Goal: Task Accomplishment & Management: Complete application form

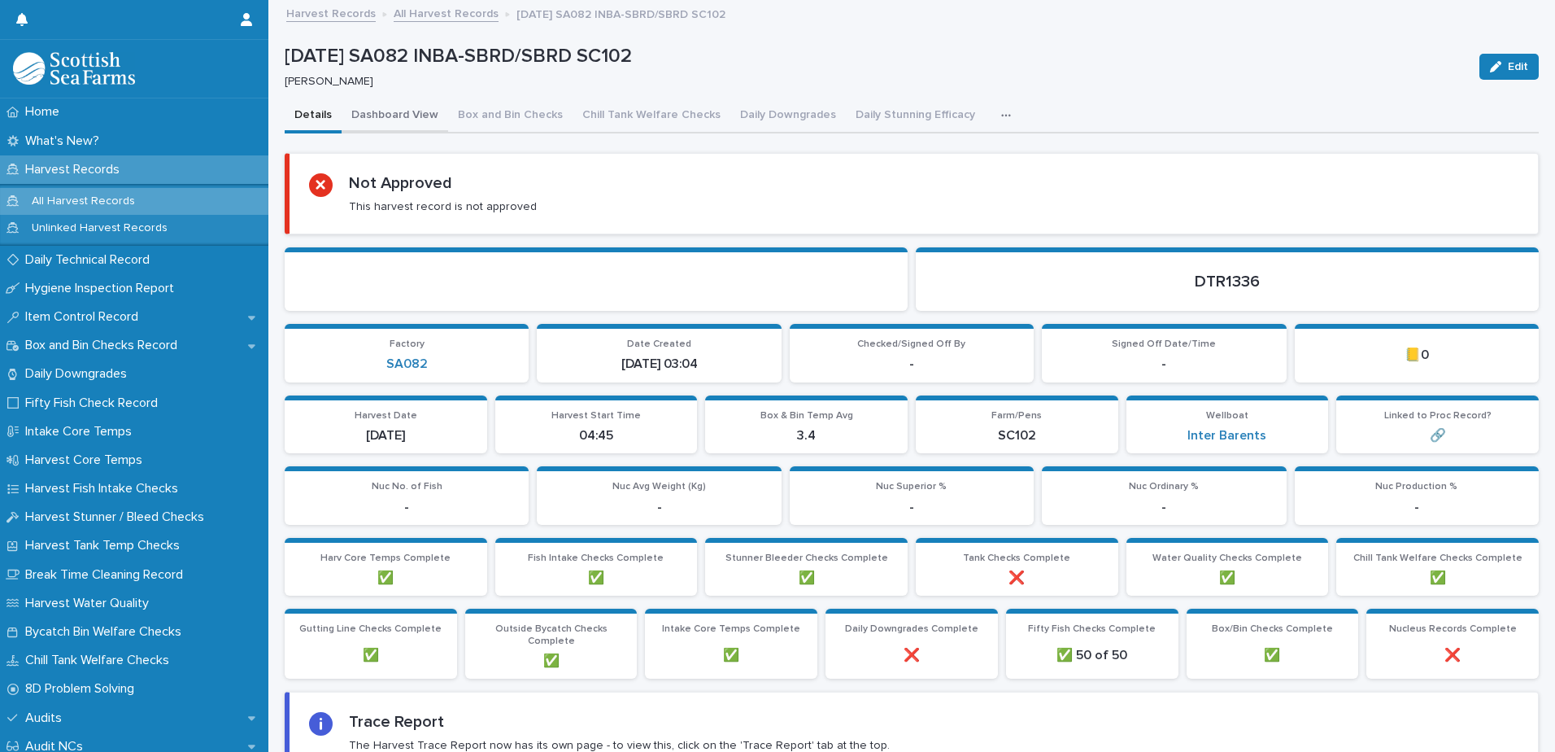
click at [399, 114] on button "Dashboard View" at bounding box center [395, 116] width 107 height 34
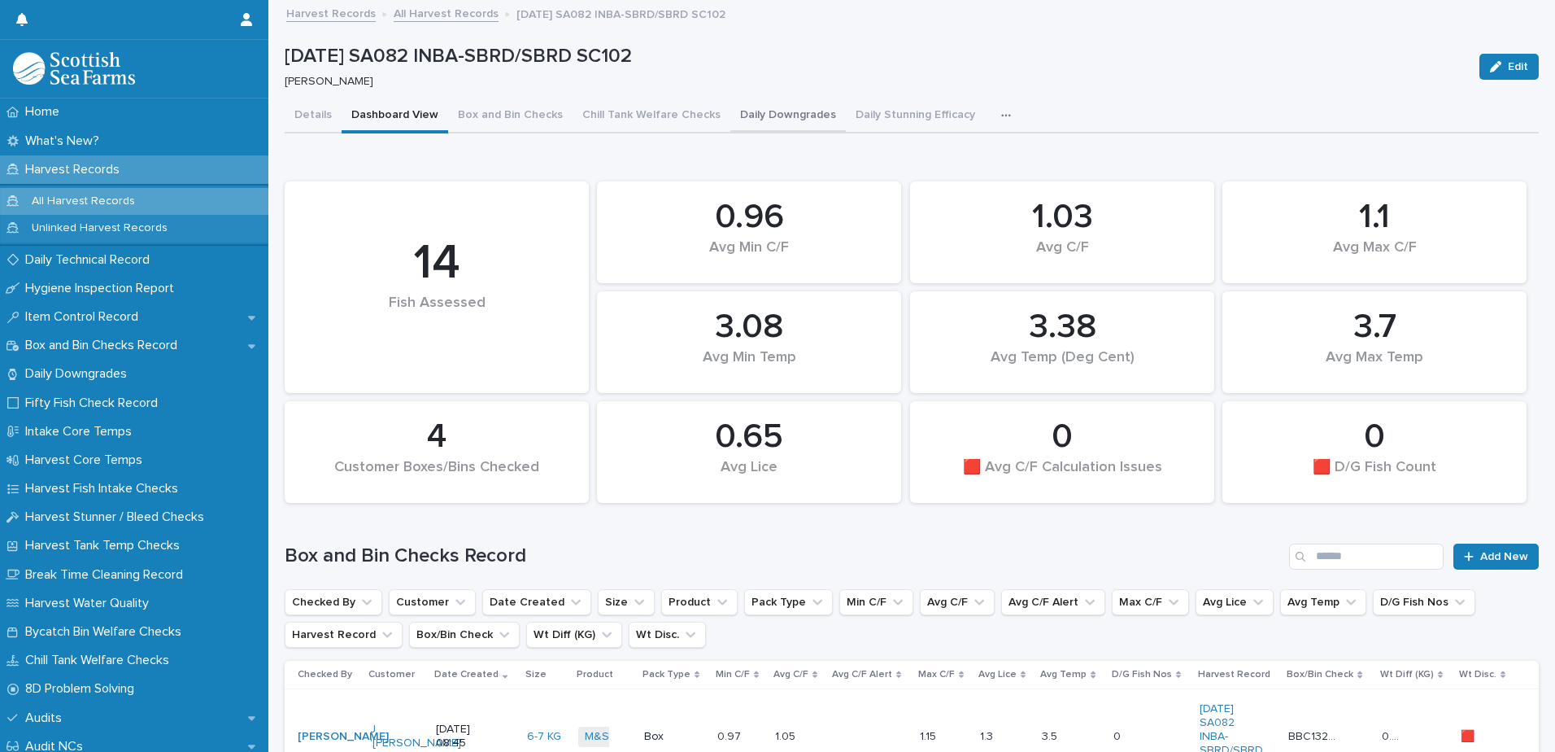
click at [779, 114] on button "Daily Downgrades" at bounding box center [787, 116] width 115 height 34
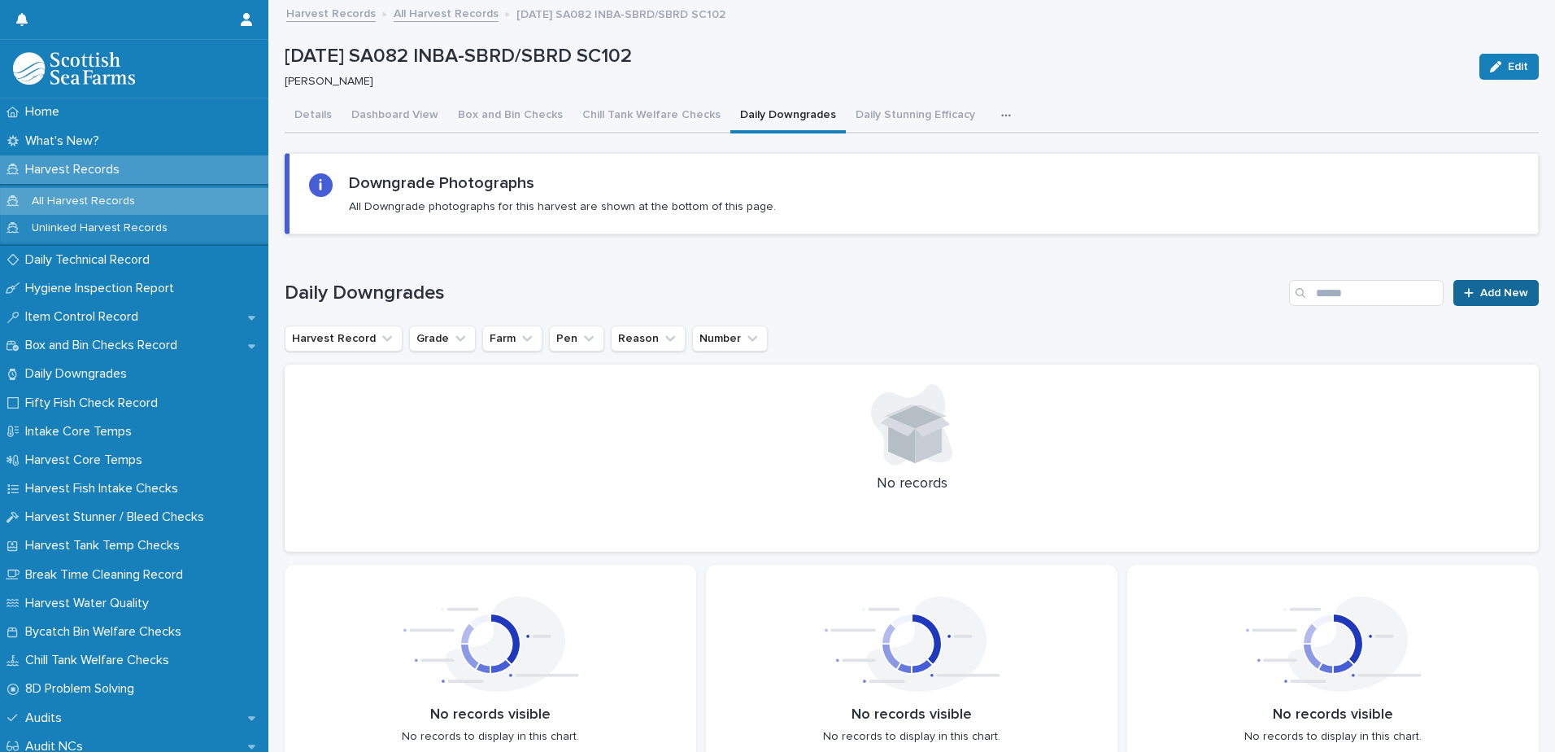
click at [1498, 291] on span "Add New" at bounding box center [1504, 292] width 48 height 11
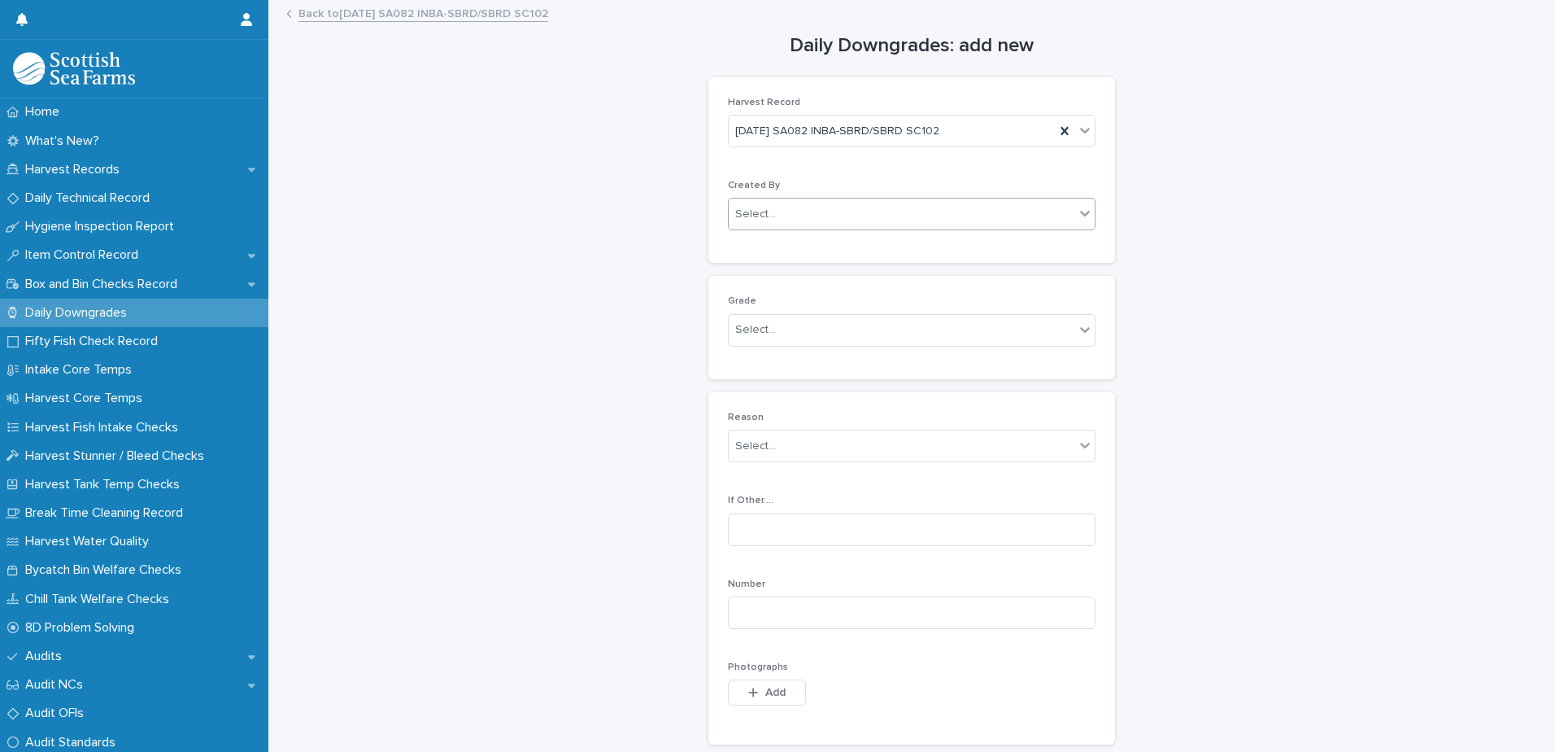
click at [889, 223] on div "Select..." at bounding box center [902, 214] width 346 height 27
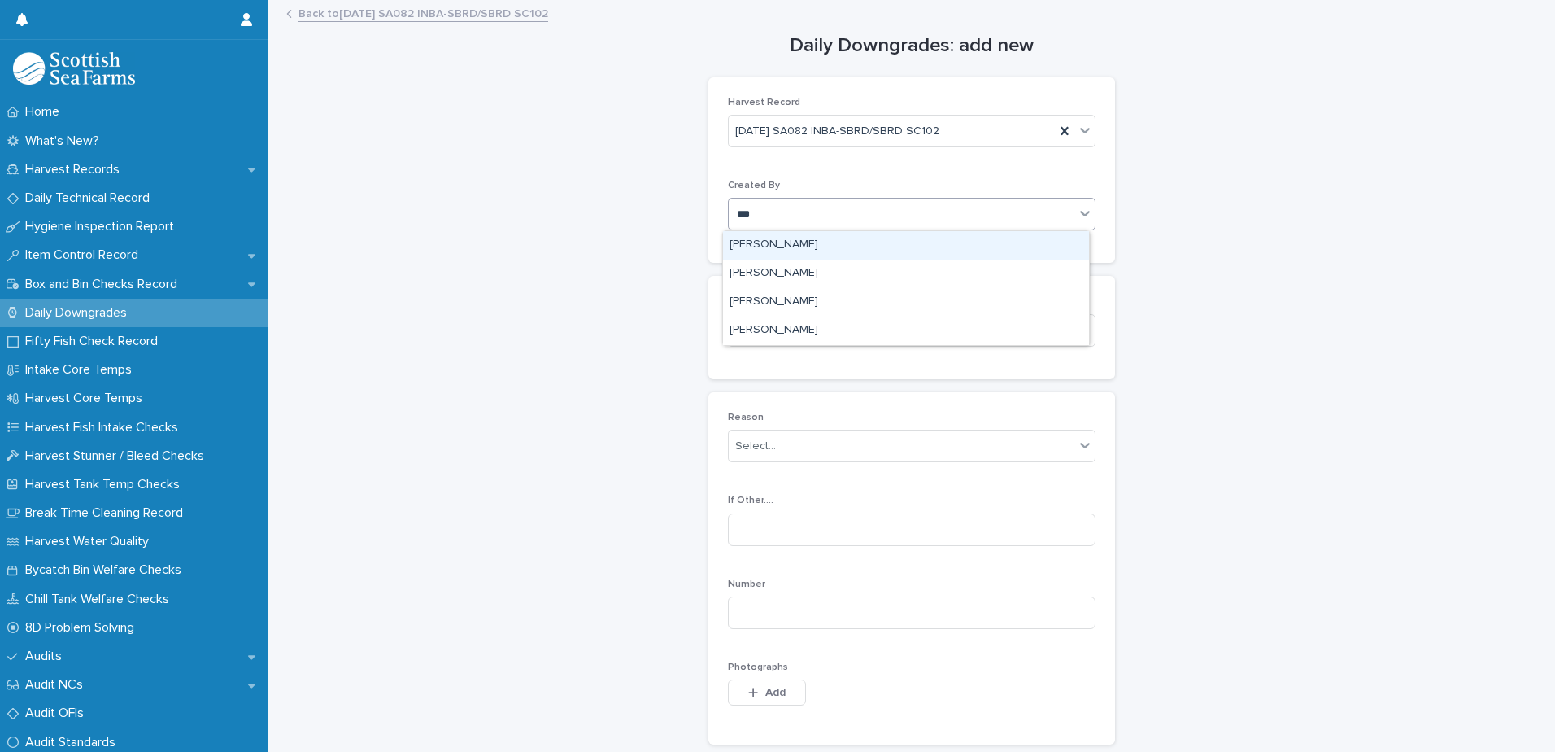
type input "****"
click at [804, 242] on div "[PERSON_NAME]" at bounding box center [906, 245] width 366 height 28
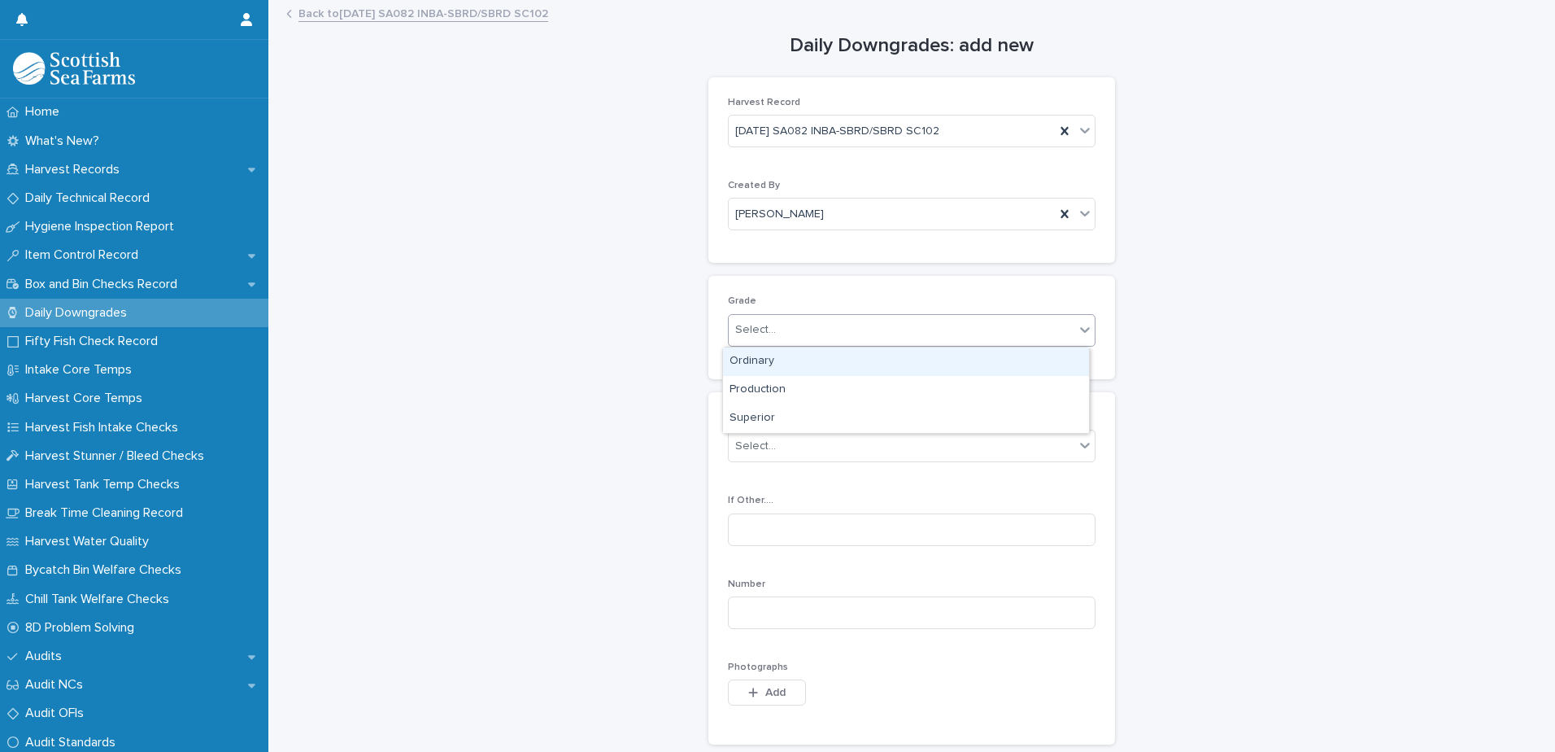
click at [827, 335] on div "Select..." at bounding box center [902, 329] width 346 height 27
click at [854, 330] on div "Select..." at bounding box center [902, 329] width 346 height 27
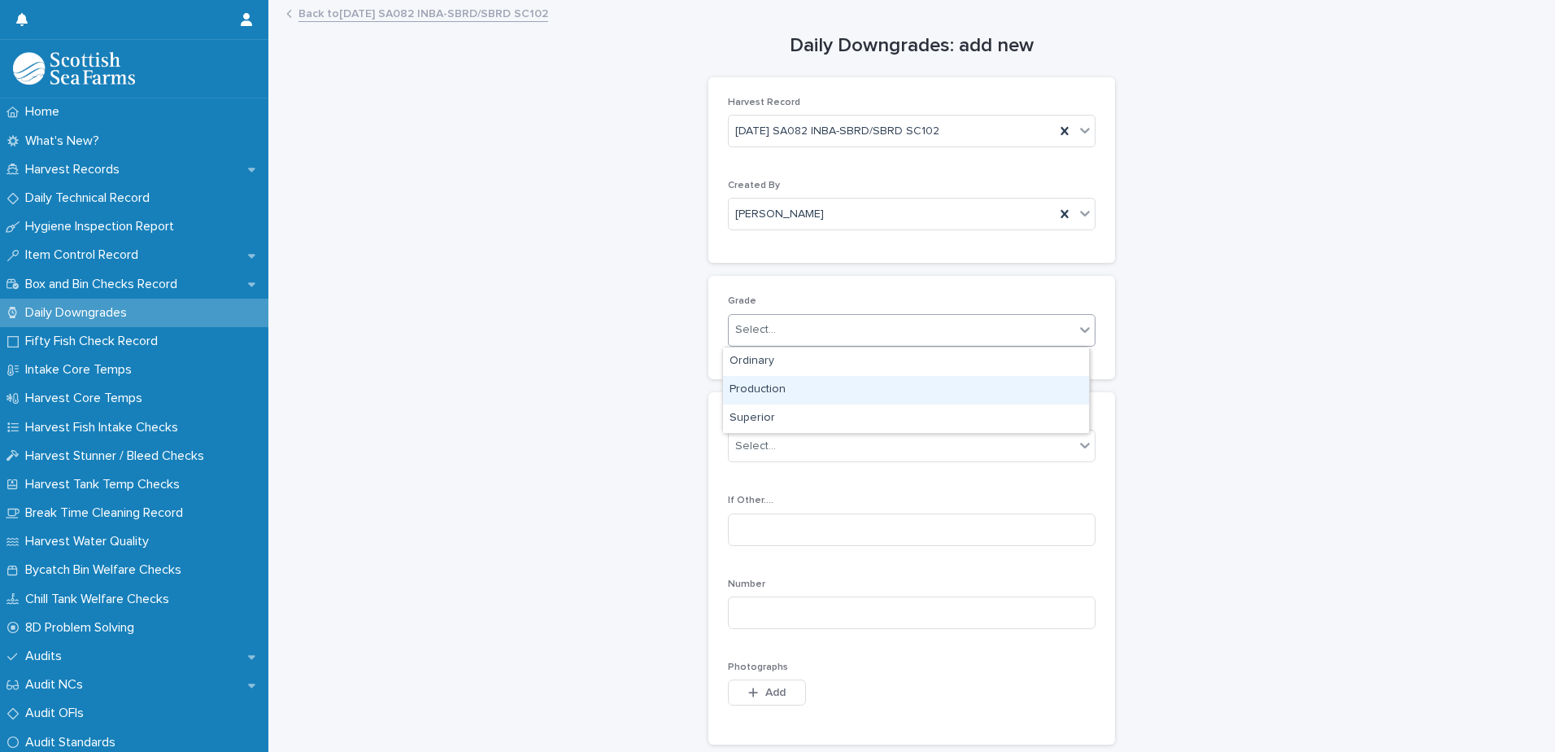
click at [843, 390] on div "Production" at bounding box center [906, 390] width 366 height 28
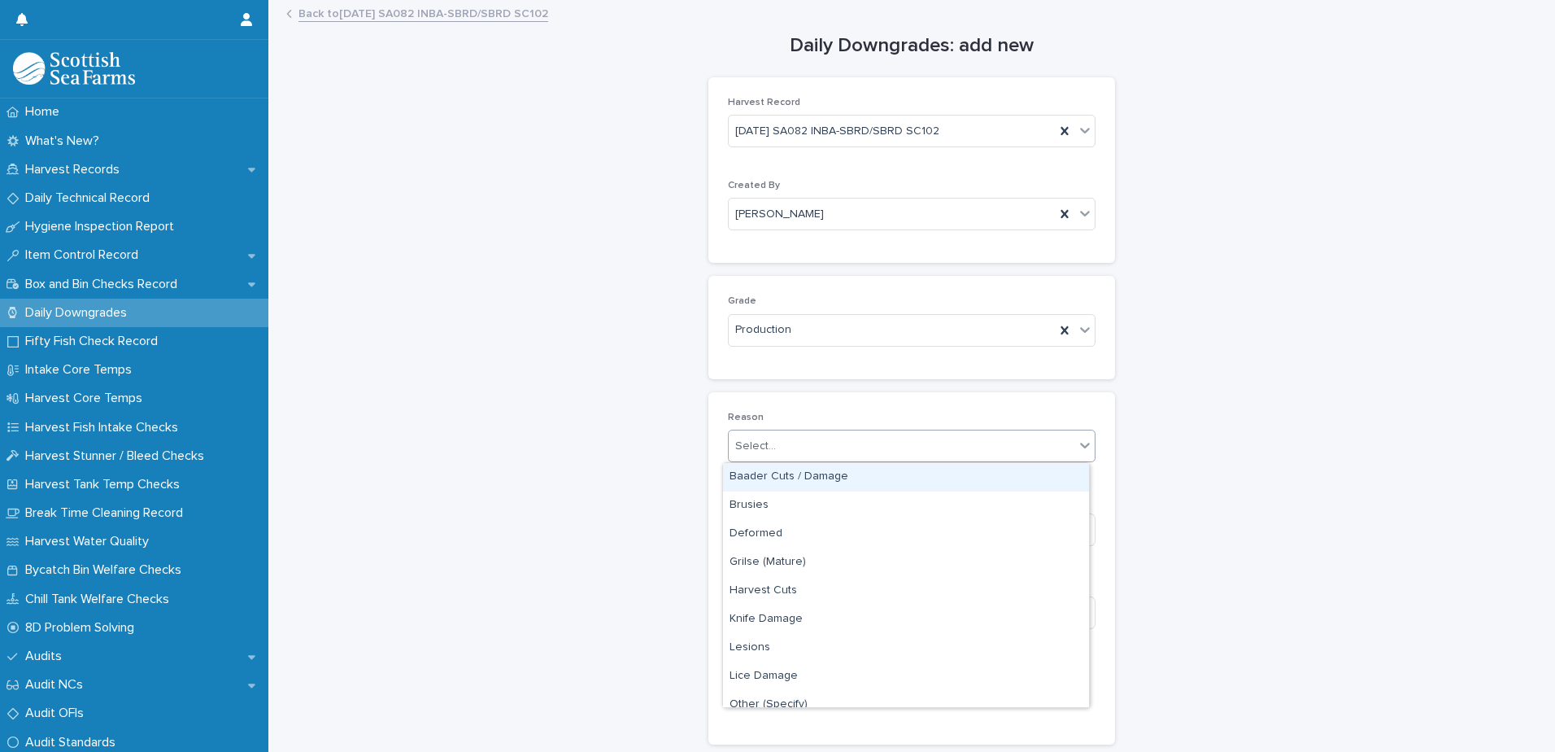
click at [872, 446] on div "Select..." at bounding box center [902, 446] width 346 height 27
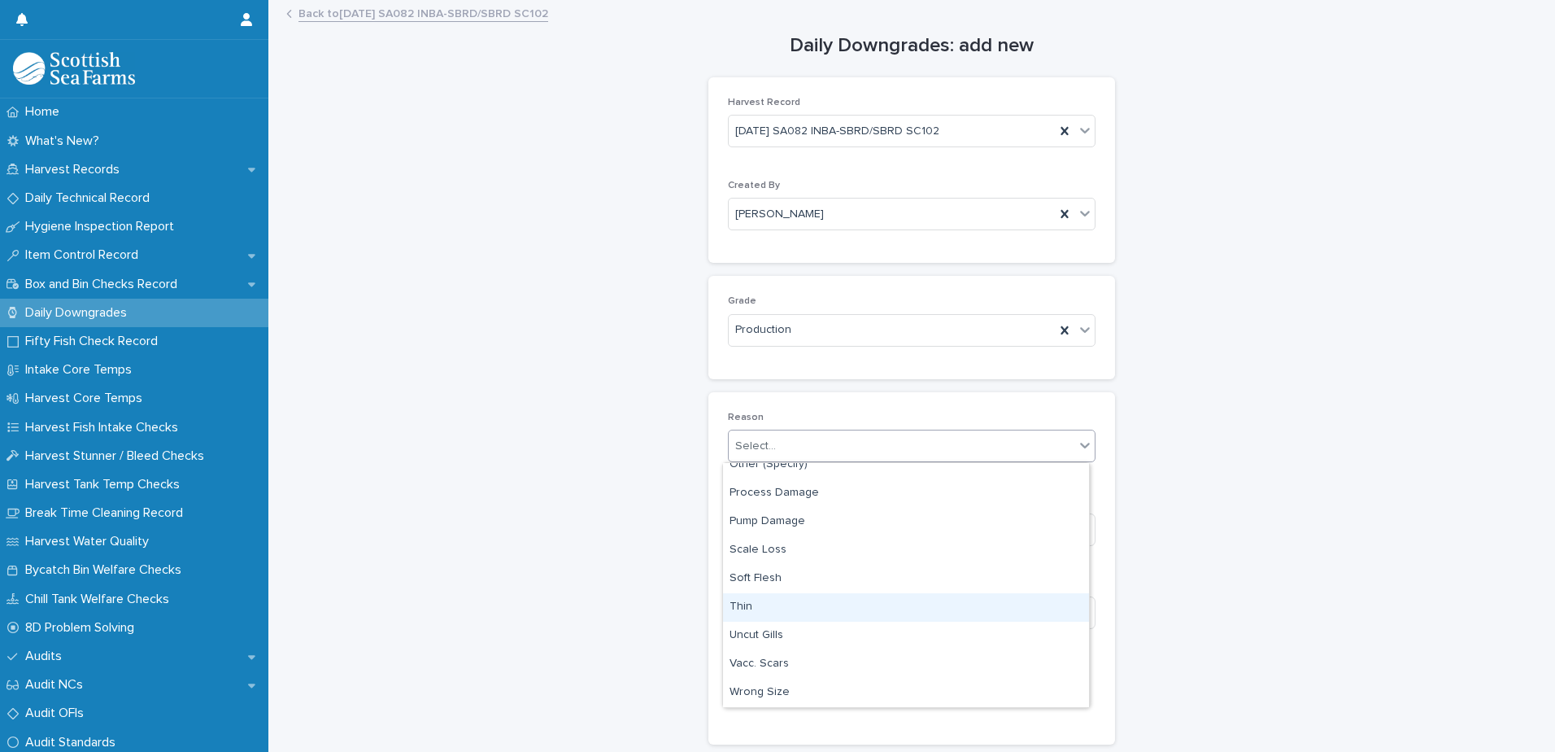
click at [805, 613] on div "Thin" at bounding box center [906, 607] width 366 height 28
click at [1016, 613] on input at bounding box center [912, 612] width 368 height 33
type input "**"
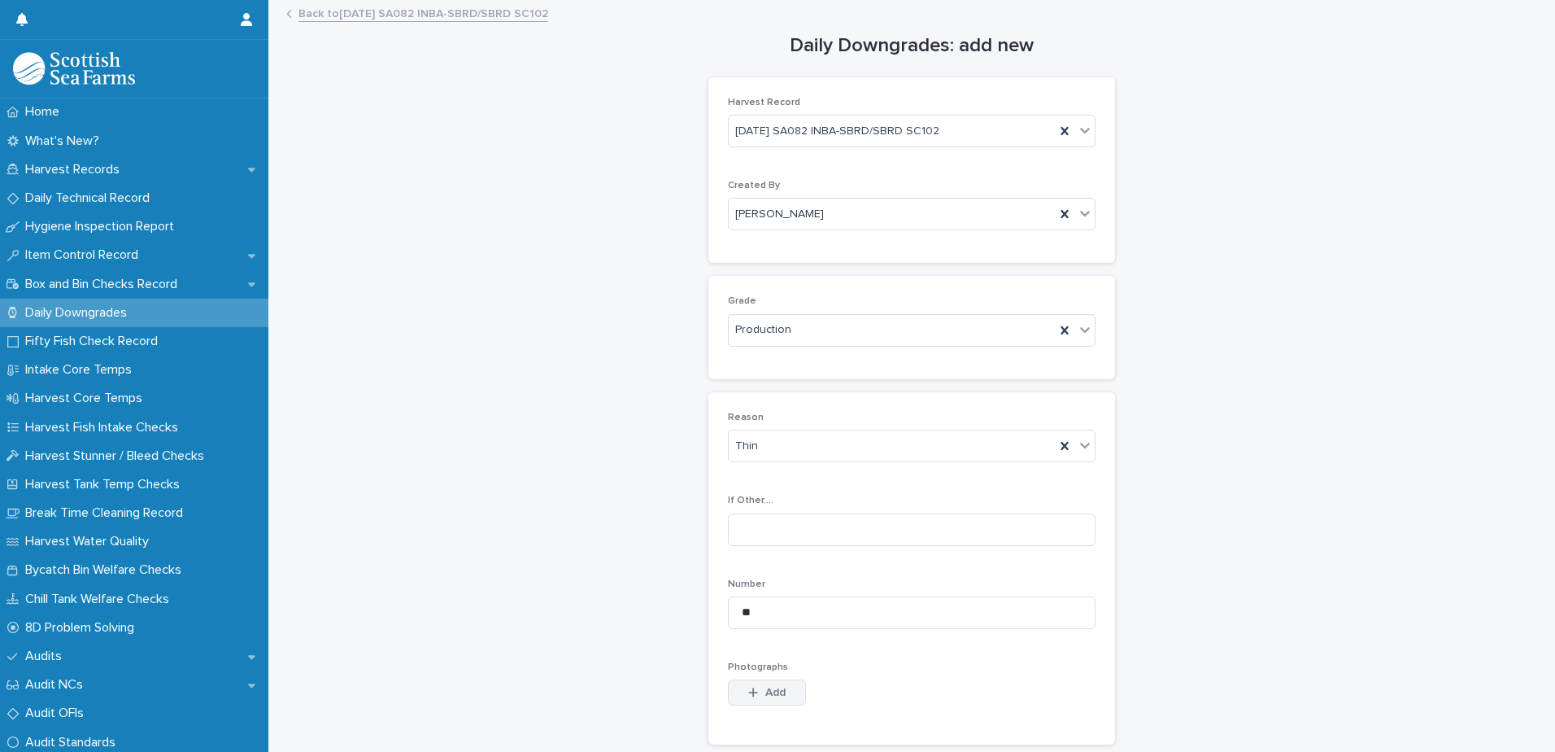
click at [765, 690] on span "Add" at bounding box center [775, 691] width 20 height 11
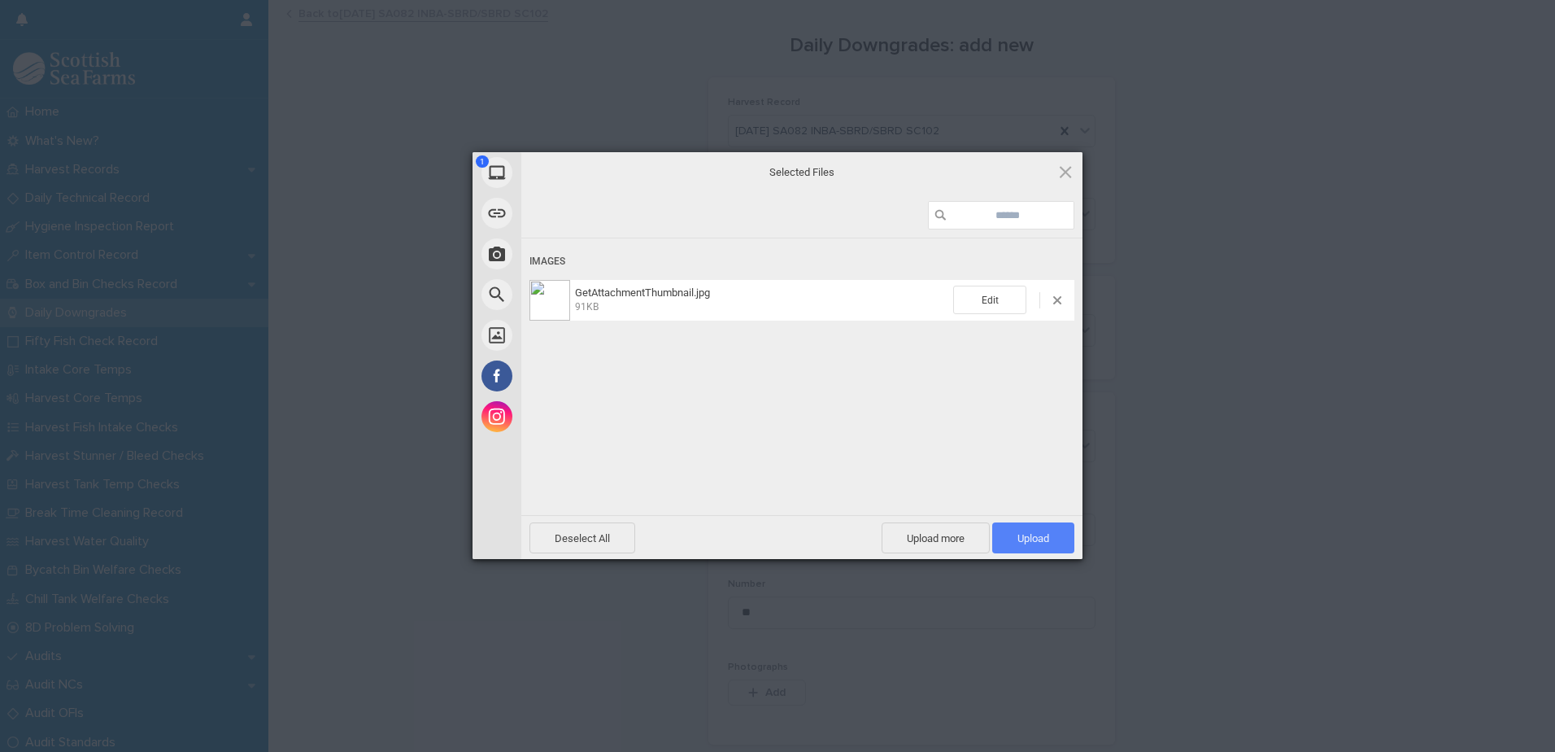
click at [1020, 538] on span "Upload 1" at bounding box center [1033, 538] width 32 height 12
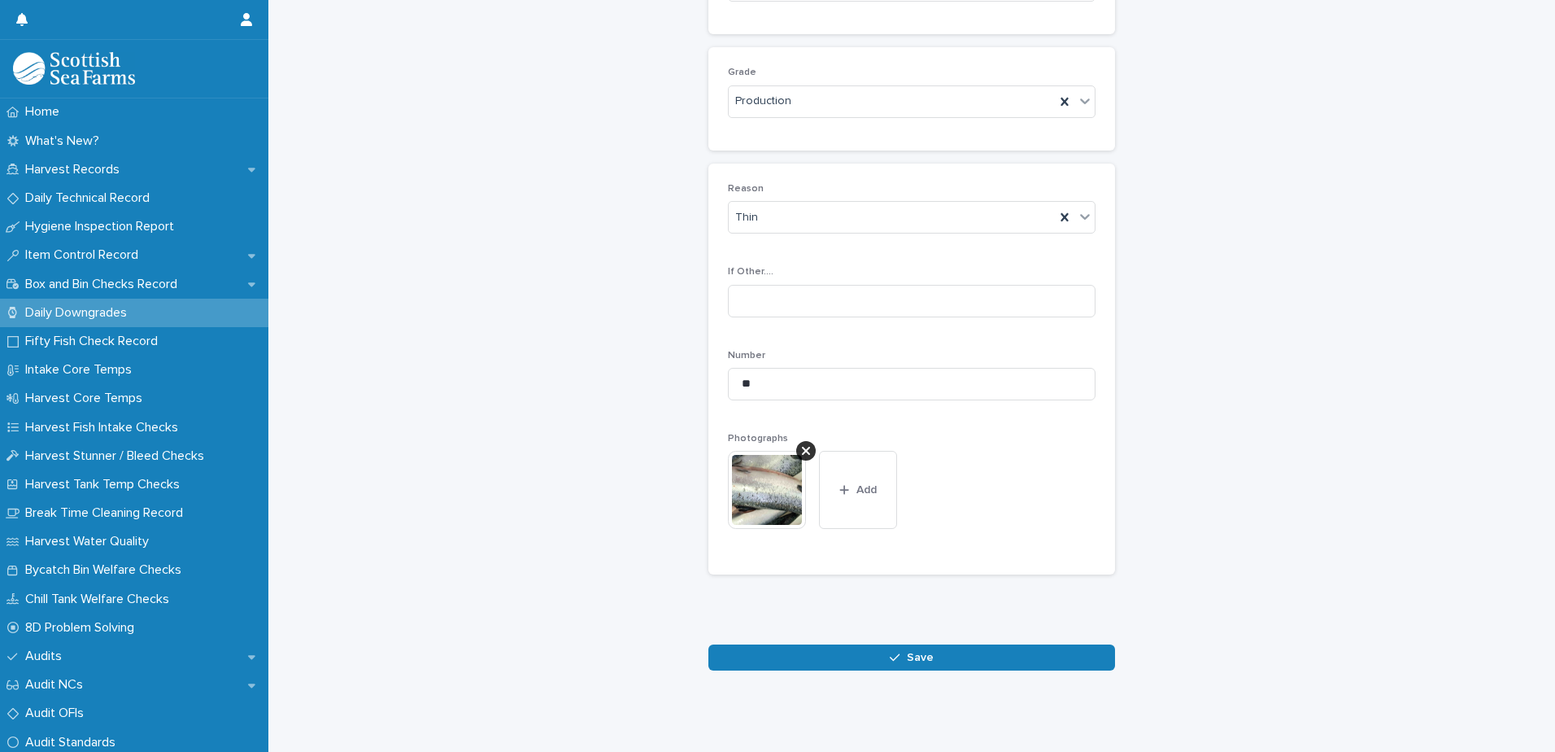
scroll to position [241, 0]
click at [923, 651] on span "Save" at bounding box center [920, 656] width 27 height 11
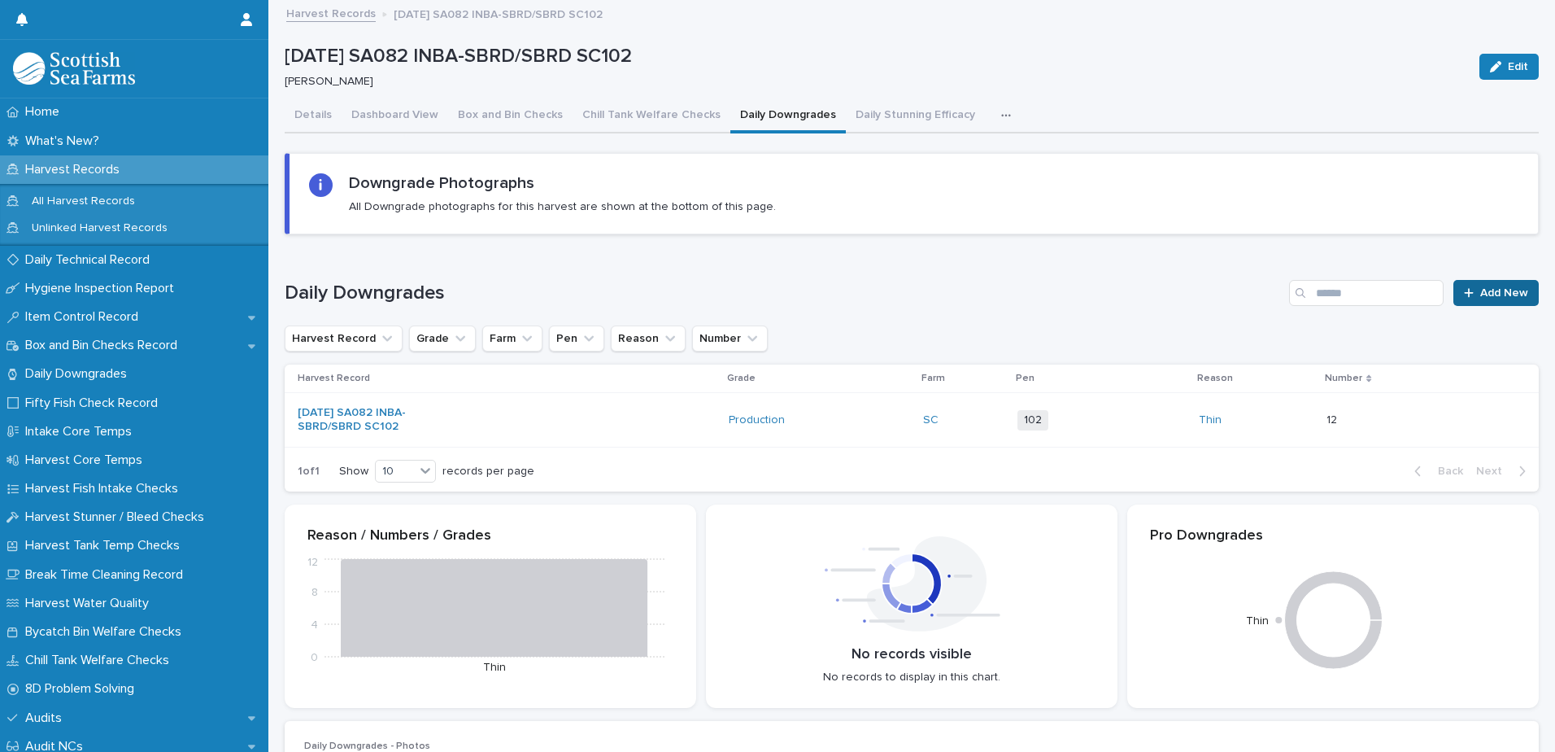
click at [1486, 295] on span "Add New" at bounding box center [1504, 292] width 48 height 11
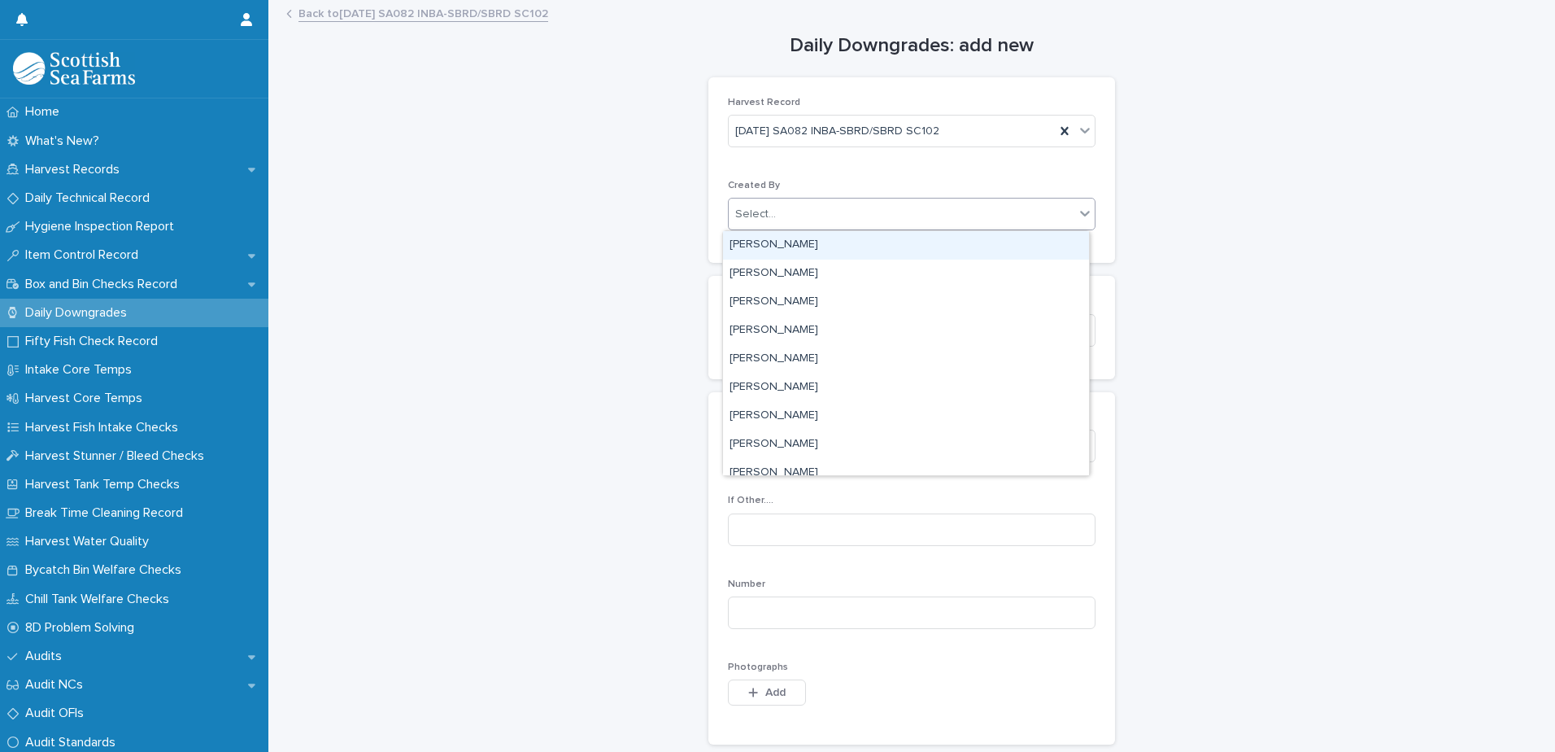
click at [809, 223] on div "Select..." at bounding box center [902, 214] width 346 height 27
type input "****"
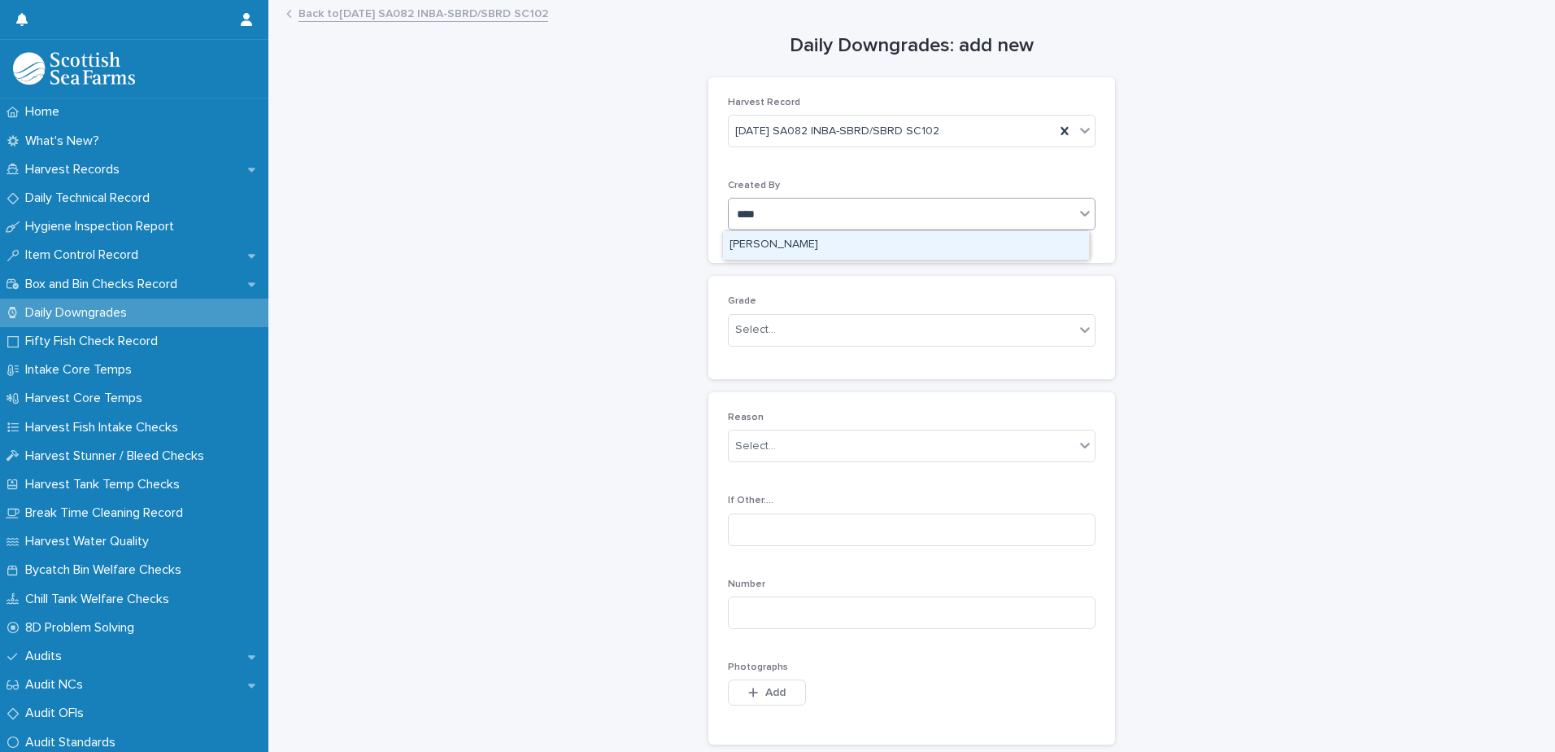
click at [809, 247] on div "[PERSON_NAME]" at bounding box center [906, 245] width 366 height 28
click at [886, 326] on div "Select..." at bounding box center [902, 329] width 346 height 27
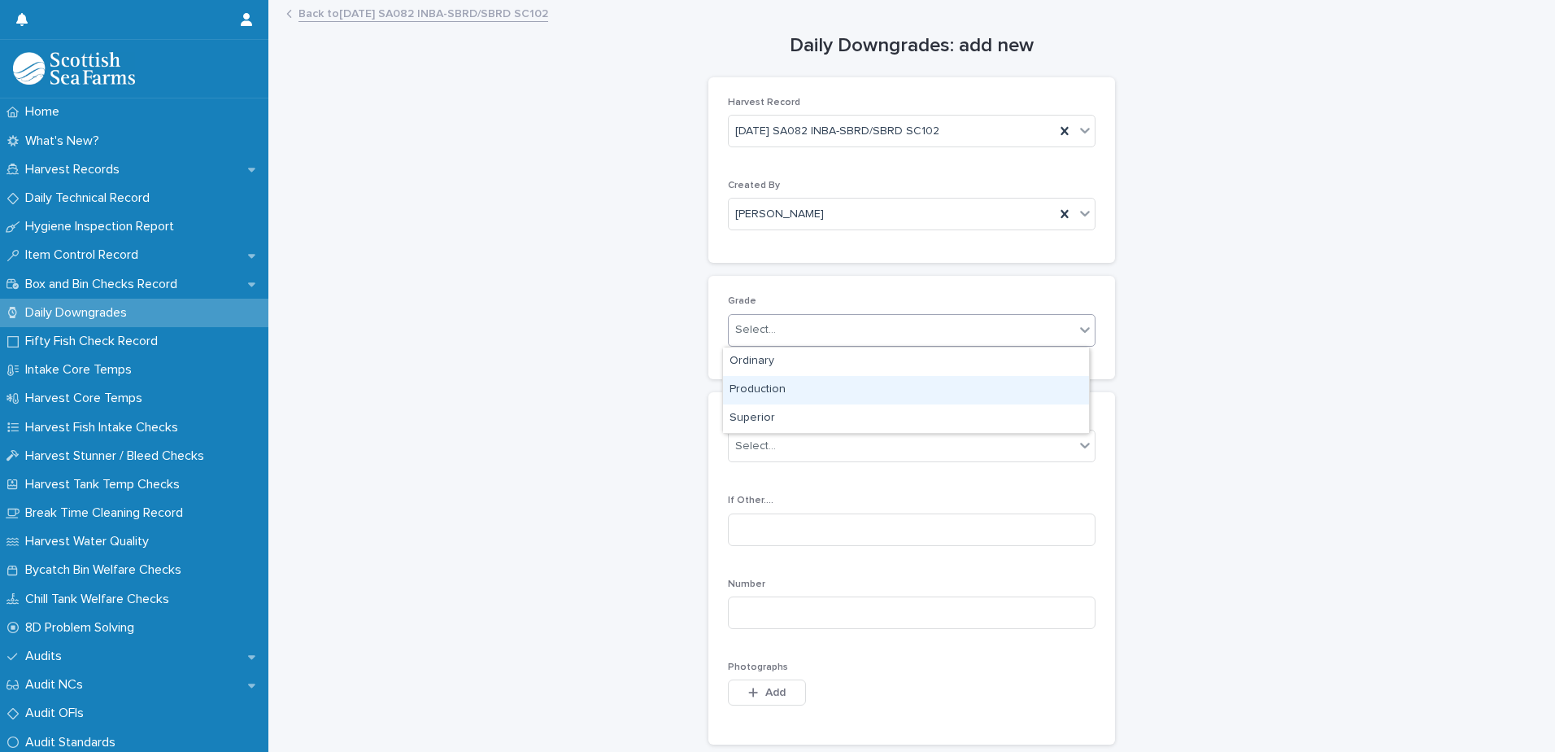
click at [876, 392] on div "Production" at bounding box center [906, 390] width 366 height 28
click at [953, 443] on div "Select..." at bounding box center [902, 446] width 346 height 27
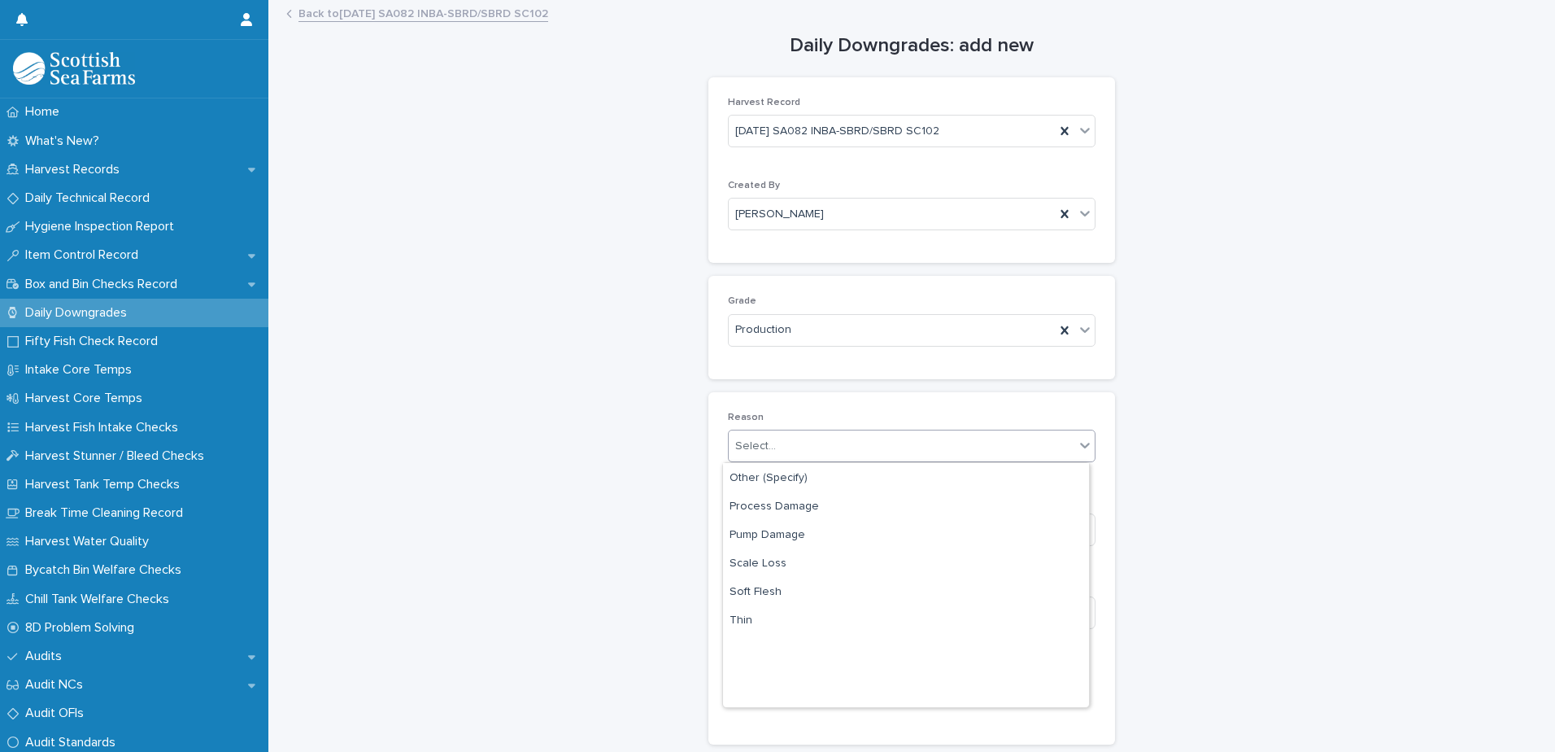
scroll to position [240, 0]
click at [861, 525] on div "Pump Damage" at bounding box center [906, 522] width 366 height 28
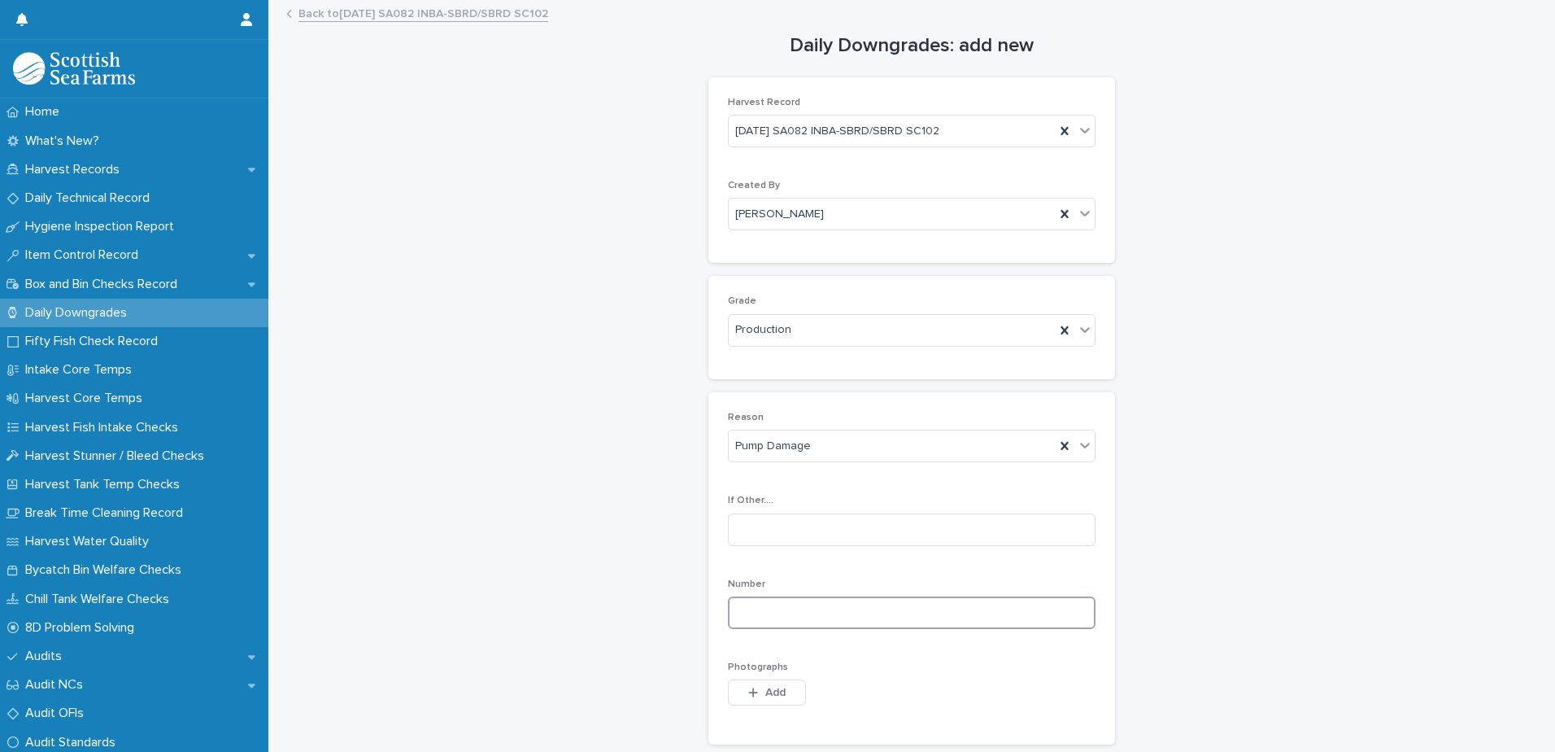
click at [974, 611] on input at bounding box center [912, 612] width 368 height 33
type input "*"
click at [765, 690] on span "Add" at bounding box center [775, 691] width 20 height 11
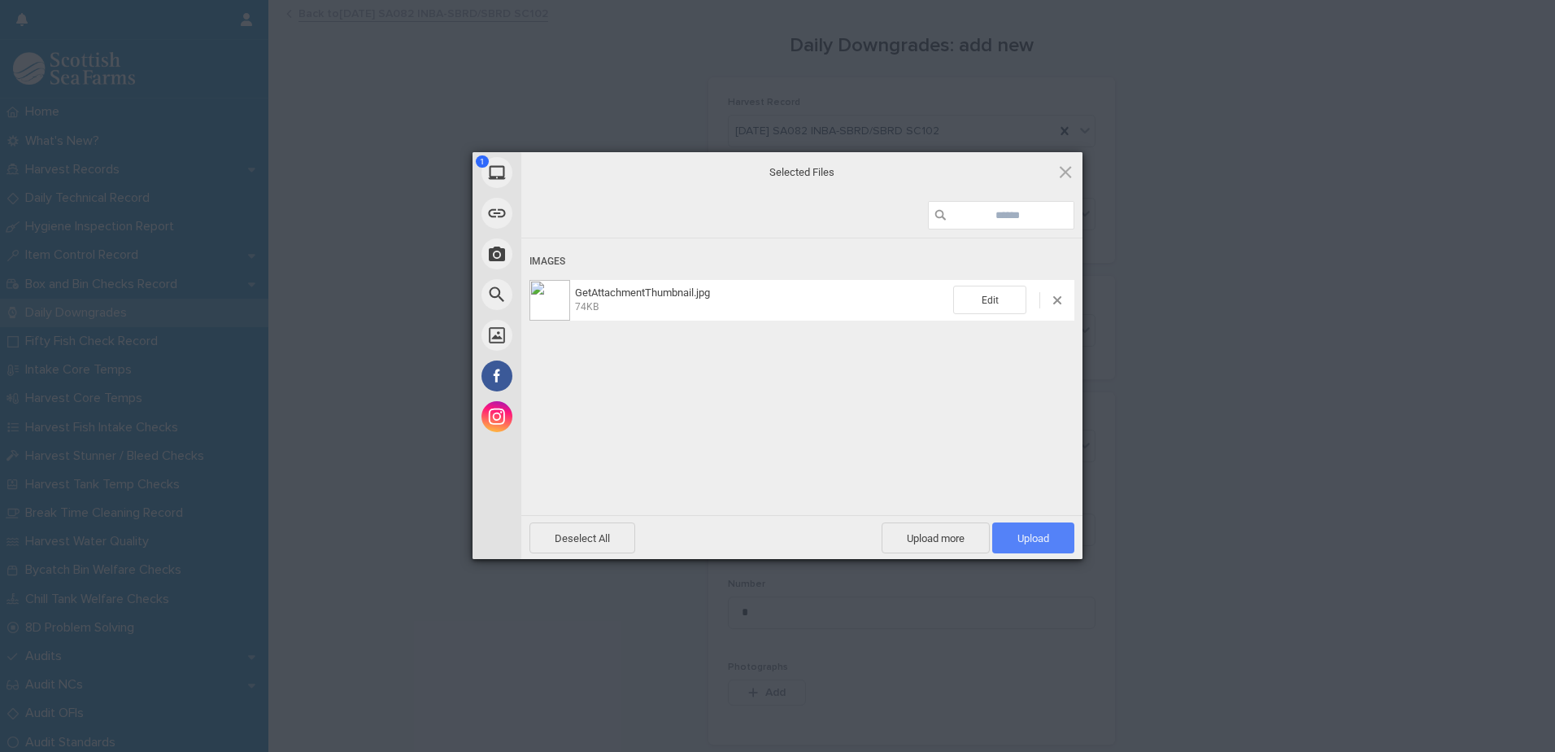
click at [1039, 535] on span "Upload 1" at bounding box center [1033, 538] width 32 height 12
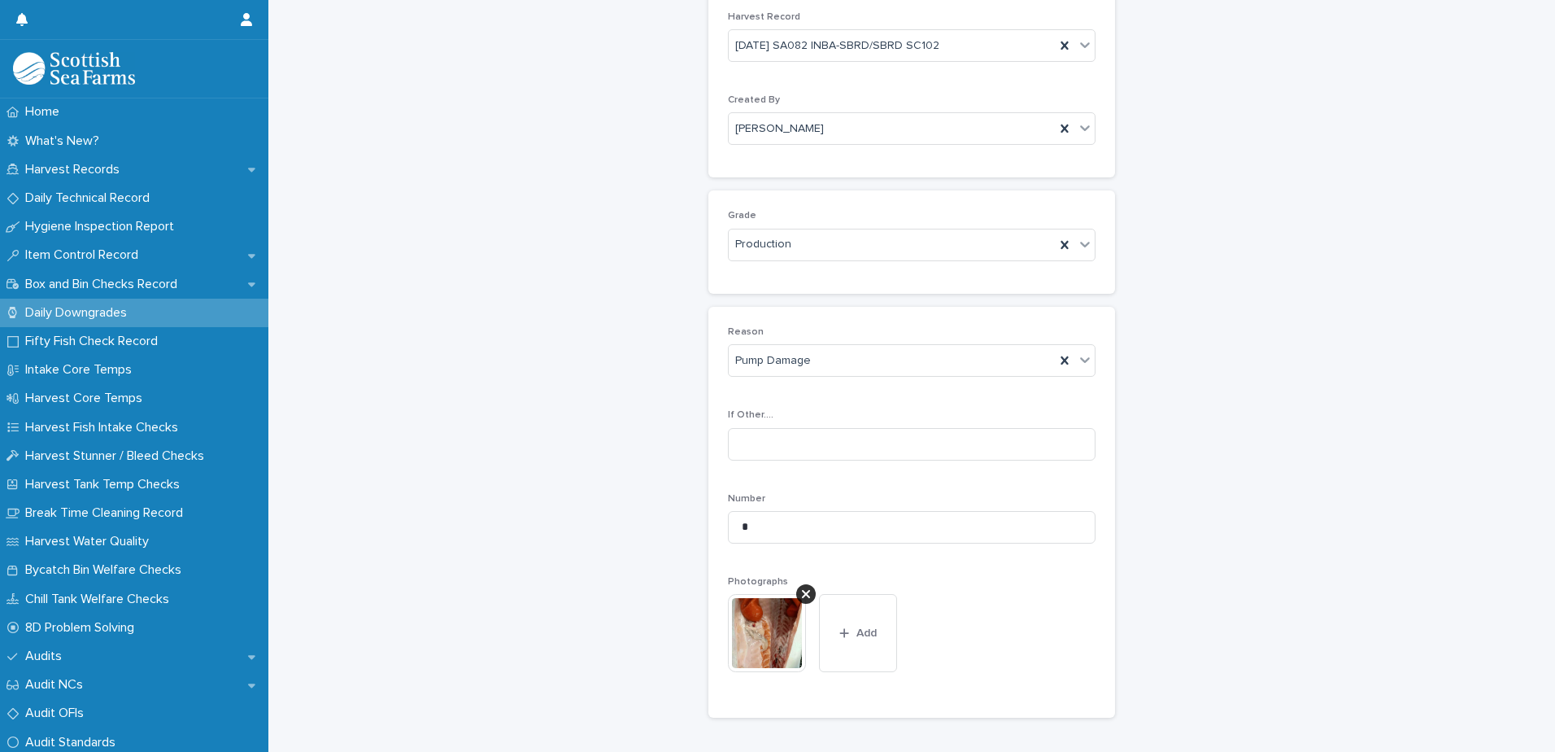
scroll to position [241, 0]
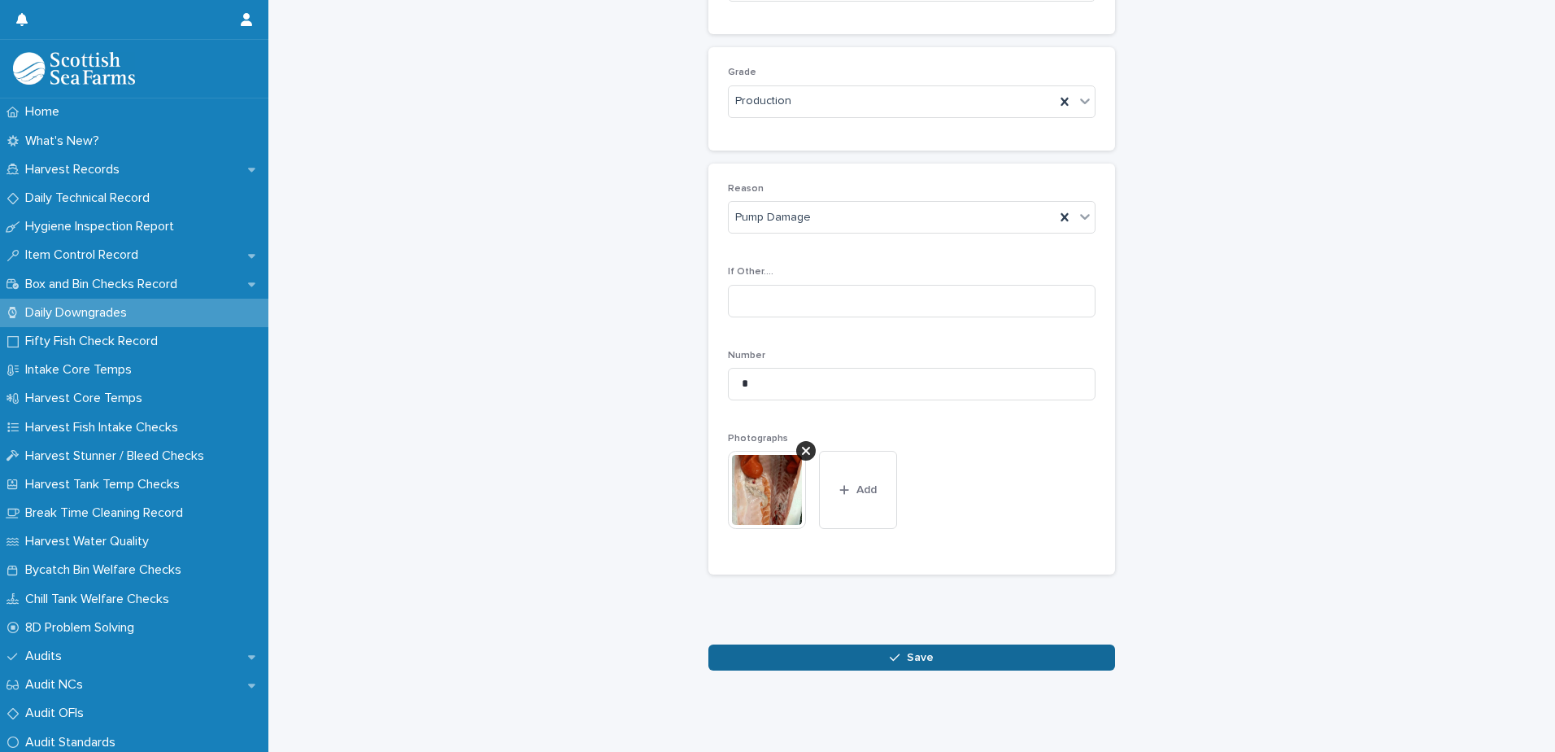
click at [916, 651] on span "Save" at bounding box center [920, 656] width 27 height 11
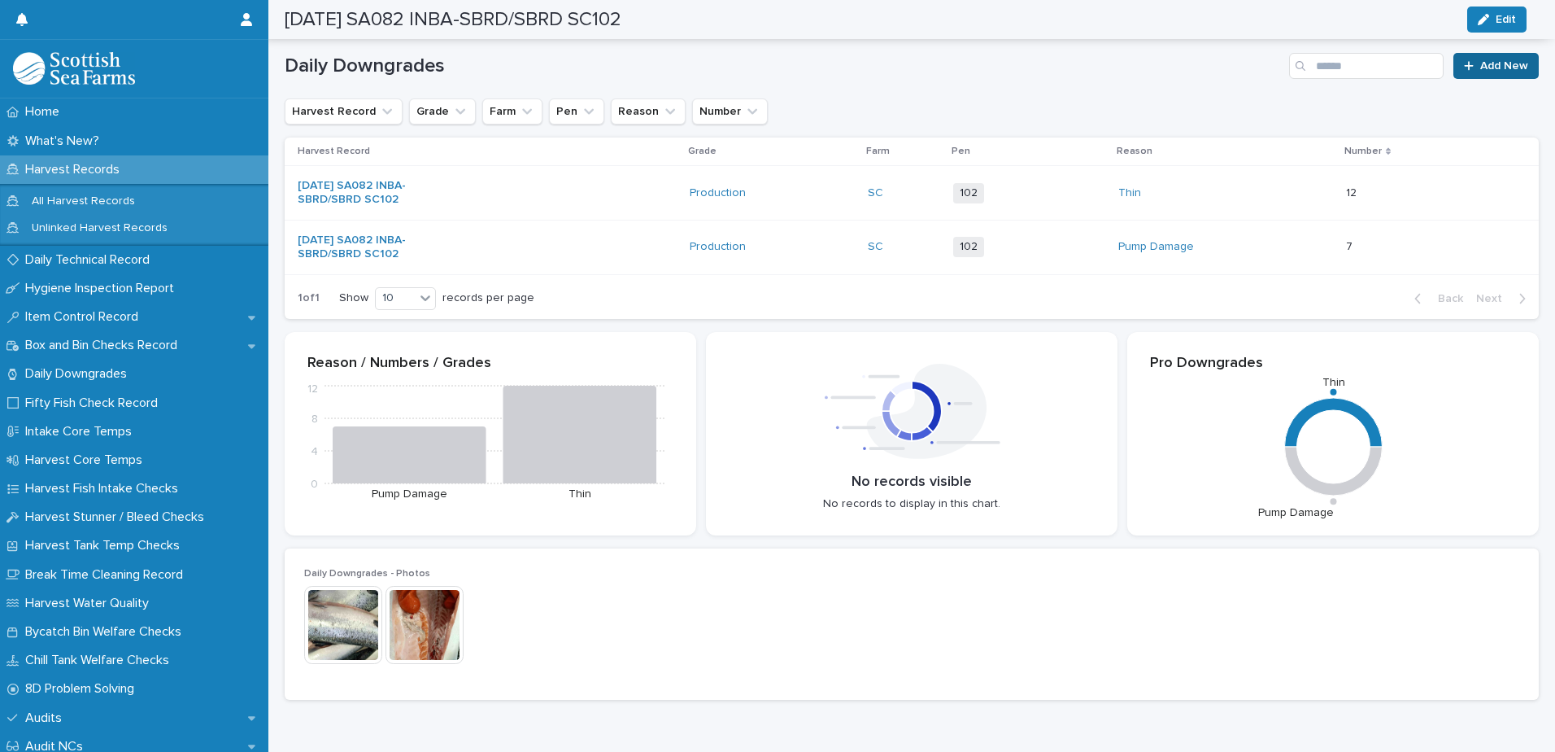
scroll to position [242, 0]
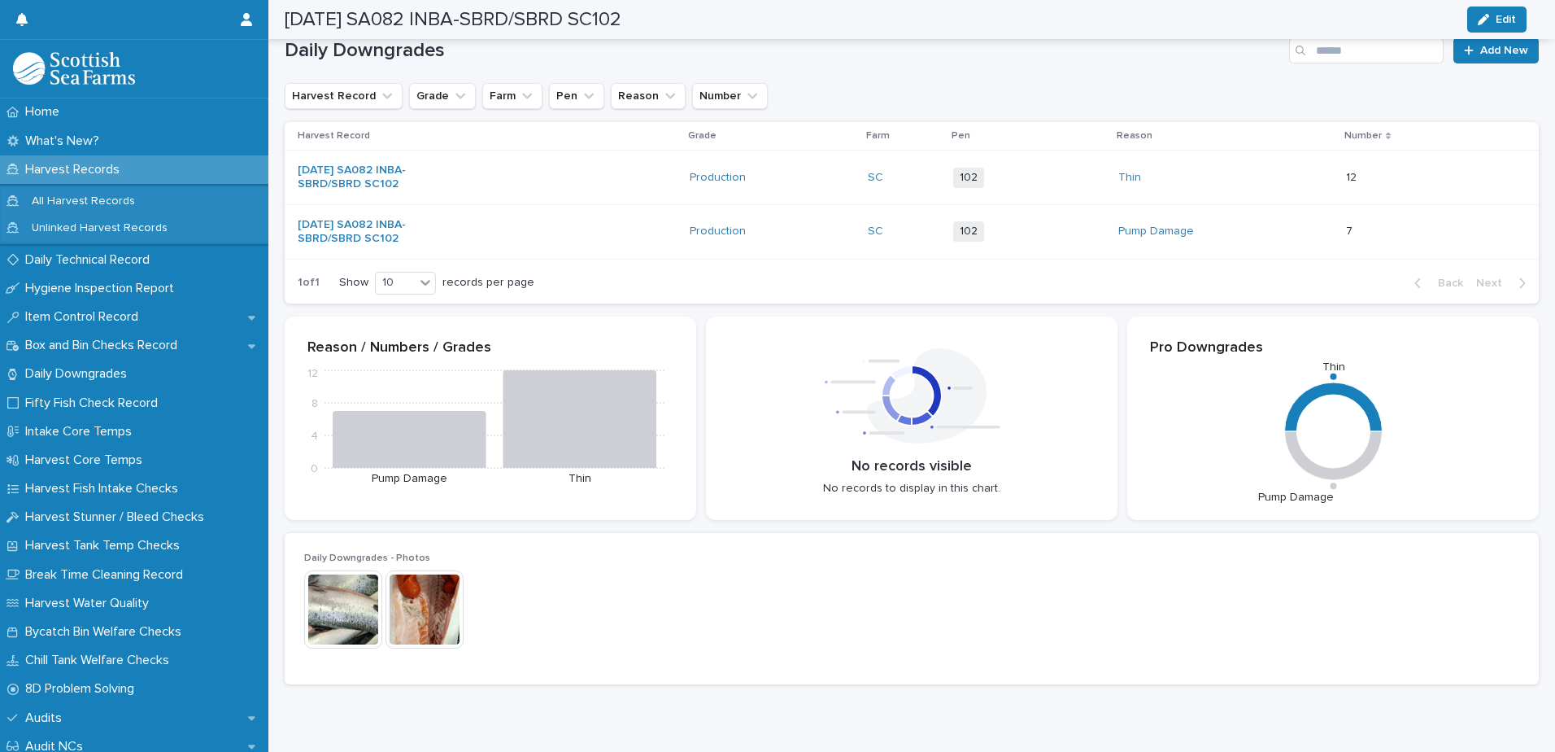
click at [1488, 64] on div "Daily Downgrades Add New Harvest Record Grade Farm Pen Reason Number Harvest Re…" at bounding box center [912, 170] width 1254 height 266
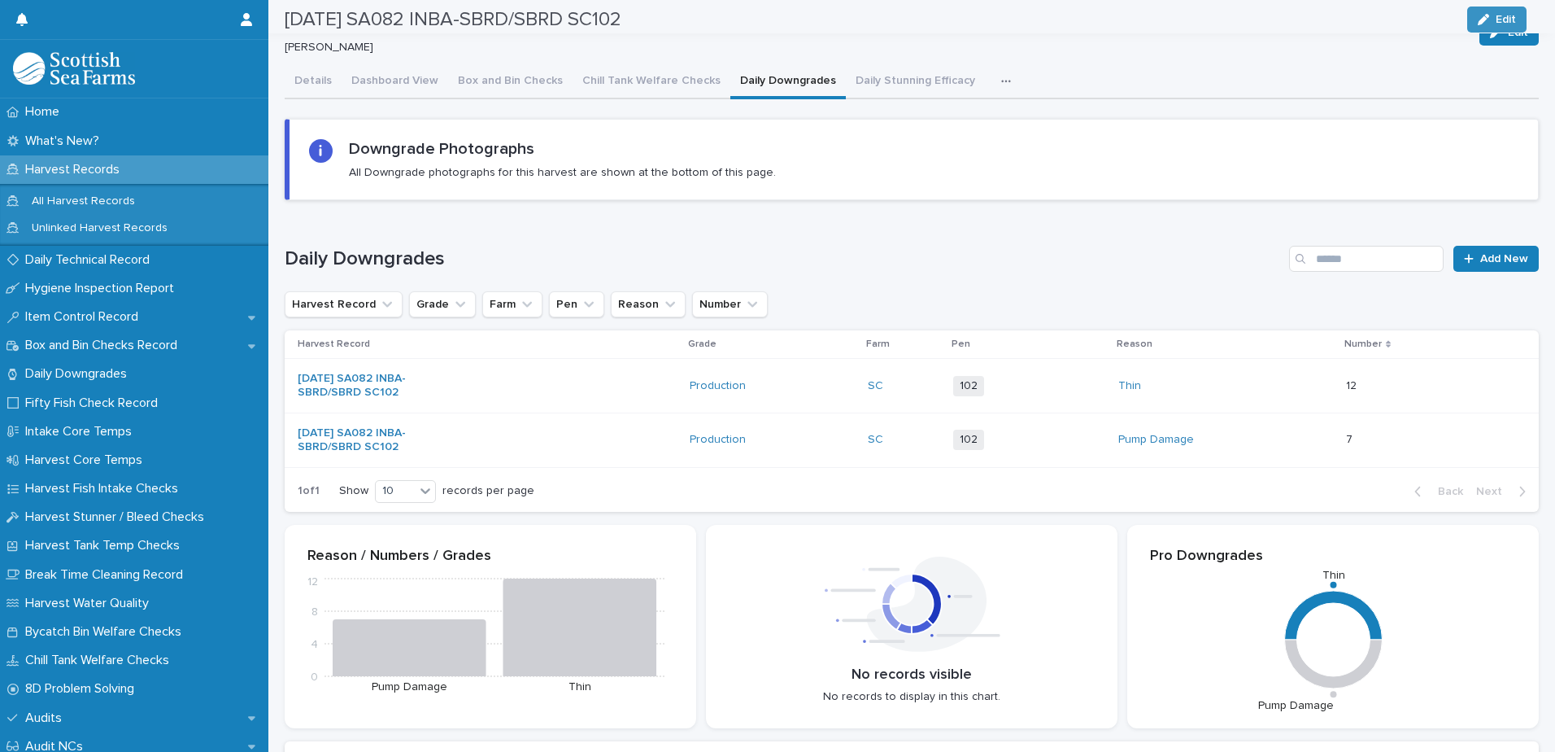
scroll to position [0, 0]
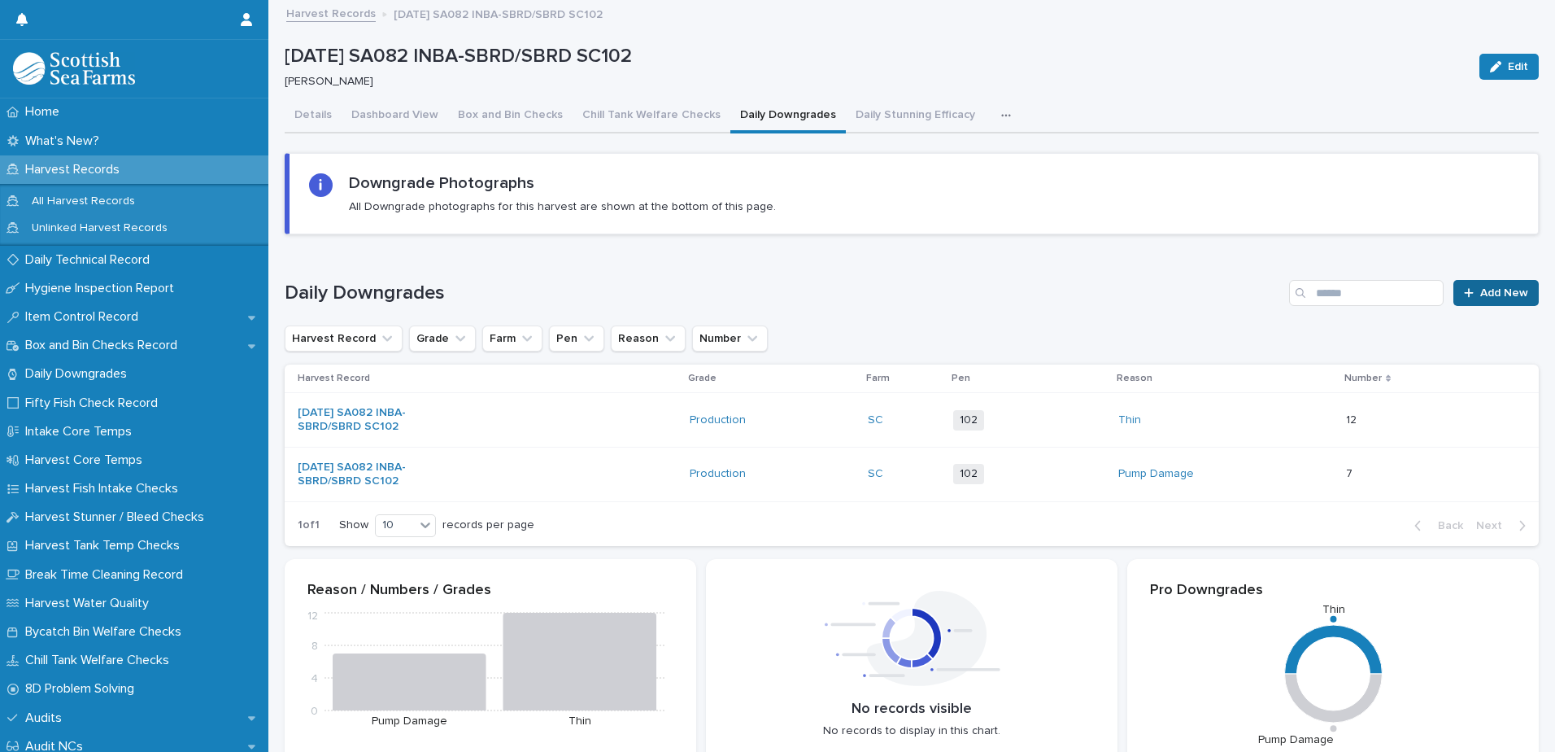
click at [1488, 290] on span "Add New" at bounding box center [1504, 292] width 48 height 11
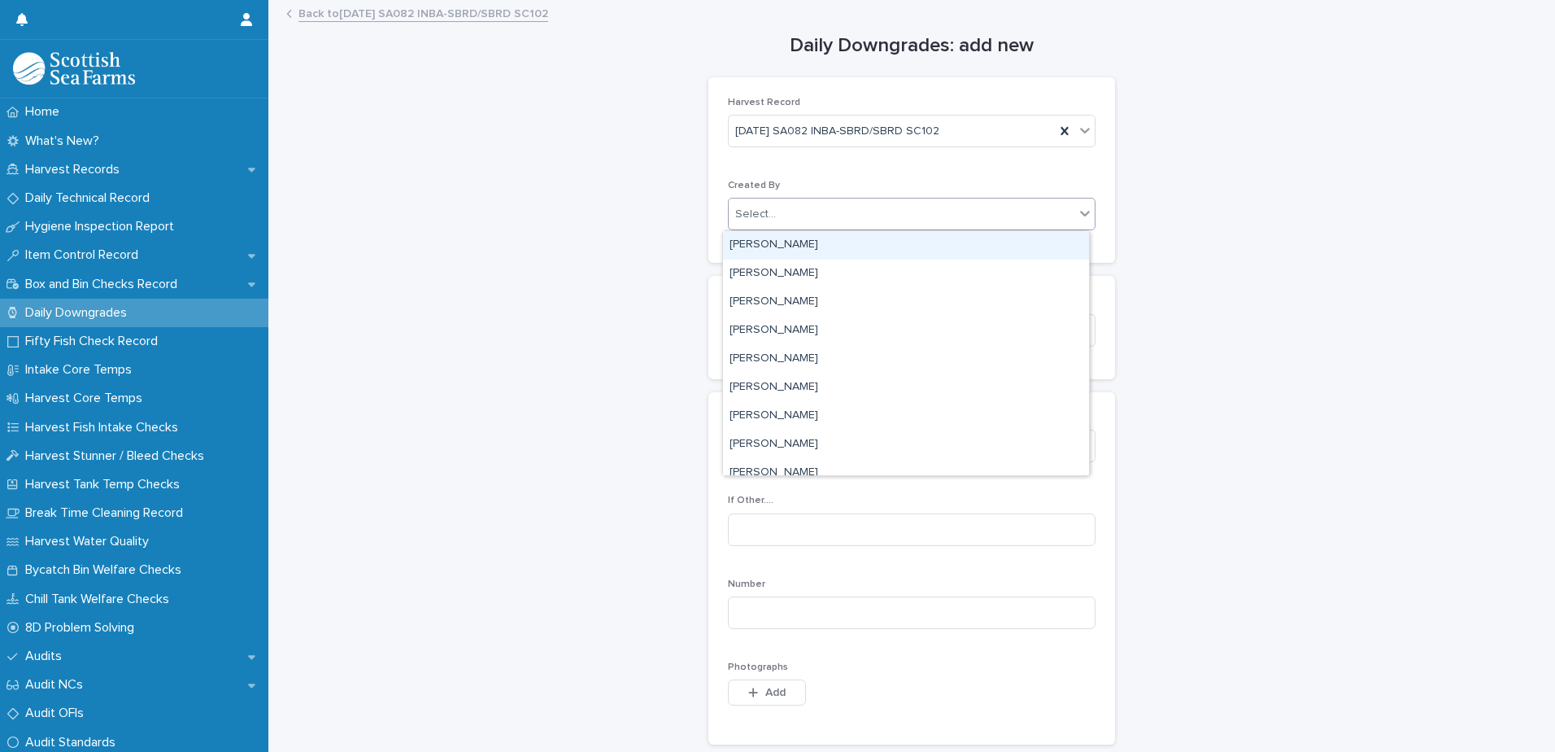
click at [831, 212] on div "Select..." at bounding box center [902, 214] width 346 height 27
type input "****"
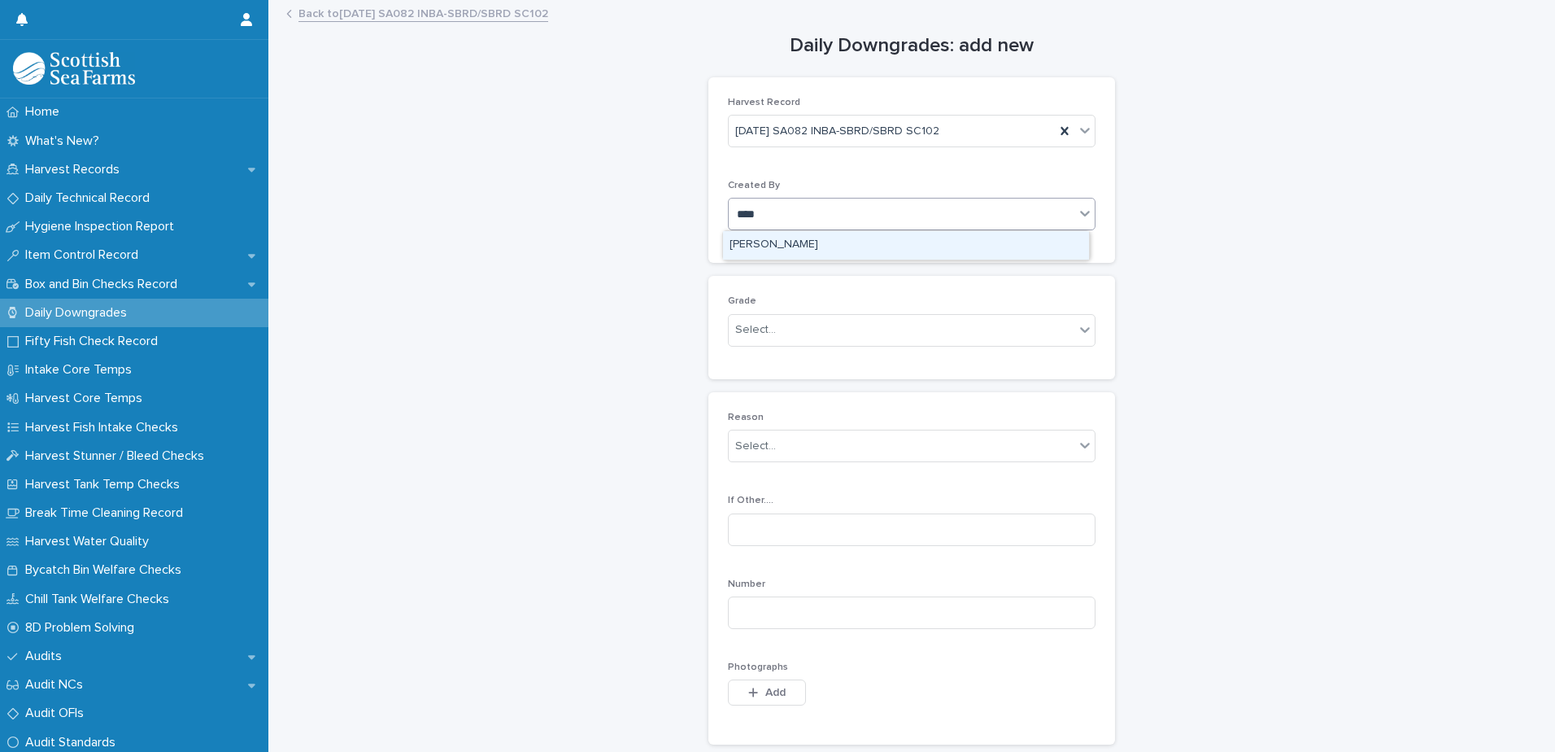
drag, startPoint x: 842, startPoint y: 251, endPoint x: 829, endPoint y: 250, distance: 13.0
click at [840, 250] on div "[PERSON_NAME]" at bounding box center [906, 245] width 366 height 28
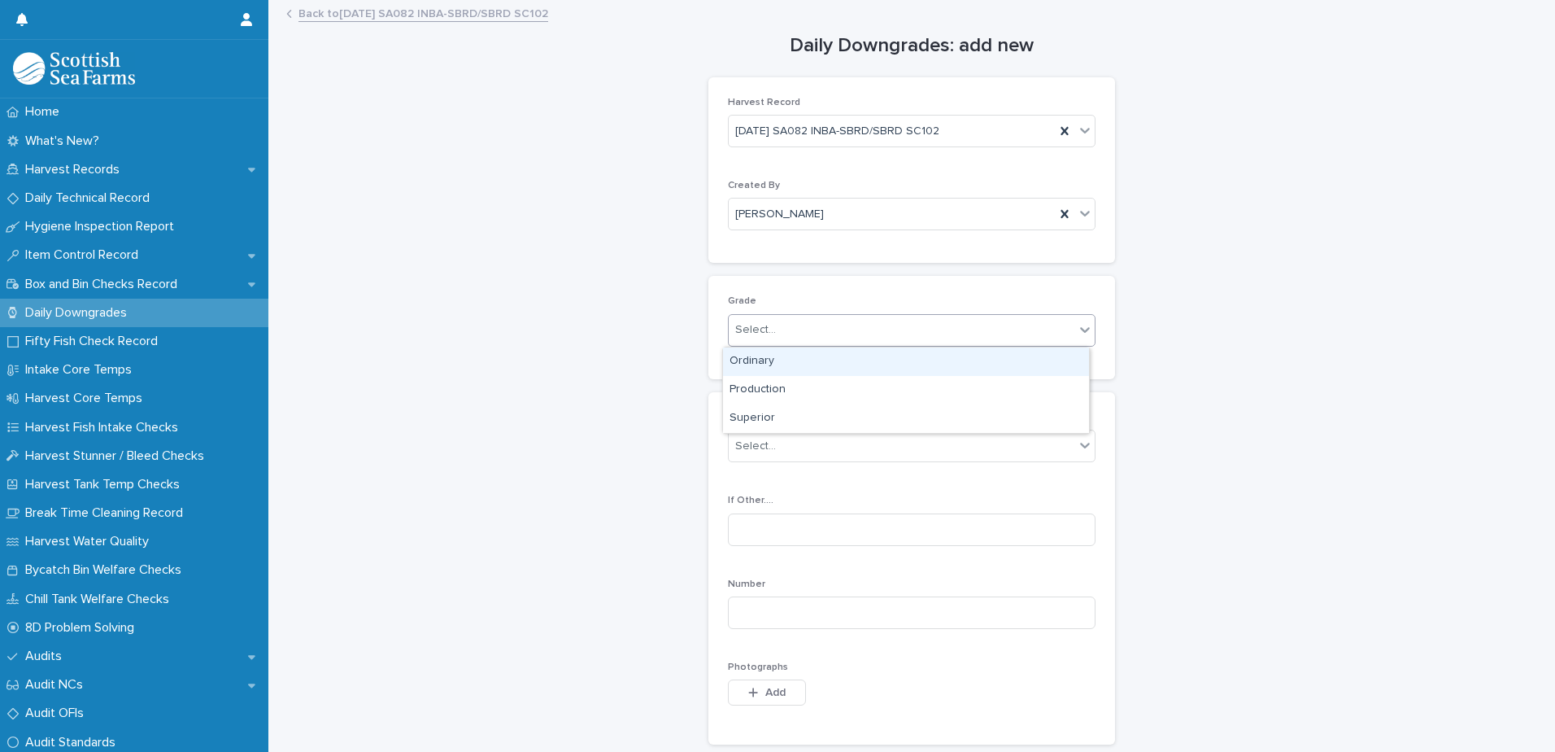
click at [849, 326] on div "Select..." at bounding box center [902, 329] width 346 height 27
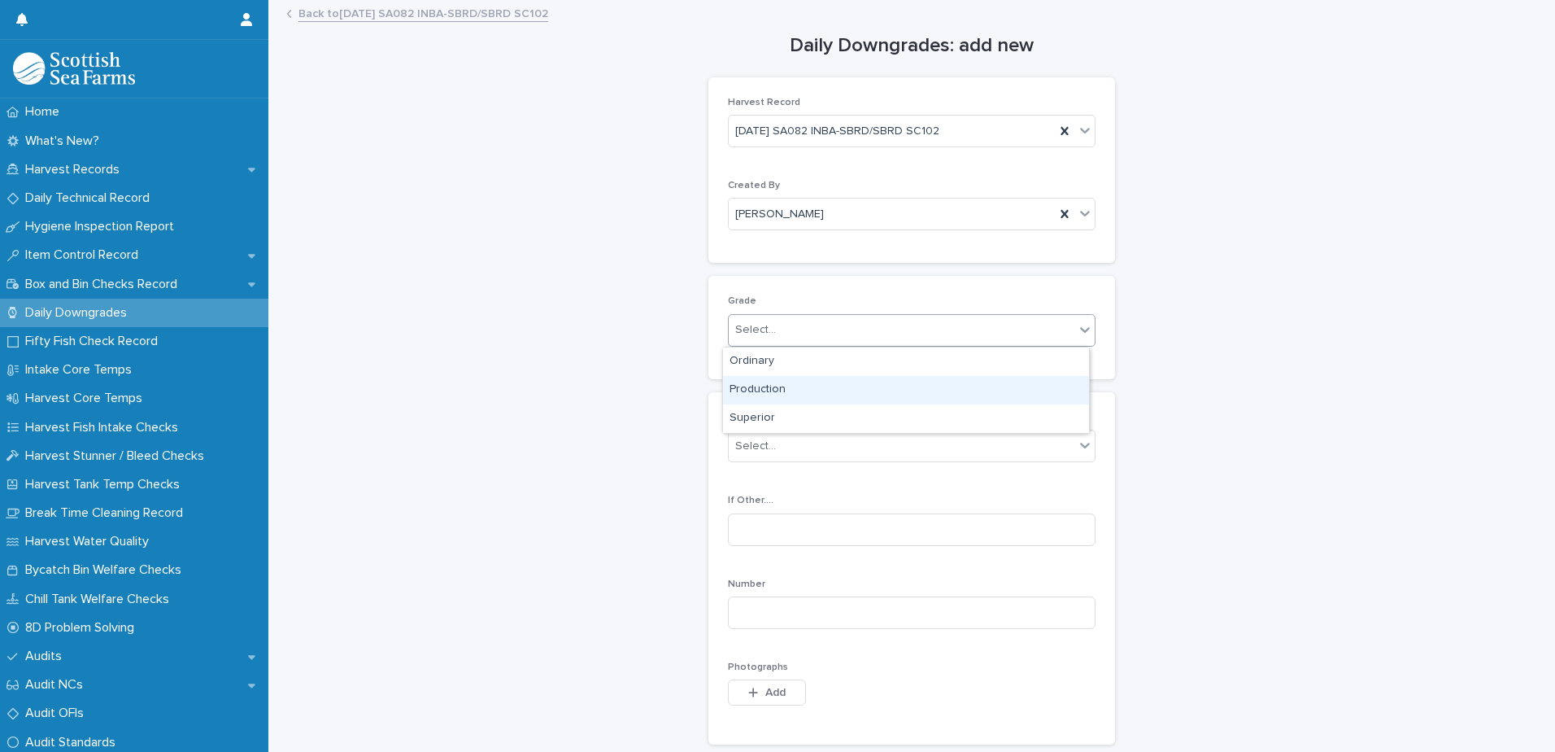
click at [805, 391] on div "Production" at bounding box center [906, 390] width 366 height 28
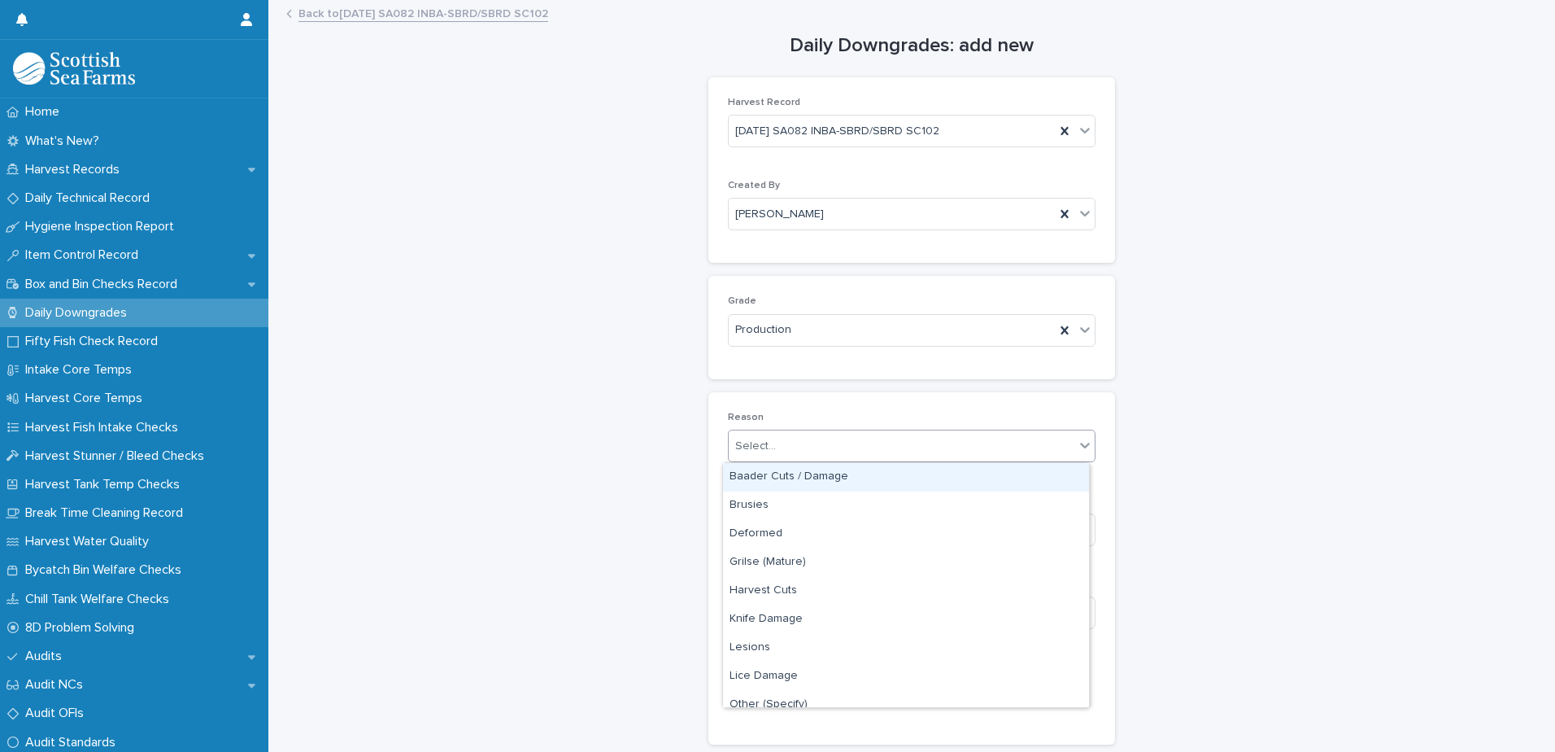
click at [925, 451] on div "Select..." at bounding box center [902, 446] width 346 height 27
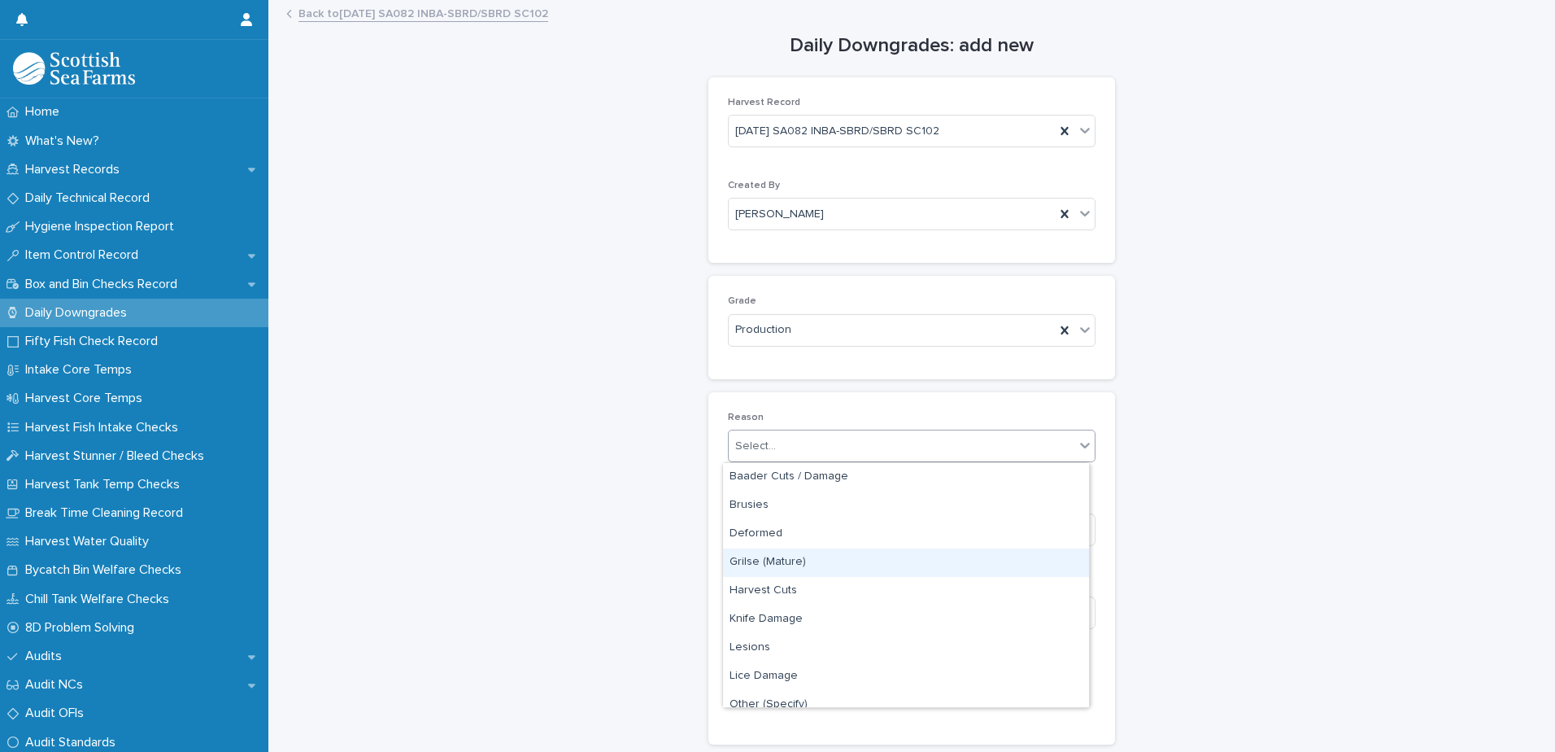
click at [878, 561] on div "Grilse (Mature)" at bounding box center [906, 562] width 366 height 28
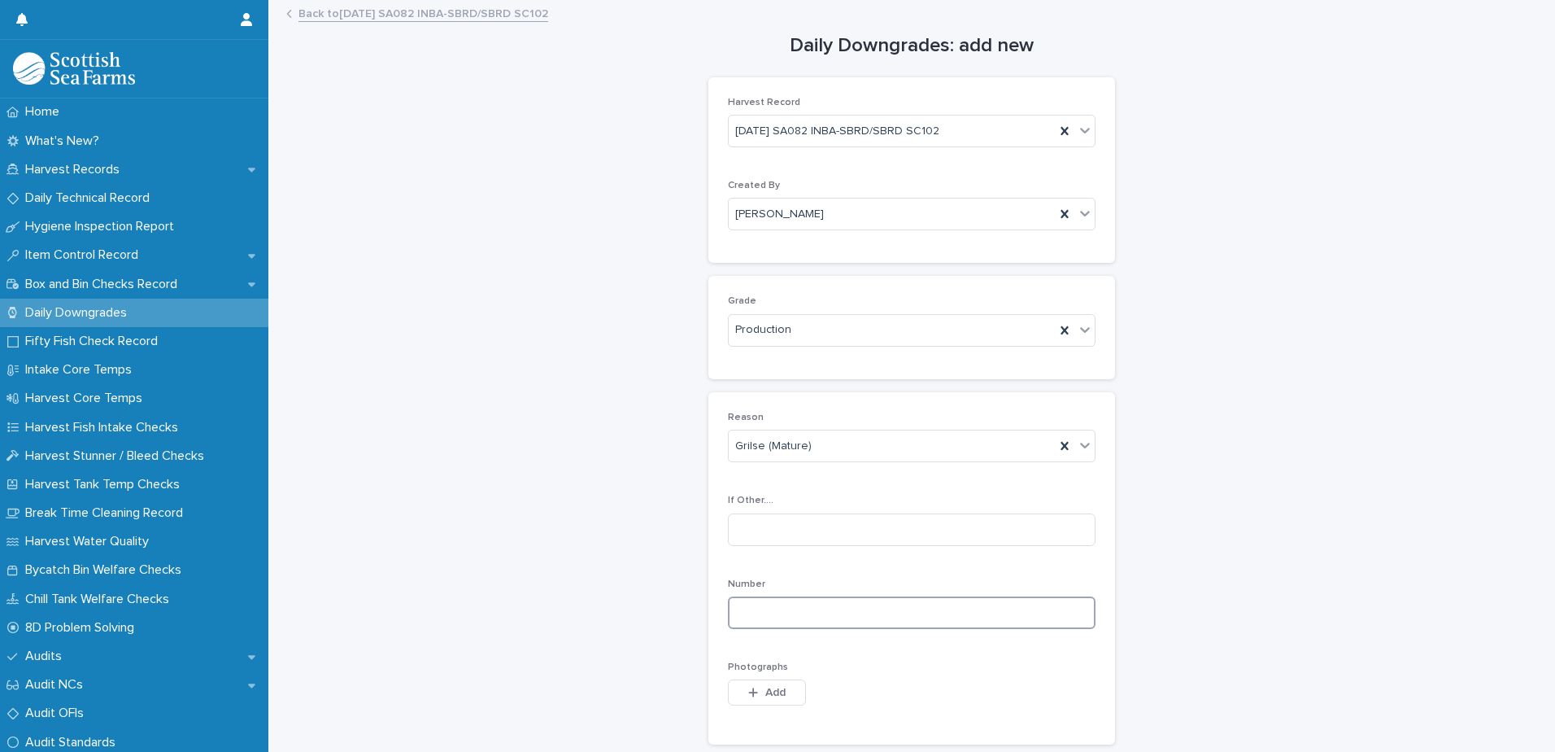
click at [917, 607] on input at bounding box center [912, 612] width 368 height 33
type input "*"
click at [770, 696] on span "Add" at bounding box center [775, 691] width 20 height 11
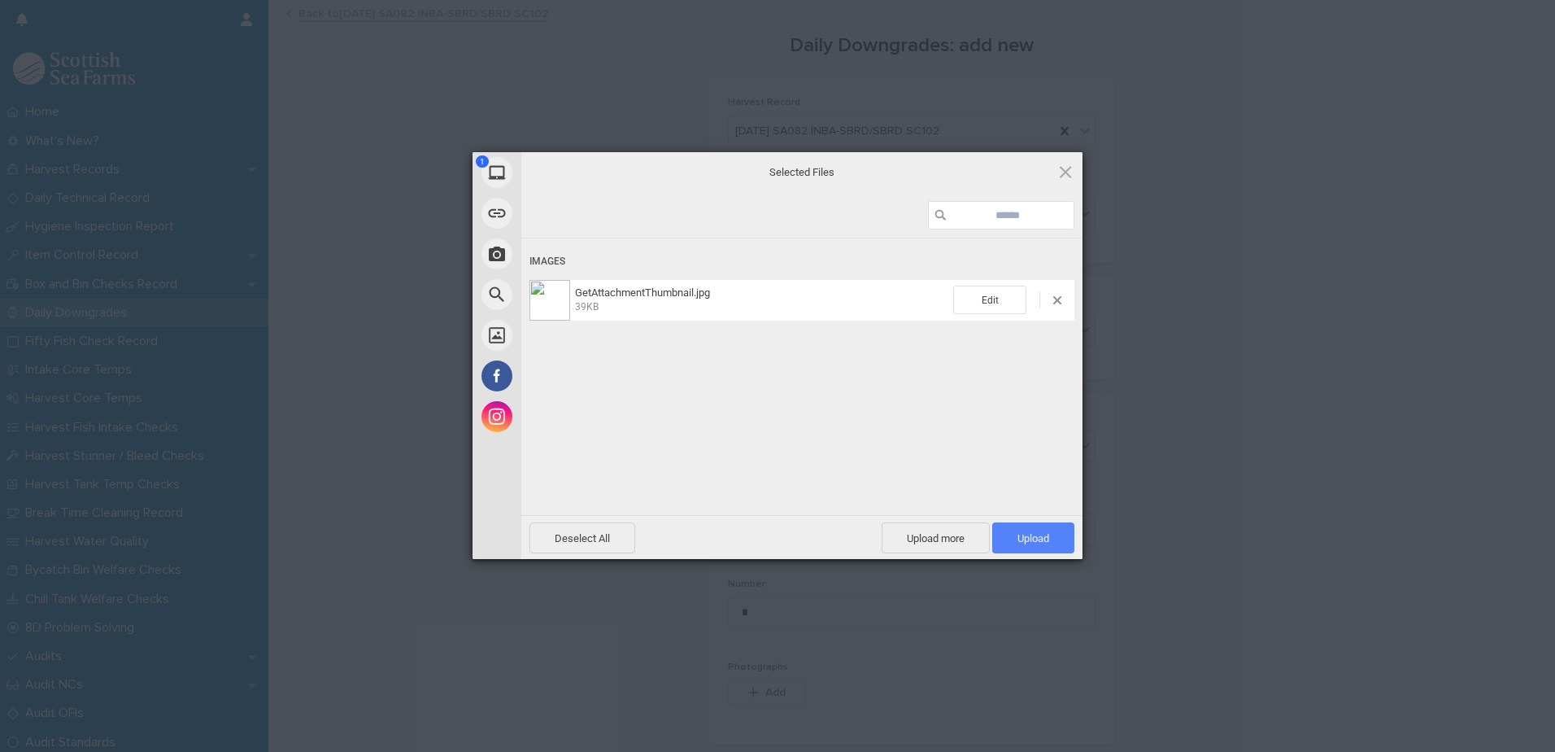
click at [1042, 542] on span "Upload 1" at bounding box center [1033, 538] width 32 height 12
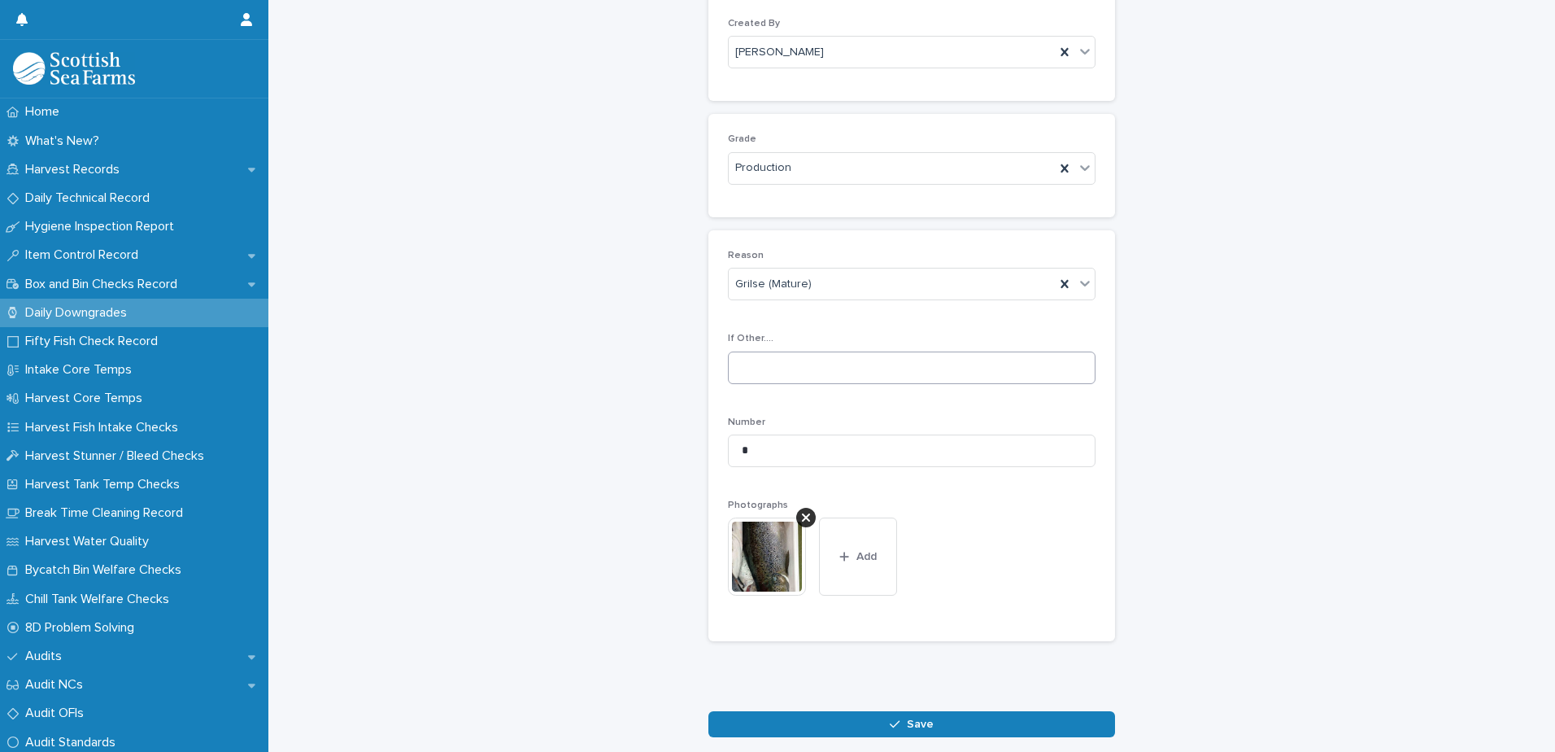
scroll to position [241, 0]
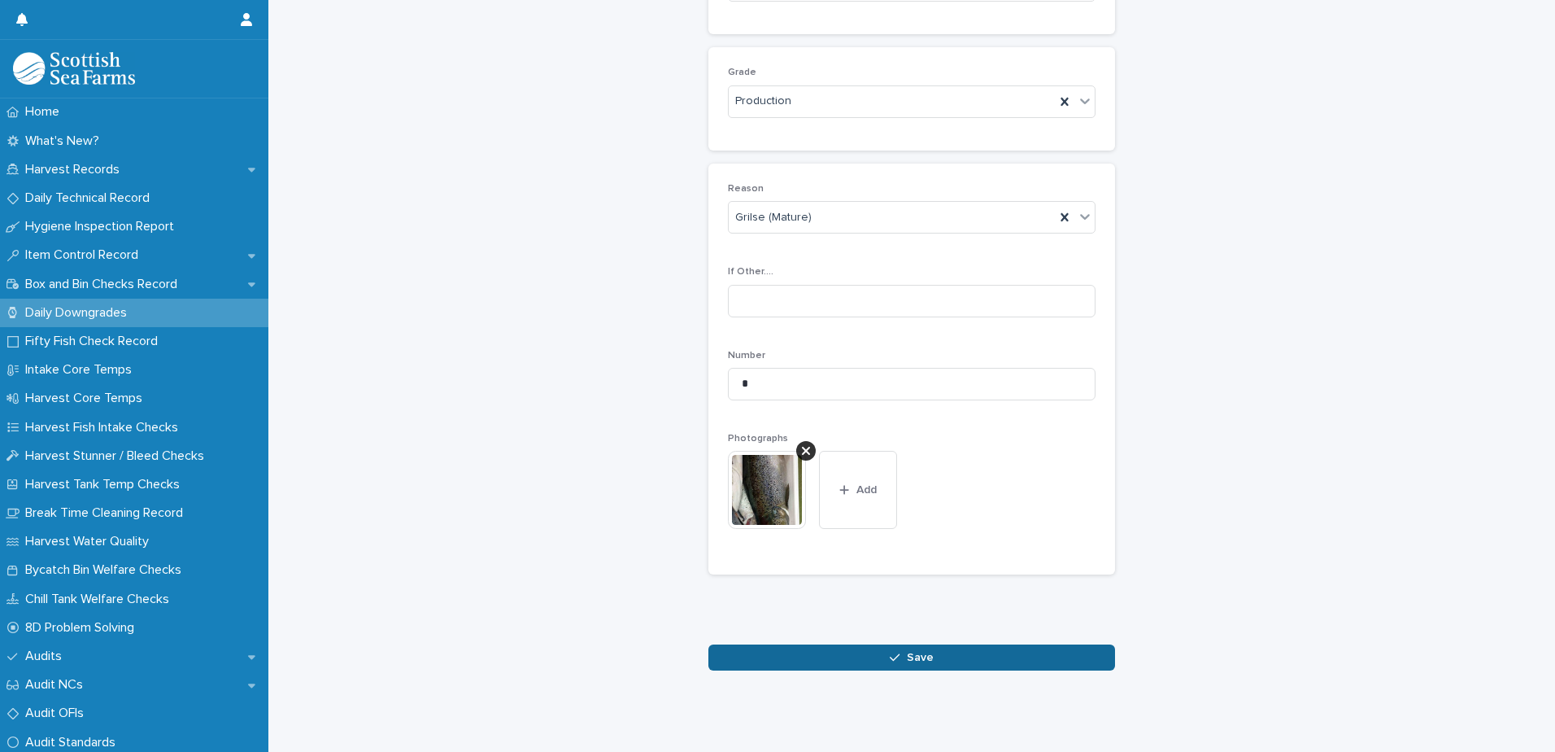
click at [930, 645] on button "Save" at bounding box center [911, 657] width 407 height 26
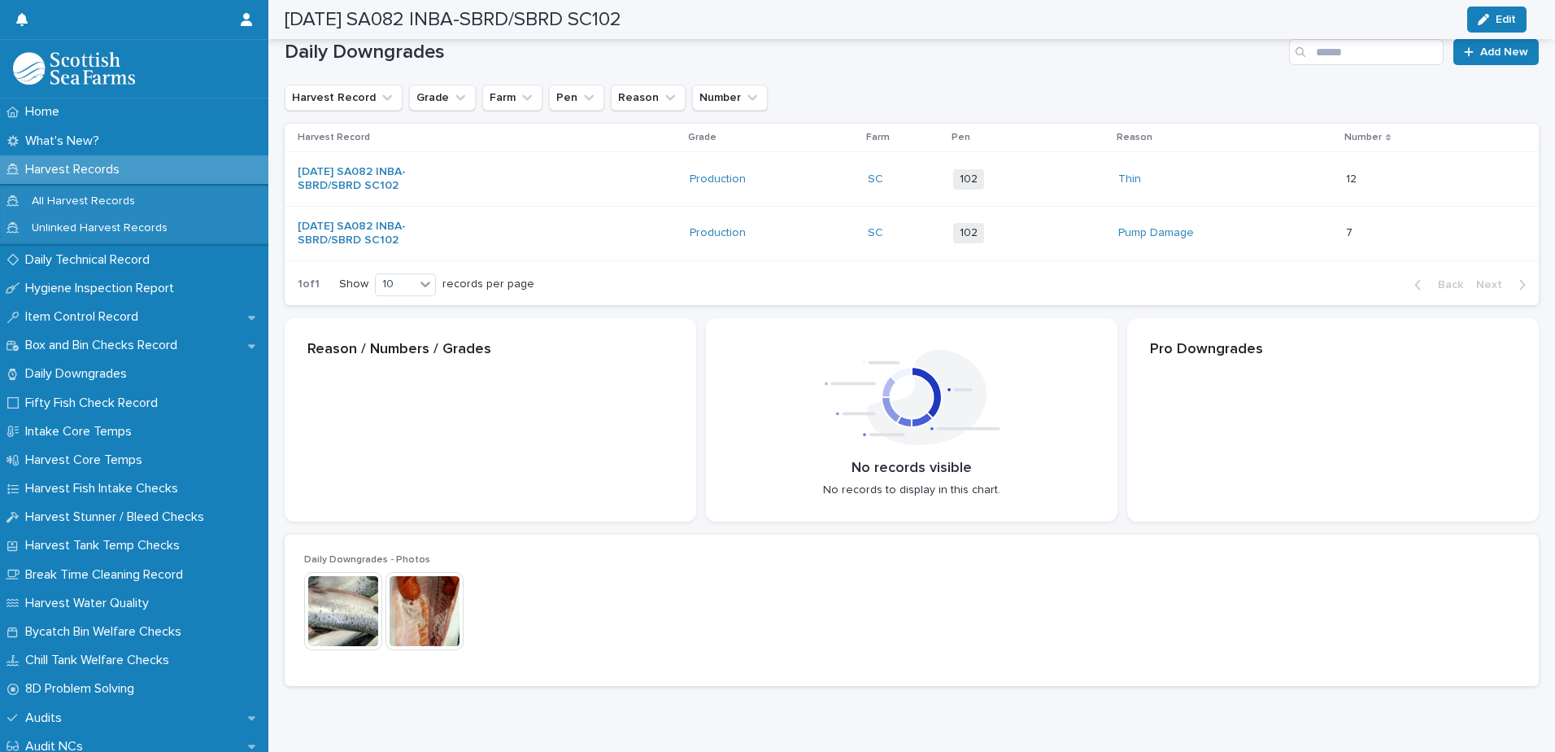
scroll to position [242, 0]
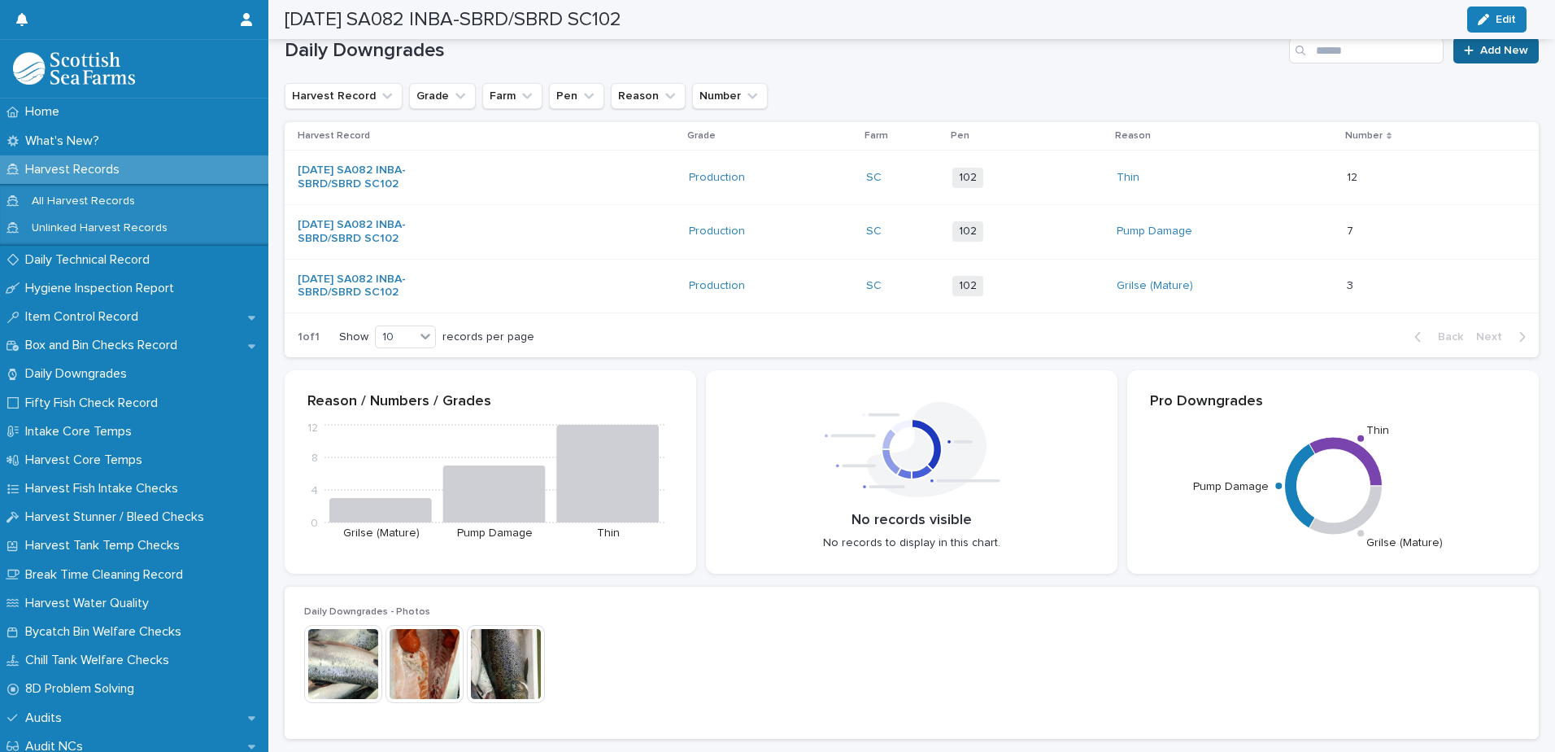
click at [1493, 53] on span "Add New" at bounding box center [1504, 50] width 48 height 11
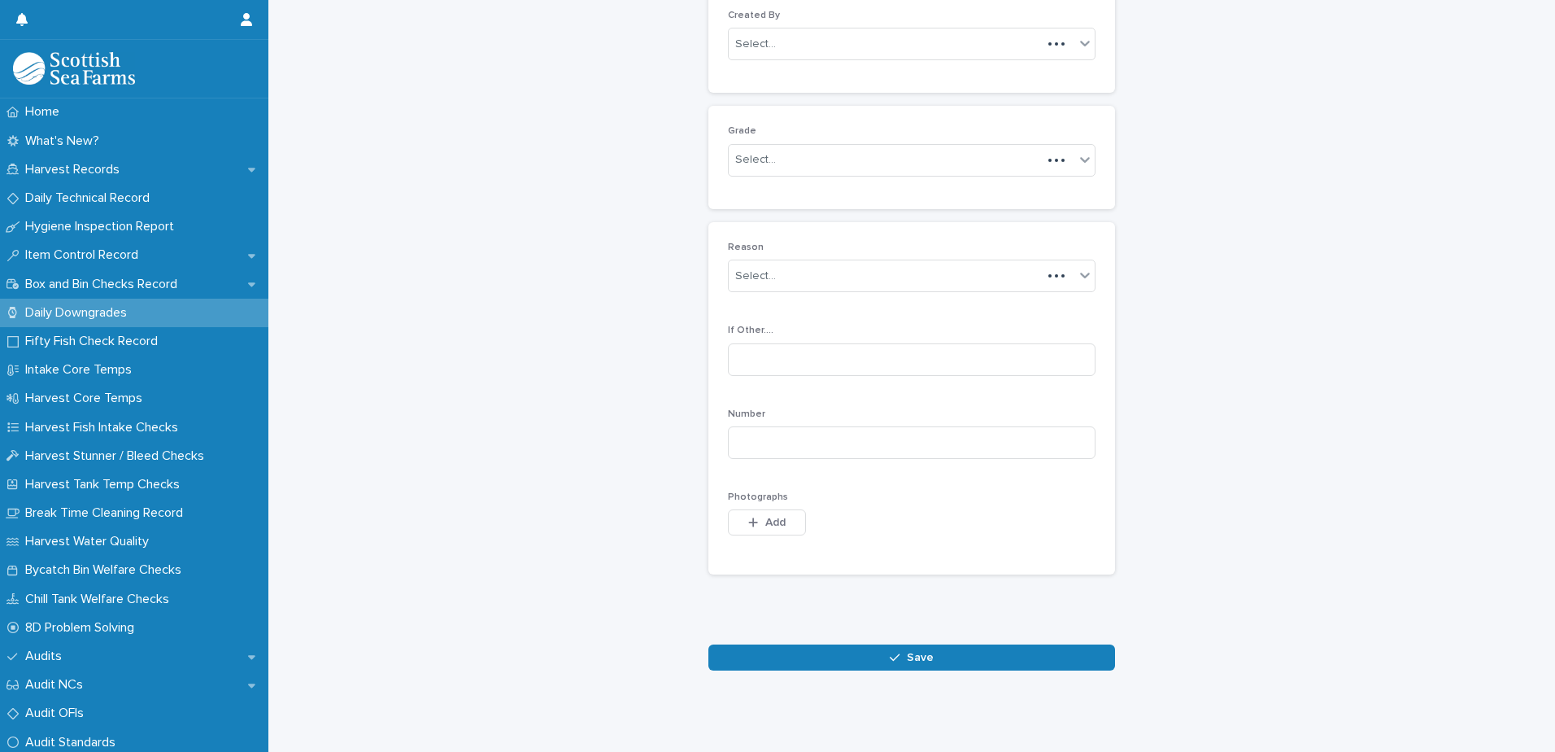
scroll to position [158, 0]
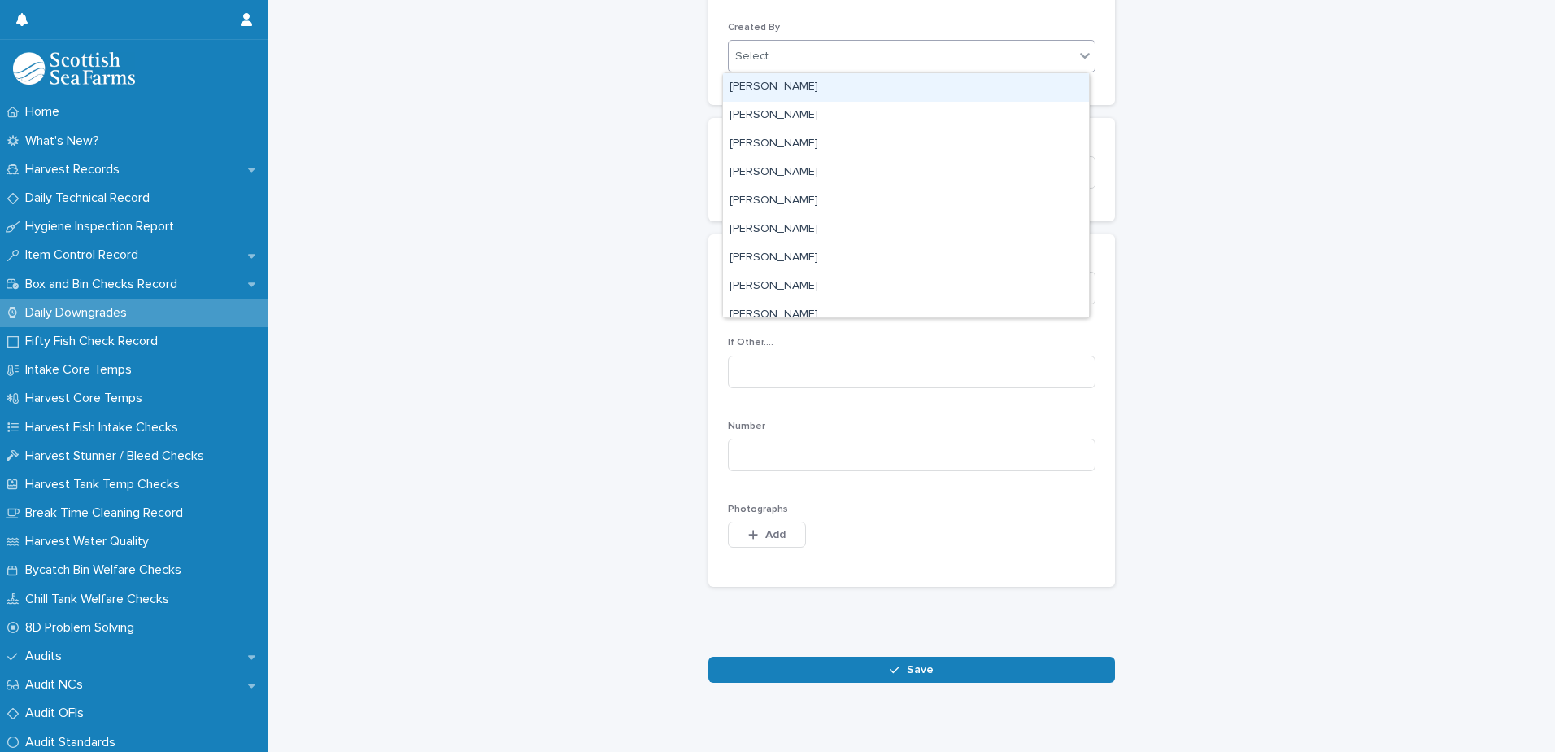
click at [826, 59] on div "Select..." at bounding box center [902, 56] width 346 height 27
type input "****"
click at [812, 86] on div "[PERSON_NAME]" at bounding box center [906, 87] width 366 height 28
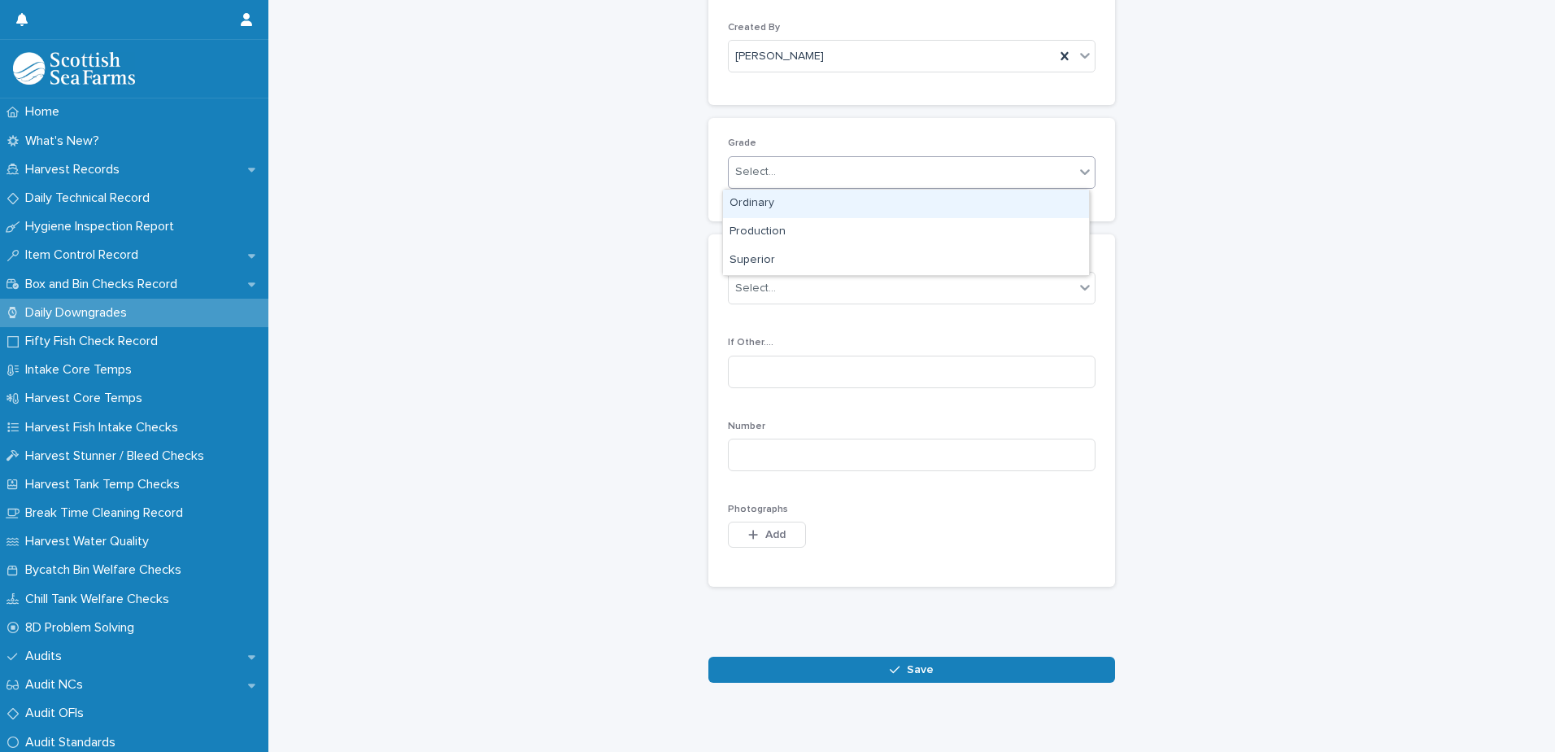
click at [915, 181] on div "Select..." at bounding box center [902, 172] width 346 height 27
click at [907, 235] on div "Production" at bounding box center [906, 232] width 366 height 28
click at [921, 176] on div "Production" at bounding box center [892, 172] width 326 height 27
click at [901, 209] on div "Ordinary" at bounding box center [906, 204] width 366 height 28
click at [938, 290] on div "Select..." at bounding box center [902, 288] width 346 height 27
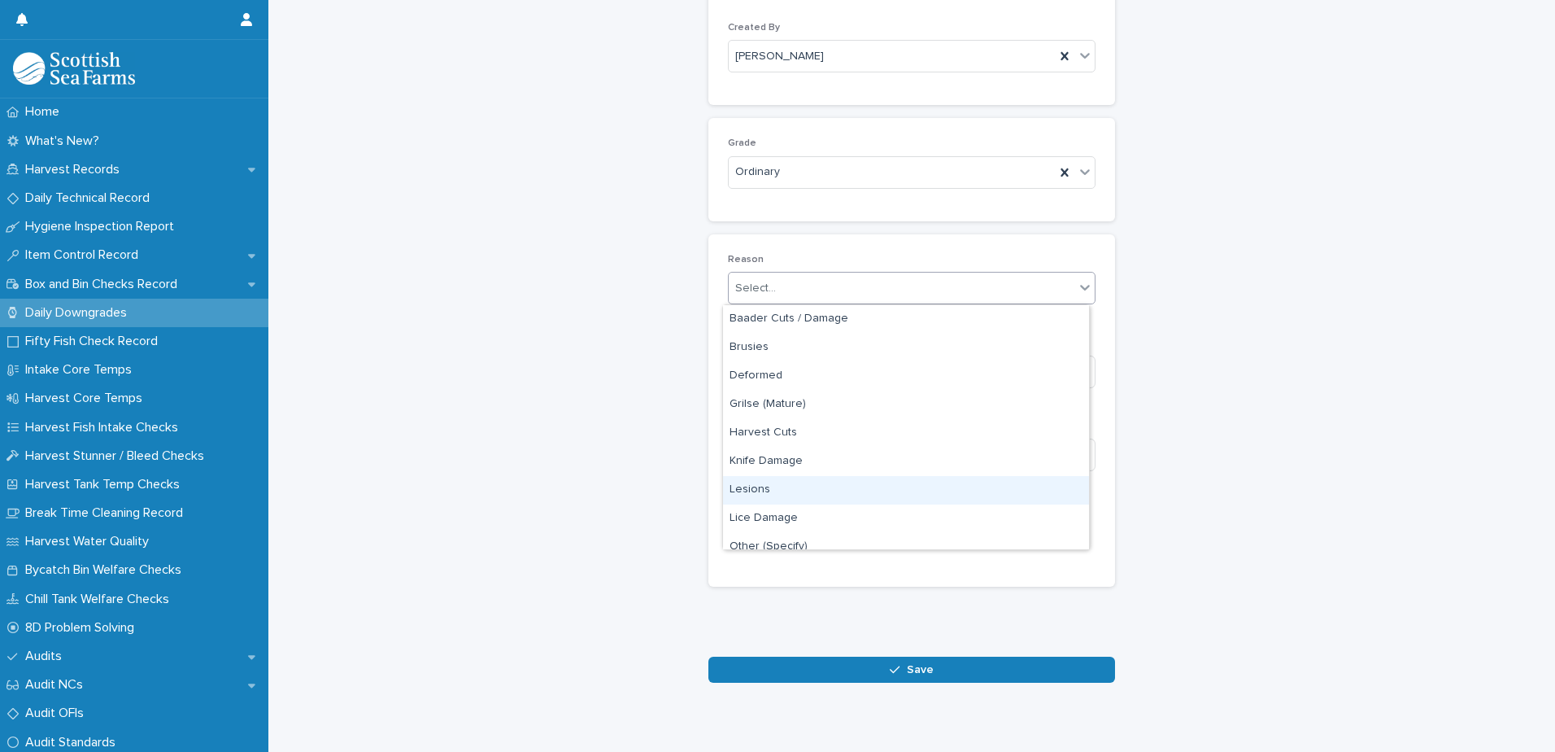
click at [909, 496] on div "Lesions" at bounding box center [906, 490] width 366 height 28
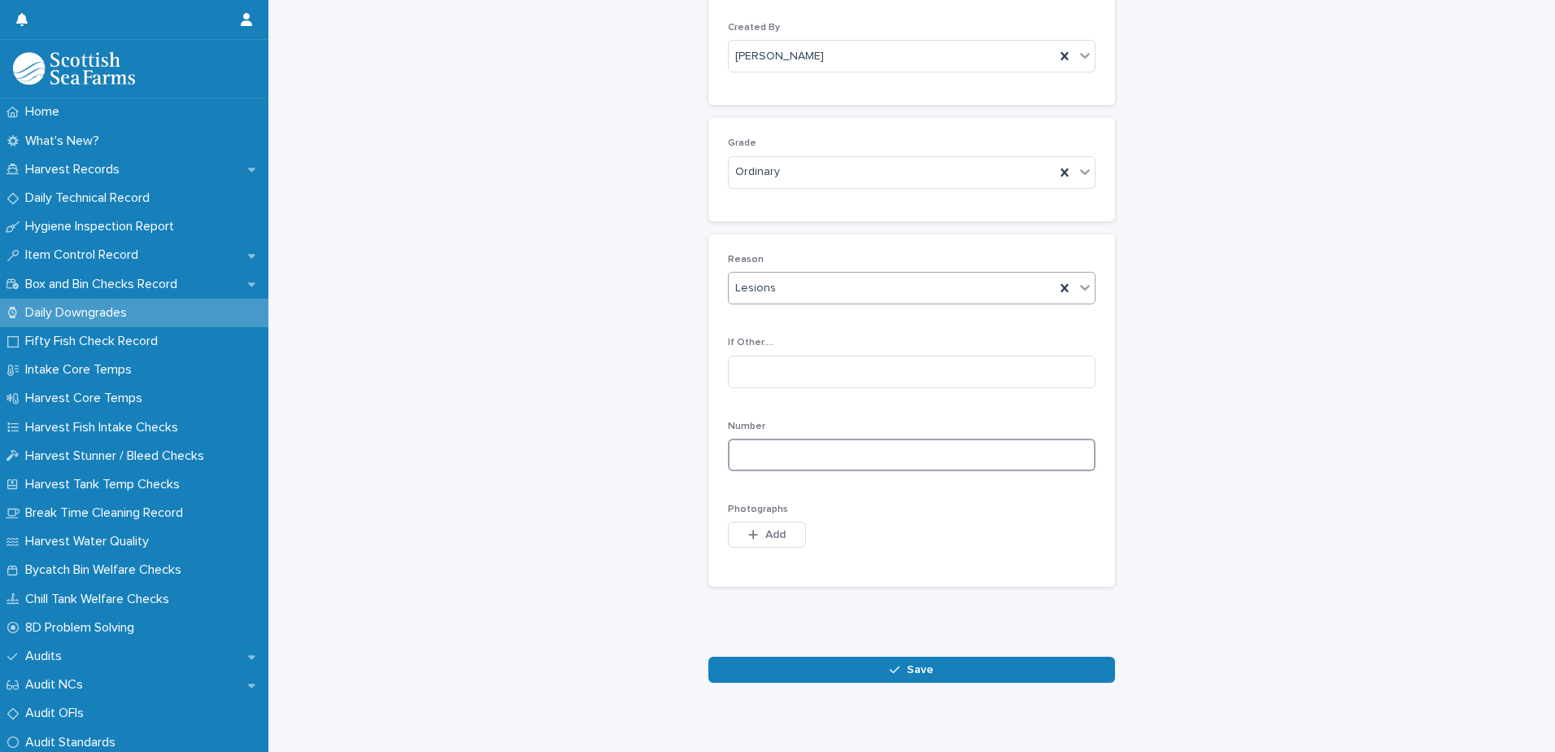
click at [977, 459] on input at bounding box center [912, 454] width 368 height 33
type input "*"
drag, startPoint x: 760, startPoint y: 540, endPoint x: 834, endPoint y: 543, distance: 73.3
click at [760, 542] on button "Add" at bounding box center [767, 534] width 78 height 26
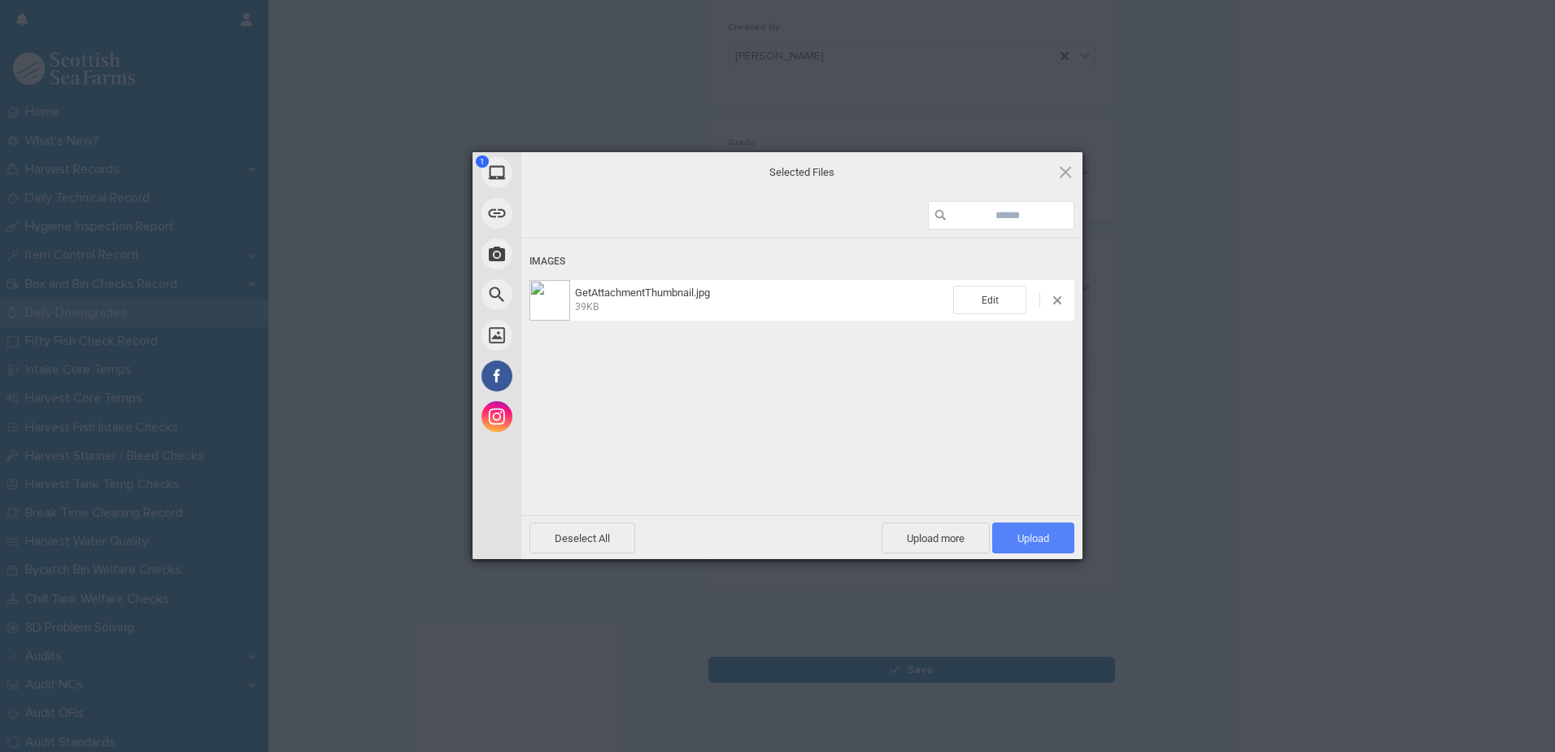
click at [1024, 541] on span "Upload 1" at bounding box center [1033, 538] width 32 height 12
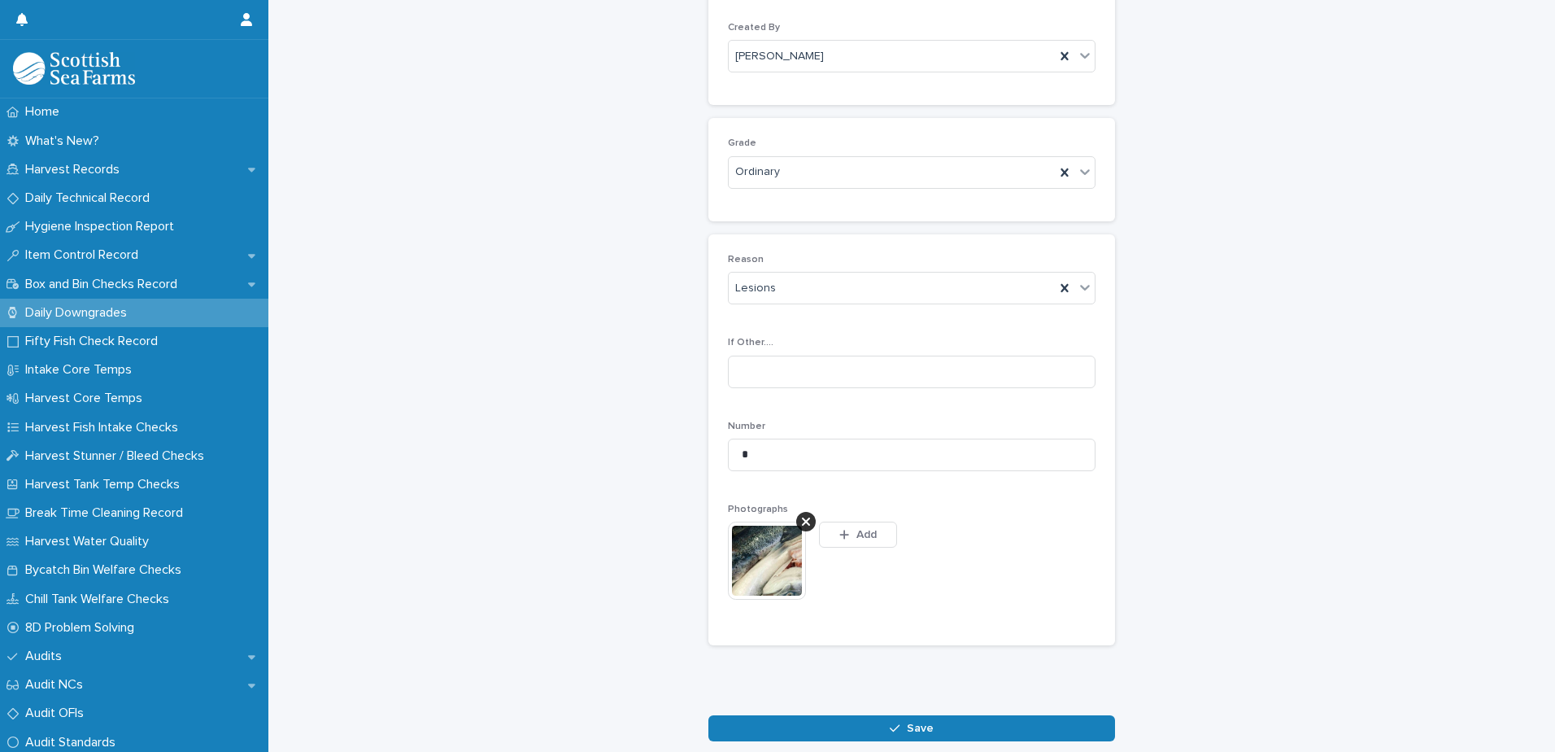
scroll to position [187, 0]
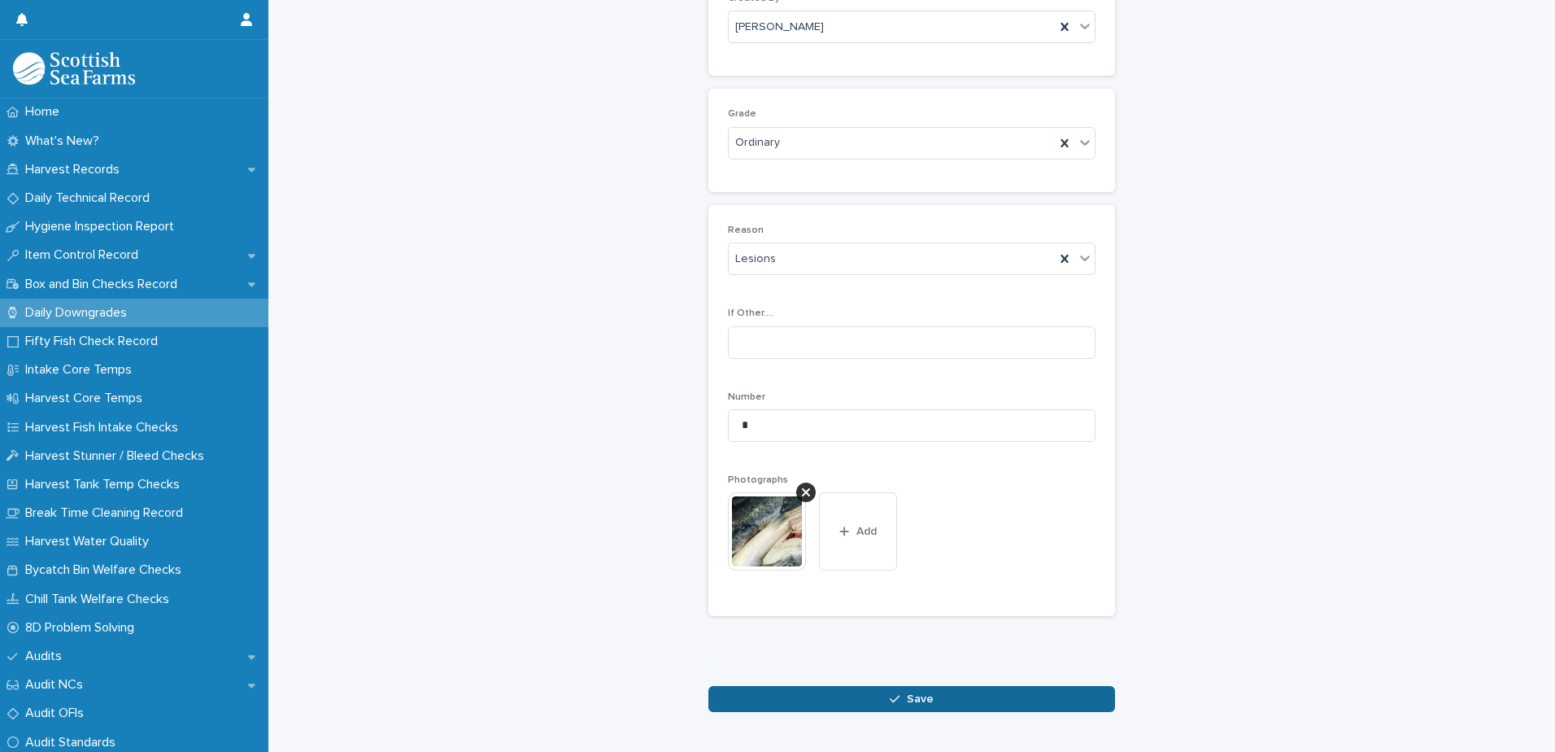
click at [926, 699] on span "Save" at bounding box center [920, 698] width 27 height 11
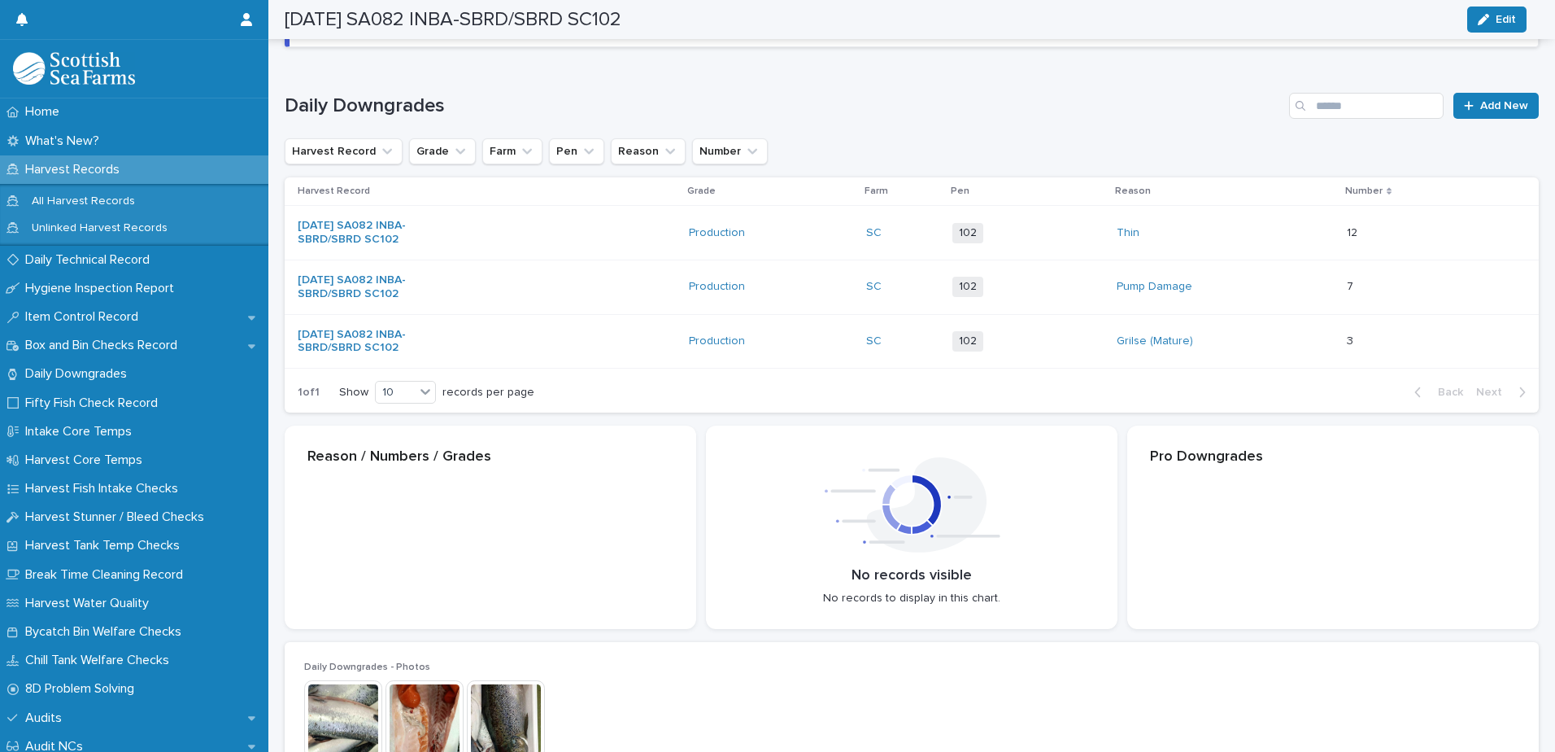
scroll to position [189, 0]
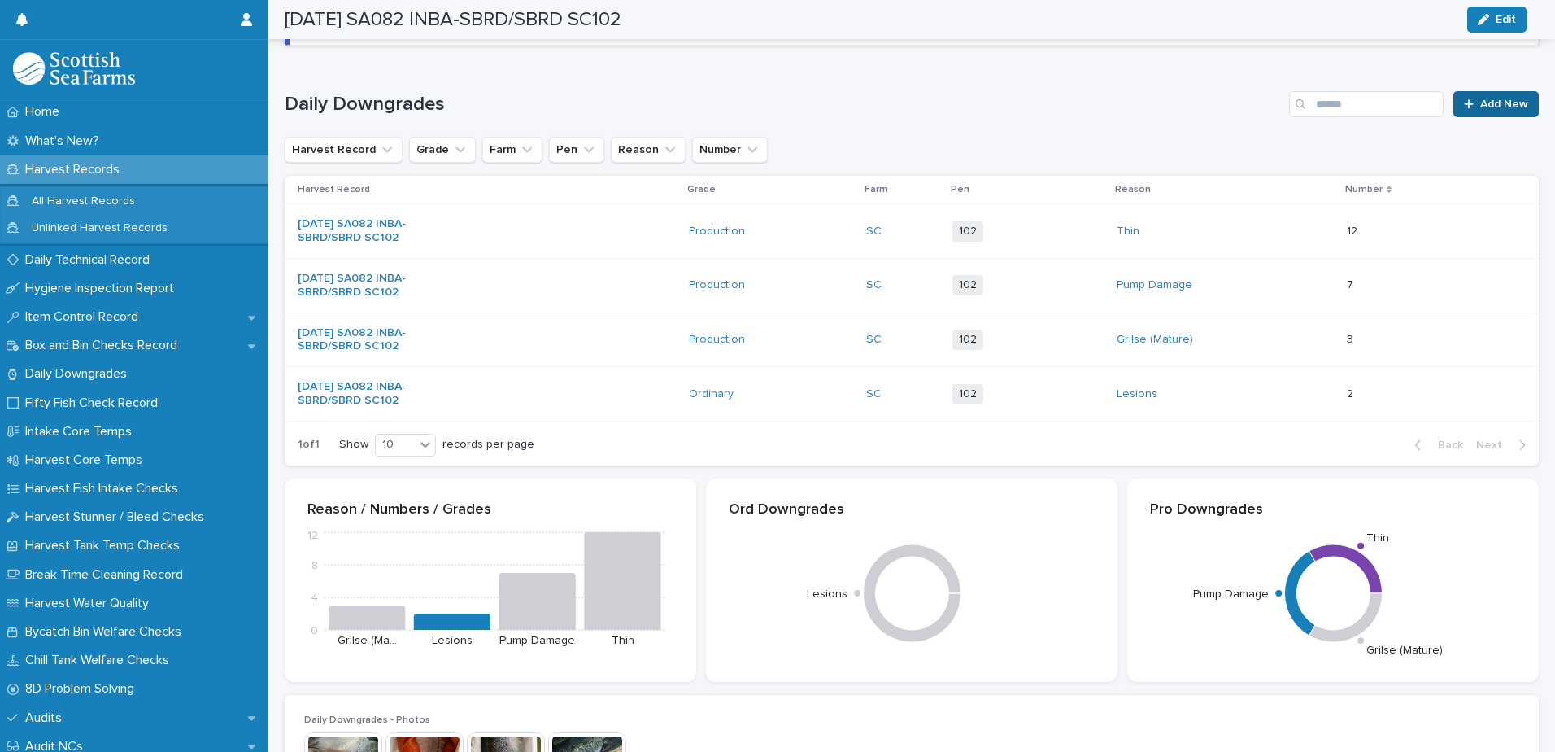
click at [1494, 102] on span "Add New" at bounding box center [1504, 103] width 48 height 11
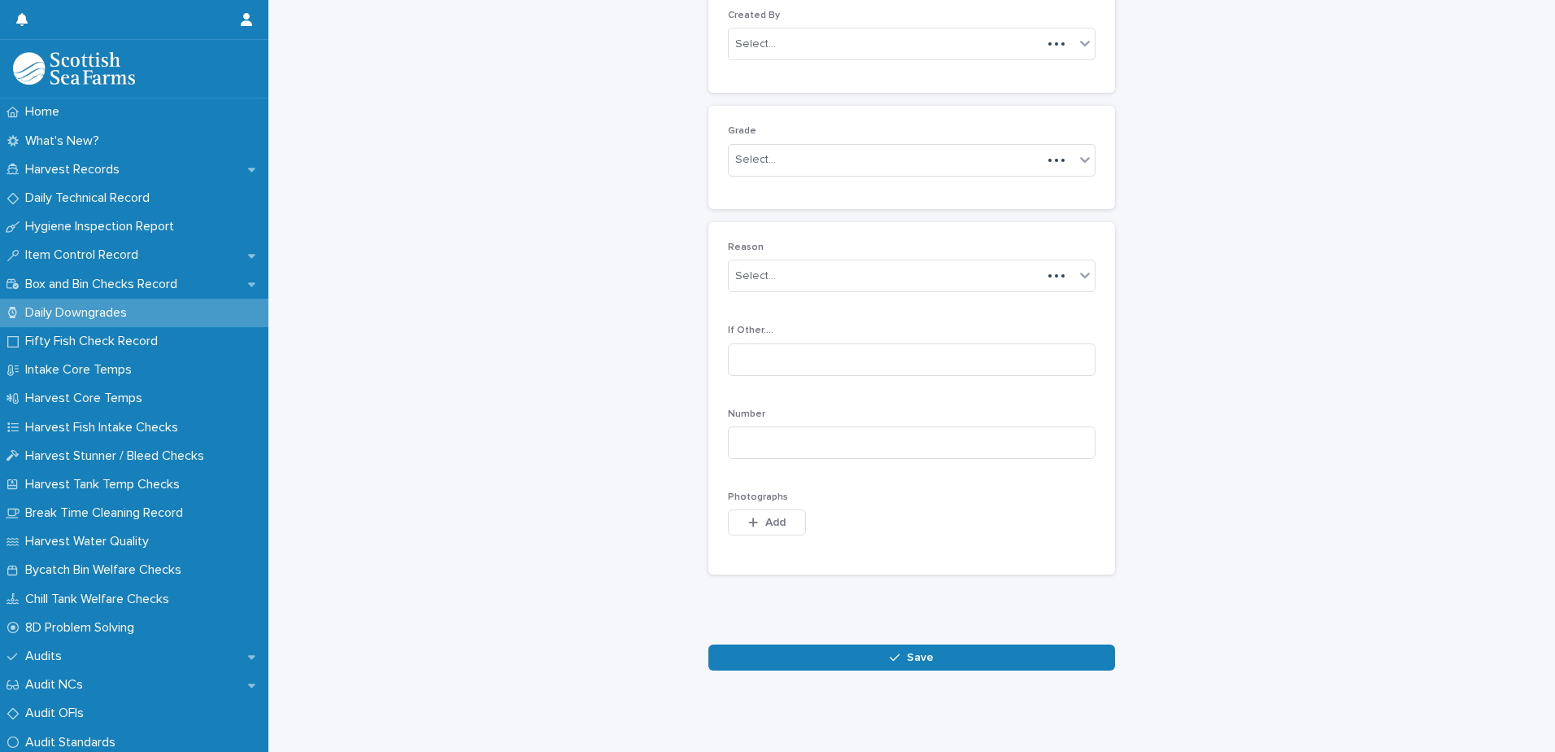
scroll to position [158, 0]
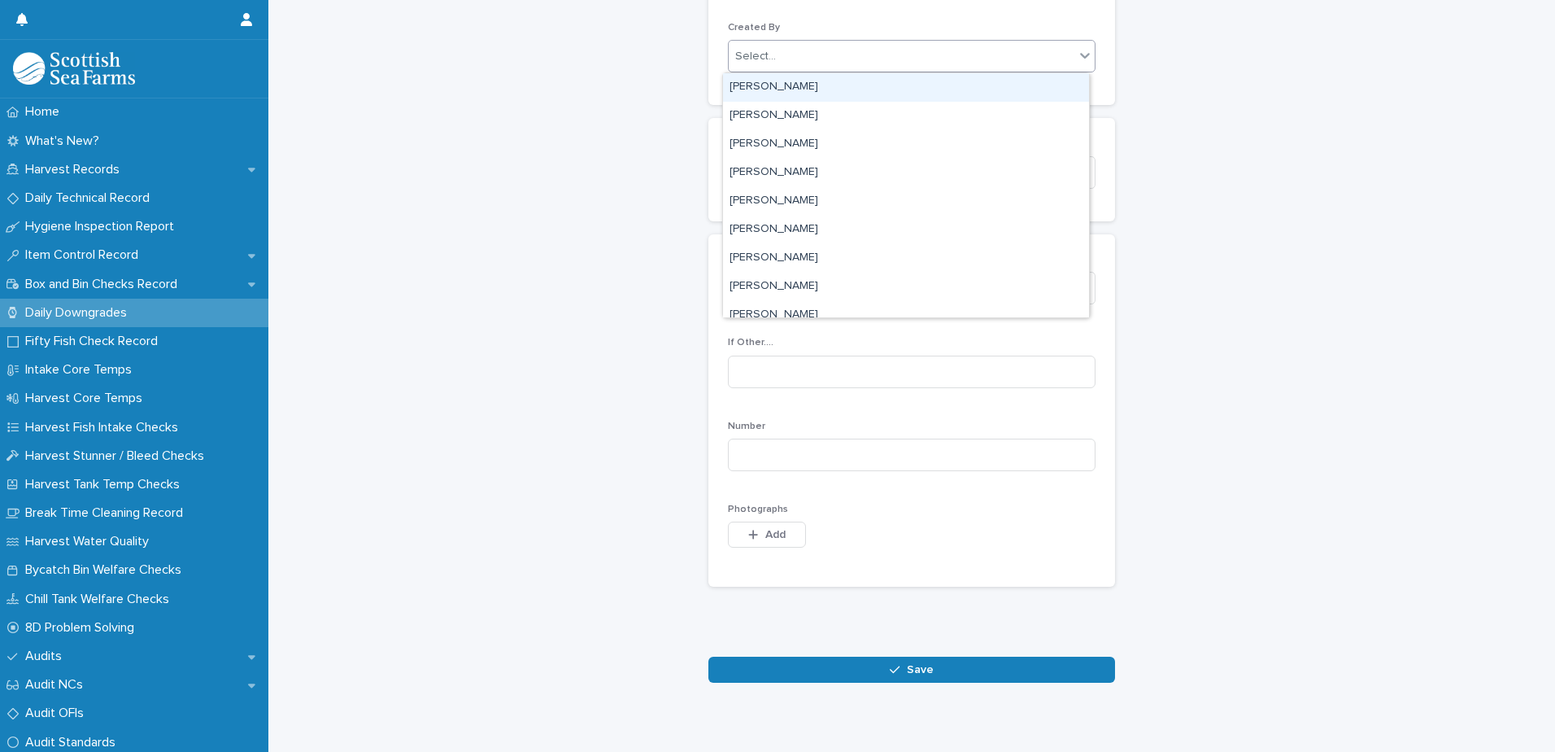
click at [935, 59] on div "Select..." at bounding box center [902, 56] width 346 height 27
type input "****"
click at [891, 86] on div "[PERSON_NAME]" at bounding box center [906, 87] width 366 height 28
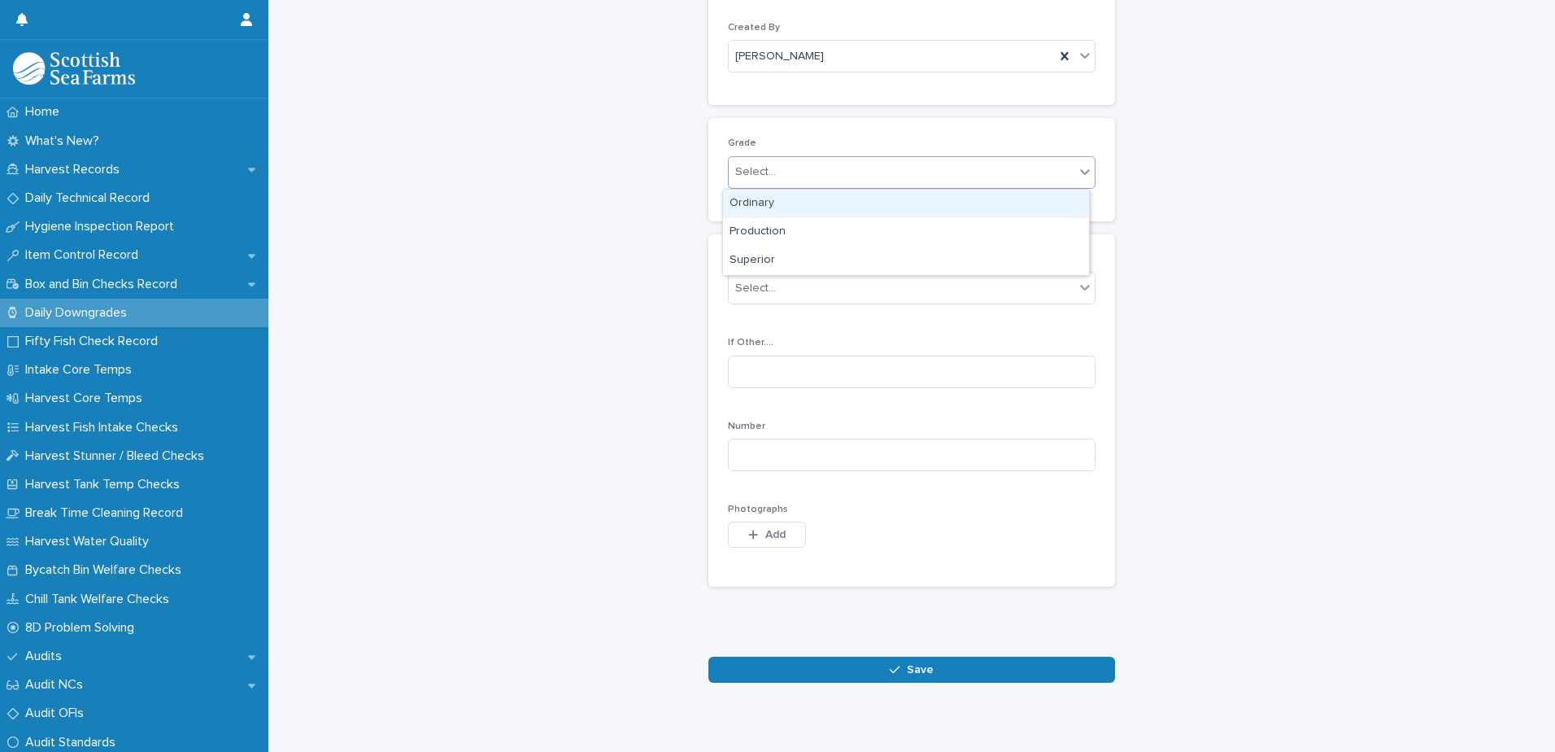
click at [867, 170] on div "Select..." at bounding box center [902, 172] width 346 height 27
drag, startPoint x: 848, startPoint y: 216, endPoint x: 842, endPoint y: 239, distance: 24.5
click at [841, 239] on div "Production" at bounding box center [906, 232] width 366 height 28
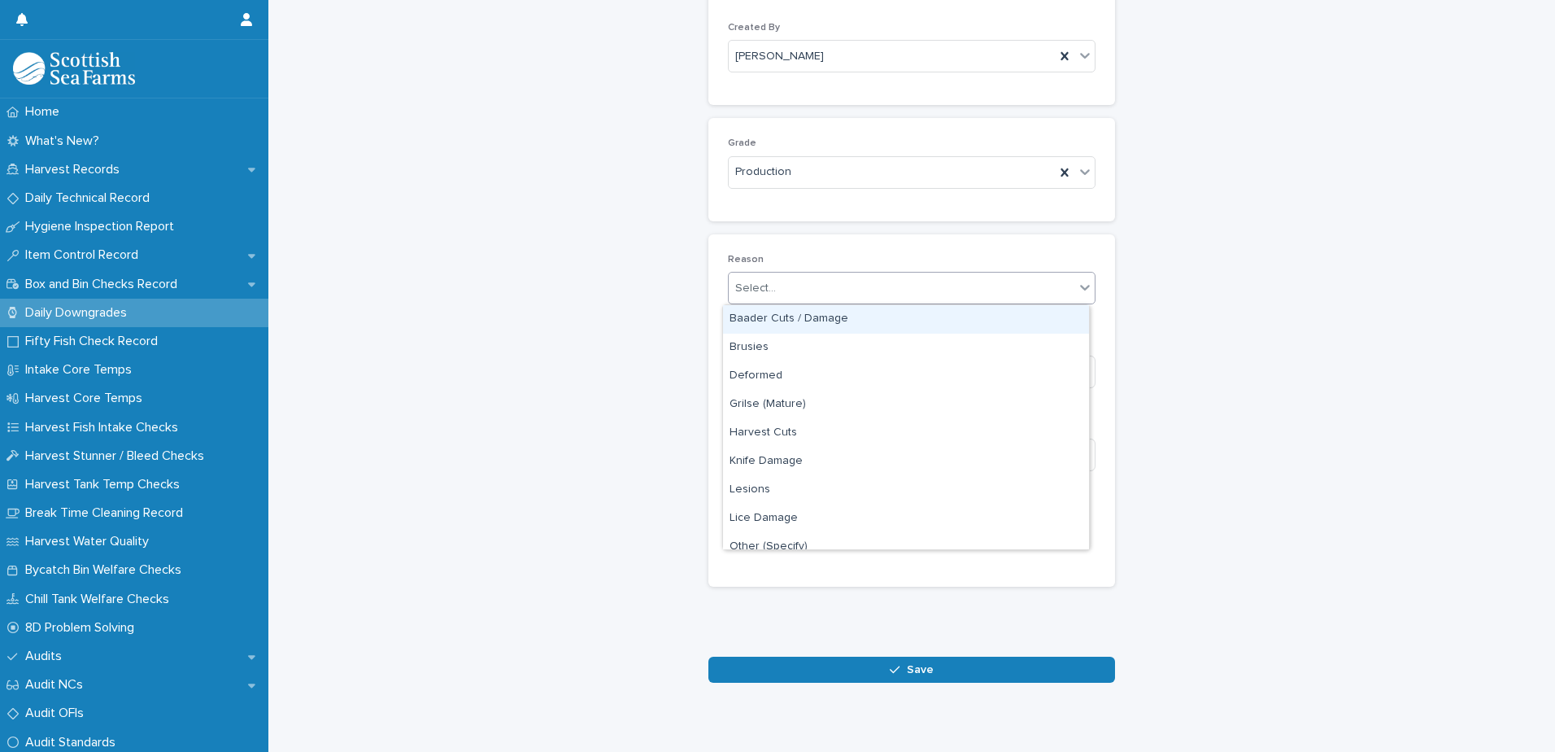
click at [904, 287] on div "Select..." at bounding box center [902, 288] width 346 height 27
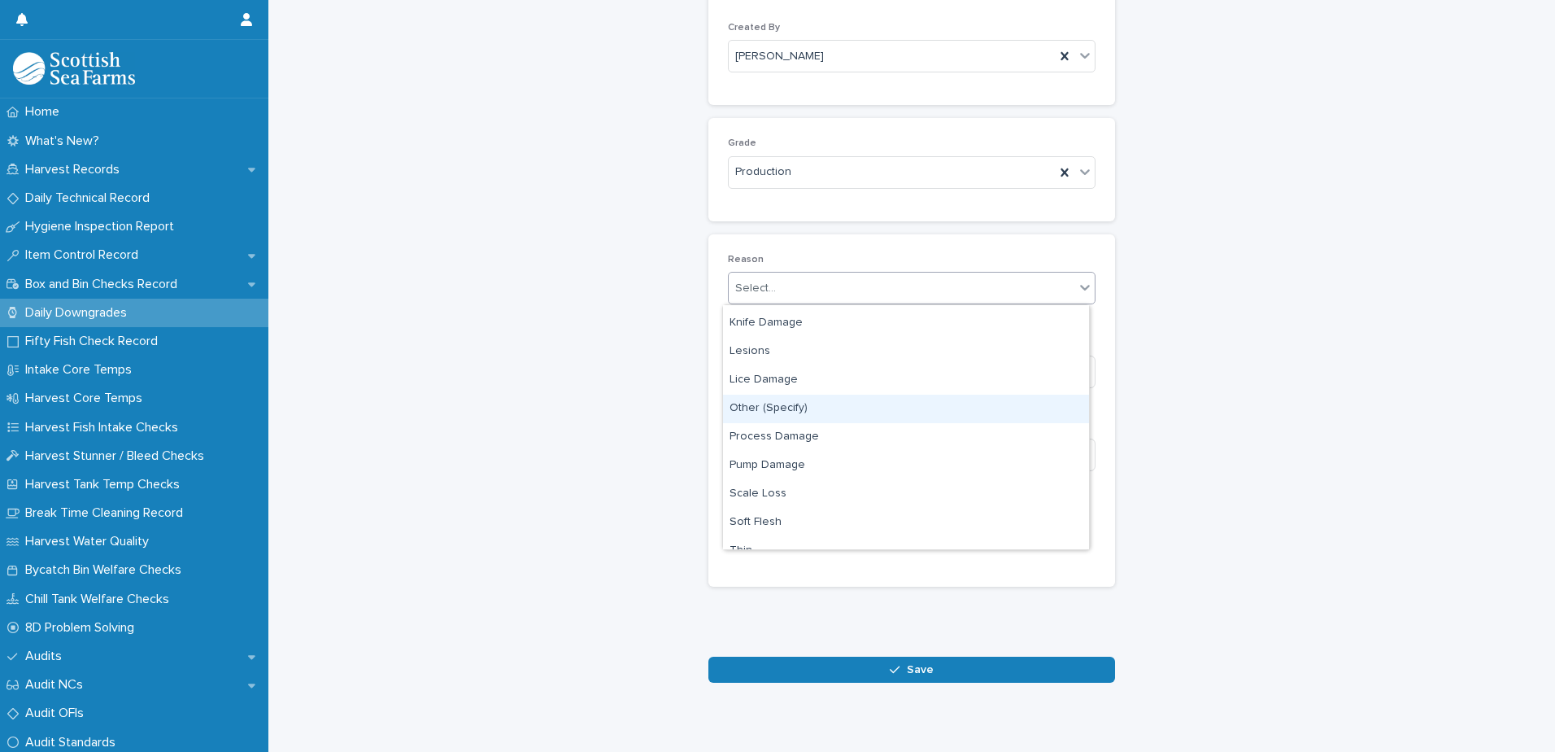
scroll to position [163, 0]
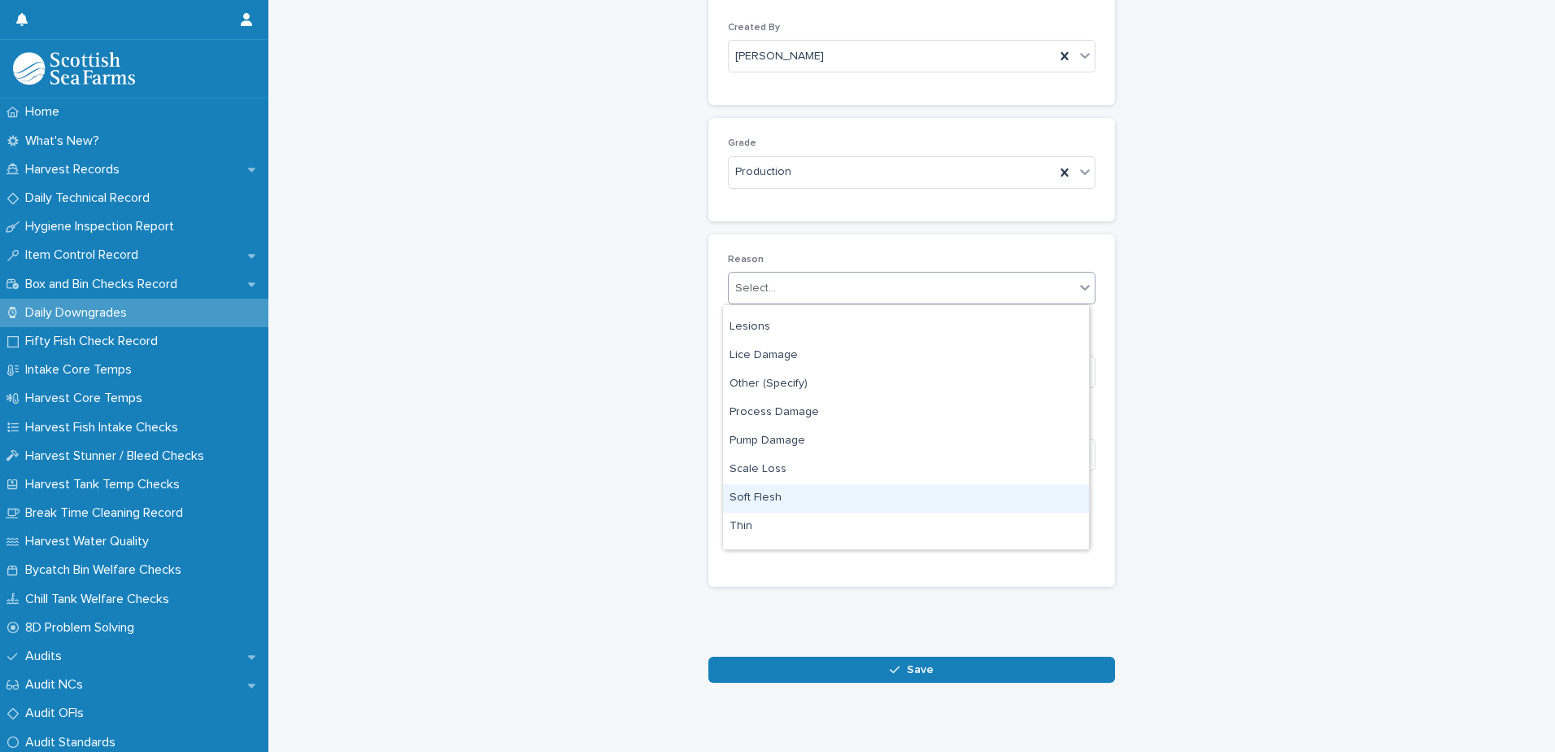
click at [858, 494] on div "Soft Flesh" at bounding box center [906, 498] width 366 height 28
click at [988, 459] on input at bounding box center [912, 454] width 368 height 33
type input "*"
click at [774, 538] on span "Add" at bounding box center [775, 534] width 20 height 11
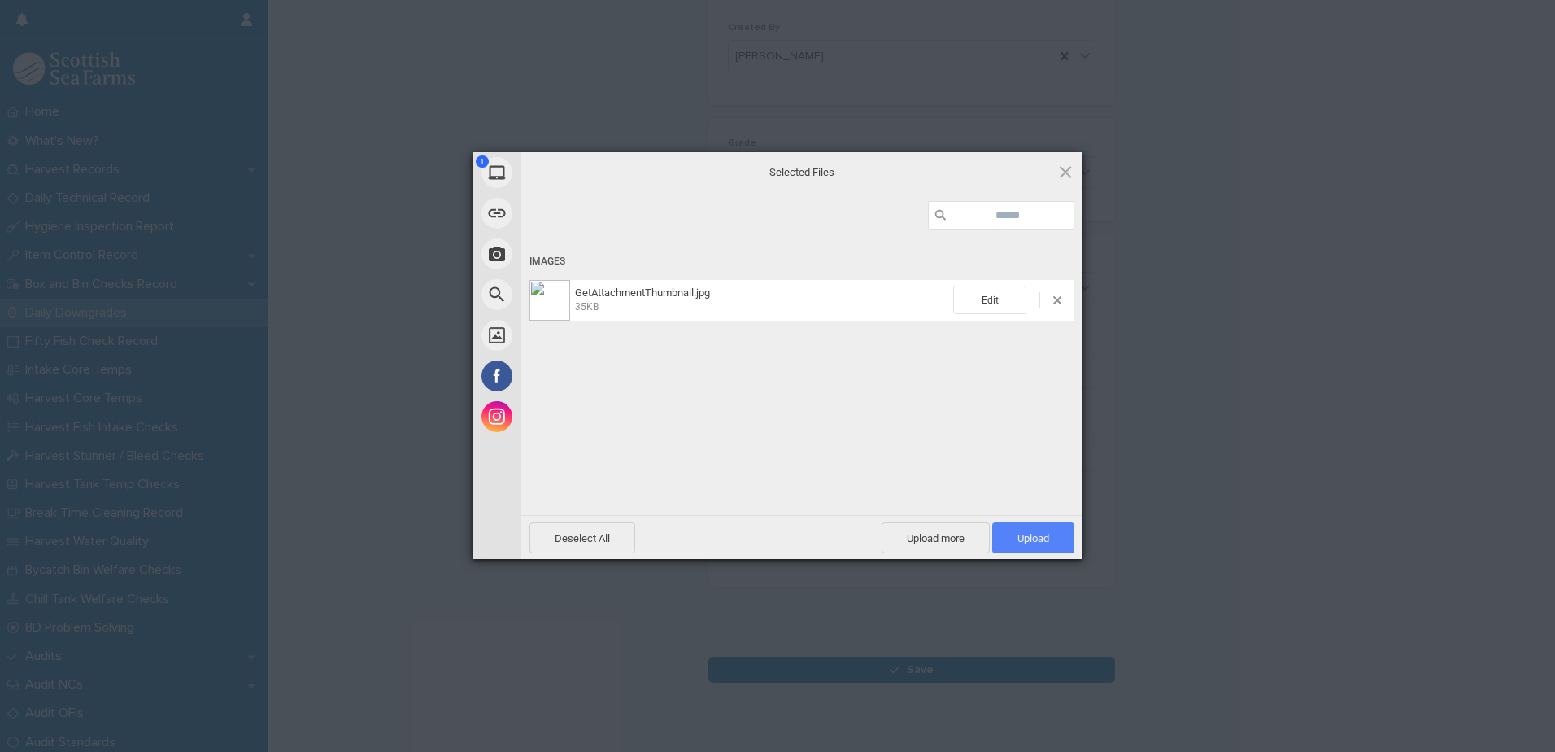
click at [1032, 537] on span "Upload 1" at bounding box center [1033, 538] width 32 height 12
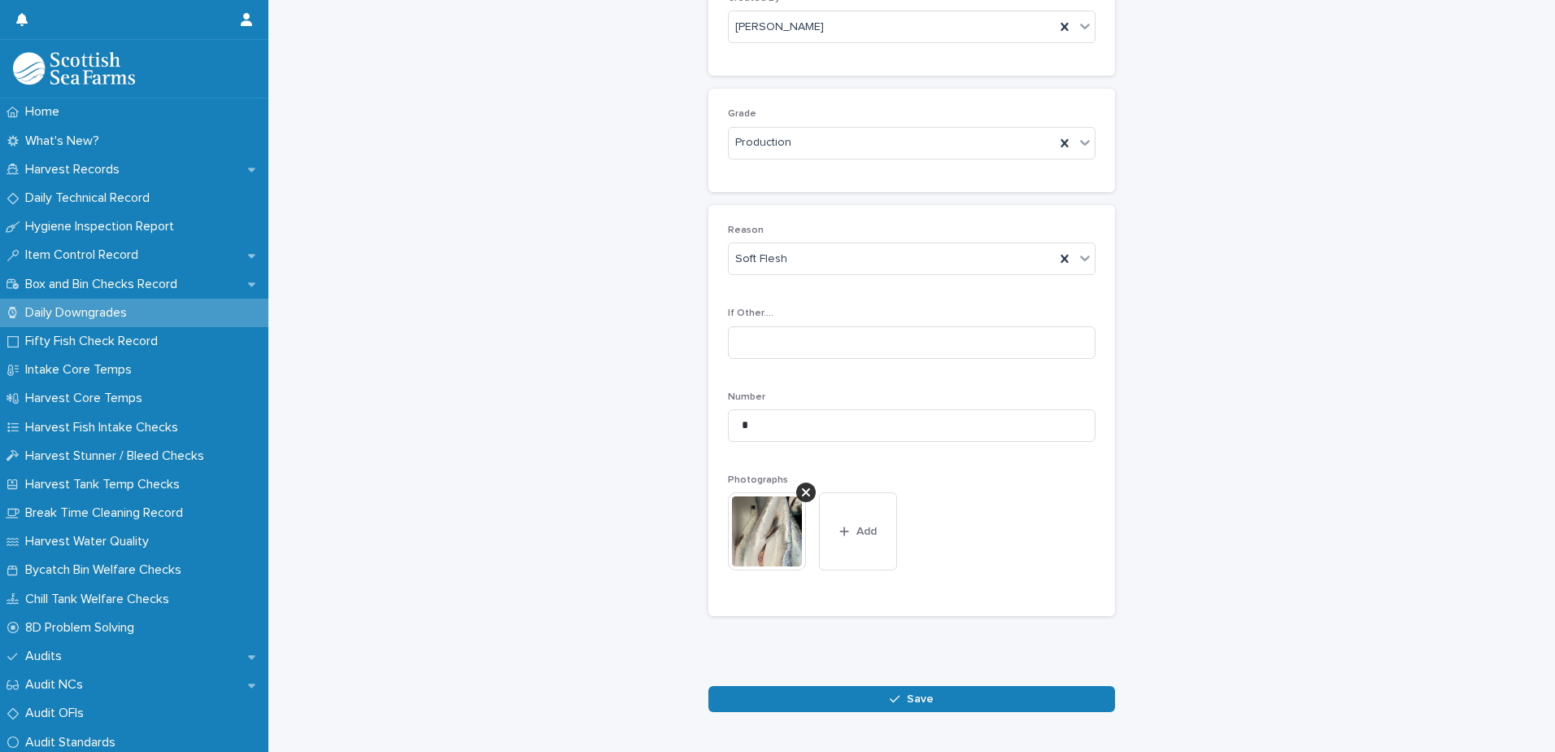
scroll to position [241, 0]
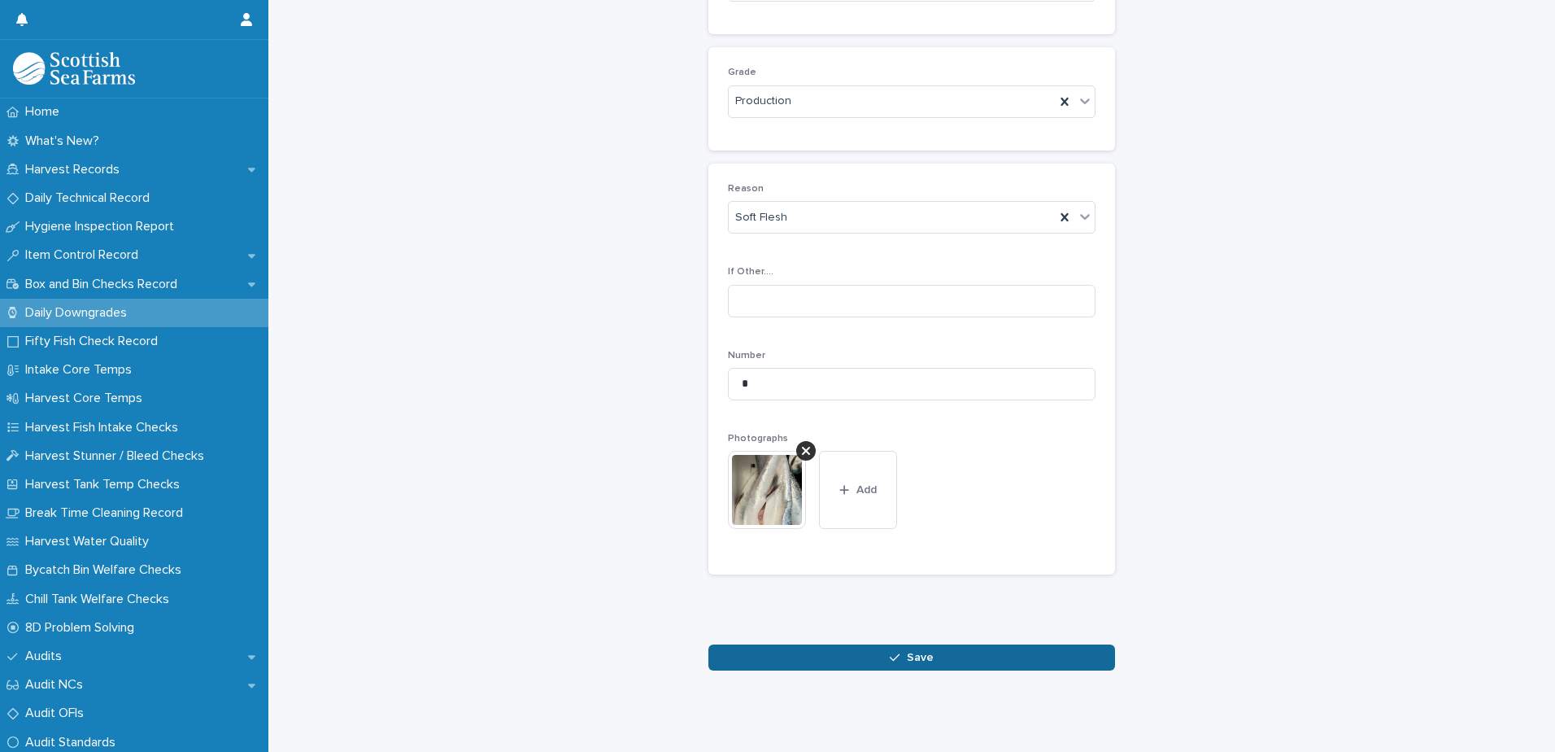
click at [907, 651] on span "Save" at bounding box center [920, 656] width 27 height 11
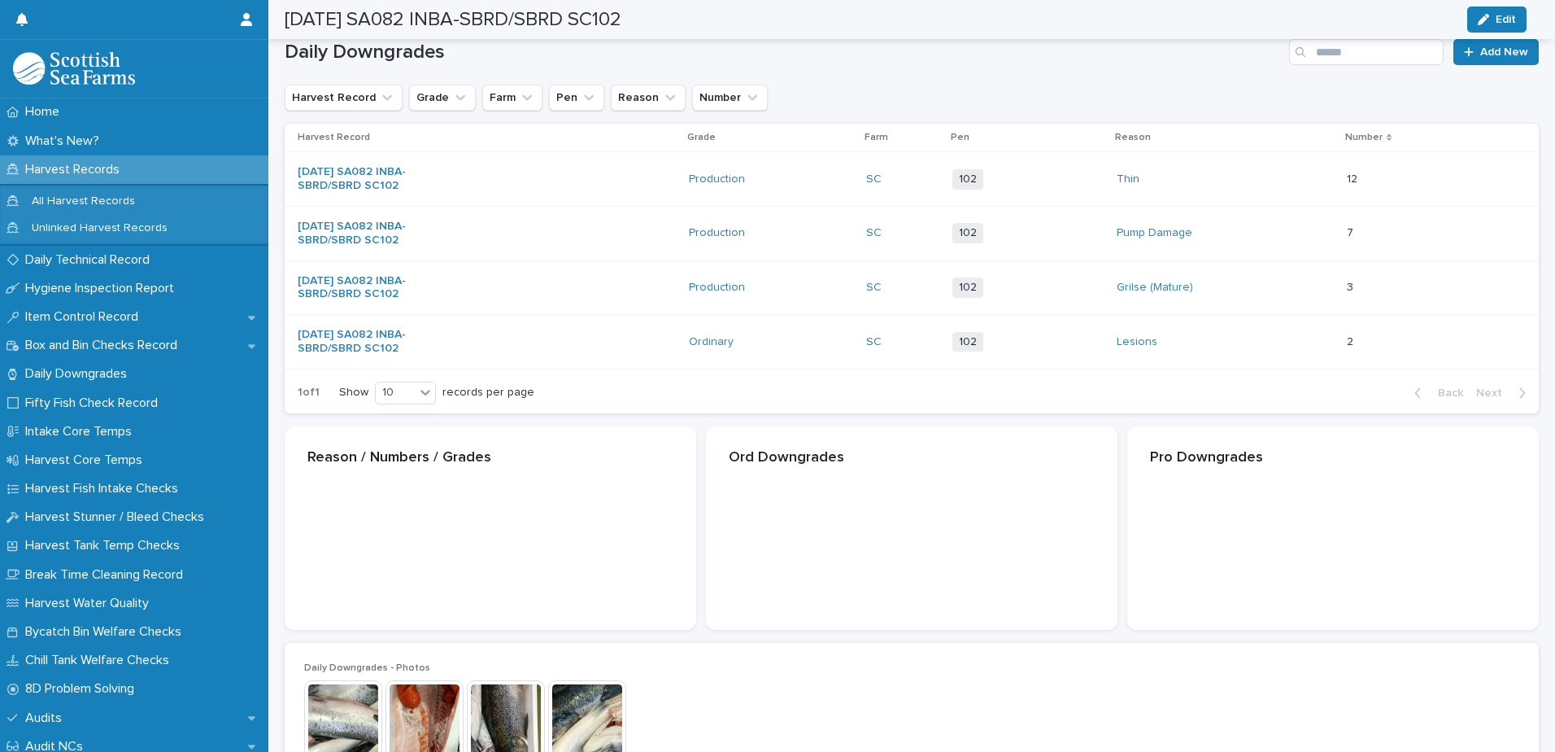
scroll to position [242, 0]
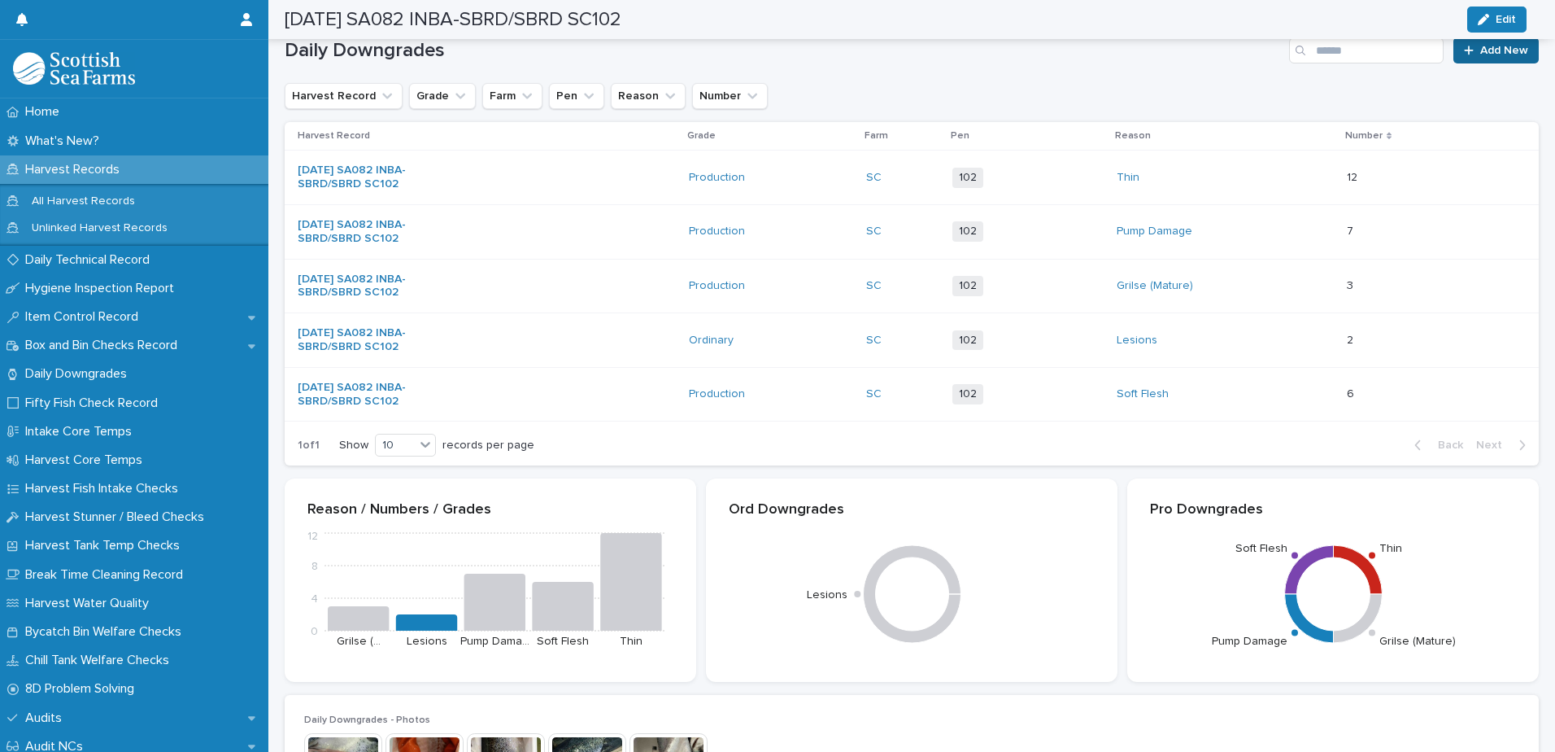
click at [1495, 55] on span "Add New" at bounding box center [1504, 50] width 48 height 11
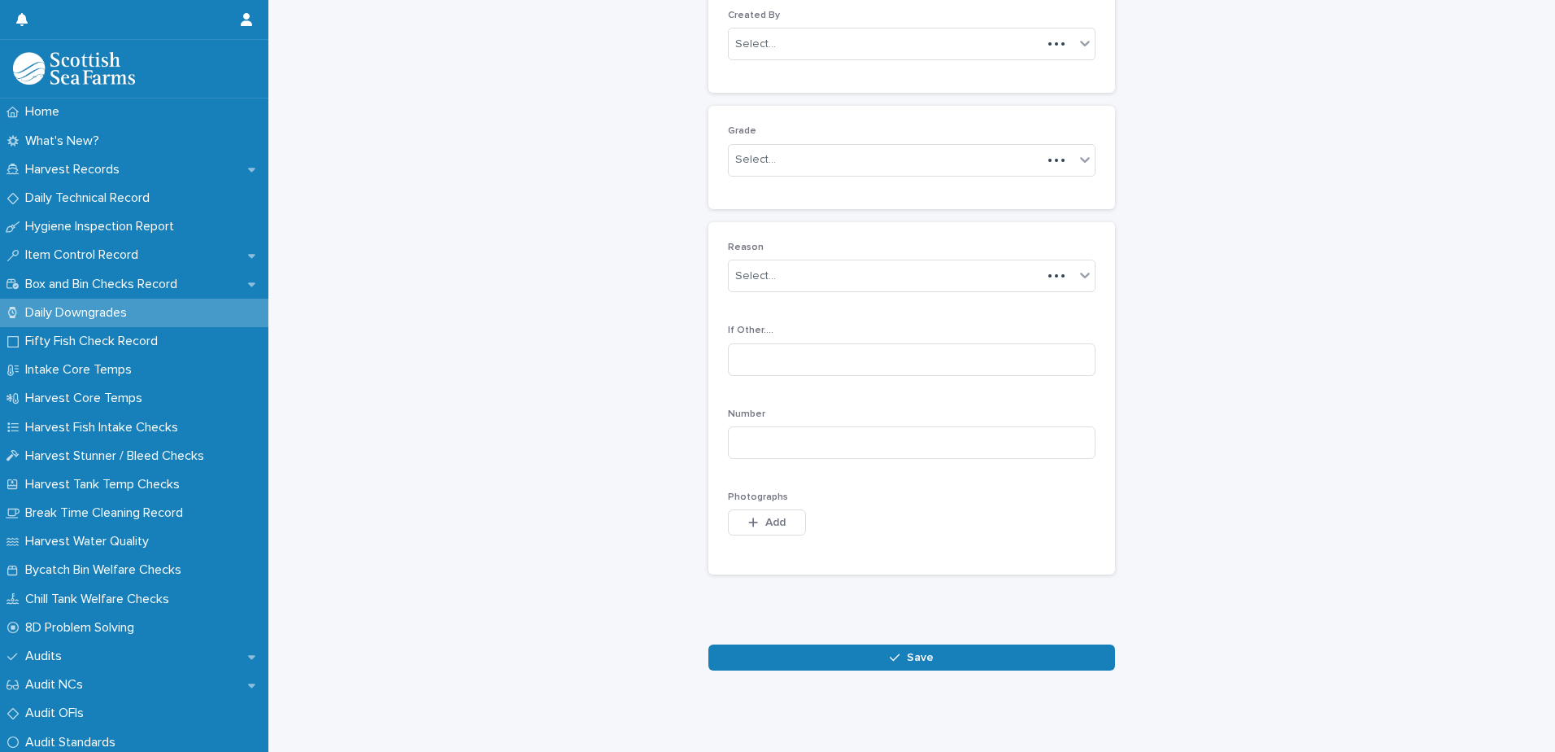
scroll to position [158, 0]
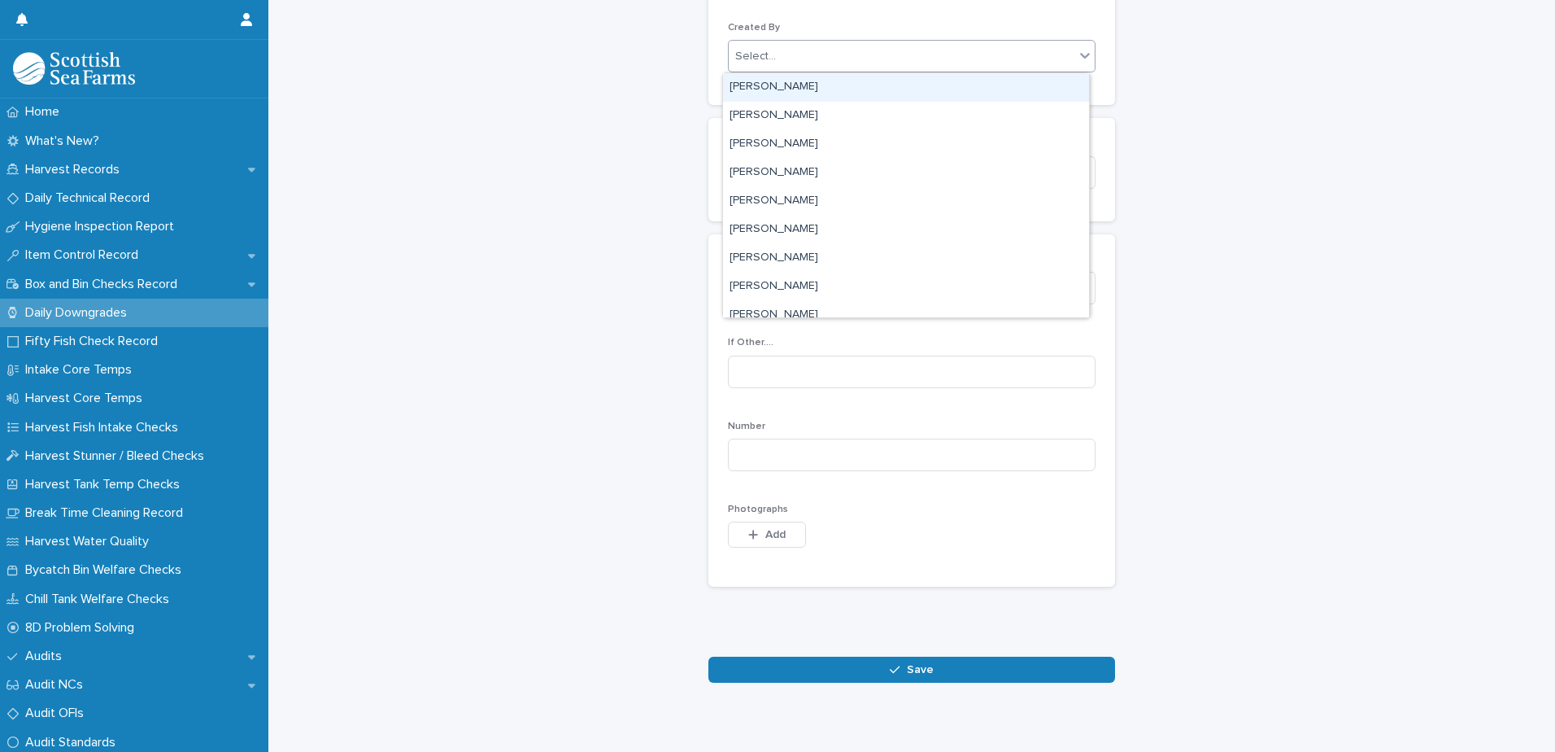
click at [841, 61] on div "Select..." at bounding box center [902, 56] width 346 height 27
type input "****"
click at [822, 85] on div "[PERSON_NAME]" at bounding box center [906, 87] width 366 height 28
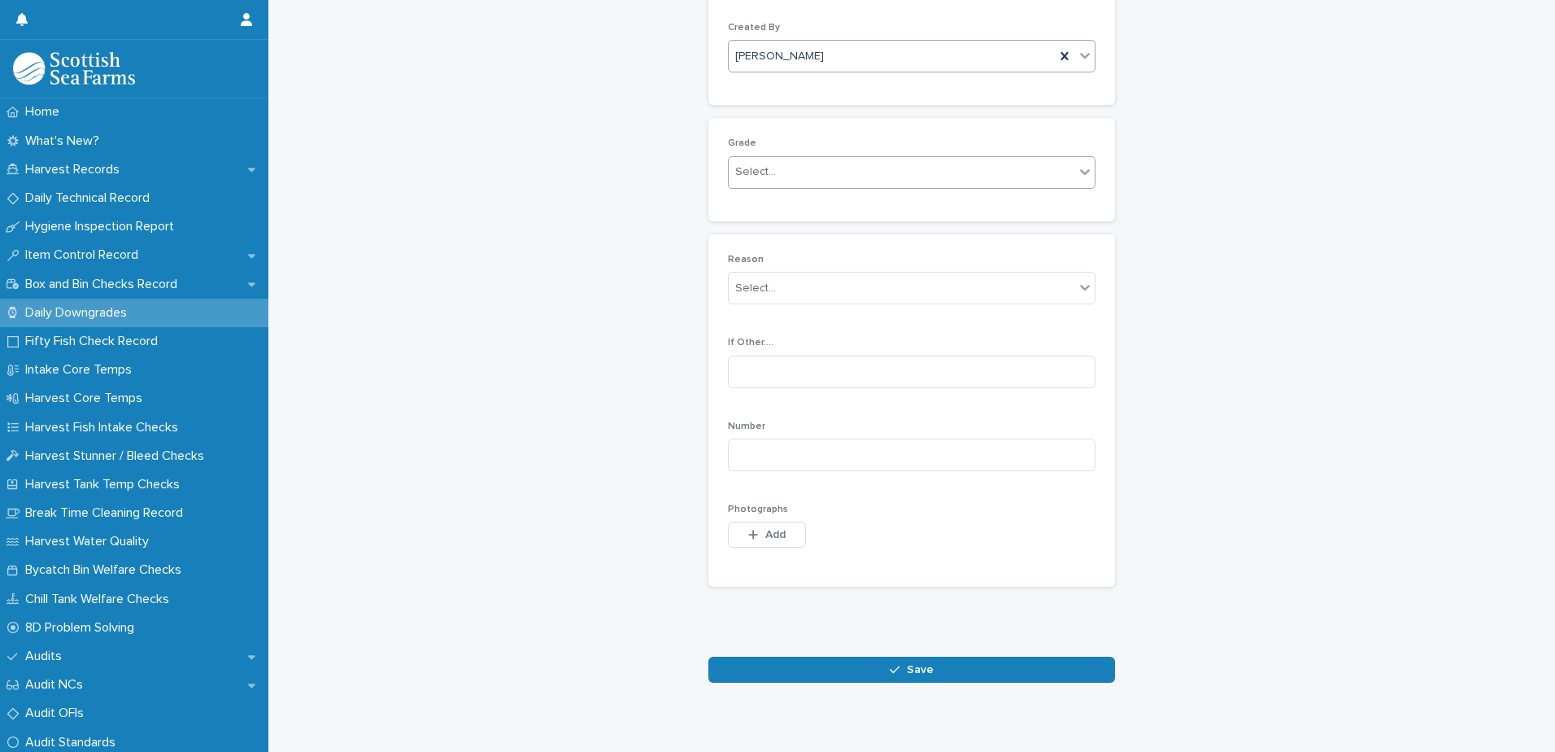
click at [832, 169] on div "Select..." at bounding box center [902, 172] width 346 height 27
click at [826, 228] on div "Production" at bounding box center [906, 232] width 366 height 28
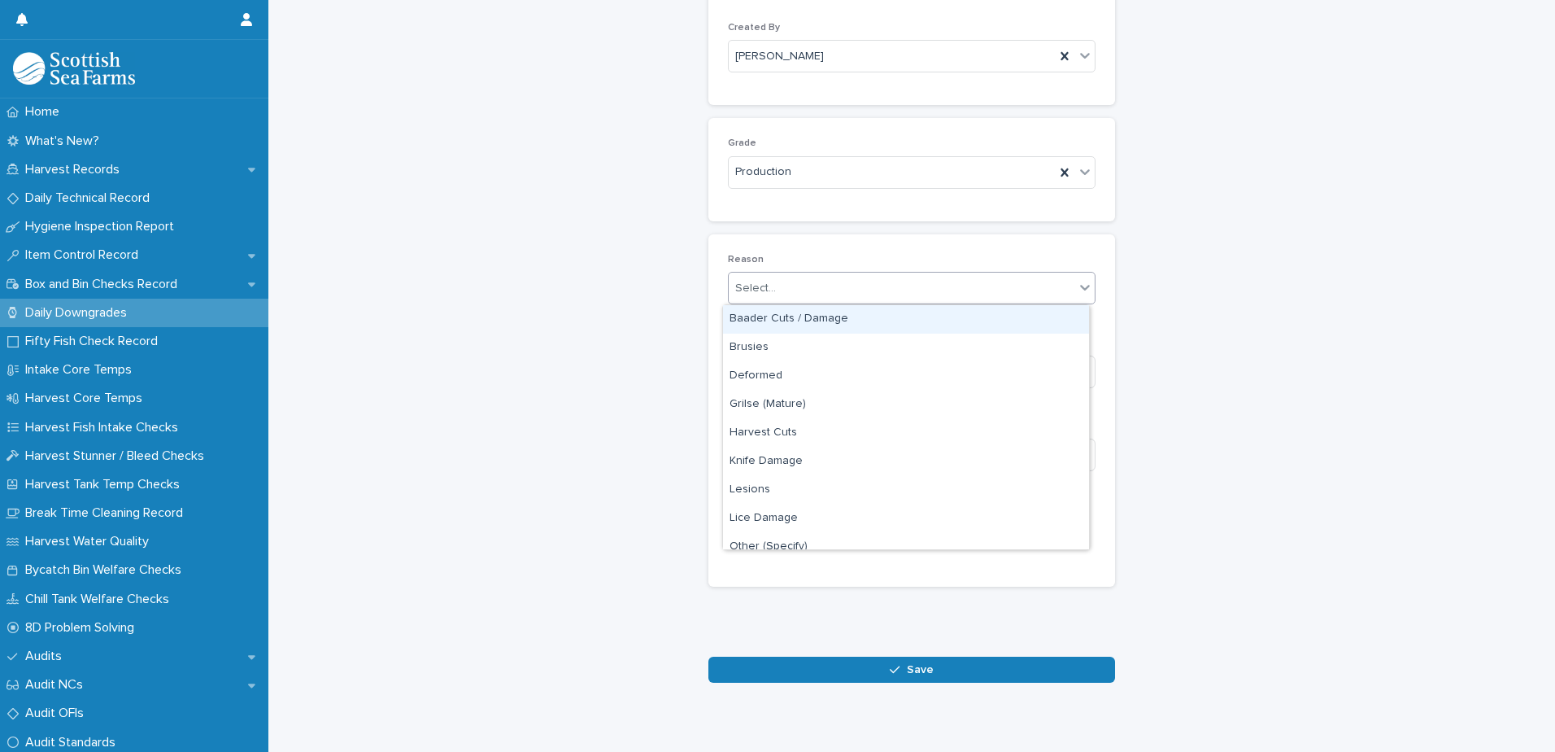
click at [878, 284] on div "Select..." at bounding box center [902, 288] width 346 height 27
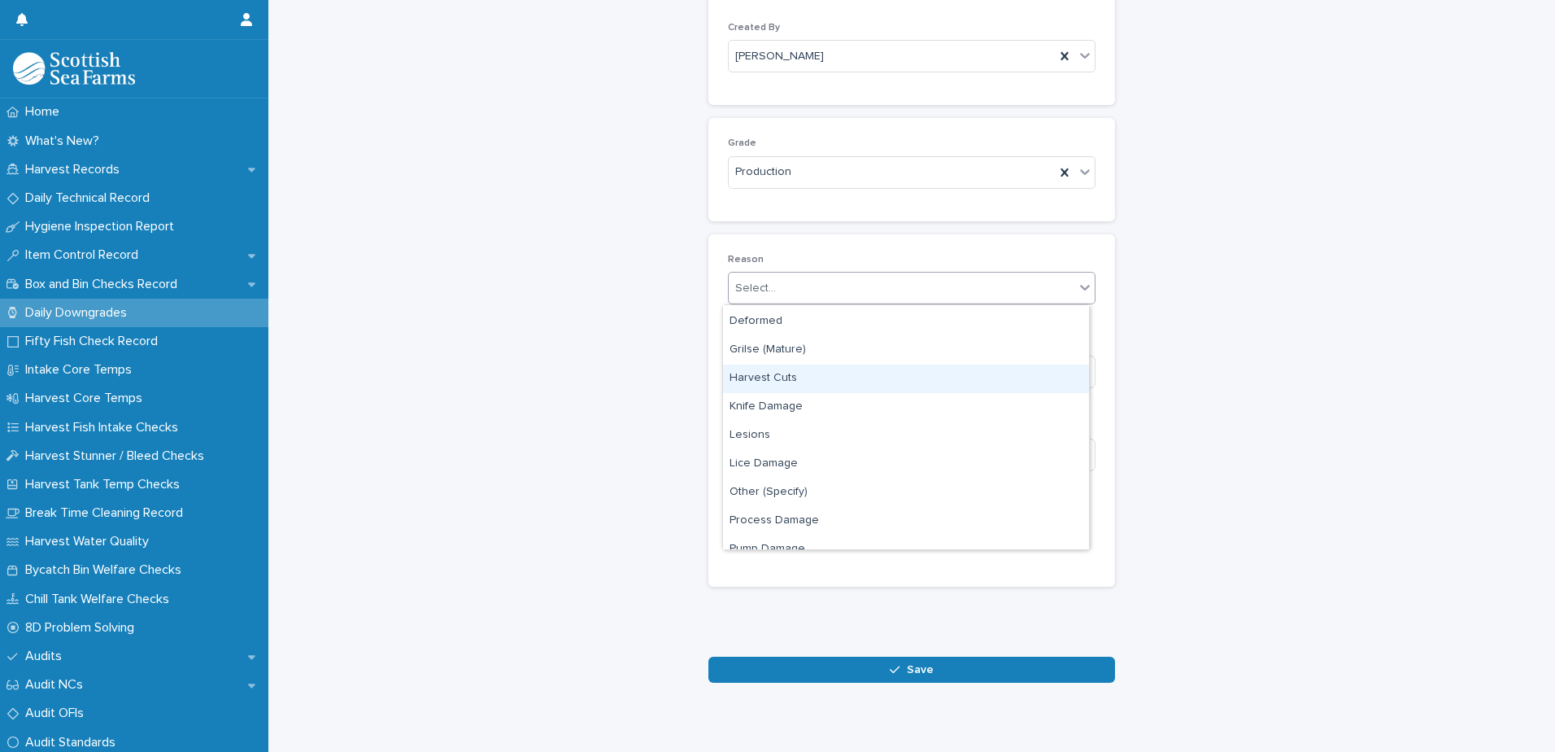
scroll to position [81, 0]
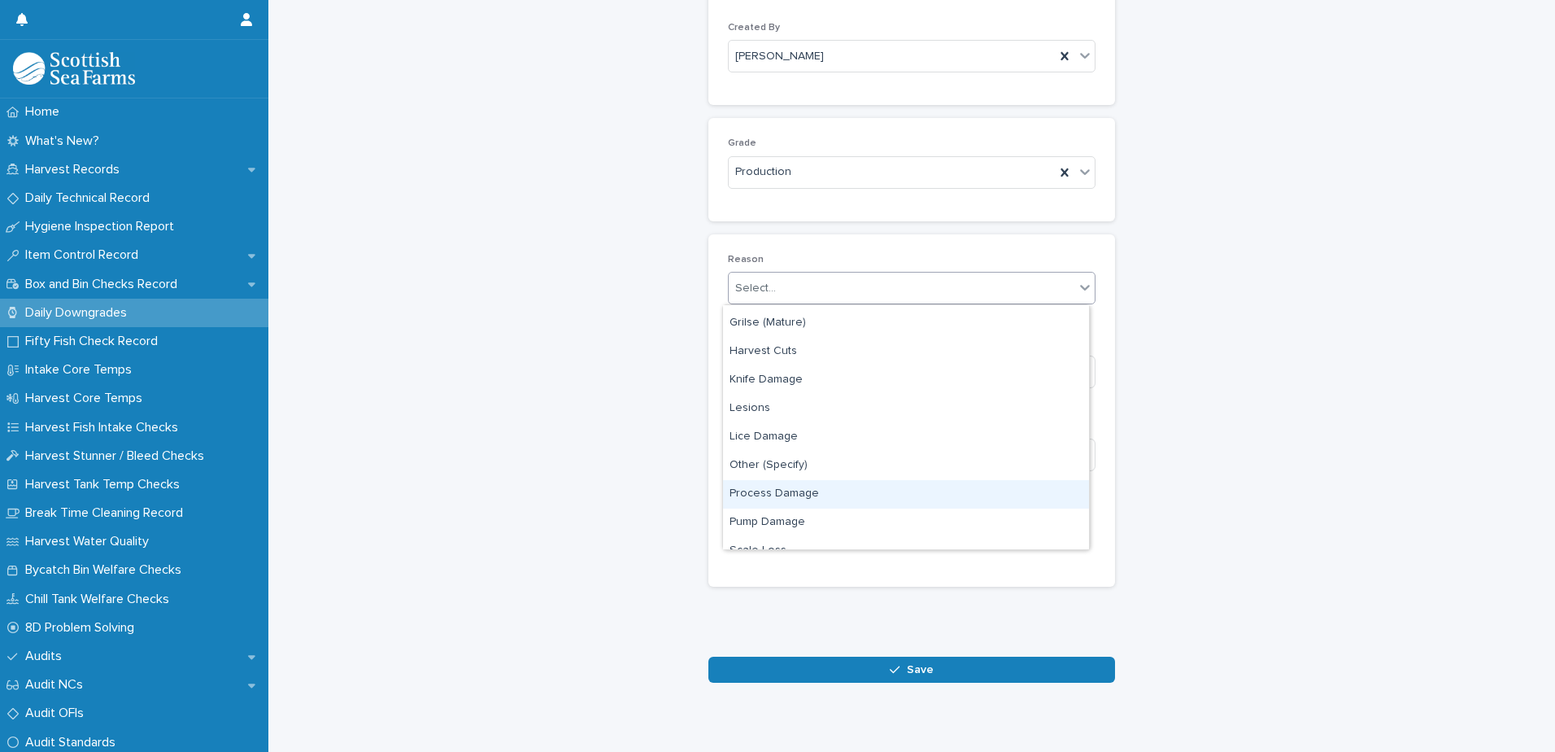
click at [859, 493] on div "Process Damage" at bounding box center [906, 494] width 366 height 28
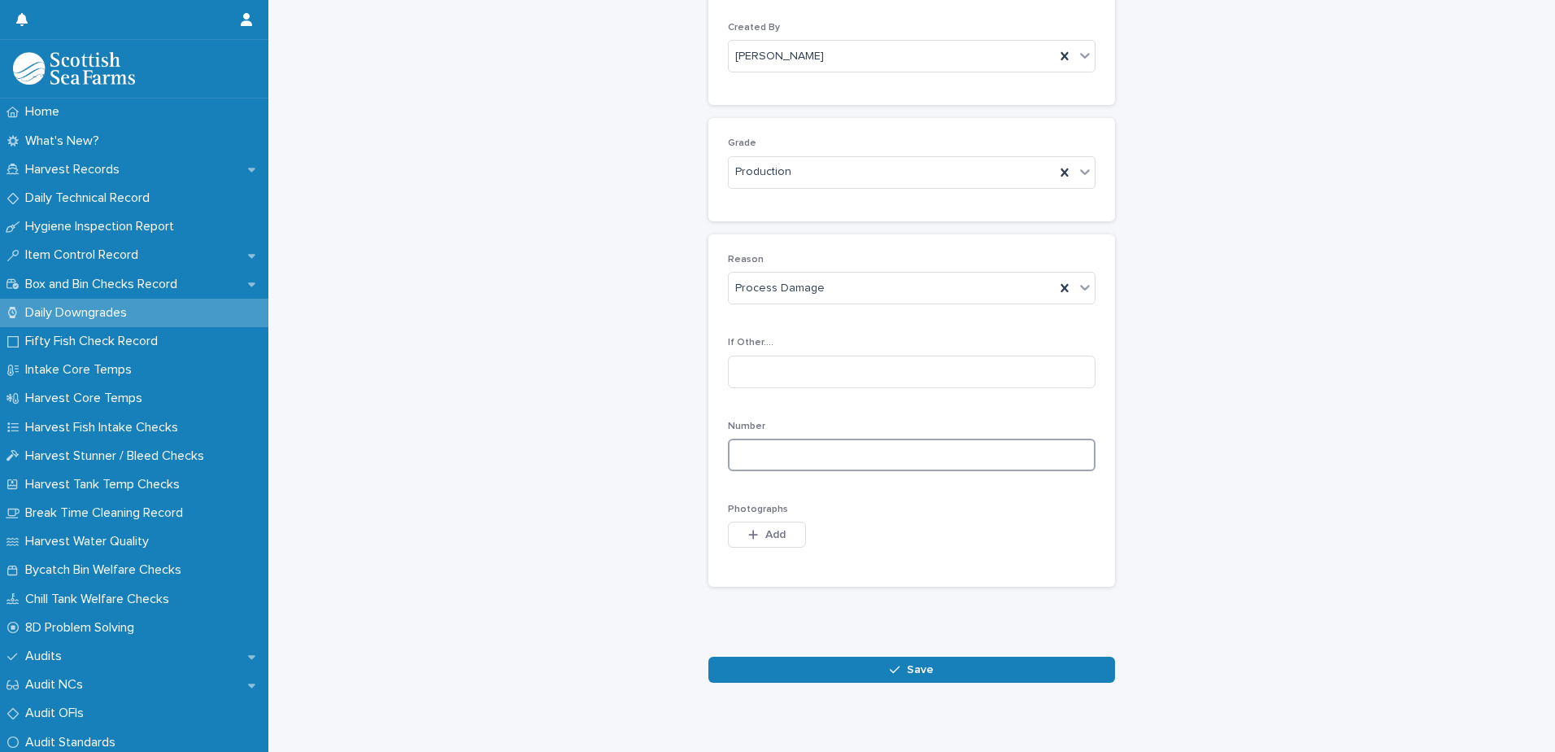
click at [981, 449] on input at bounding box center [912, 454] width 368 height 33
type input "*"
click at [781, 532] on button "Add" at bounding box center [767, 534] width 78 height 26
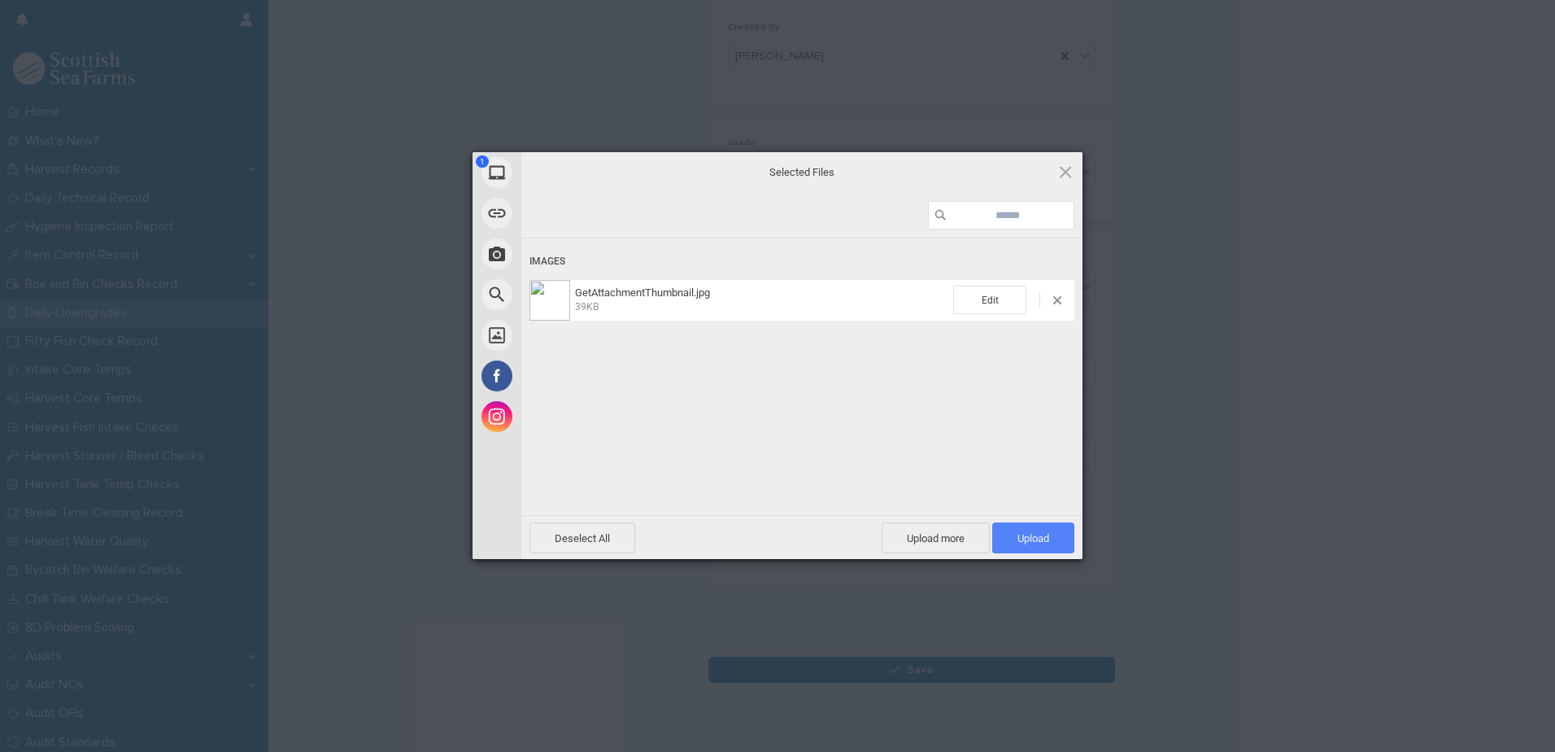
click at [1035, 532] on span "Upload 1" at bounding box center [1033, 537] width 82 height 31
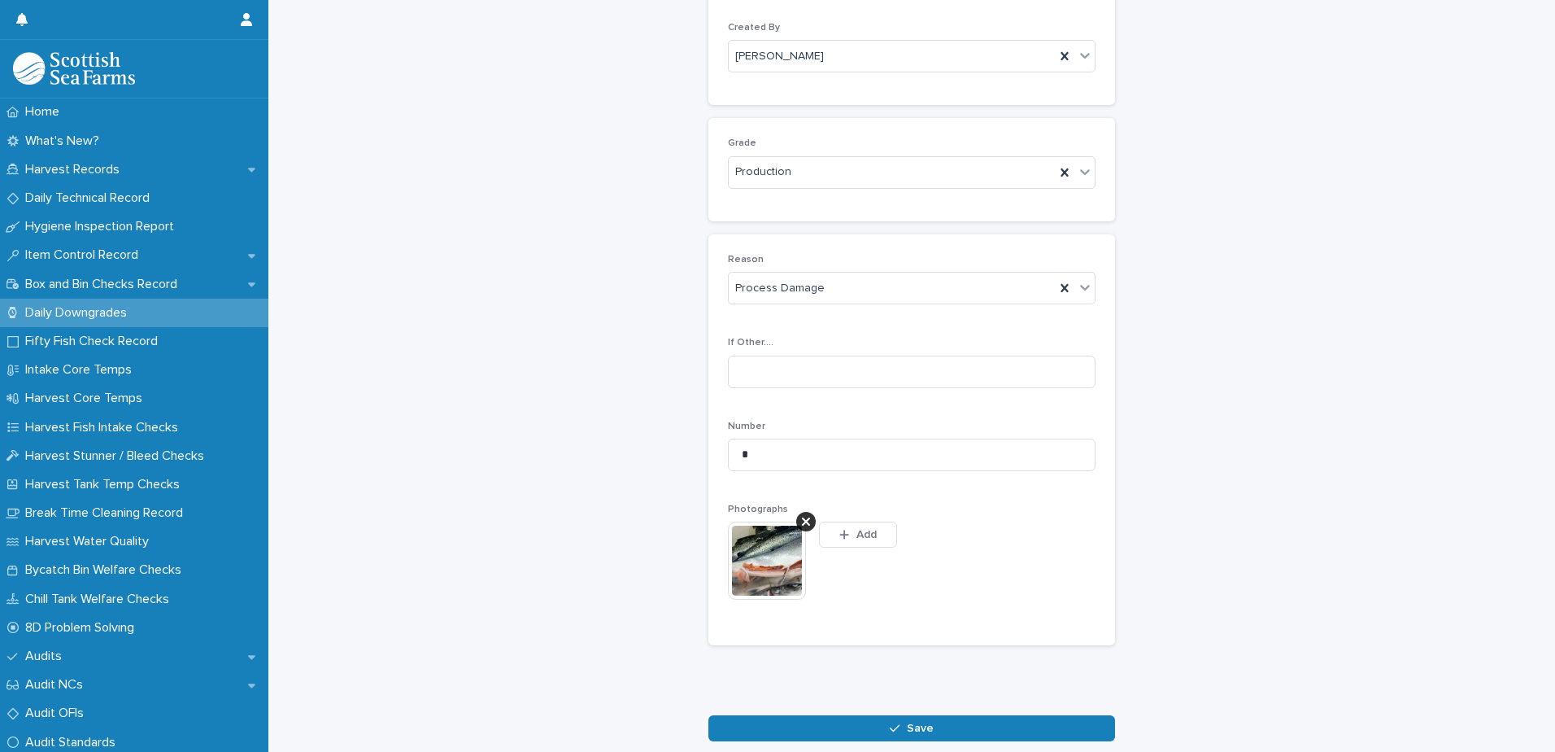
scroll to position [187, 0]
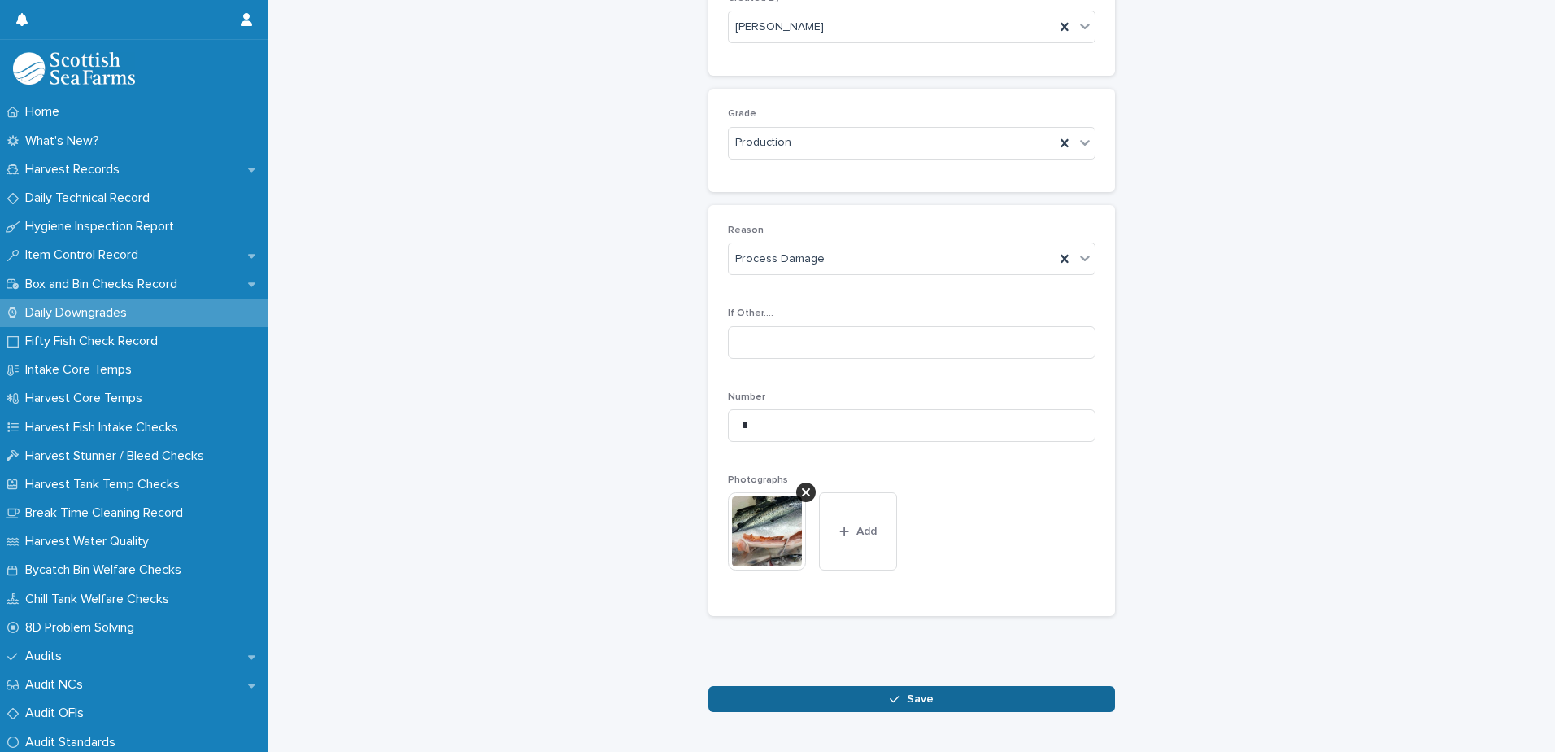
click at [916, 705] on button "Save" at bounding box center [911, 699] width 407 height 26
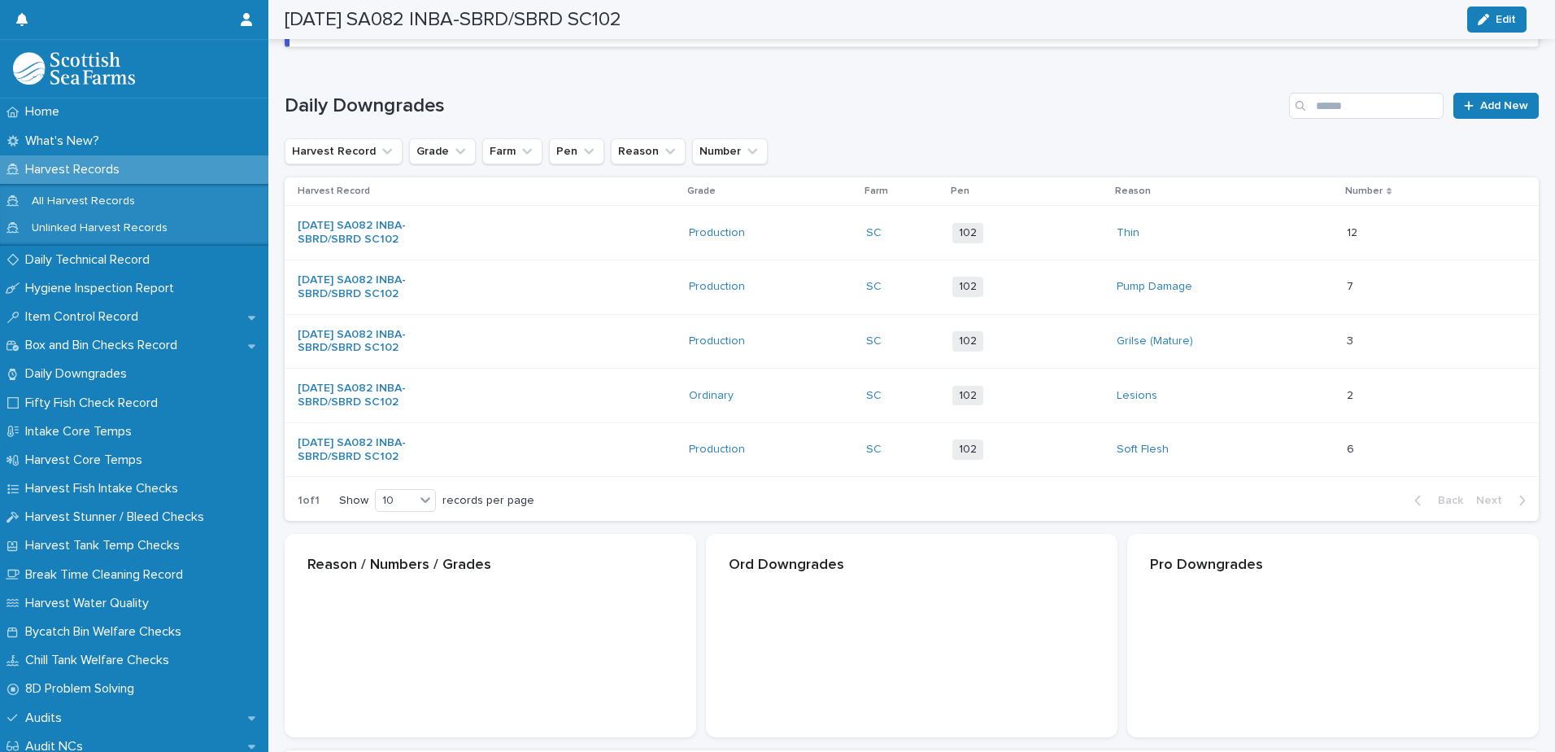
scroll to position [189, 0]
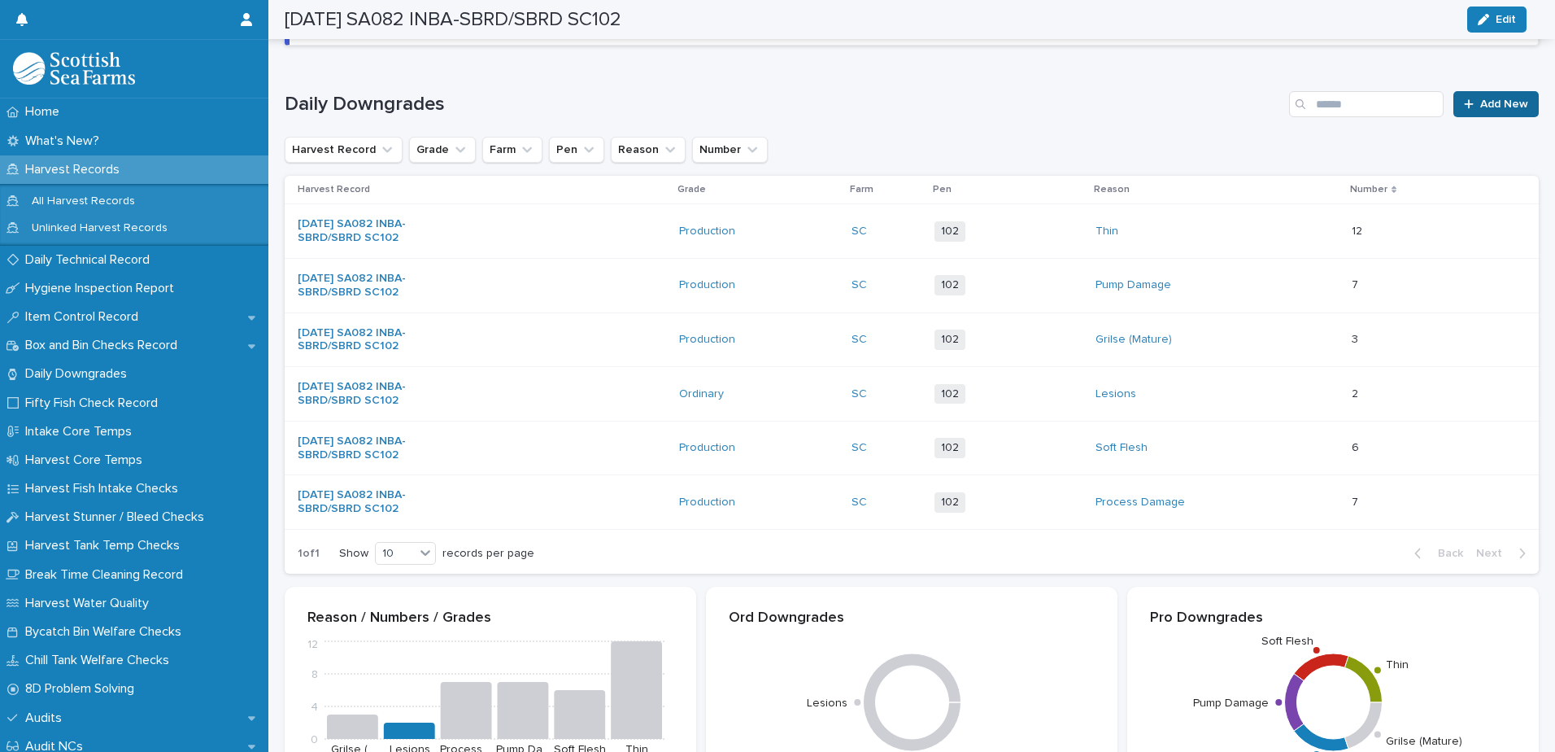
click at [1481, 106] on span "Add New" at bounding box center [1504, 103] width 48 height 11
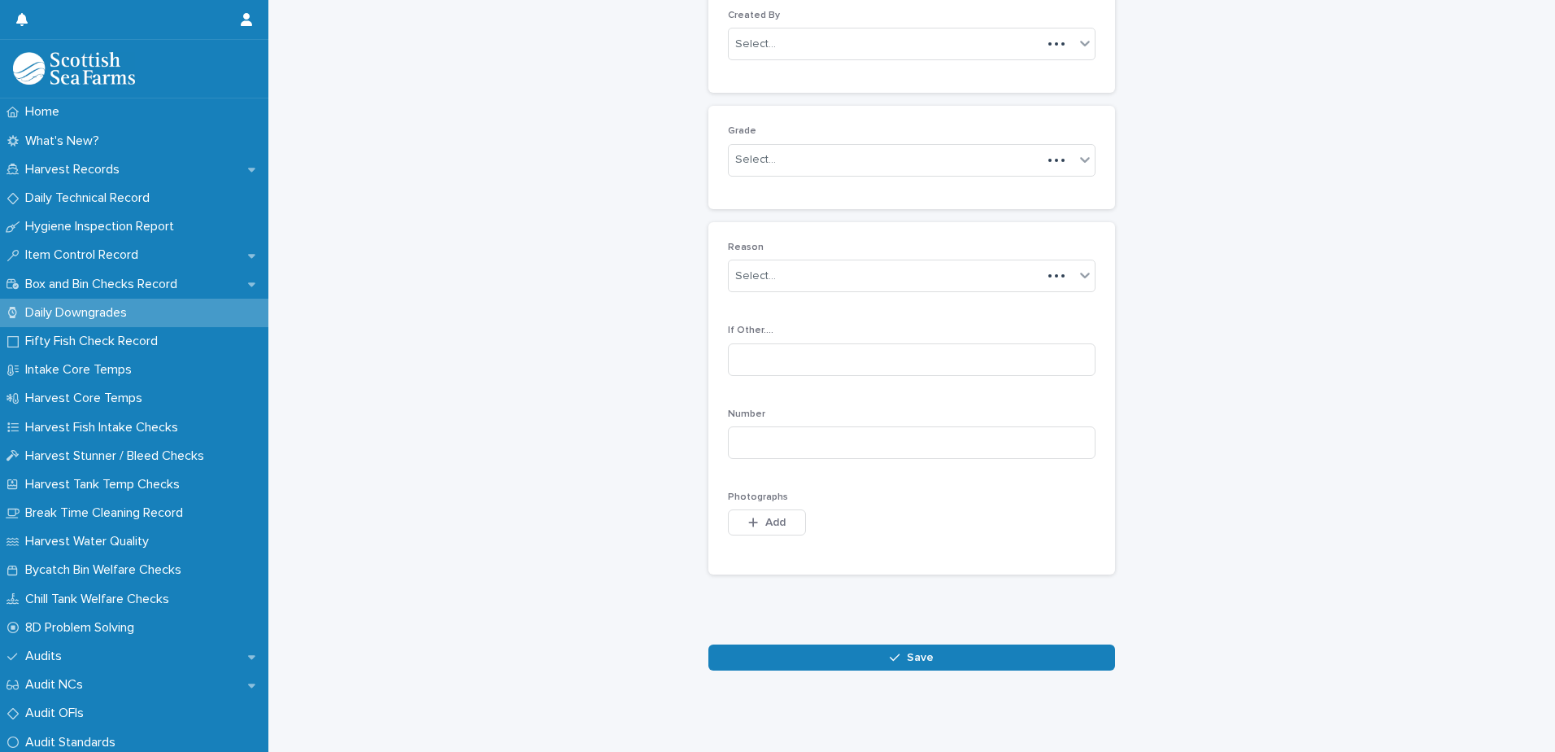
scroll to position [158, 0]
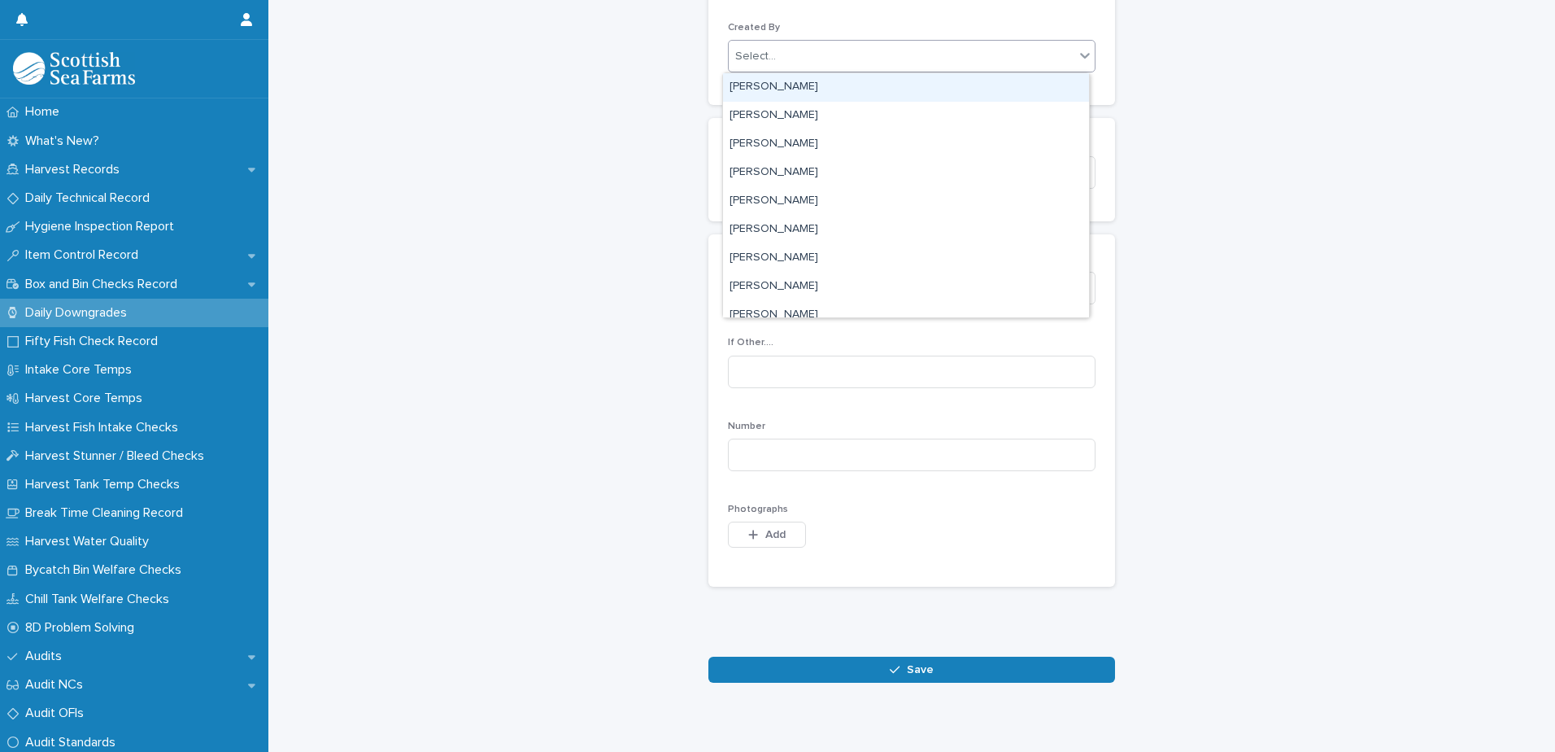
click at [869, 59] on div "Select..." at bounding box center [902, 56] width 346 height 27
type input "****"
click at [847, 83] on div "[PERSON_NAME]" at bounding box center [906, 87] width 366 height 28
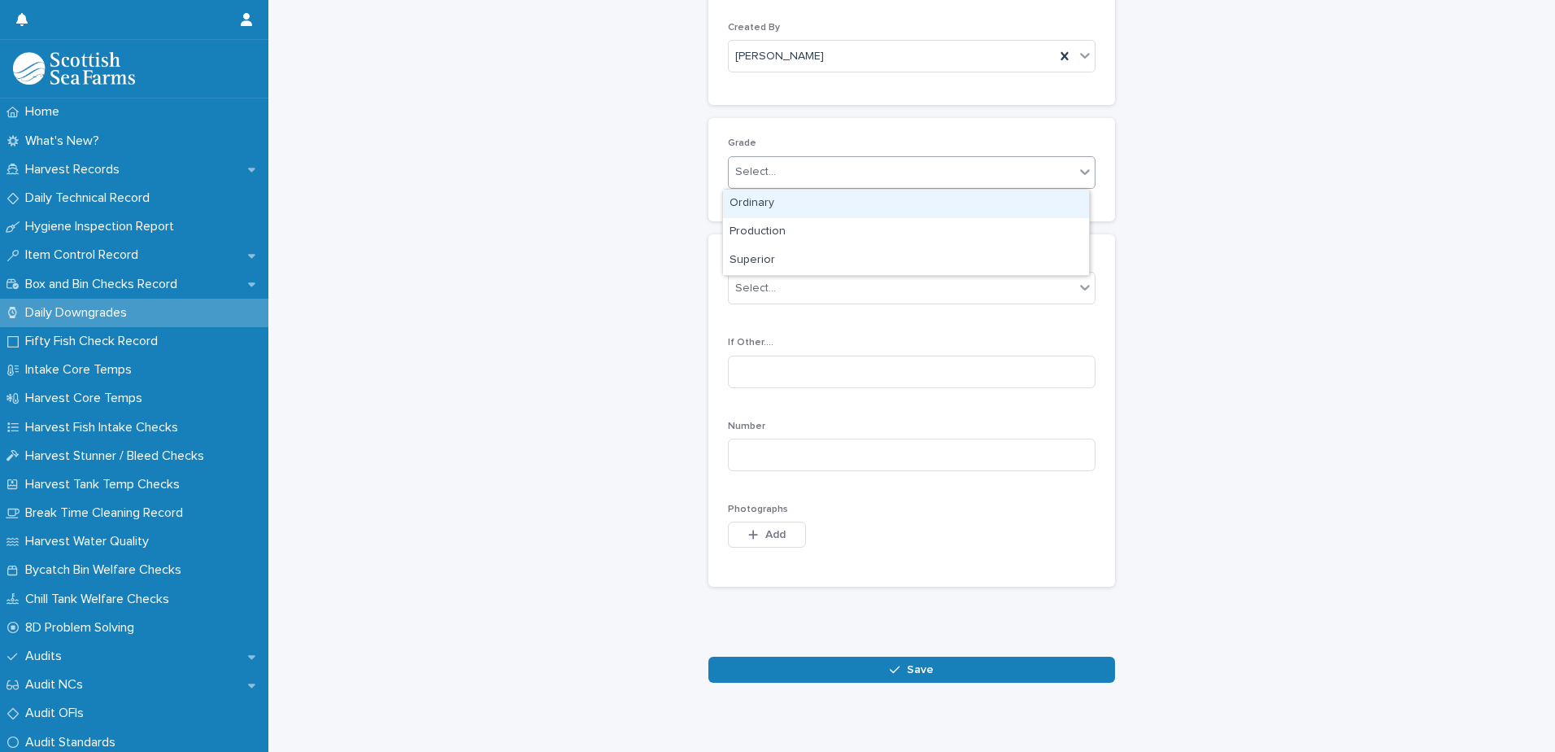
click at [852, 172] on div "Select..." at bounding box center [902, 172] width 346 height 27
click at [834, 202] on div "Ordinary" at bounding box center [906, 204] width 366 height 28
click at [845, 281] on div "Select..." at bounding box center [902, 288] width 346 height 27
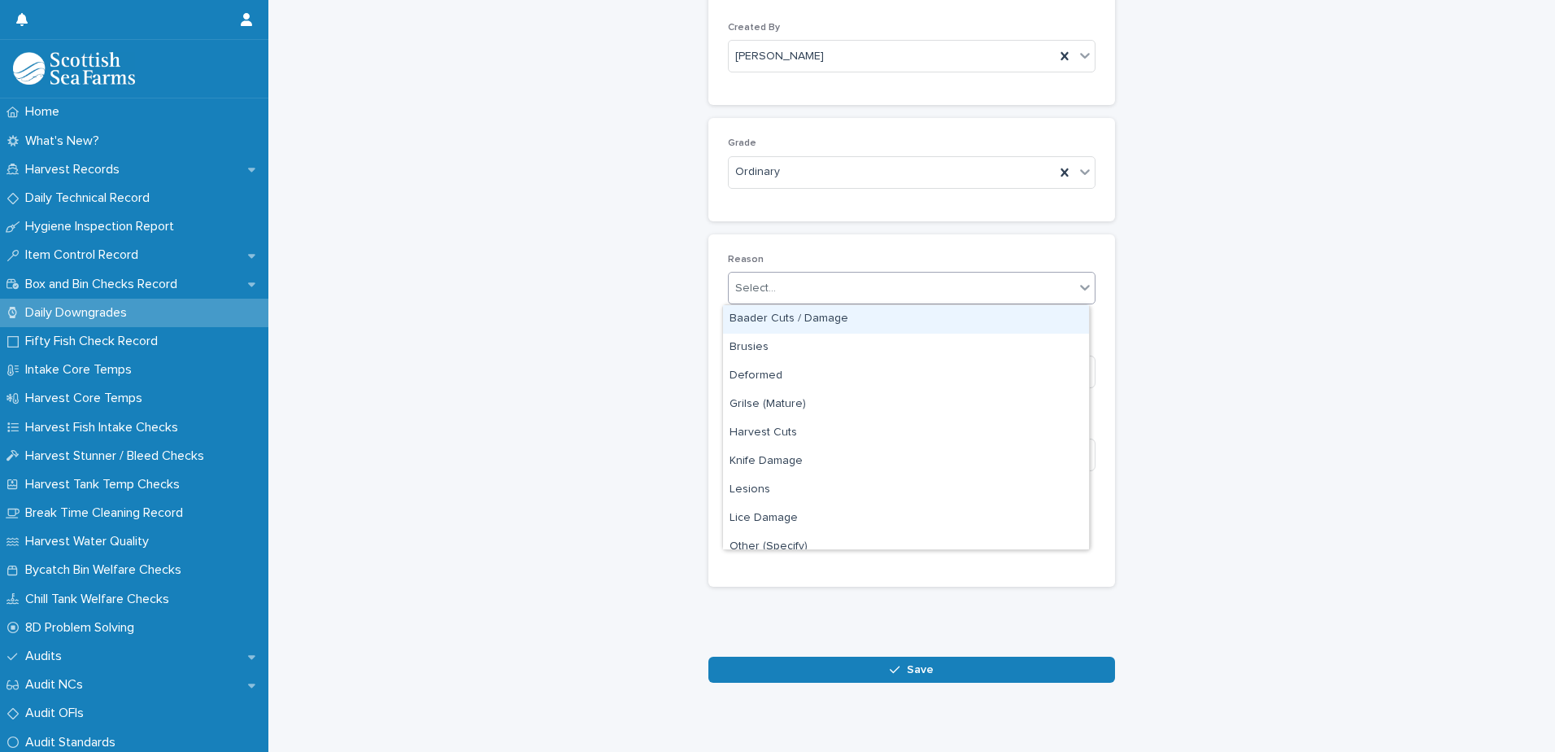
click at [856, 328] on div "Baader Cuts / Damage" at bounding box center [906, 319] width 366 height 28
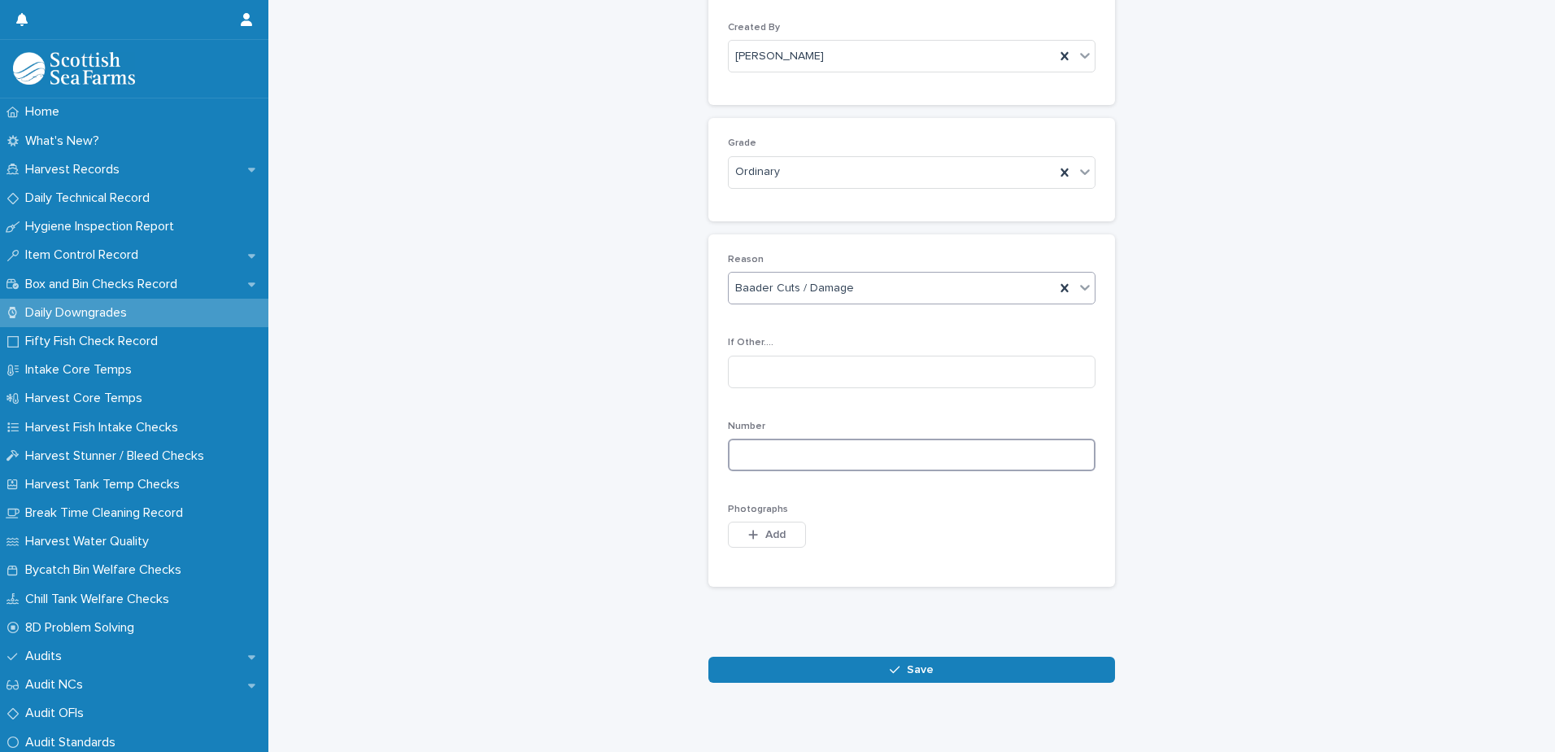
click at [906, 448] on input at bounding box center [912, 454] width 368 height 33
type input "*"
click at [781, 534] on button "Add" at bounding box center [767, 534] width 78 height 26
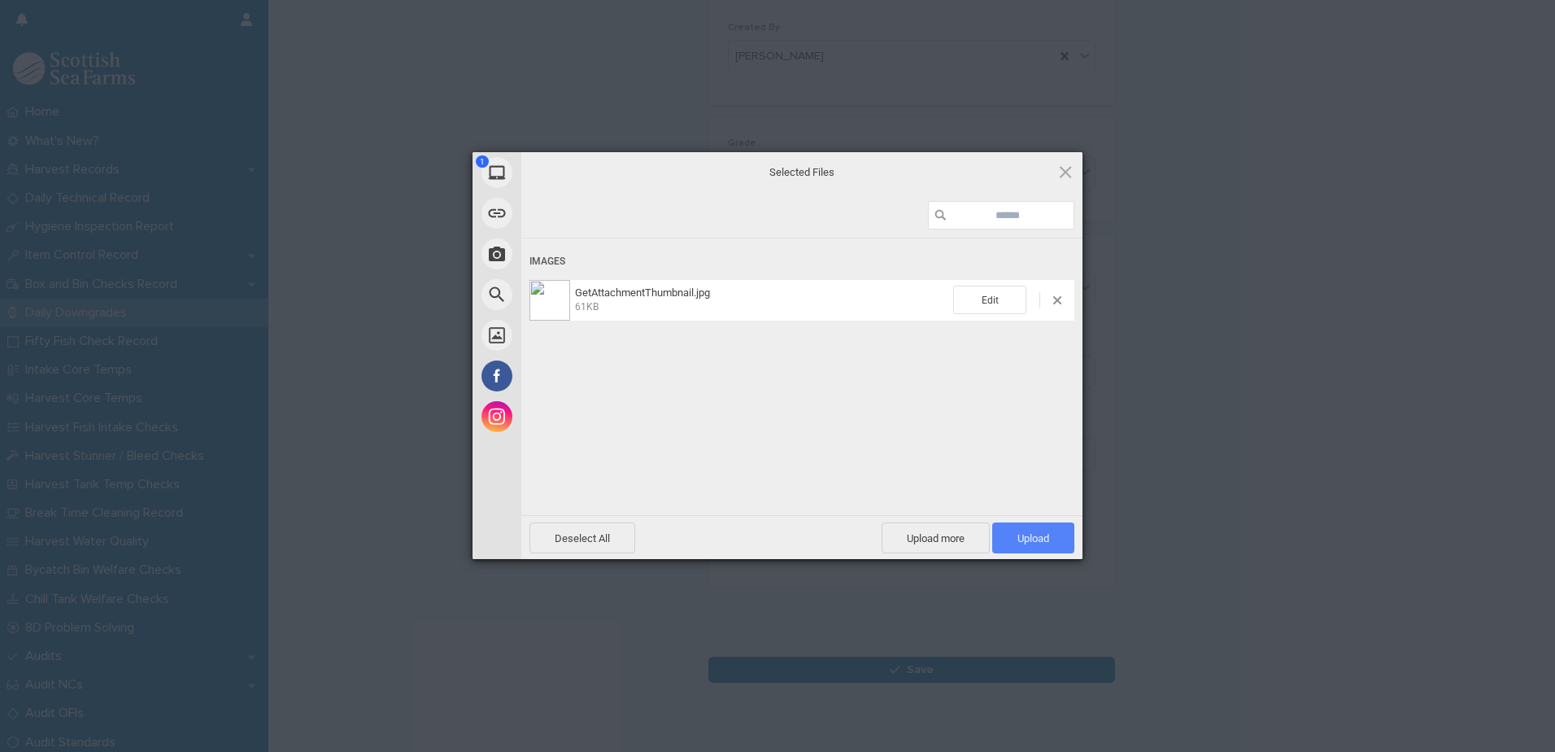
click at [1030, 536] on span "Upload 1" at bounding box center [1033, 538] width 32 height 12
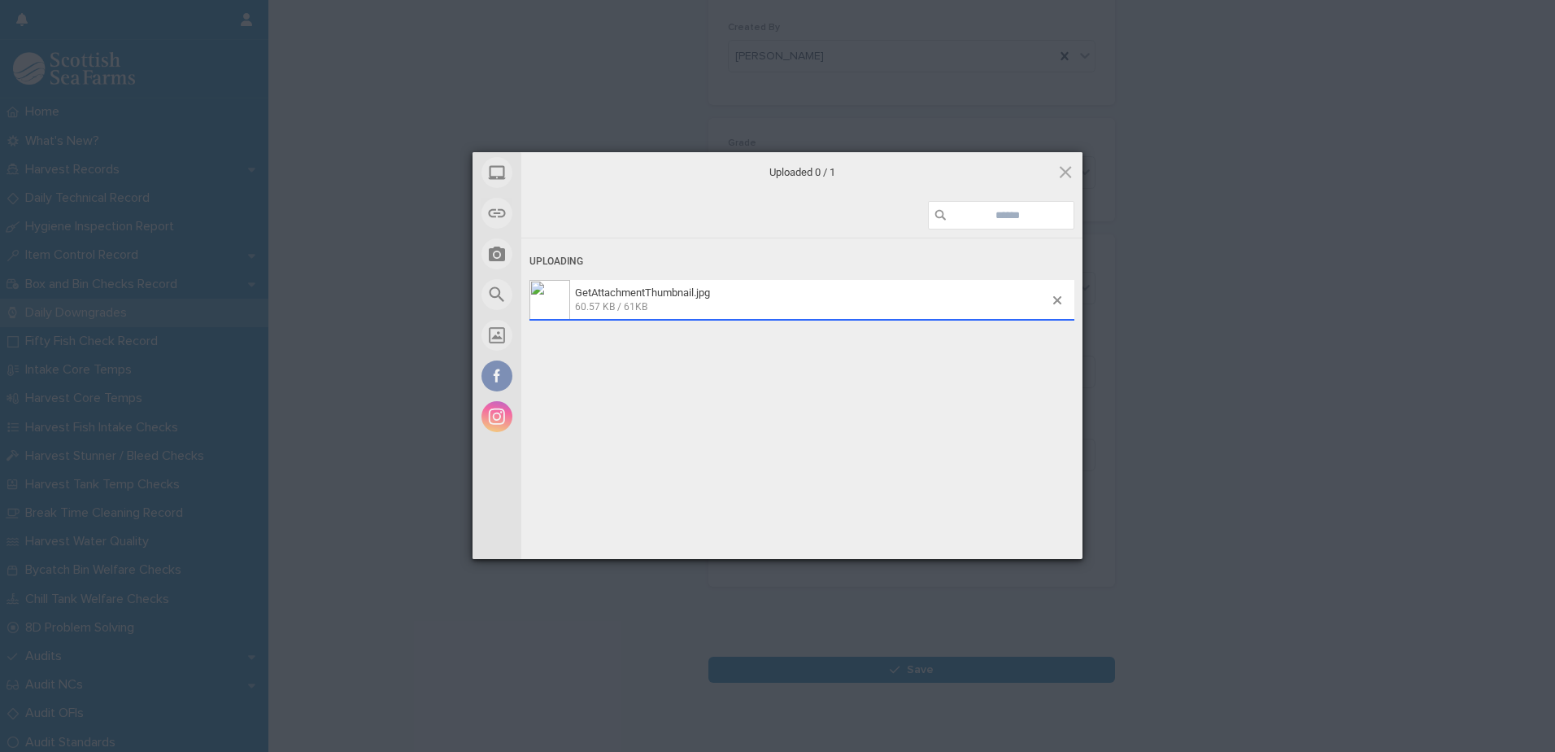
scroll to position [187, 0]
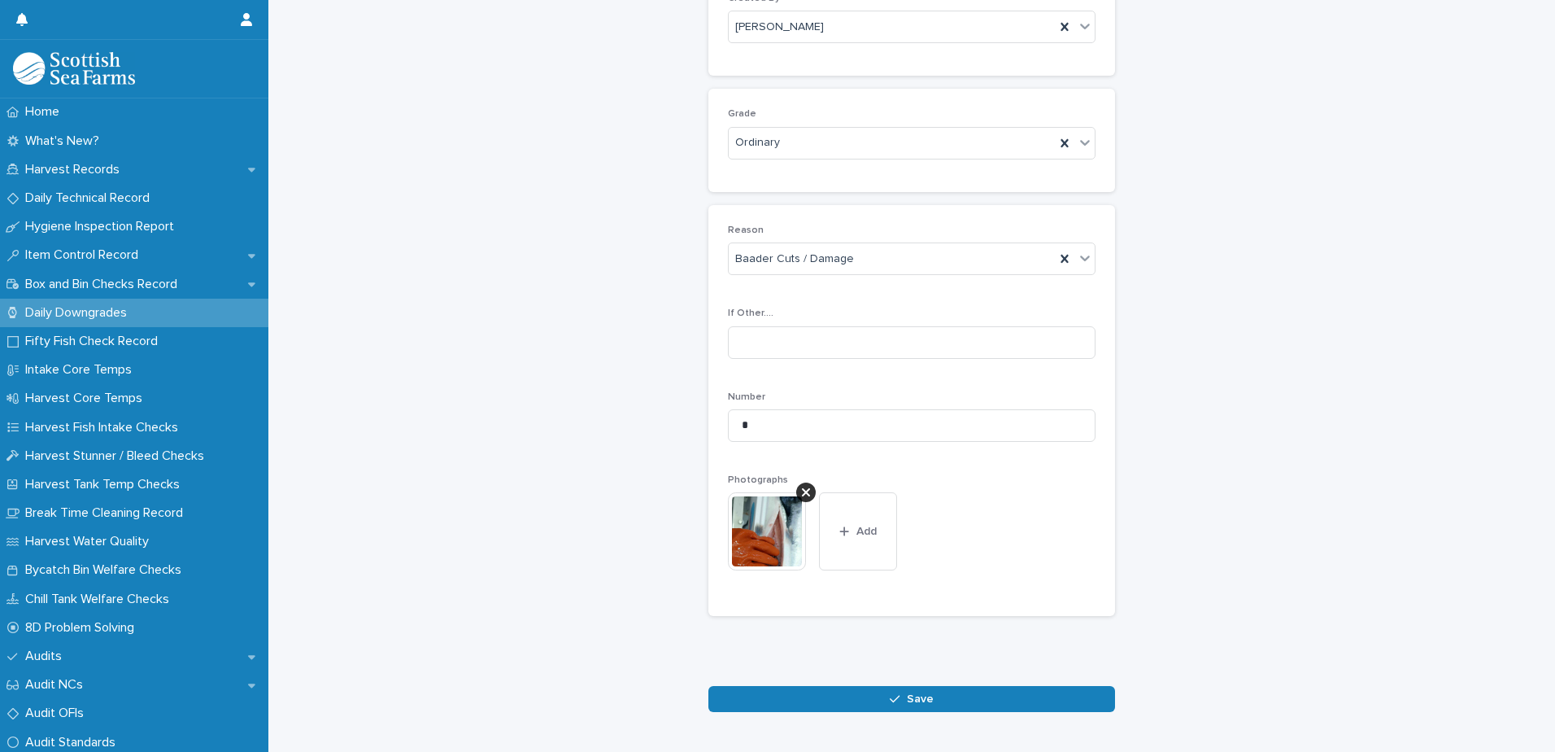
click at [916, 698] on span "Save" at bounding box center [920, 698] width 27 height 11
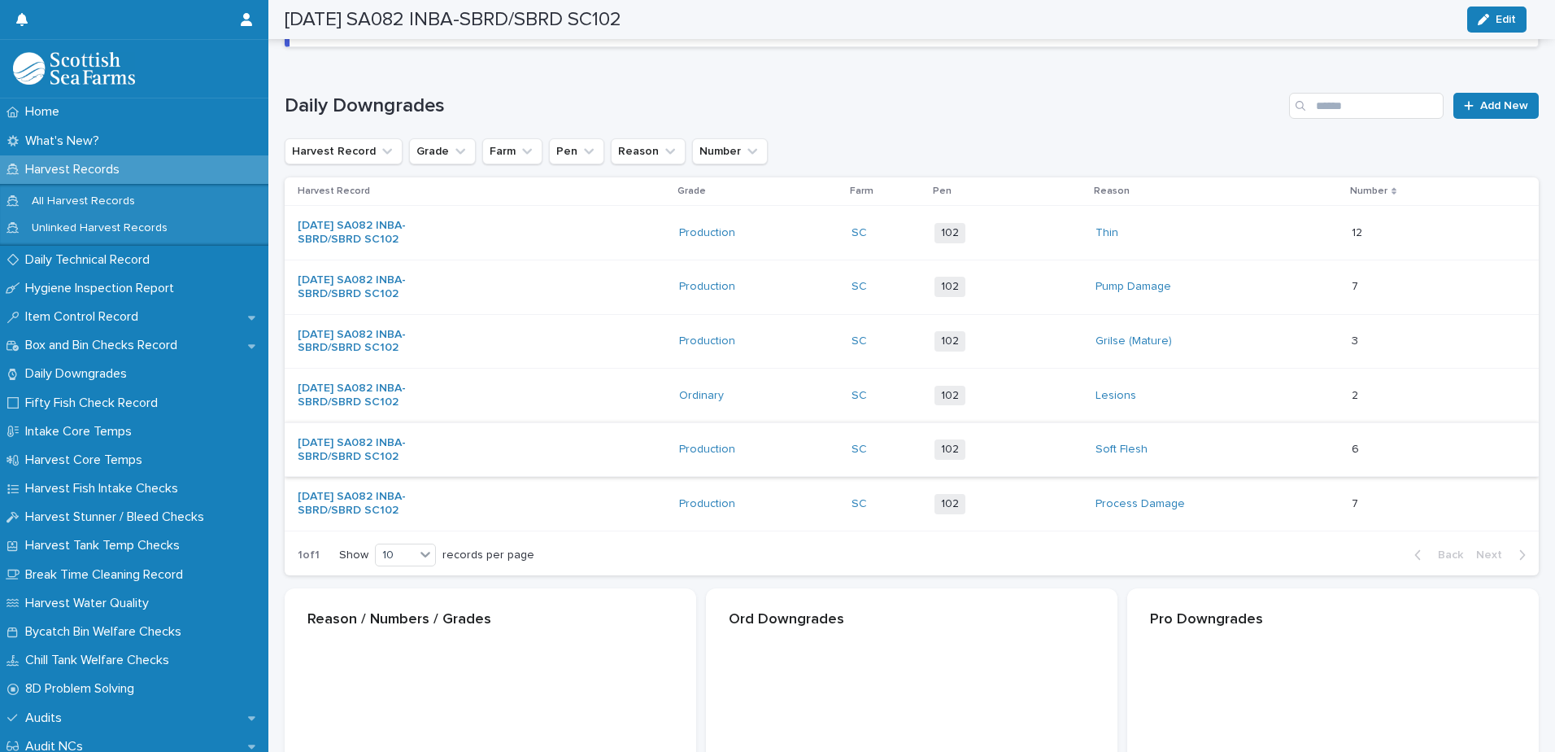
scroll to position [189, 0]
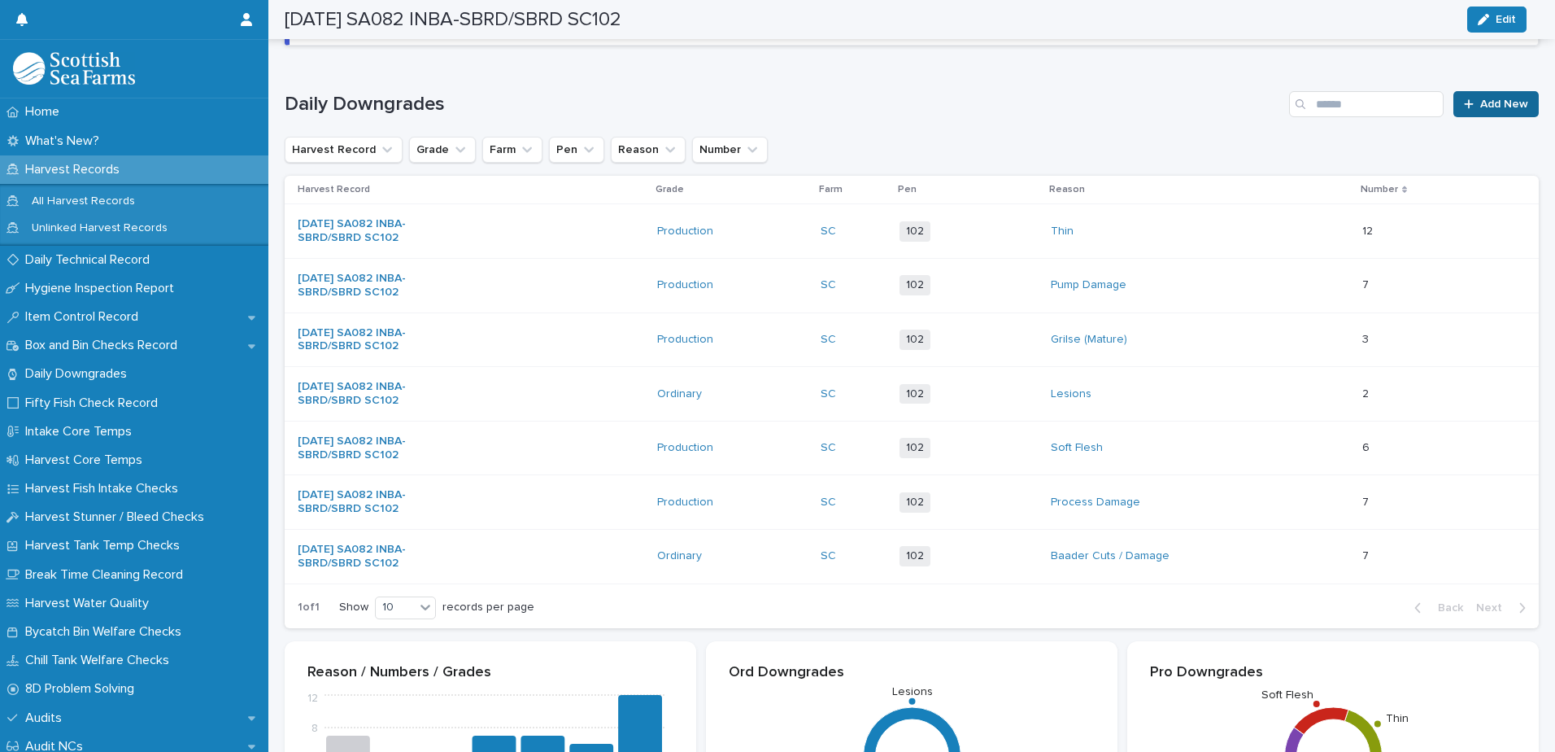
click at [1480, 102] on span "Add New" at bounding box center [1504, 103] width 48 height 11
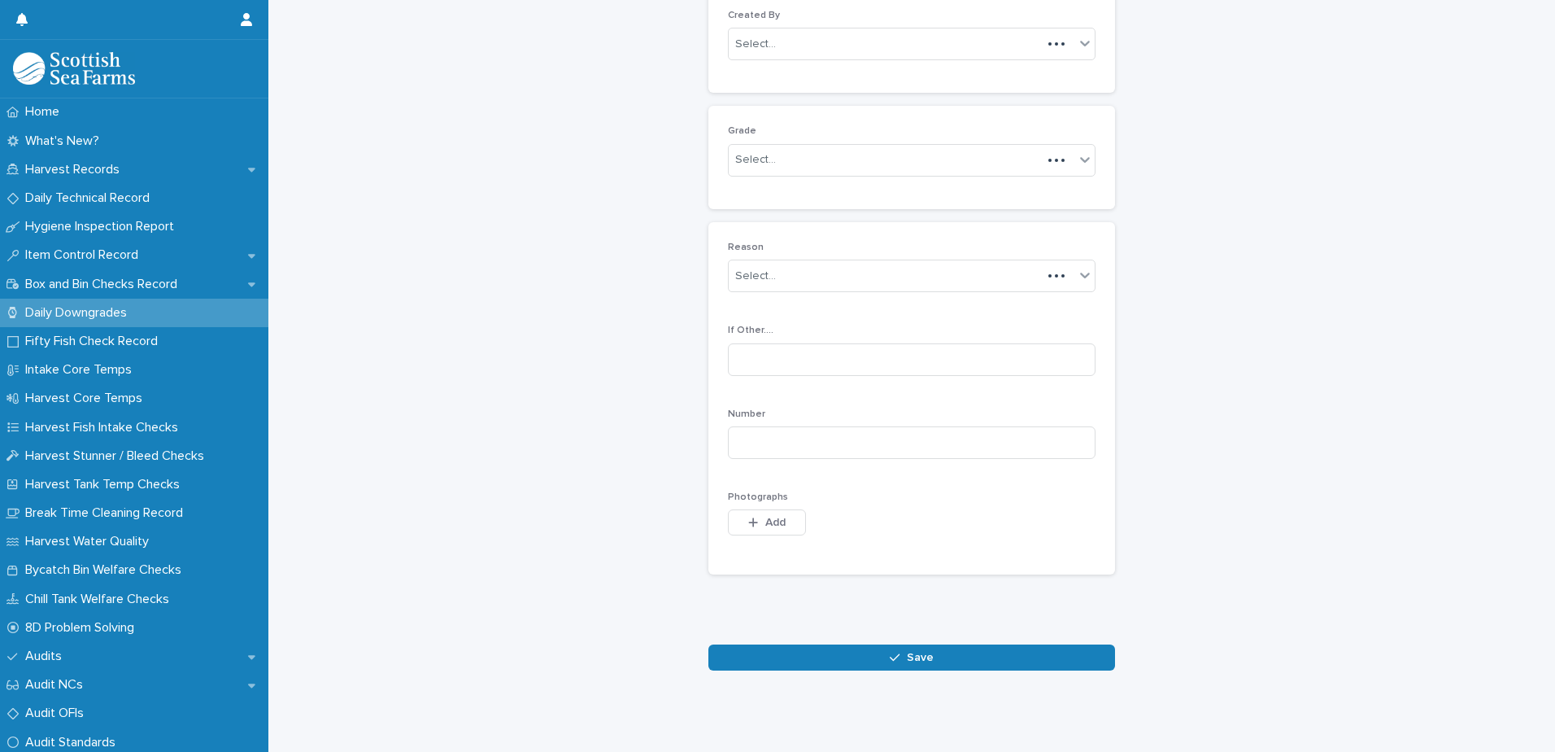
scroll to position [158, 0]
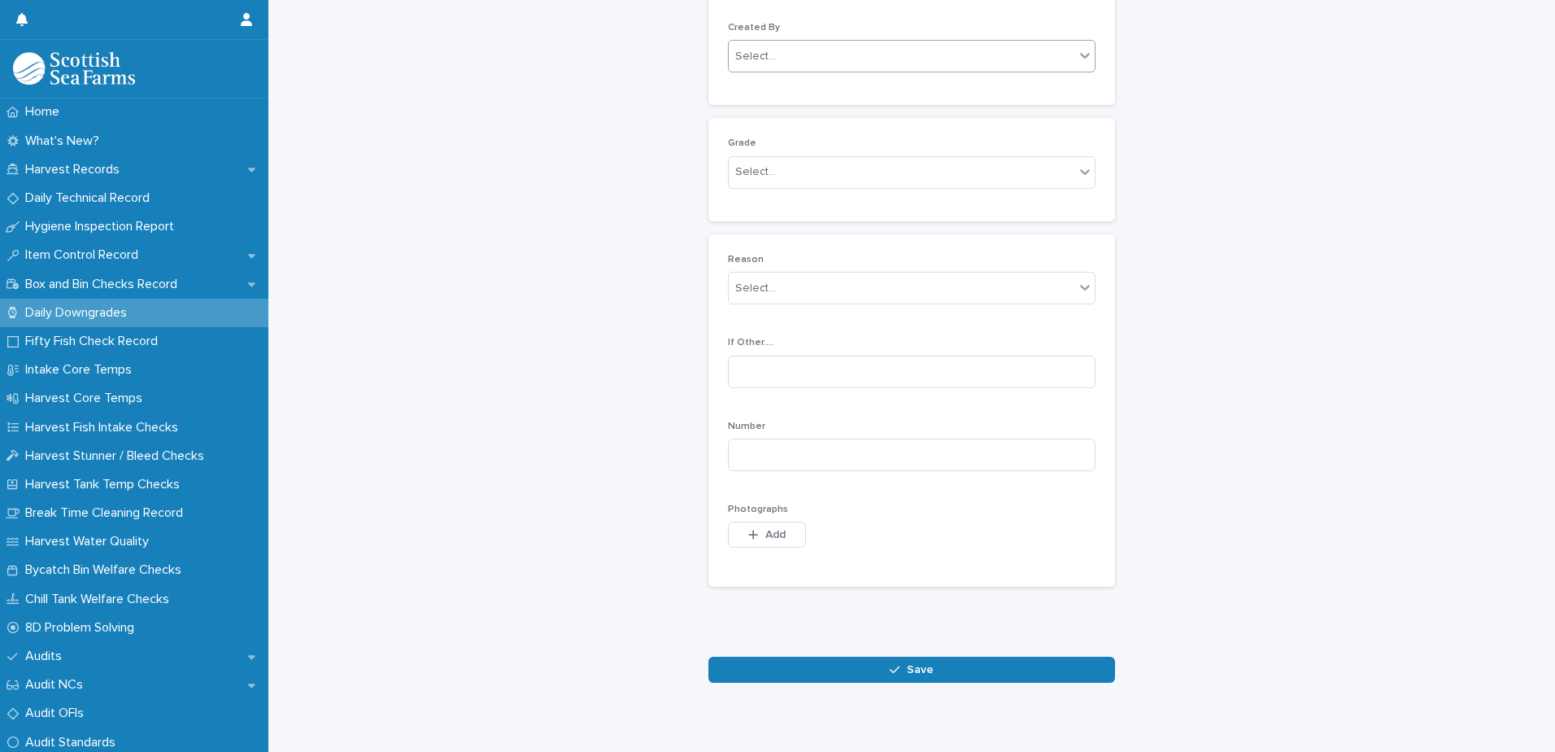
click at [847, 65] on div "Select..." at bounding box center [902, 56] width 346 height 27
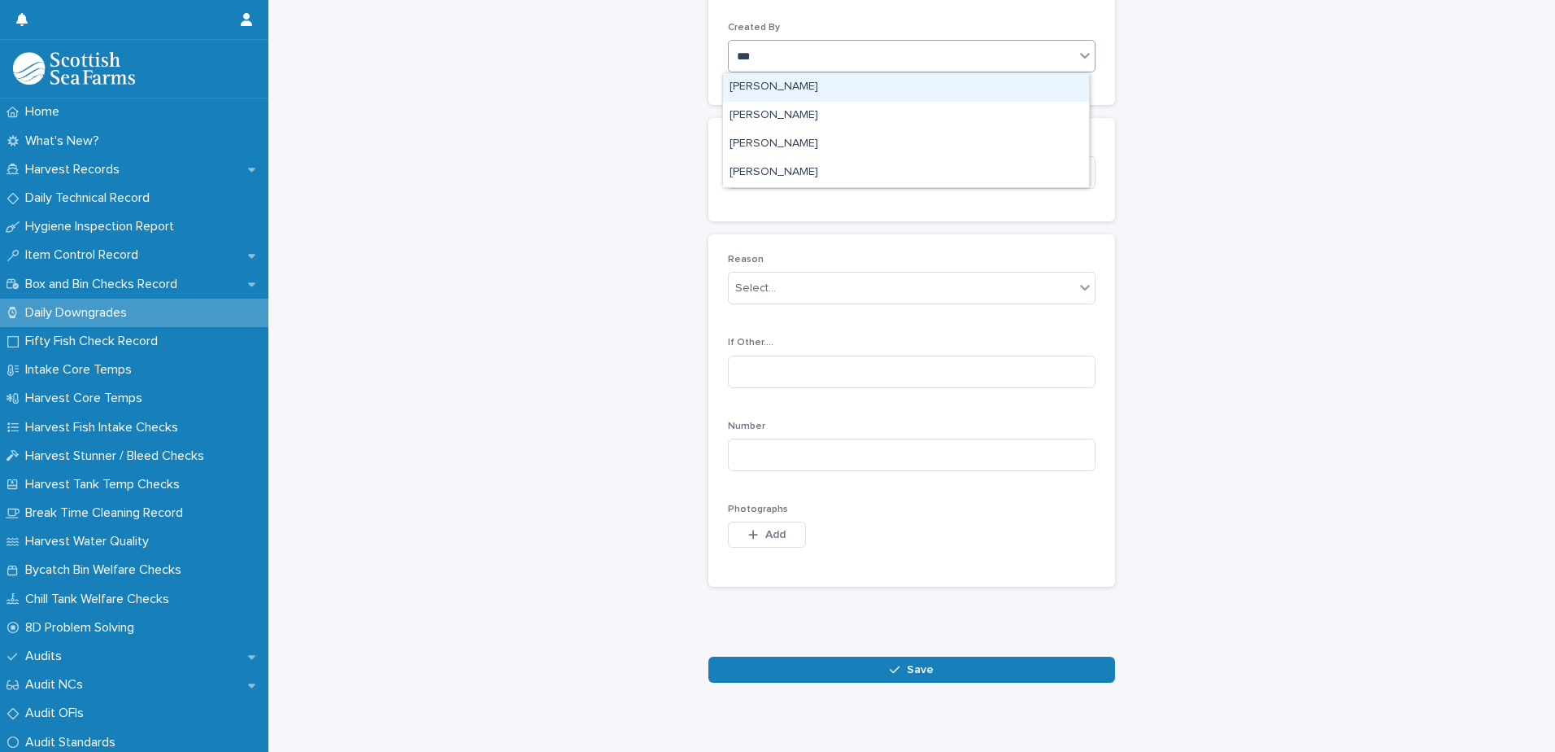
type input "****"
click at [838, 87] on div "[PERSON_NAME]" at bounding box center [906, 87] width 366 height 28
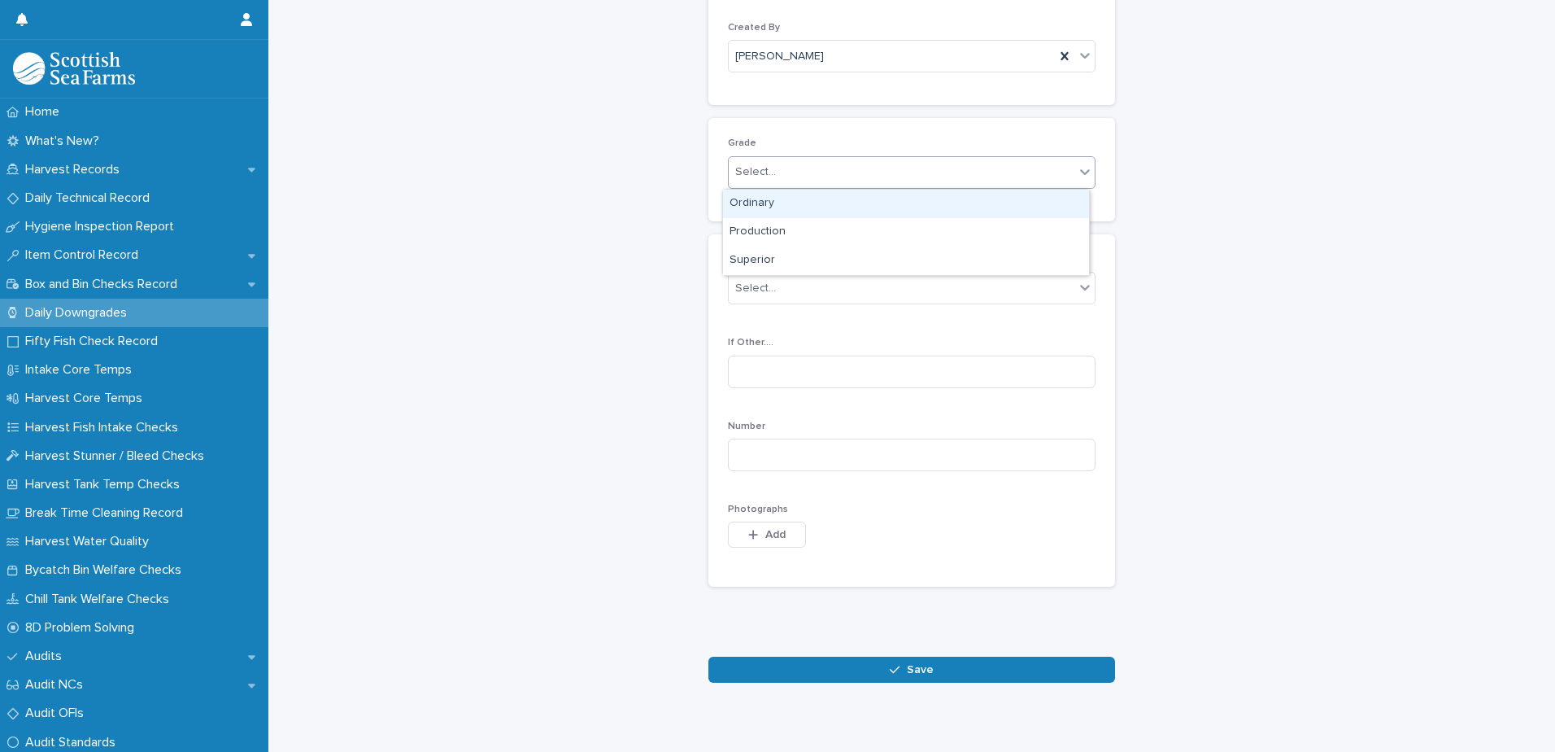
click at [832, 169] on div "Select..." at bounding box center [902, 172] width 346 height 27
click at [821, 203] on div "Ordinary" at bounding box center [906, 204] width 366 height 28
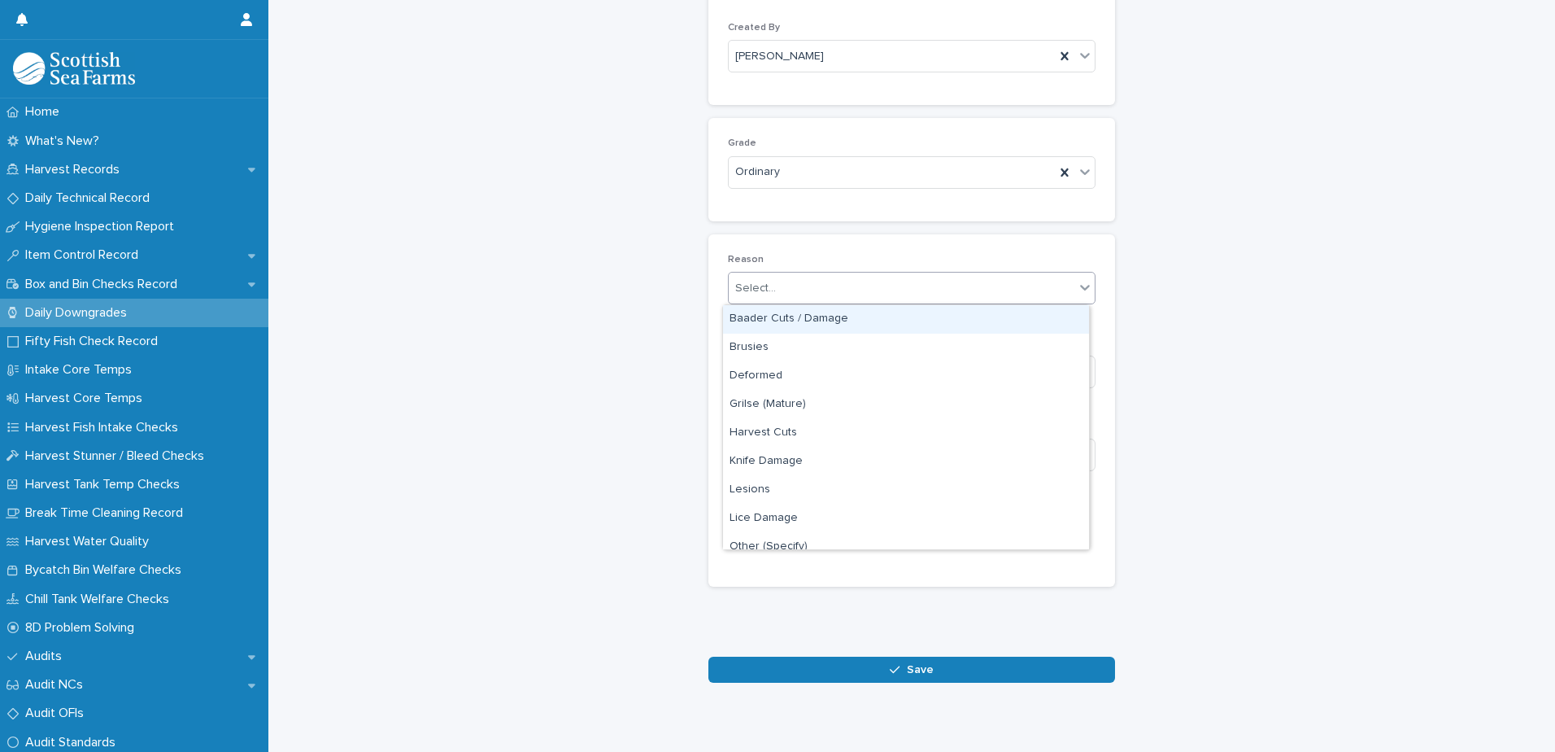
click at [901, 292] on div "Select..." at bounding box center [902, 288] width 346 height 27
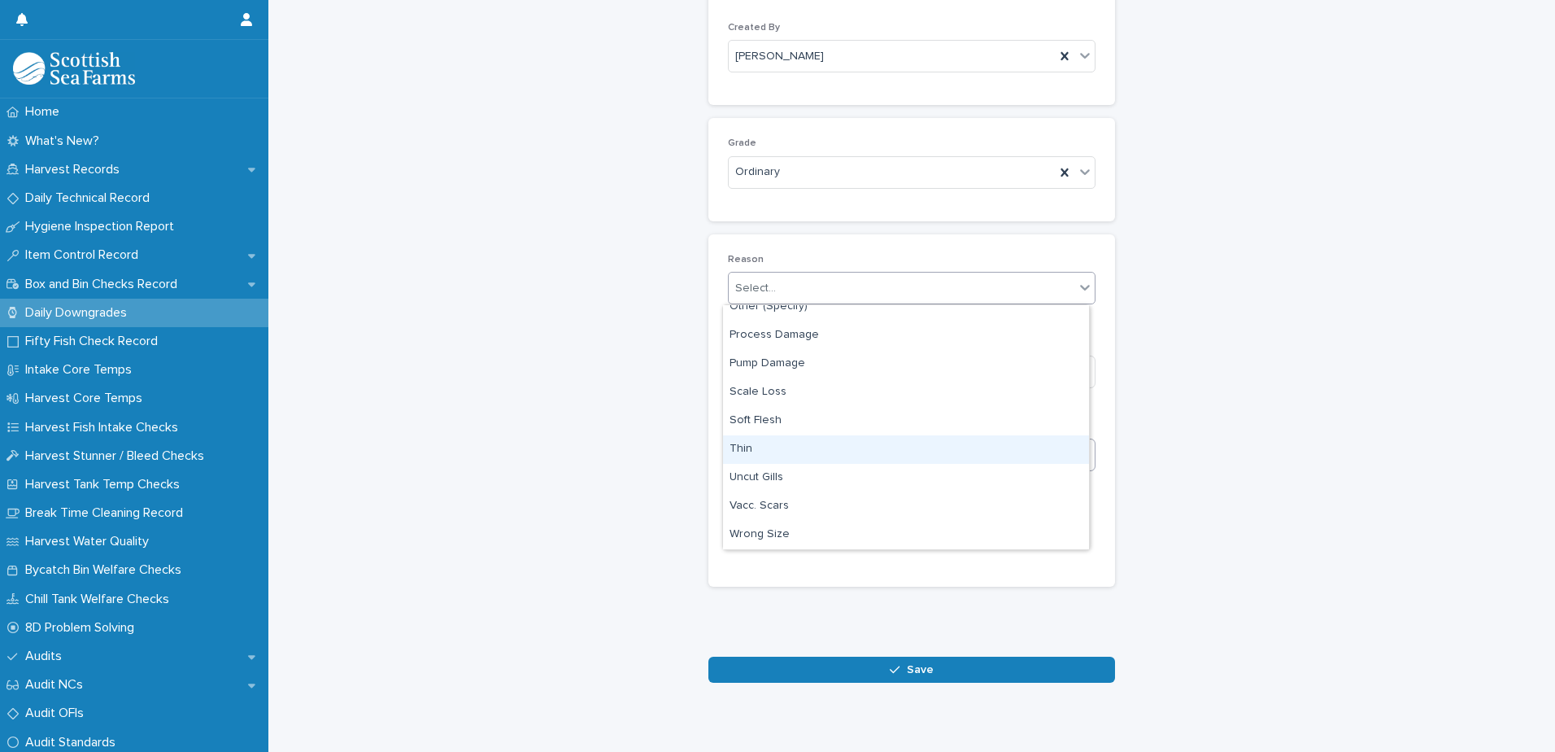
click at [811, 447] on div "Thin" at bounding box center [906, 449] width 366 height 28
click at [835, 449] on input at bounding box center [912, 454] width 368 height 33
type input "*"
click at [776, 529] on span "Add" at bounding box center [775, 534] width 20 height 11
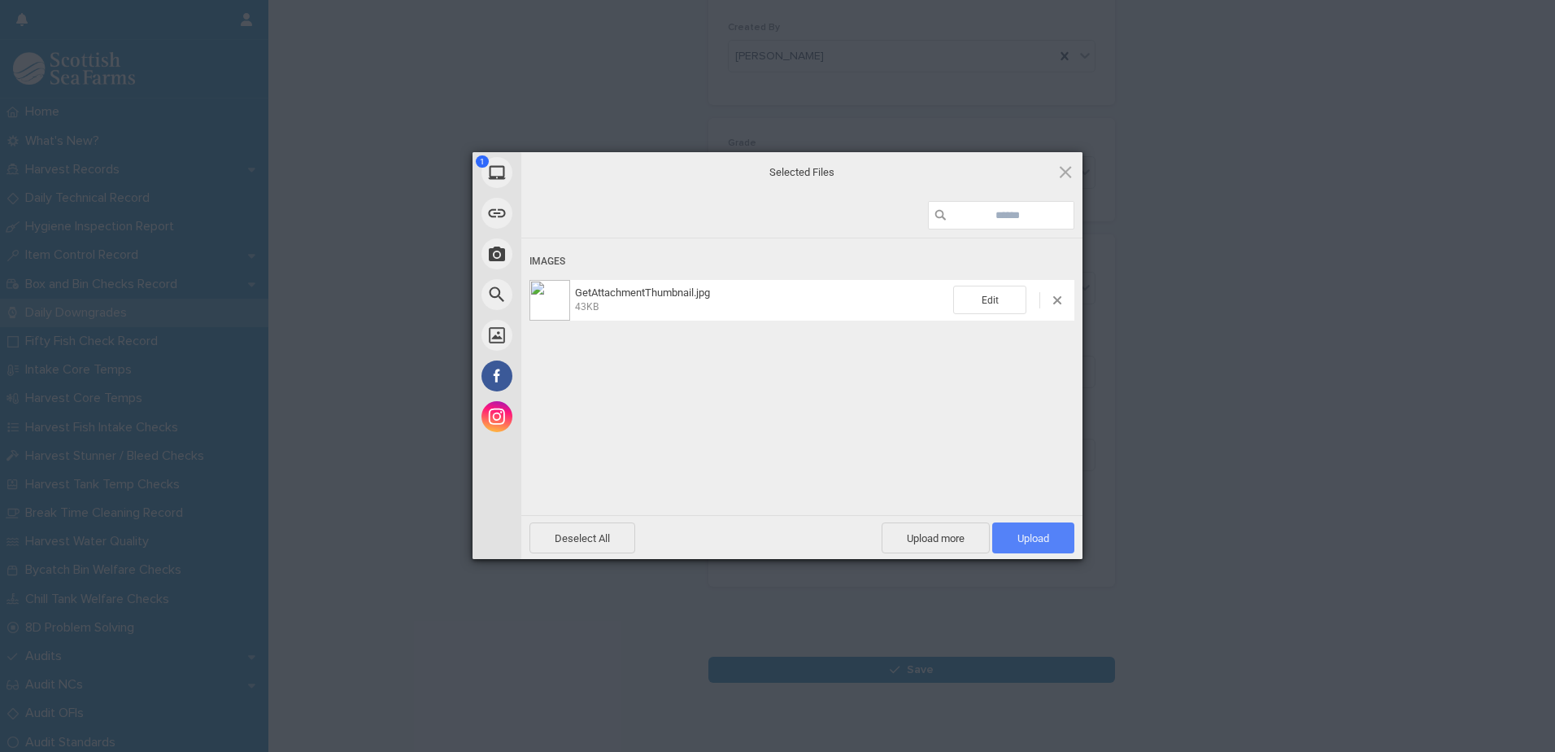
click at [1027, 537] on span "Upload 1" at bounding box center [1033, 538] width 32 height 12
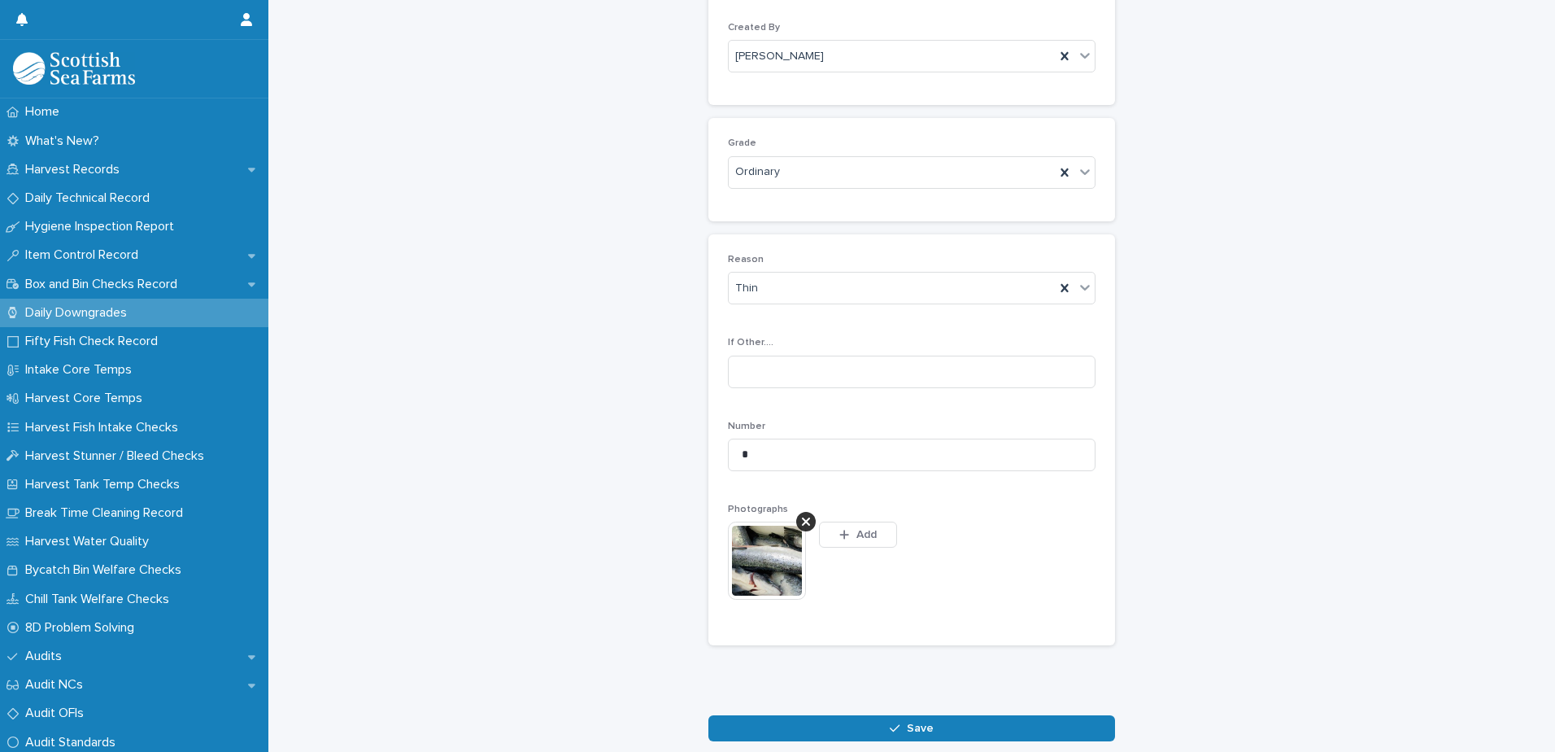
scroll to position [187, 0]
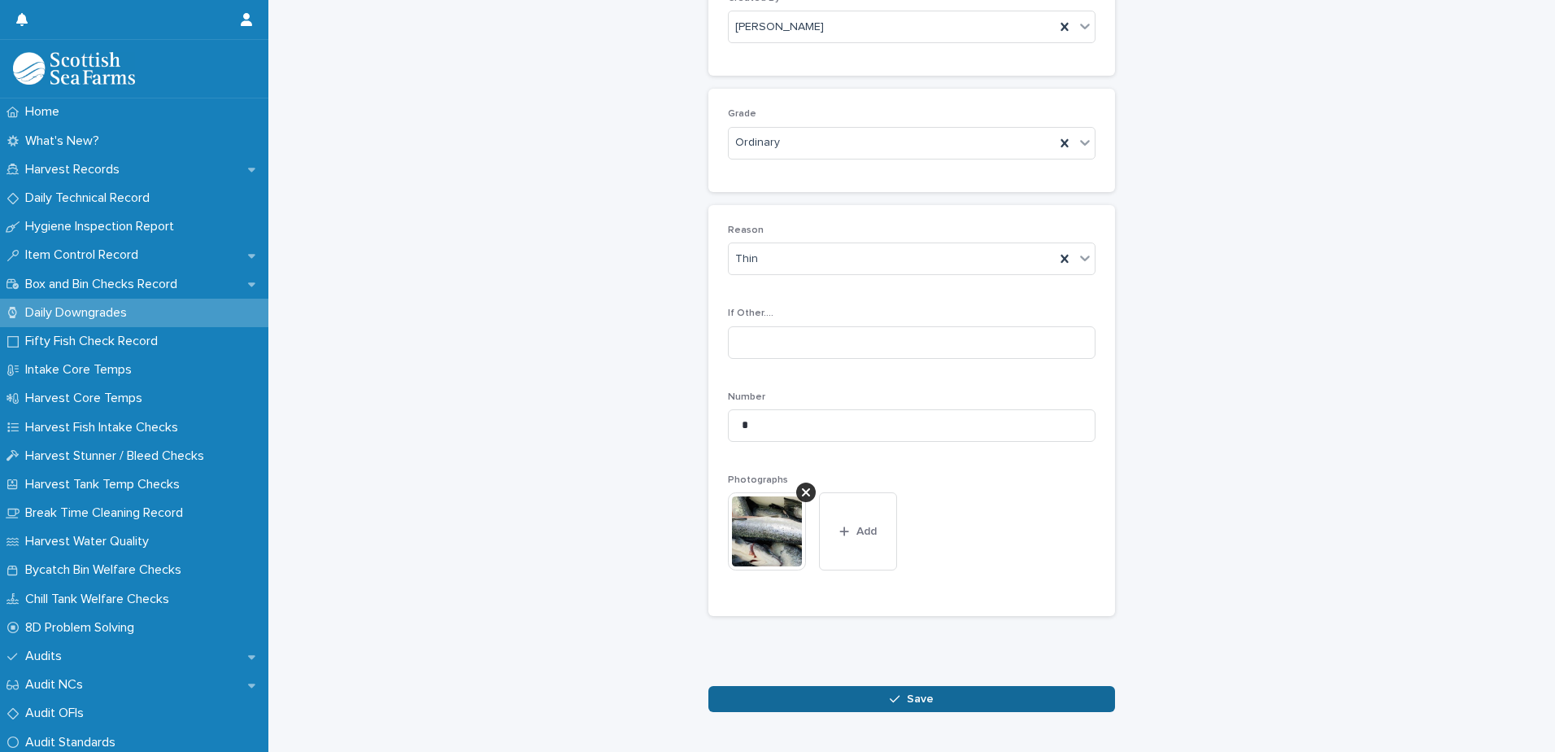
click at [922, 701] on span "Save" at bounding box center [920, 698] width 27 height 11
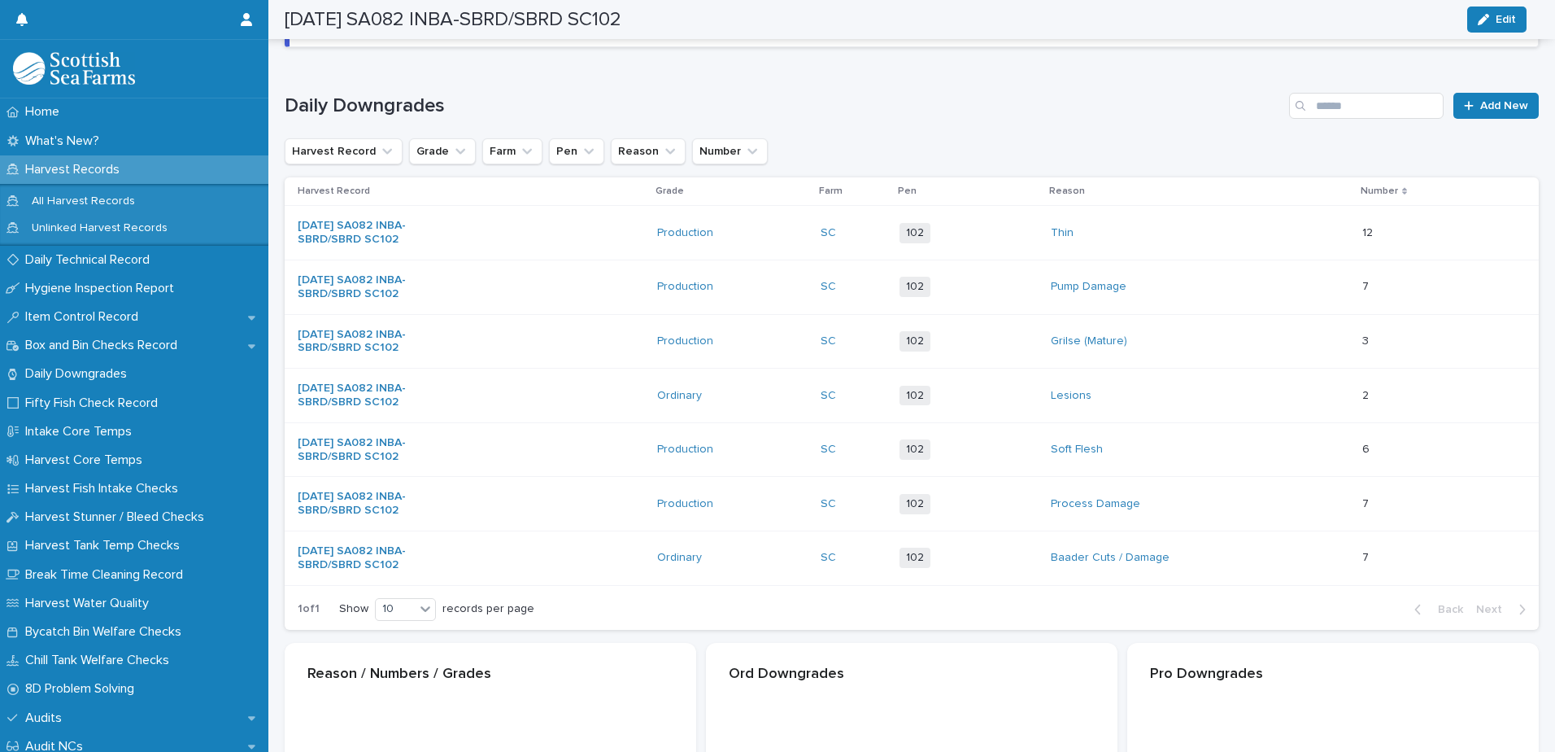
scroll to position [189, 0]
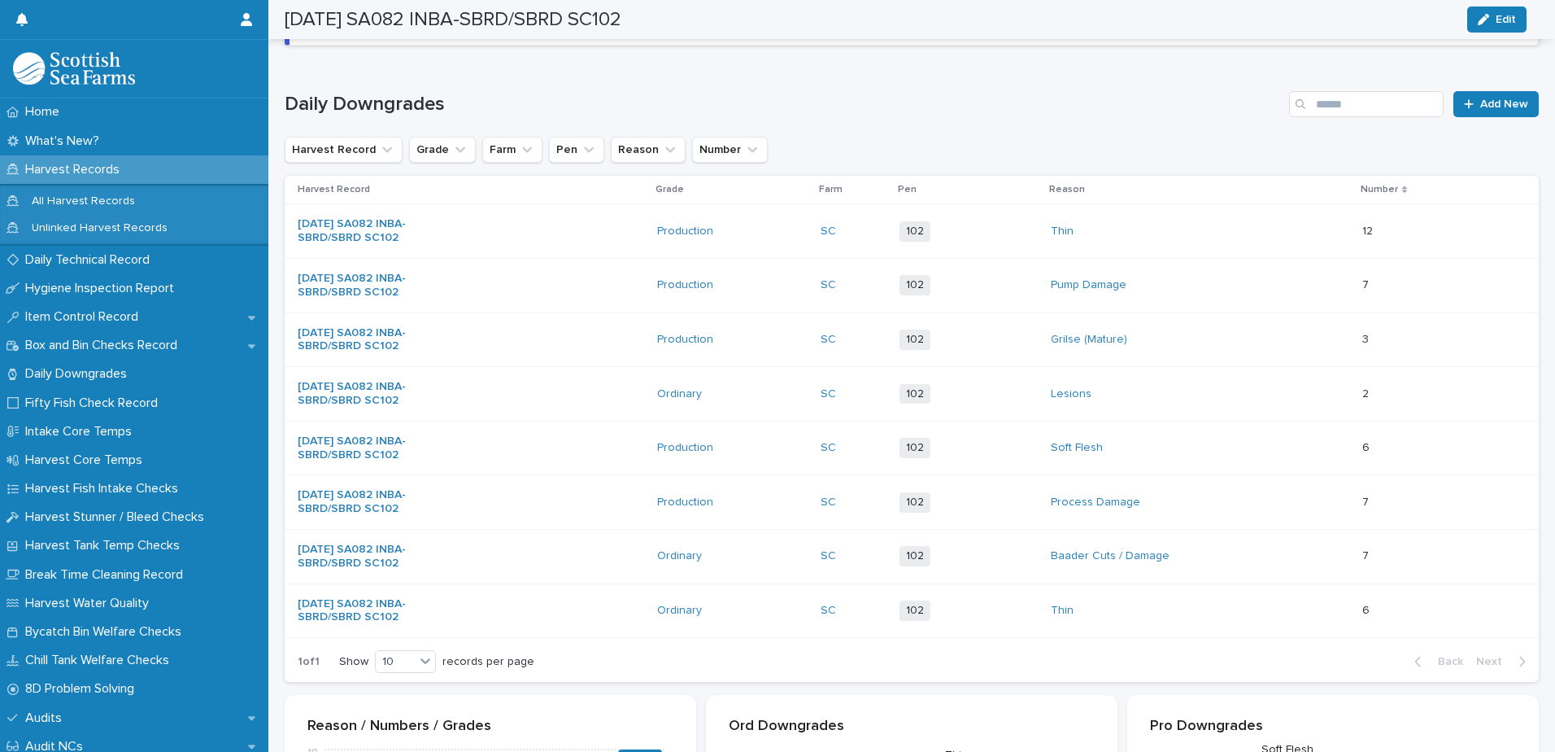
click at [1226, 504] on div "Process Damage" at bounding box center [1200, 502] width 298 height 27
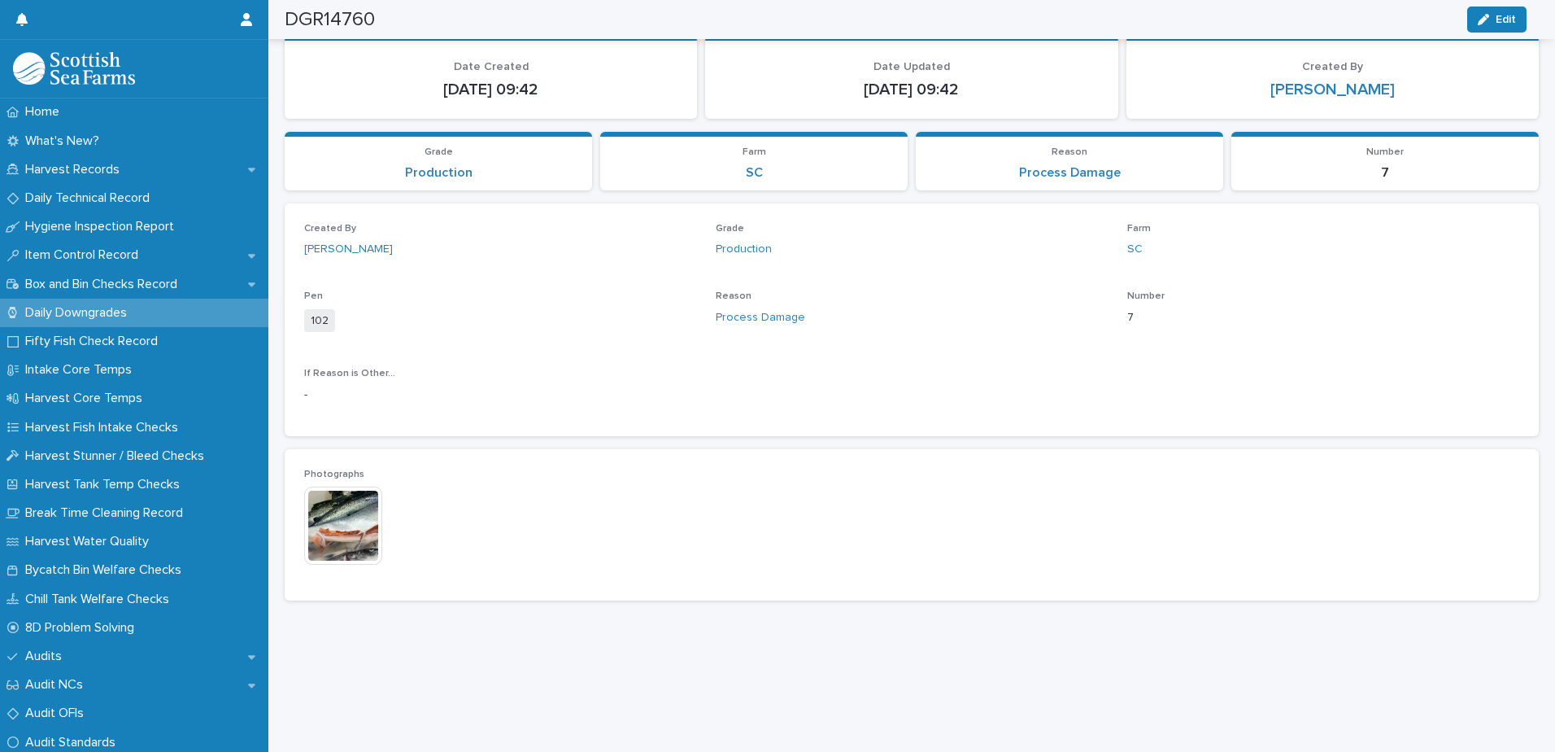
scroll to position [54, 0]
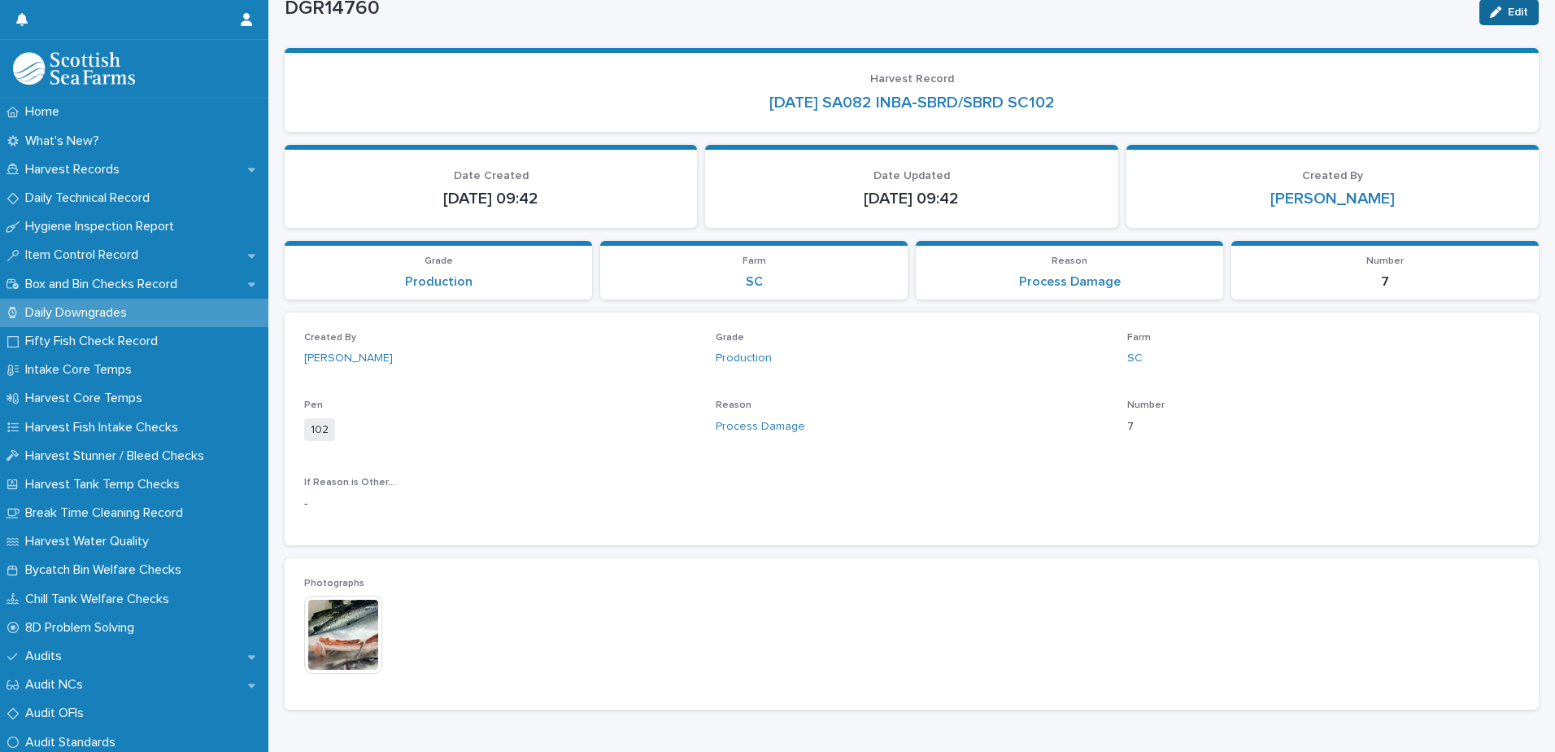
click at [1508, 13] on span "Edit" at bounding box center [1518, 12] width 20 height 11
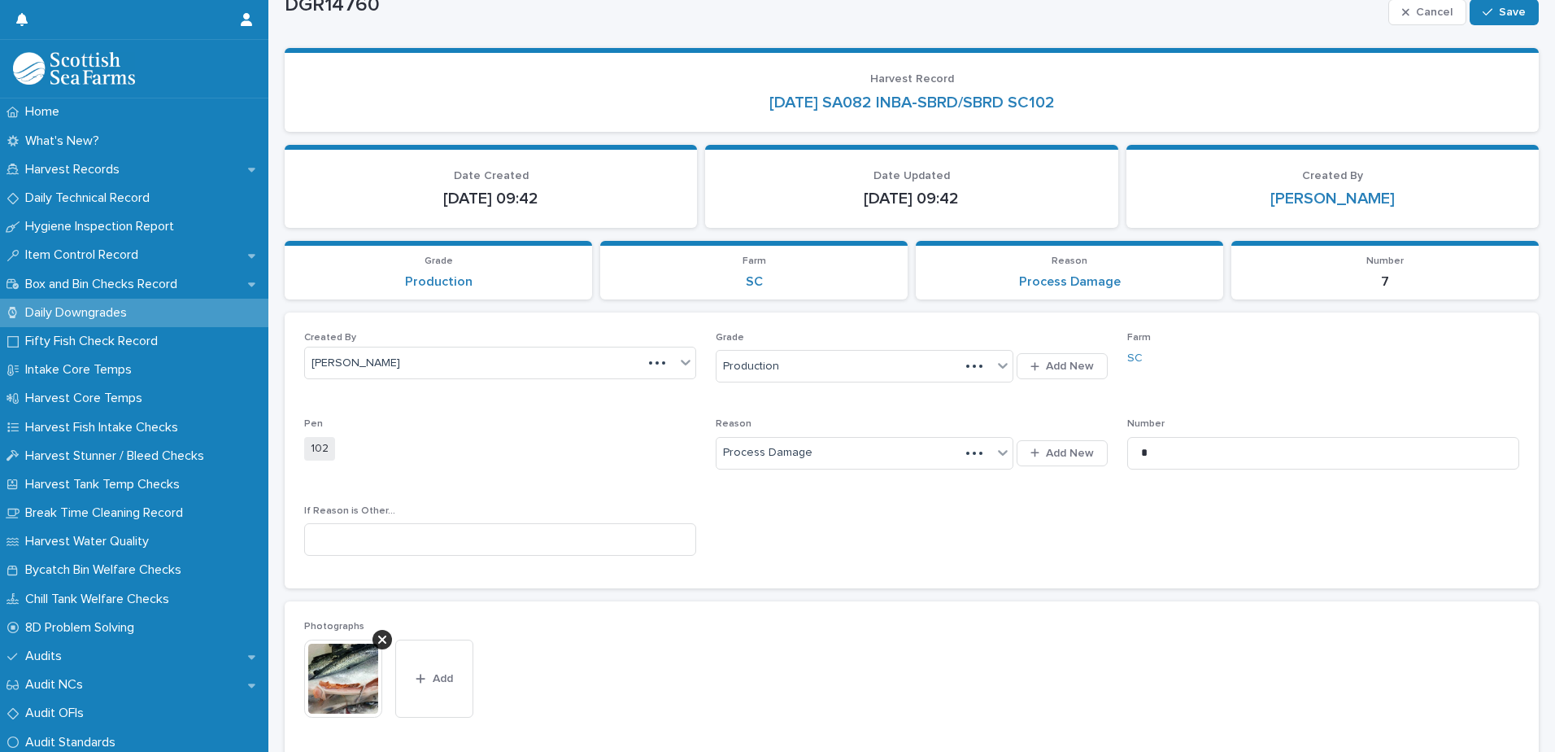
scroll to position [81, 0]
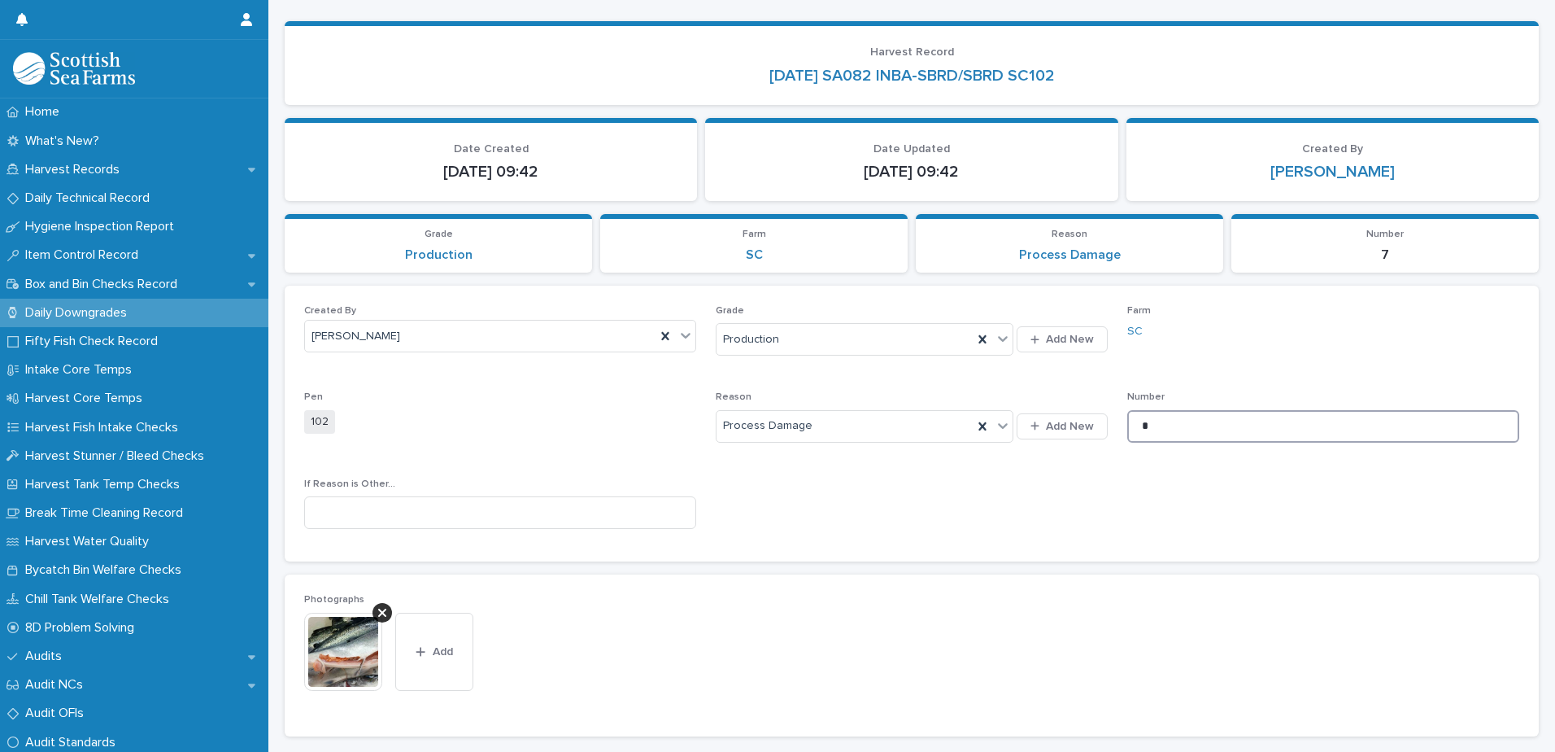
click at [1231, 429] on input "*" at bounding box center [1323, 426] width 392 height 33
type input "*"
click at [432, 668] on button "Add" at bounding box center [434, 651] width 78 height 78
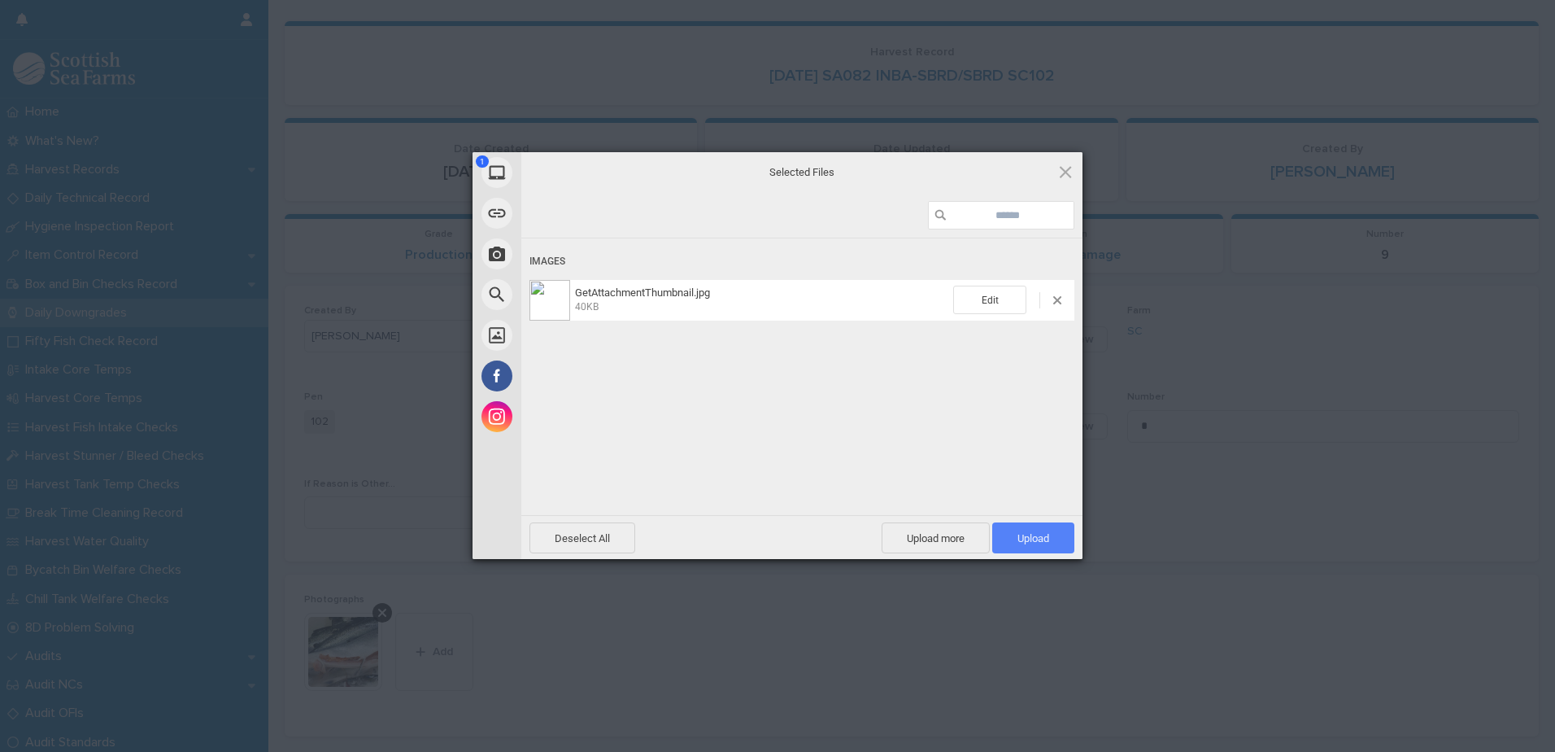
click at [1045, 540] on span "Upload 1" at bounding box center [1033, 538] width 32 height 12
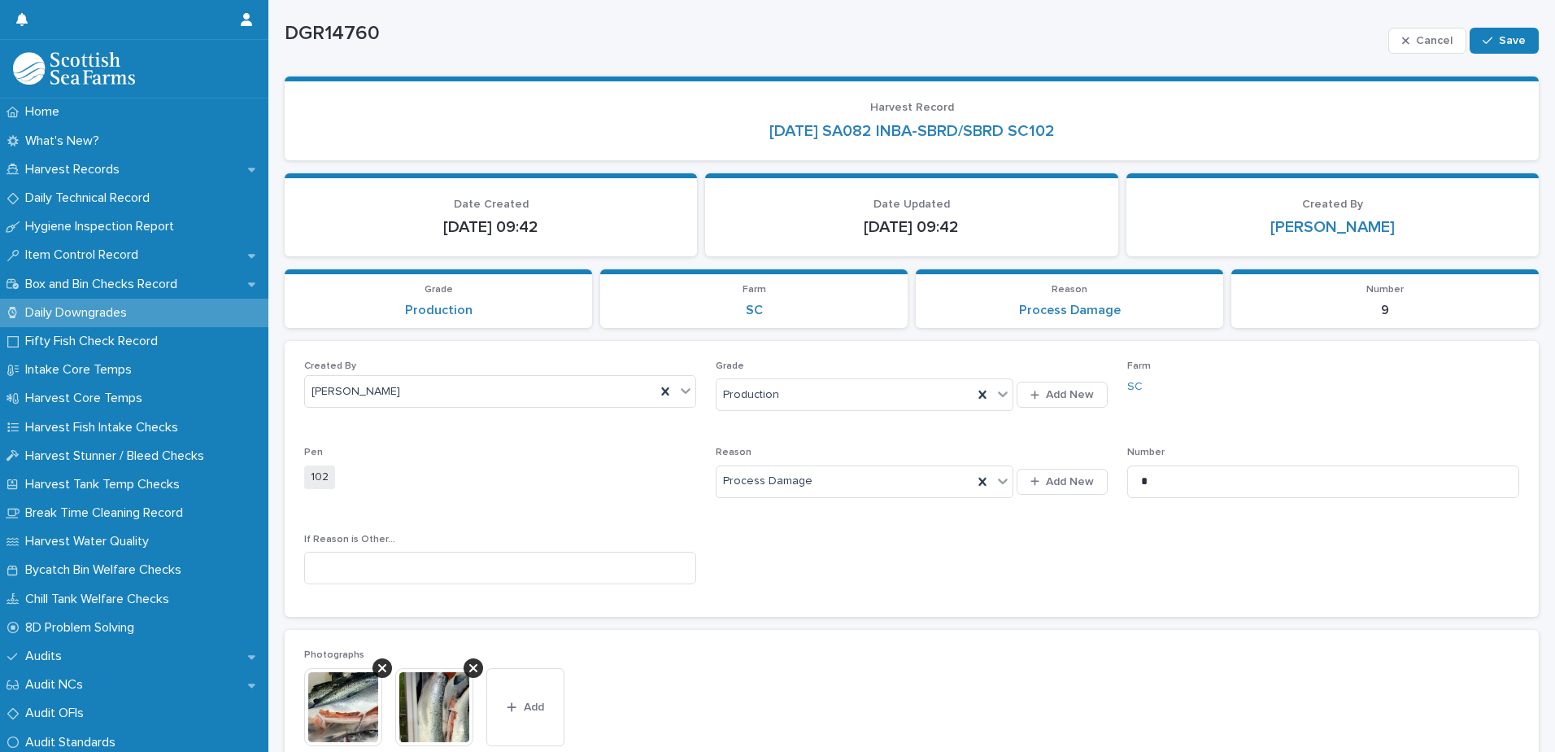
scroll to position [0, 0]
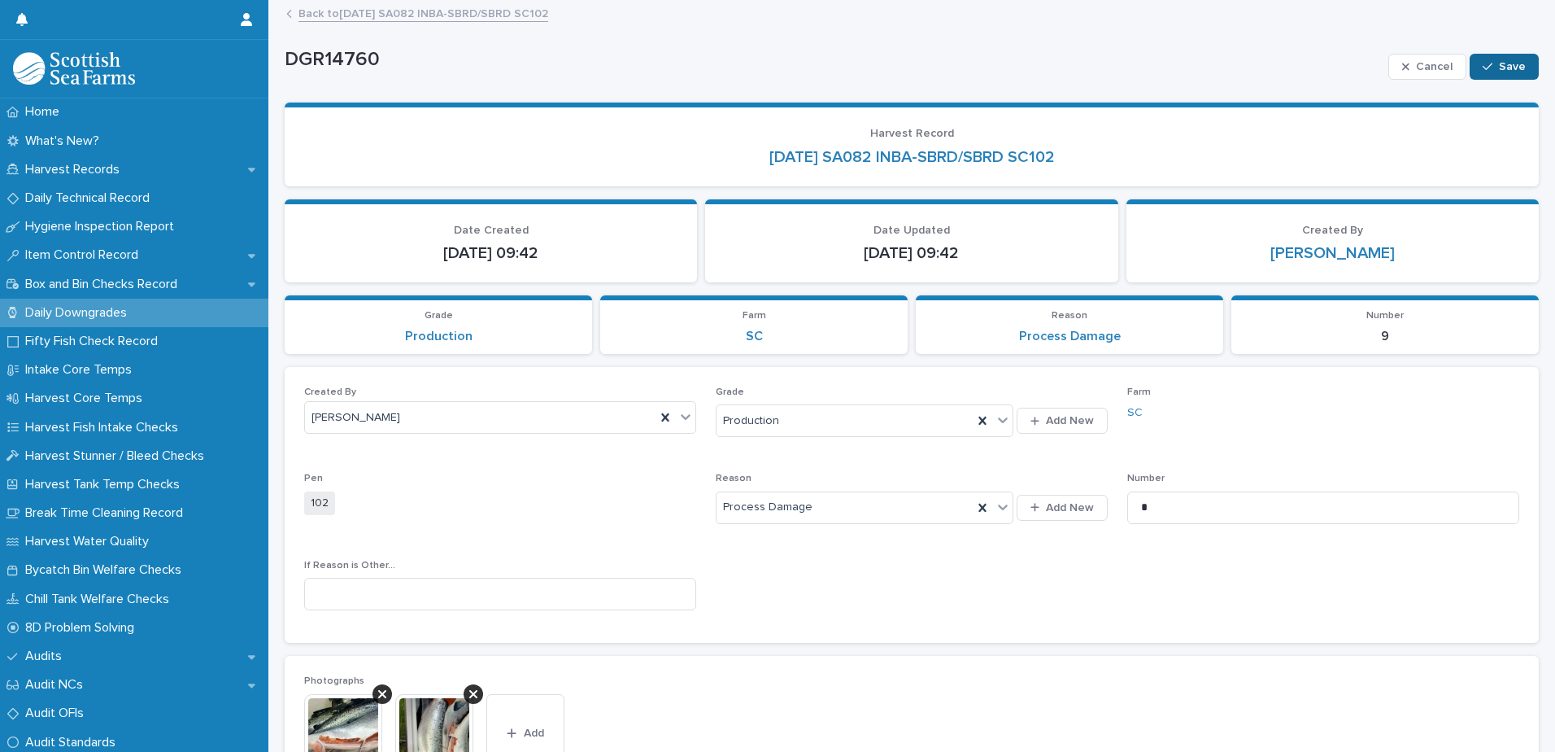
click at [1506, 70] on span "Save" at bounding box center [1512, 66] width 27 height 11
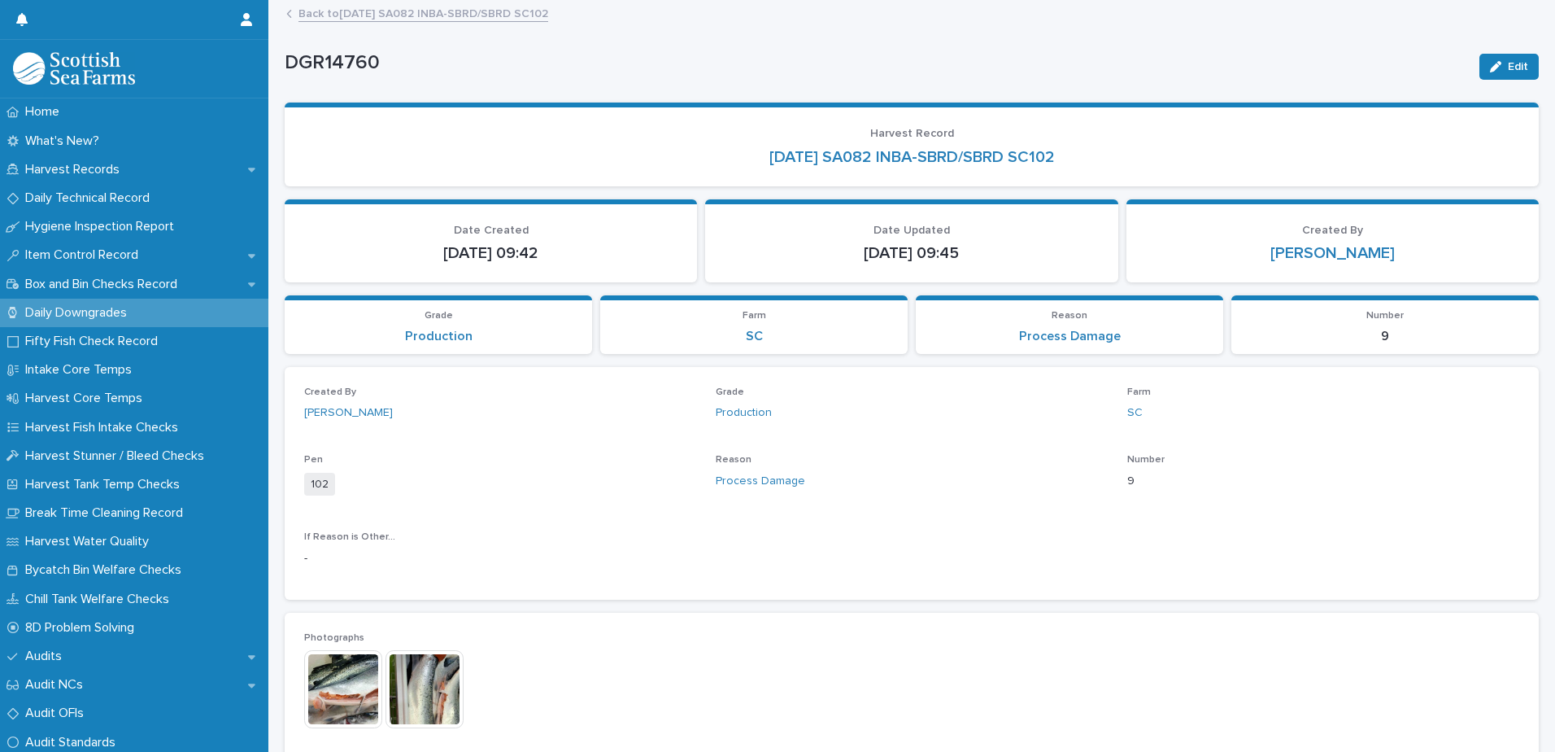
click at [397, 11] on link "Back to [DATE] SA082 INBA-SBRD/SBRD SC102" at bounding box center [423, 12] width 250 height 19
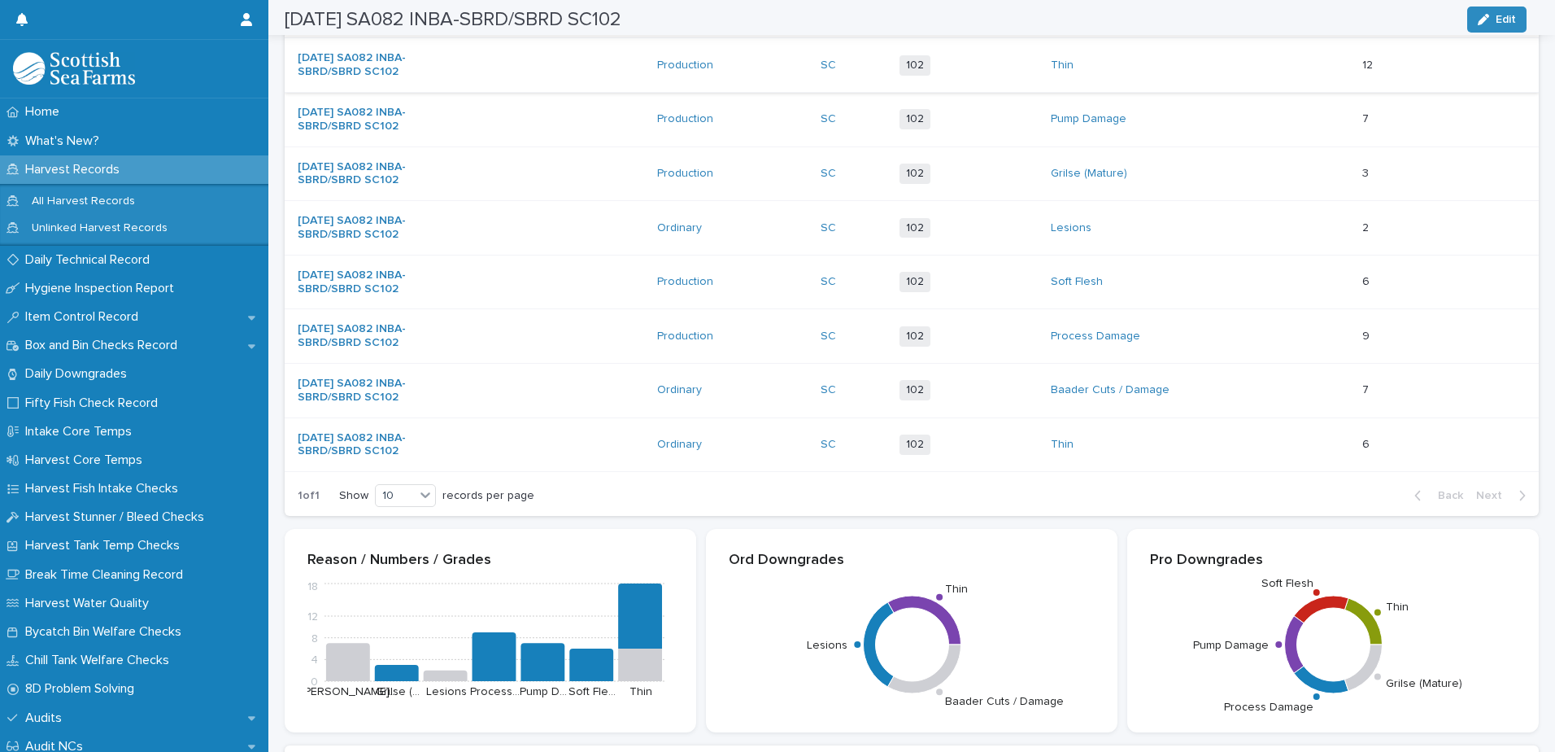
scroll to position [407, 0]
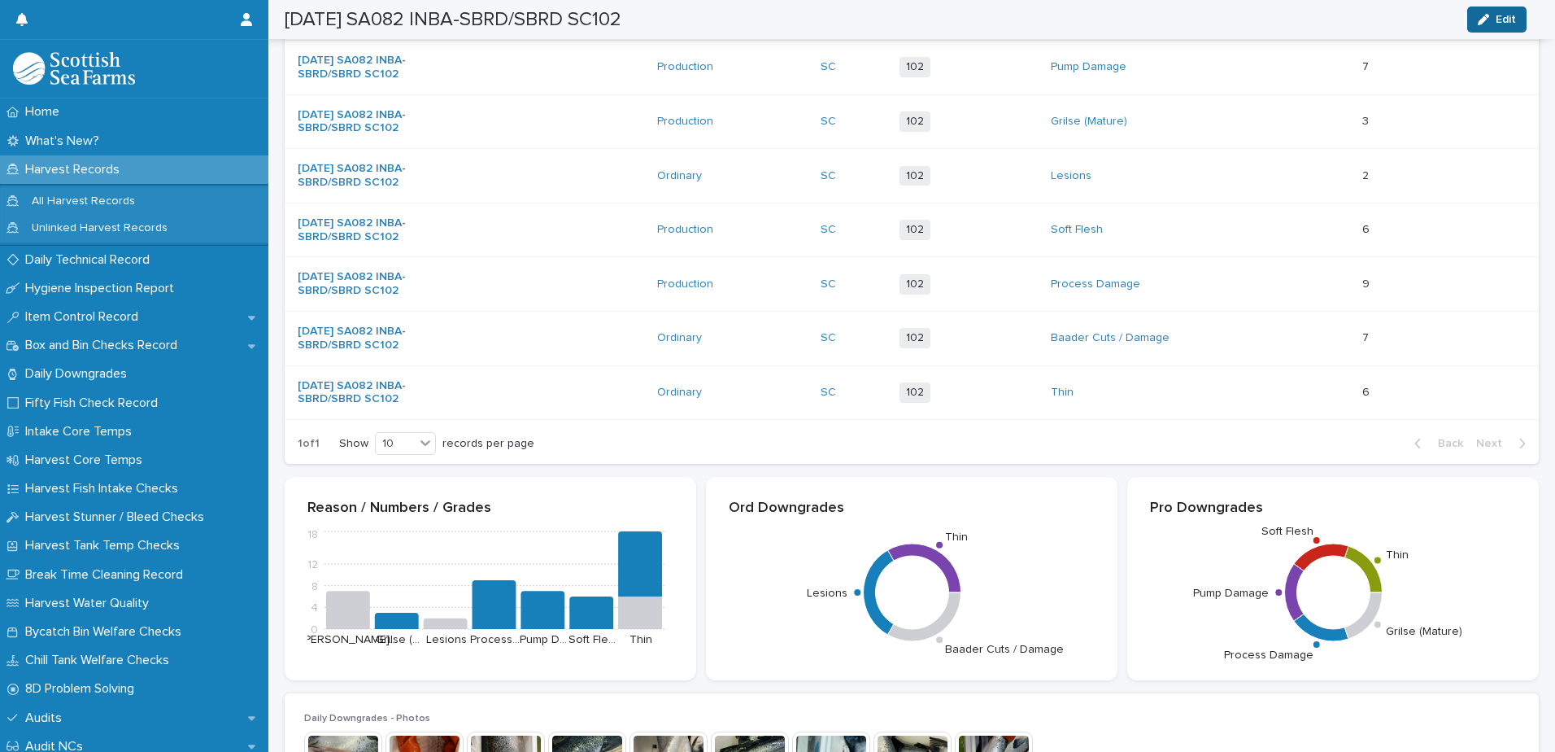
click at [1499, 23] on span "Edit" at bounding box center [1506, 19] width 20 height 11
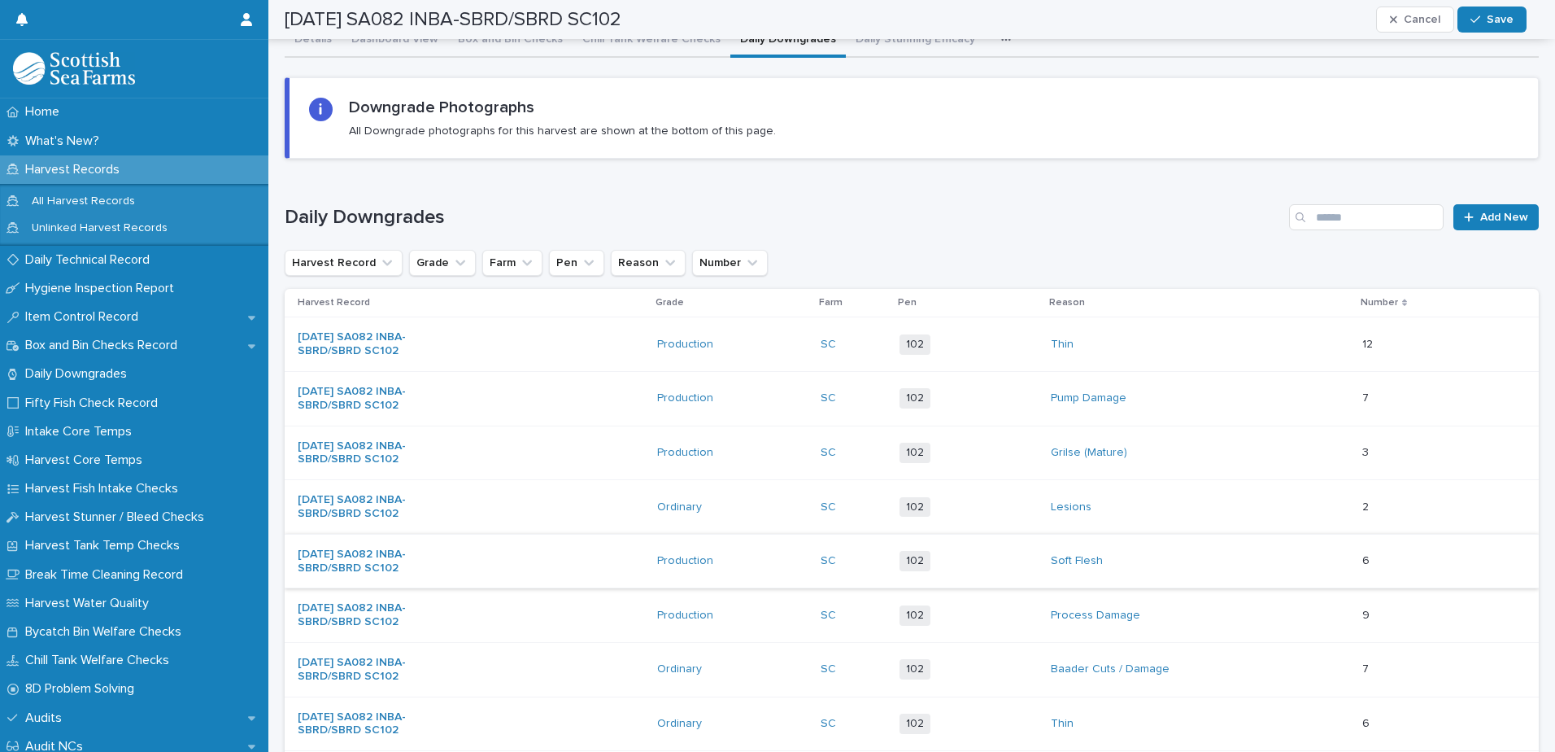
scroll to position [0, 0]
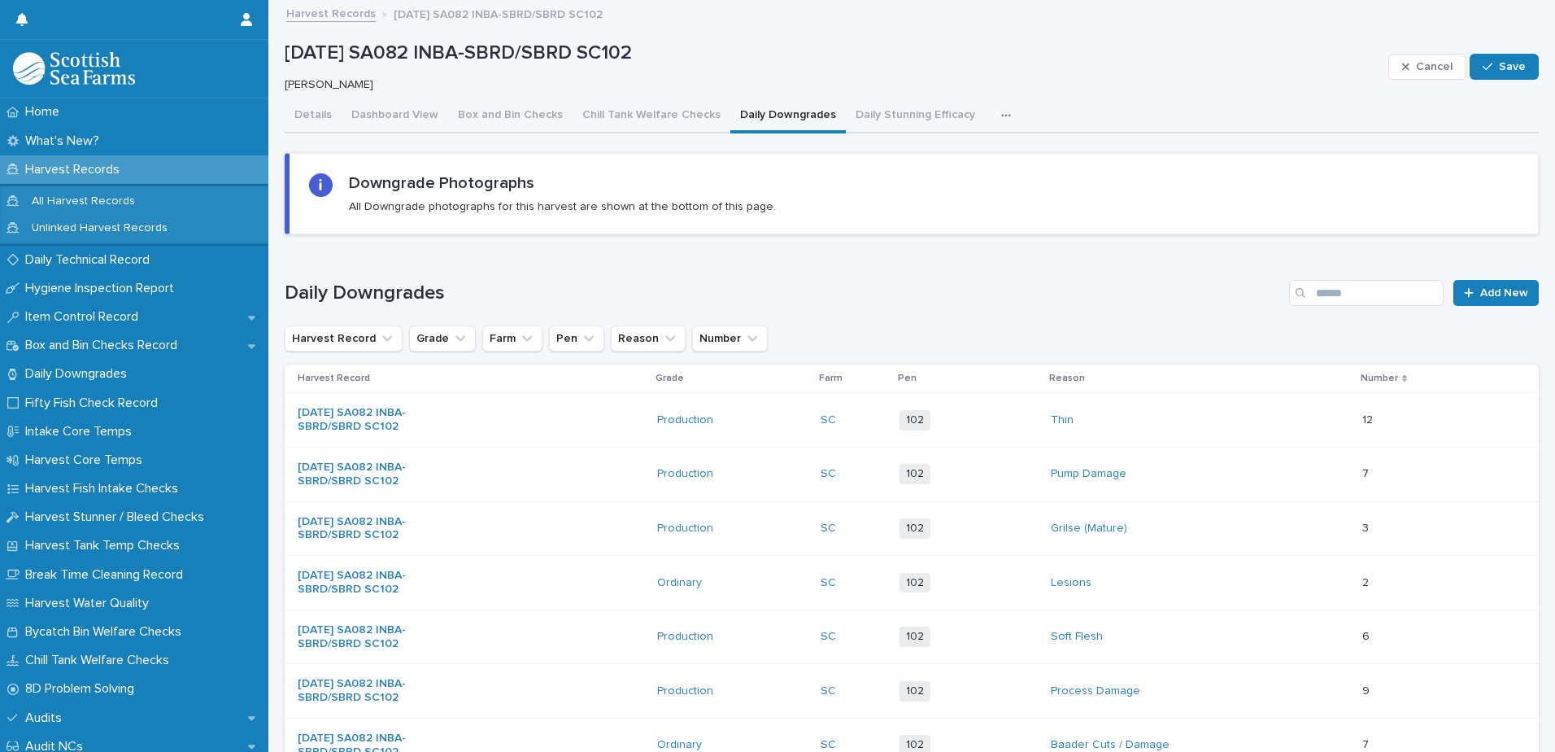
click at [1430, 61] on span "Cancel" at bounding box center [1434, 66] width 37 height 11
click at [1489, 290] on span "Add New" at bounding box center [1504, 292] width 48 height 11
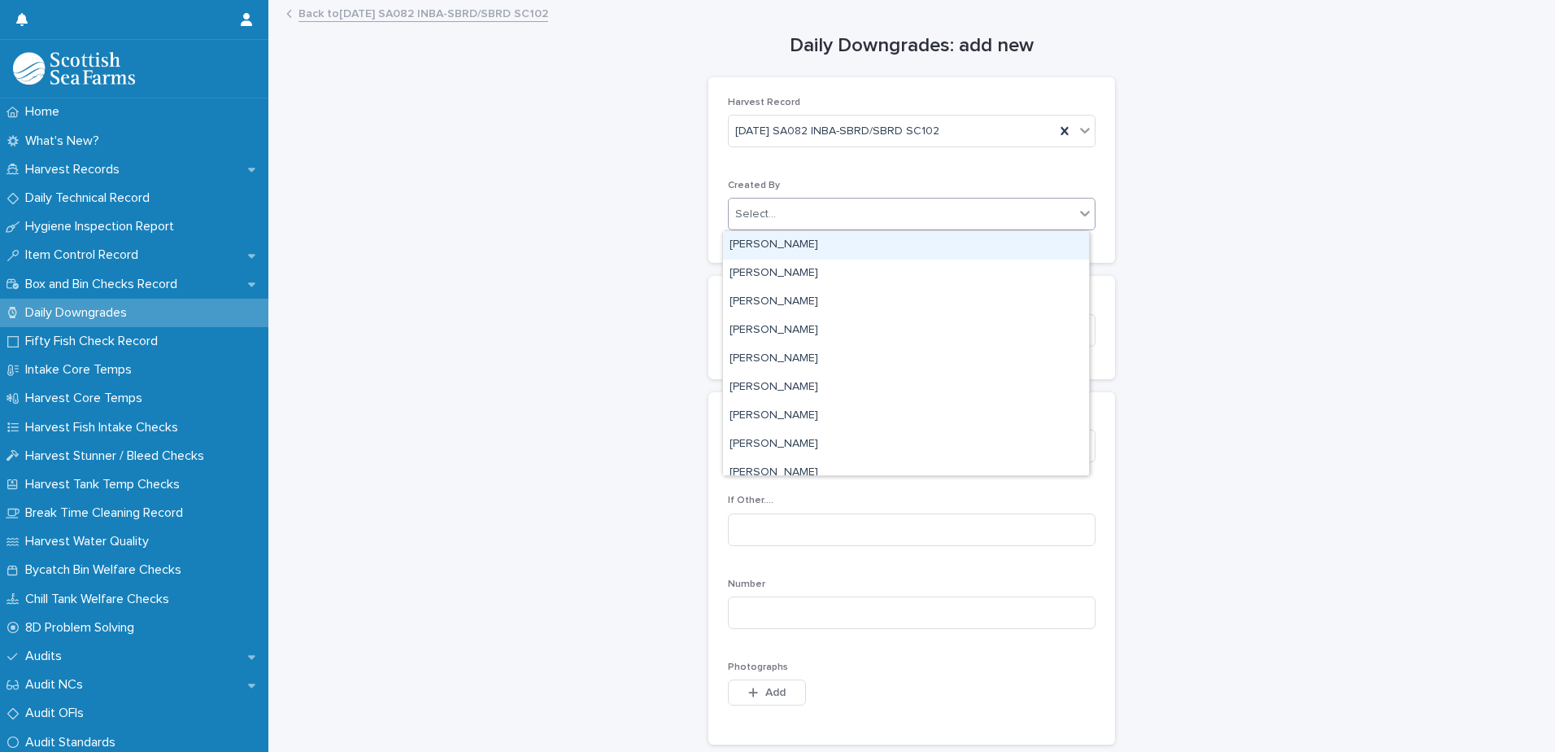
click at [850, 216] on div "Select..." at bounding box center [902, 214] width 346 height 27
type input "****"
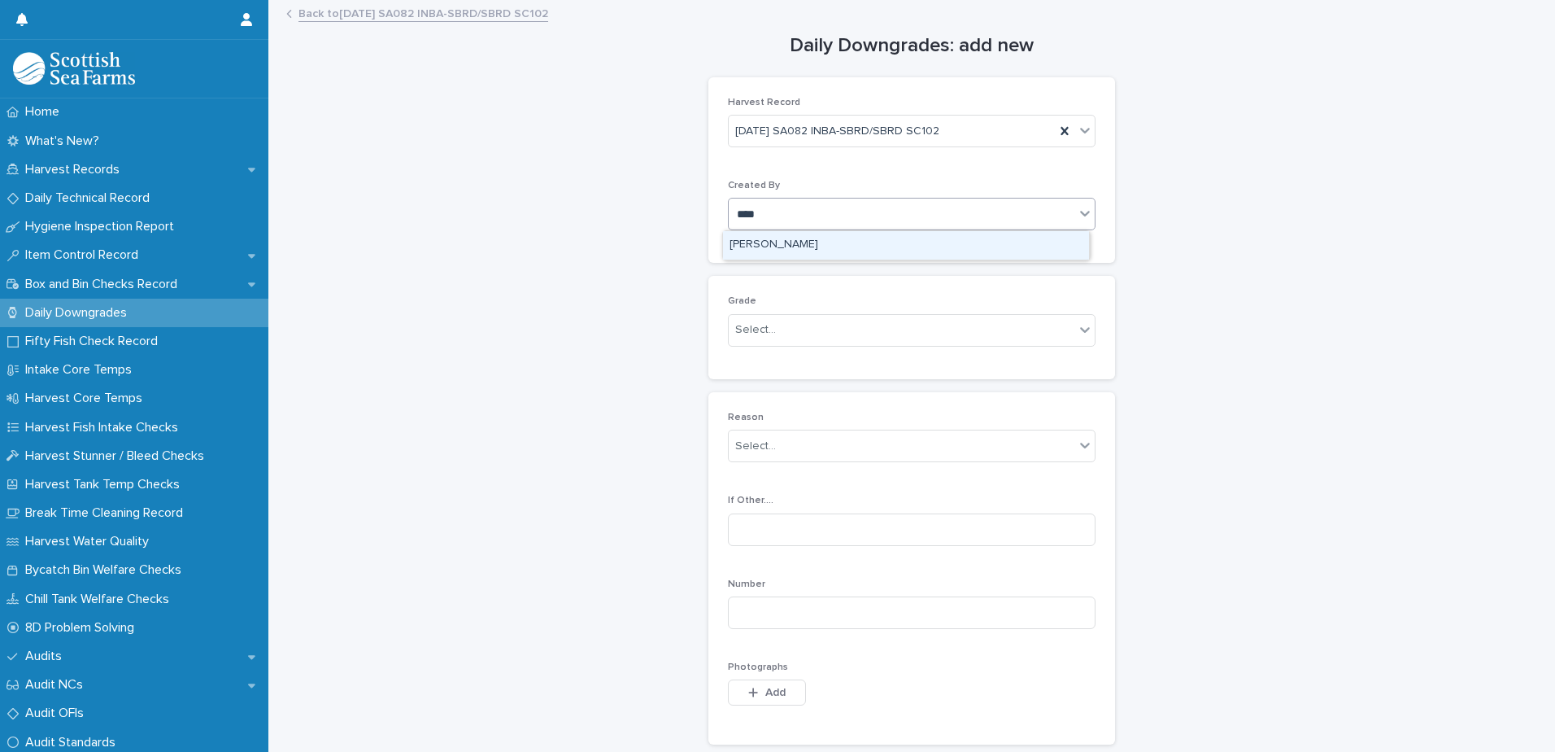
click at [852, 238] on div "[PERSON_NAME]" at bounding box center [906, 245] width 366 height 28
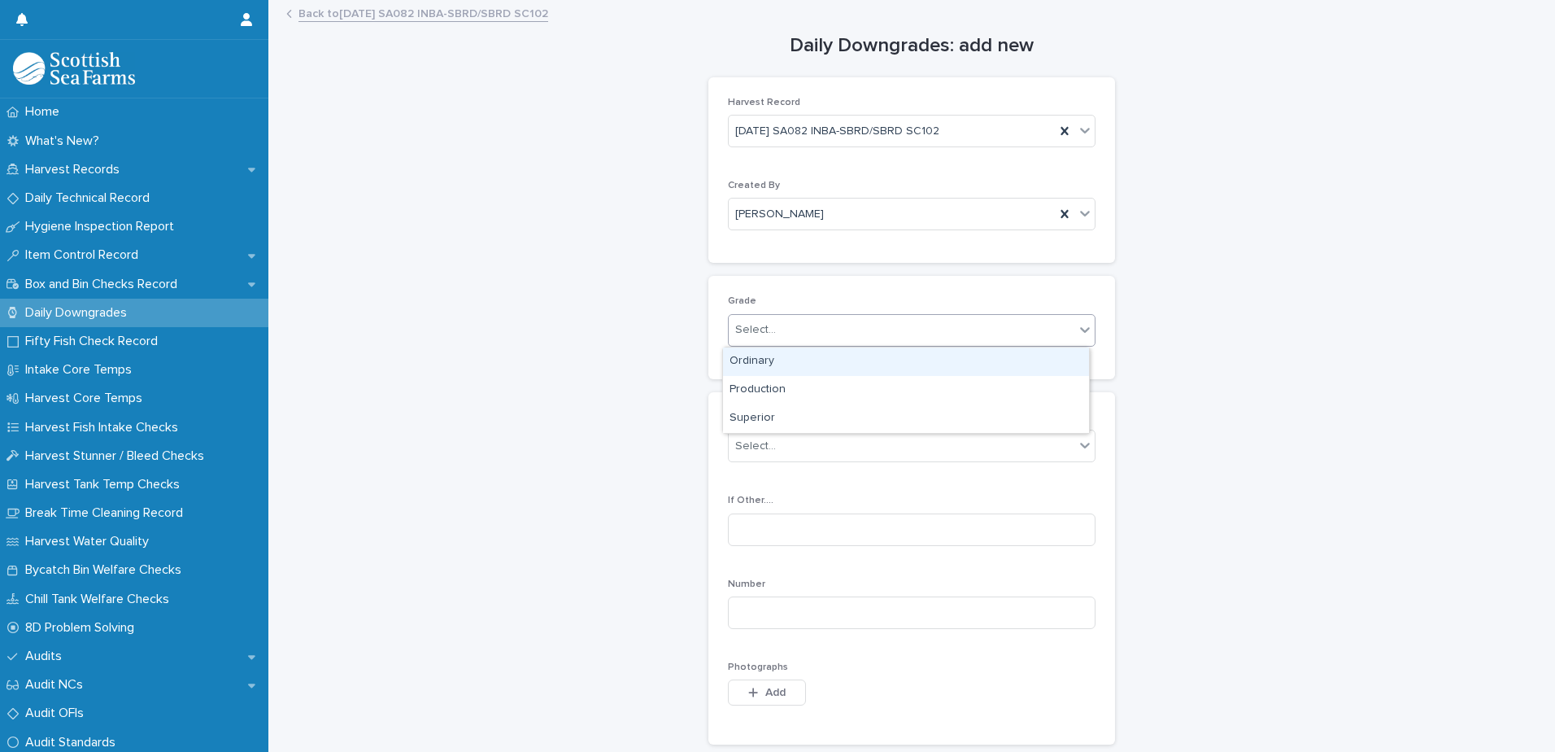
click at [847, 328] on div "Select..." at bounding box center [902, 329] width 346 height 27
click at [825, 358] on div "Ordinary" at bounding box center [906, 361] width 366 height 28
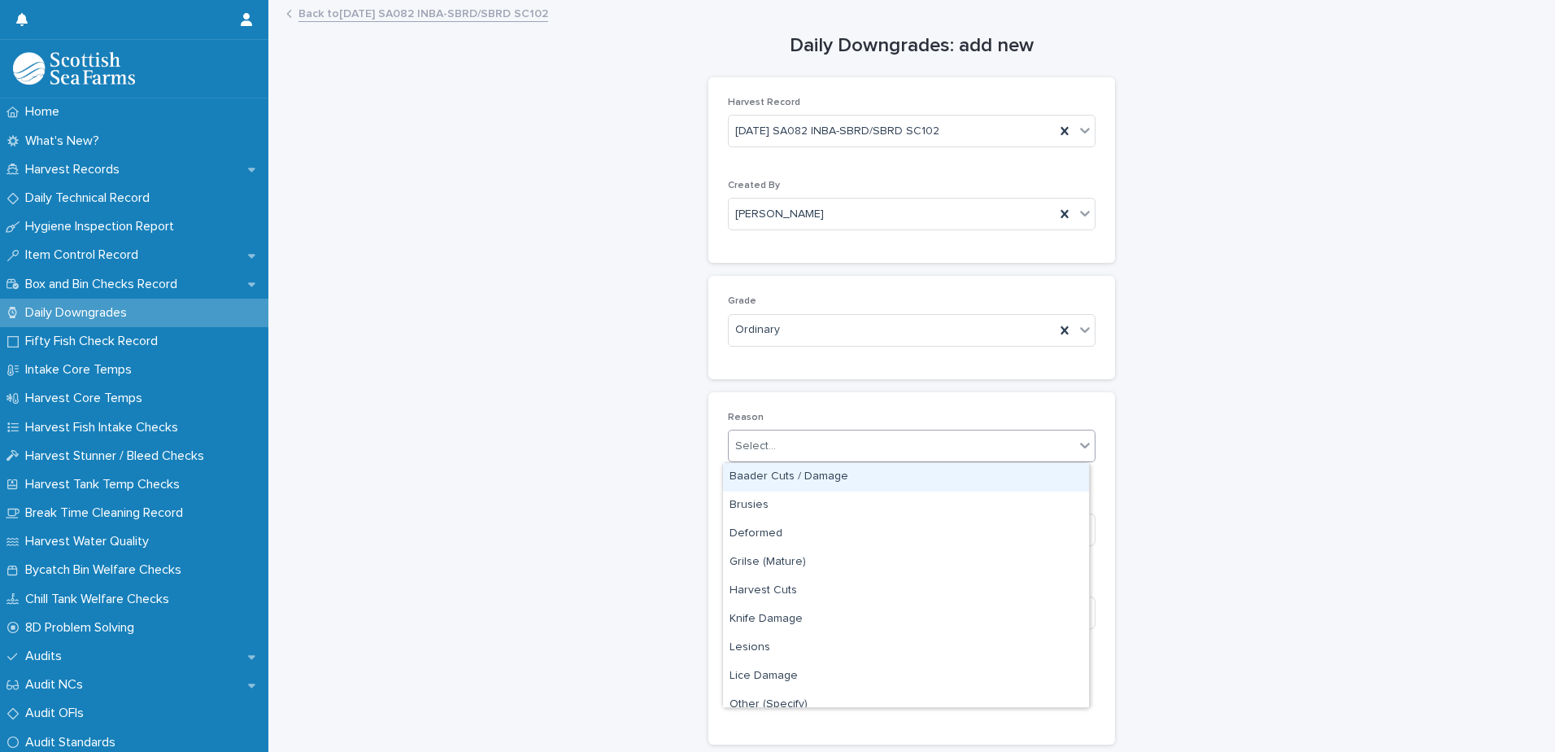
click at [839, 442] on div "Select..." at bounding box center [902, 446] width 346 height 27
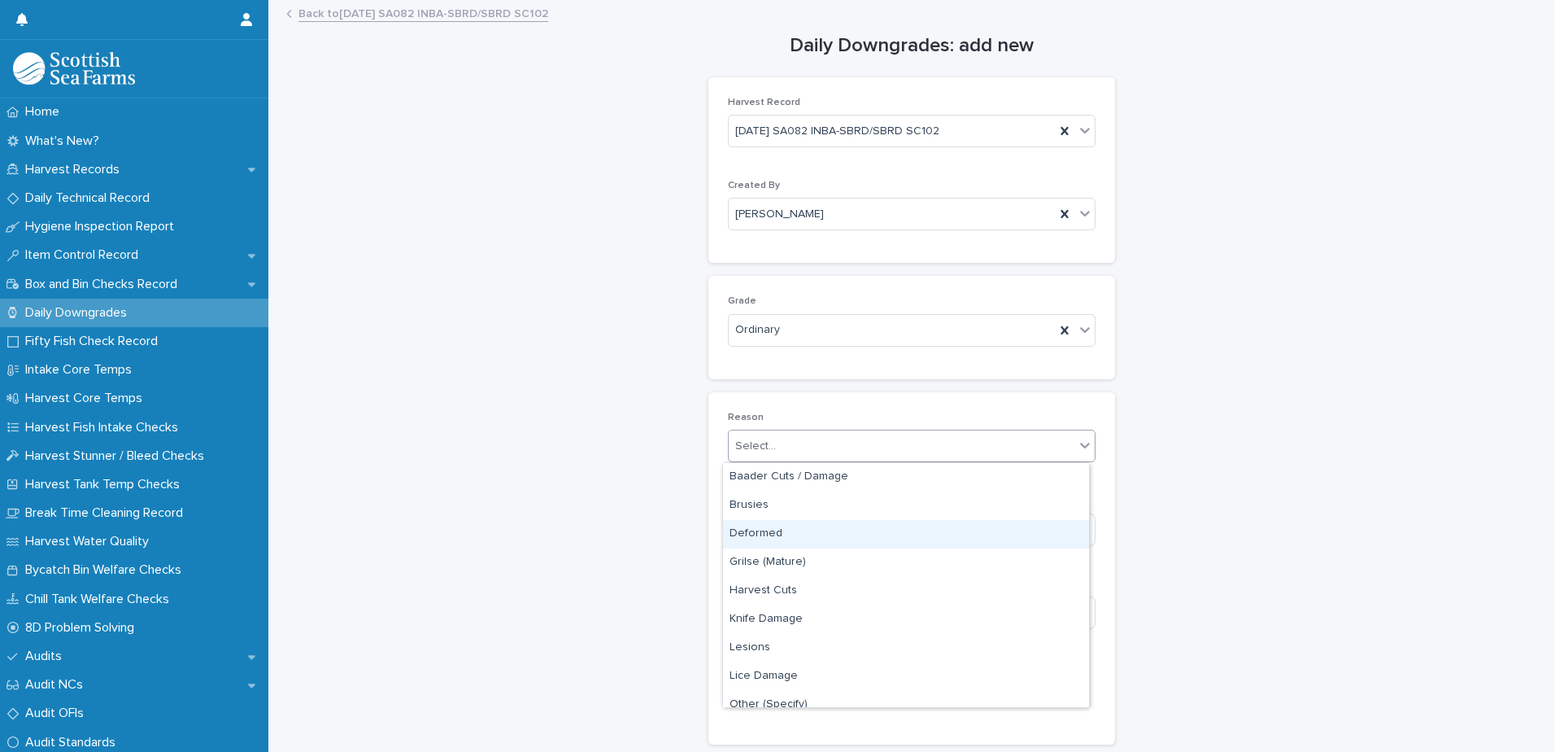
click at [858, 528] on div "Deformed" at bounding box center [906, 534] width 366 height 28
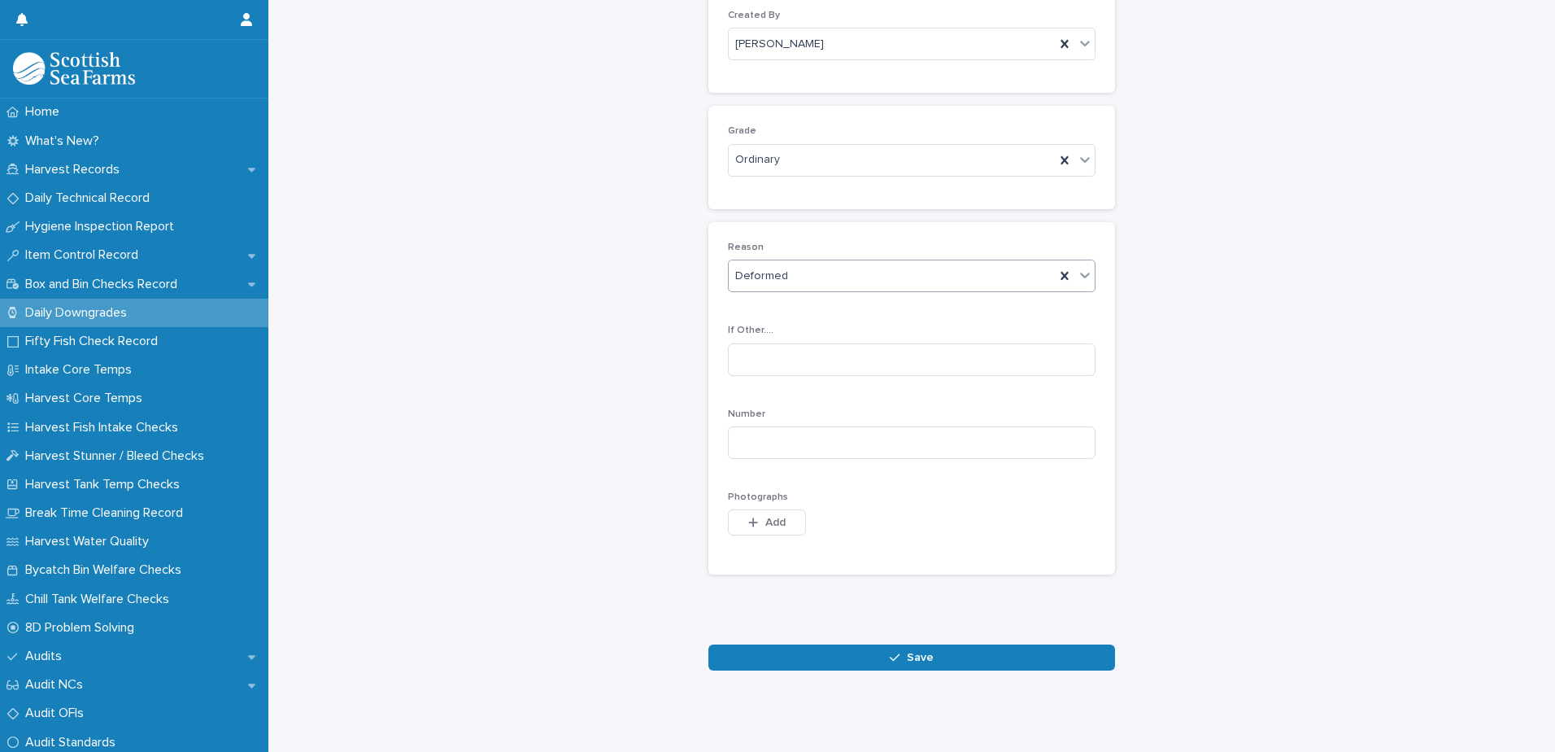
scroll to position [182, 0]
click at [998, 433] on input at bounding box center [912, 442] width 368 height 33
type input "*"
drag, startPoint x: 740, startPoint y: 516, endPoint x: 757, endPoint y: 517, distance: 17.2
click at [741, 513] on button "Add" at bounding box center [767, 522] width 78 height 26
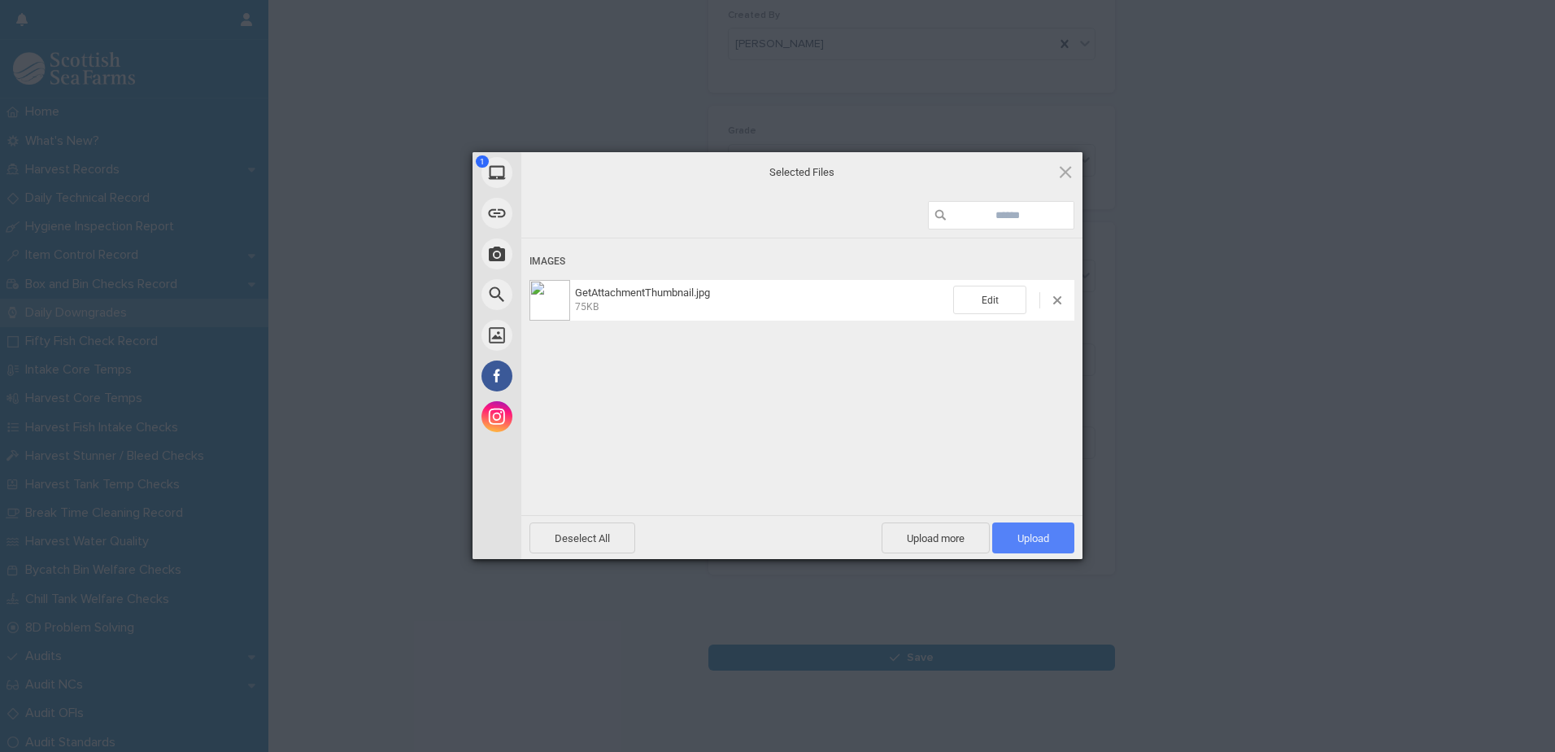
click at [1037, 529] on span "Upload 1" at bounding box center [1033, 537] width 82 height 31
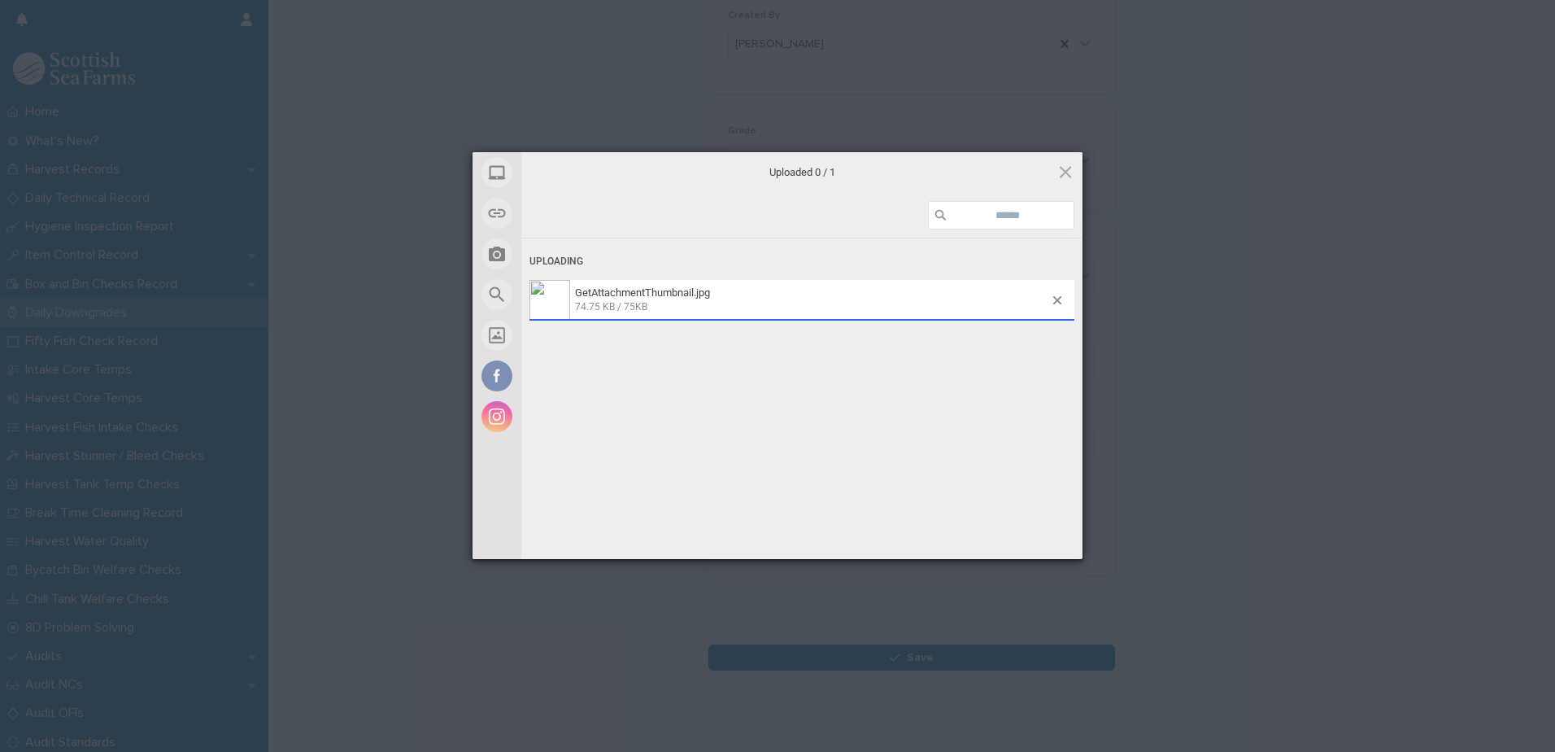
scroll to position [211, 0]
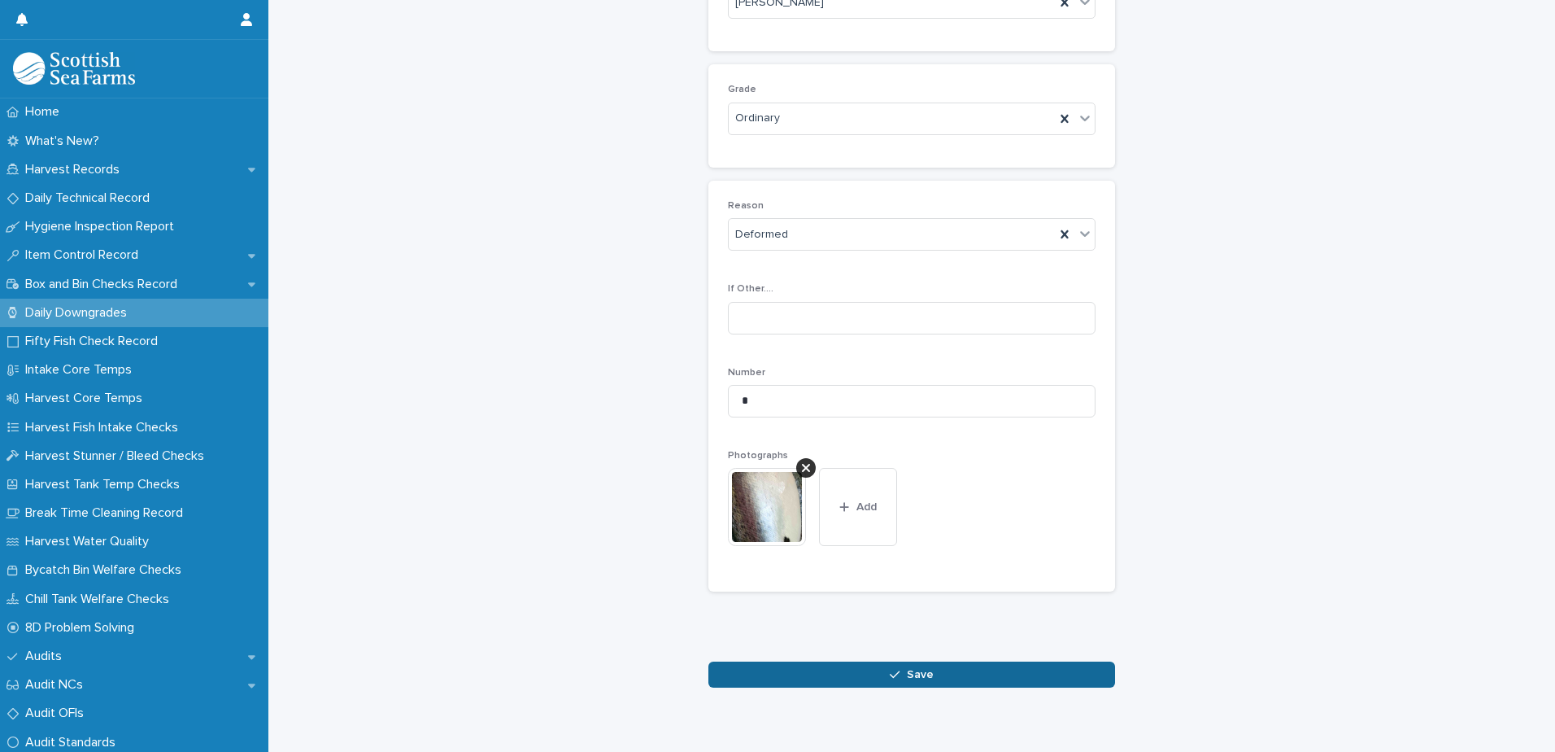
click at [937, 675] on button "Save" at bounding box center [911, 674] width 407 height 26
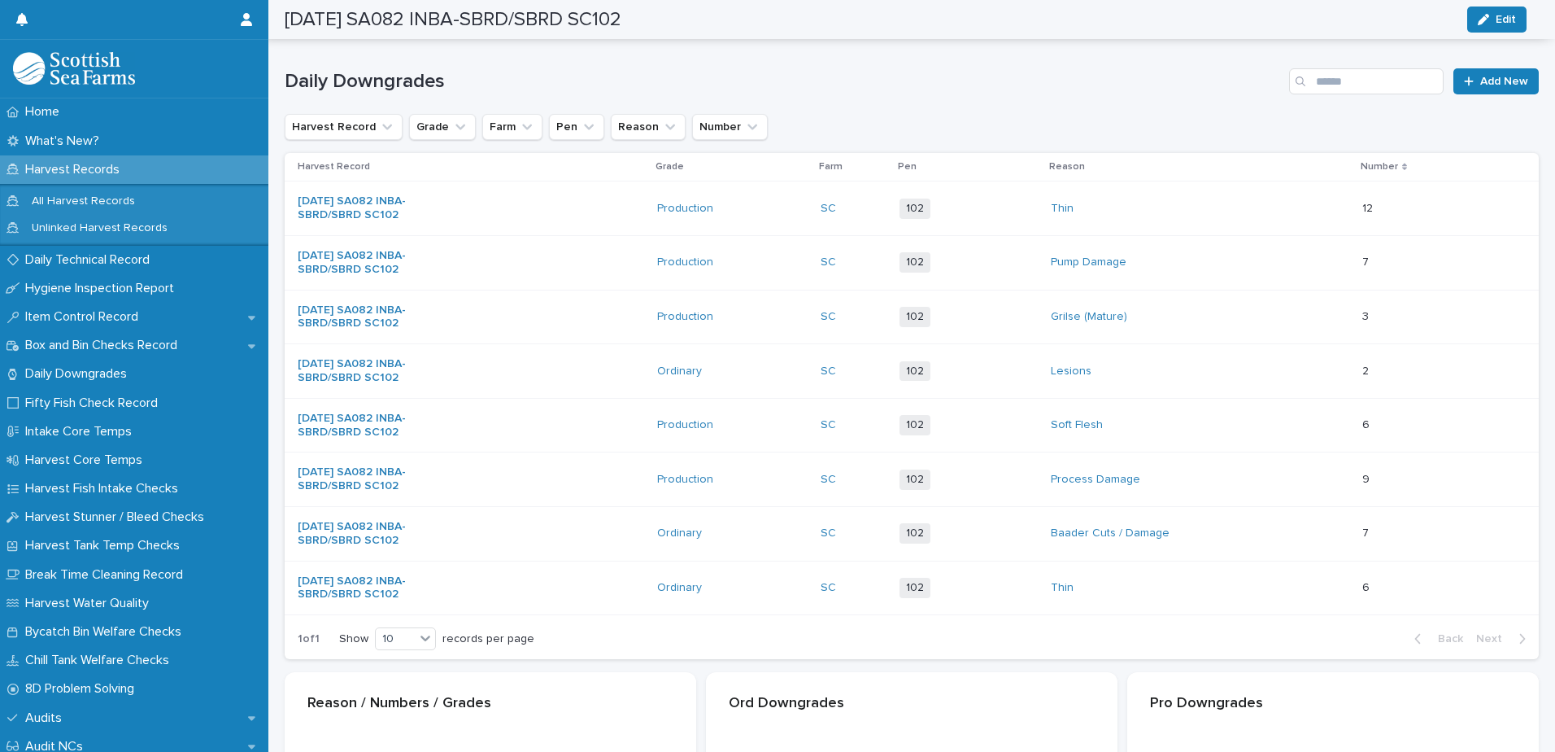
scroll to position [213, 0]
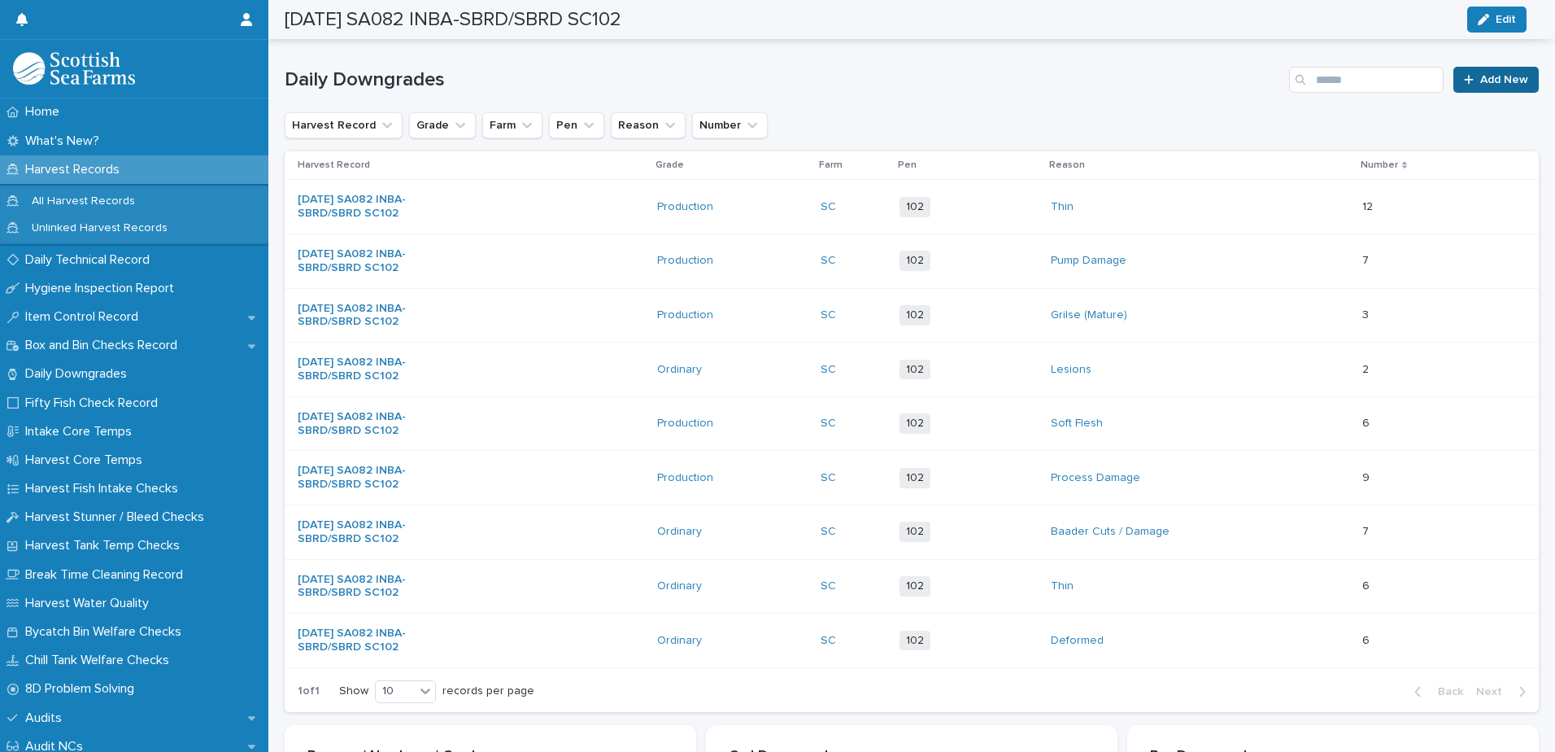
click at [1483, 81] on span "Add New" at bounding box center [1504, 79] width 48 height 11
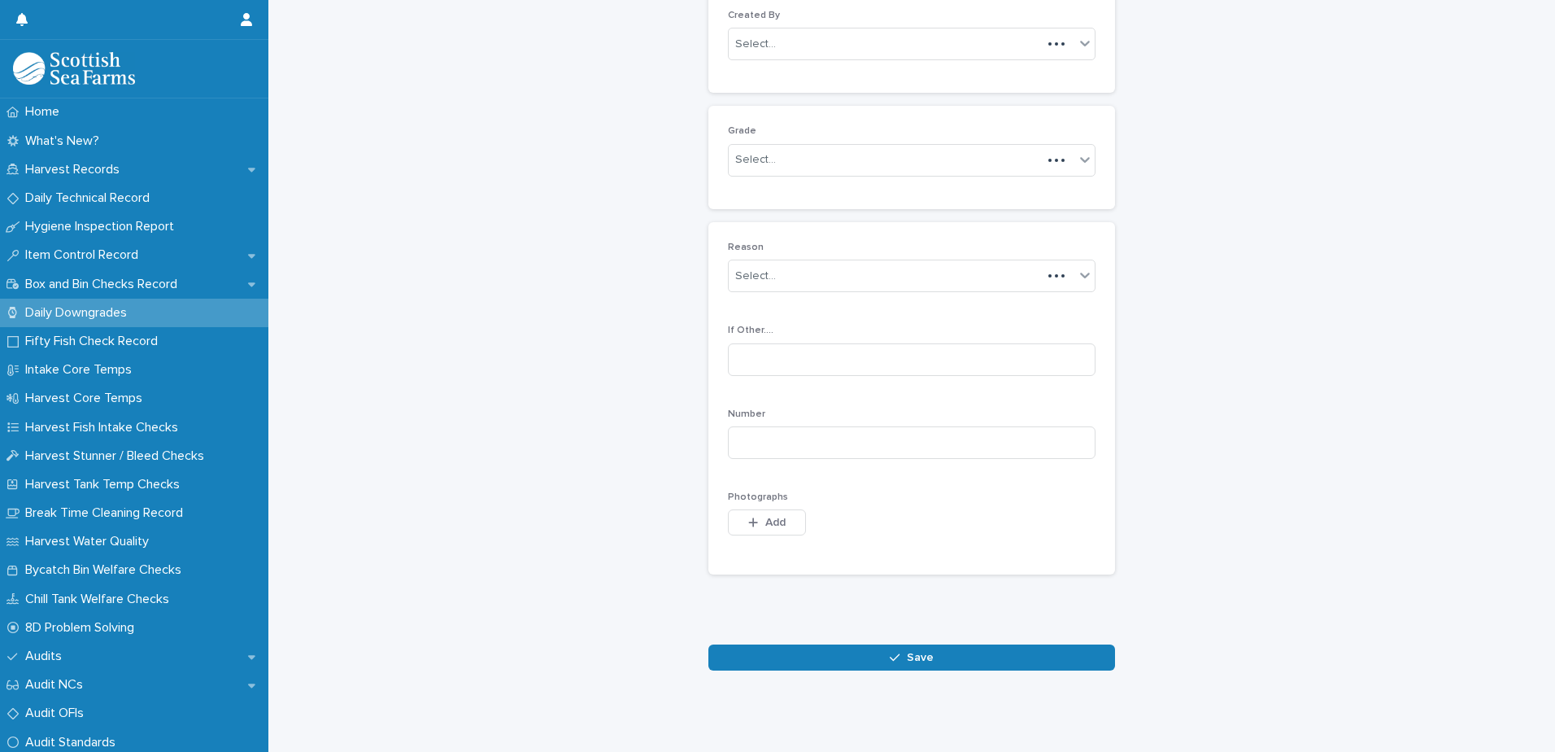
scroll to position [158, 0]
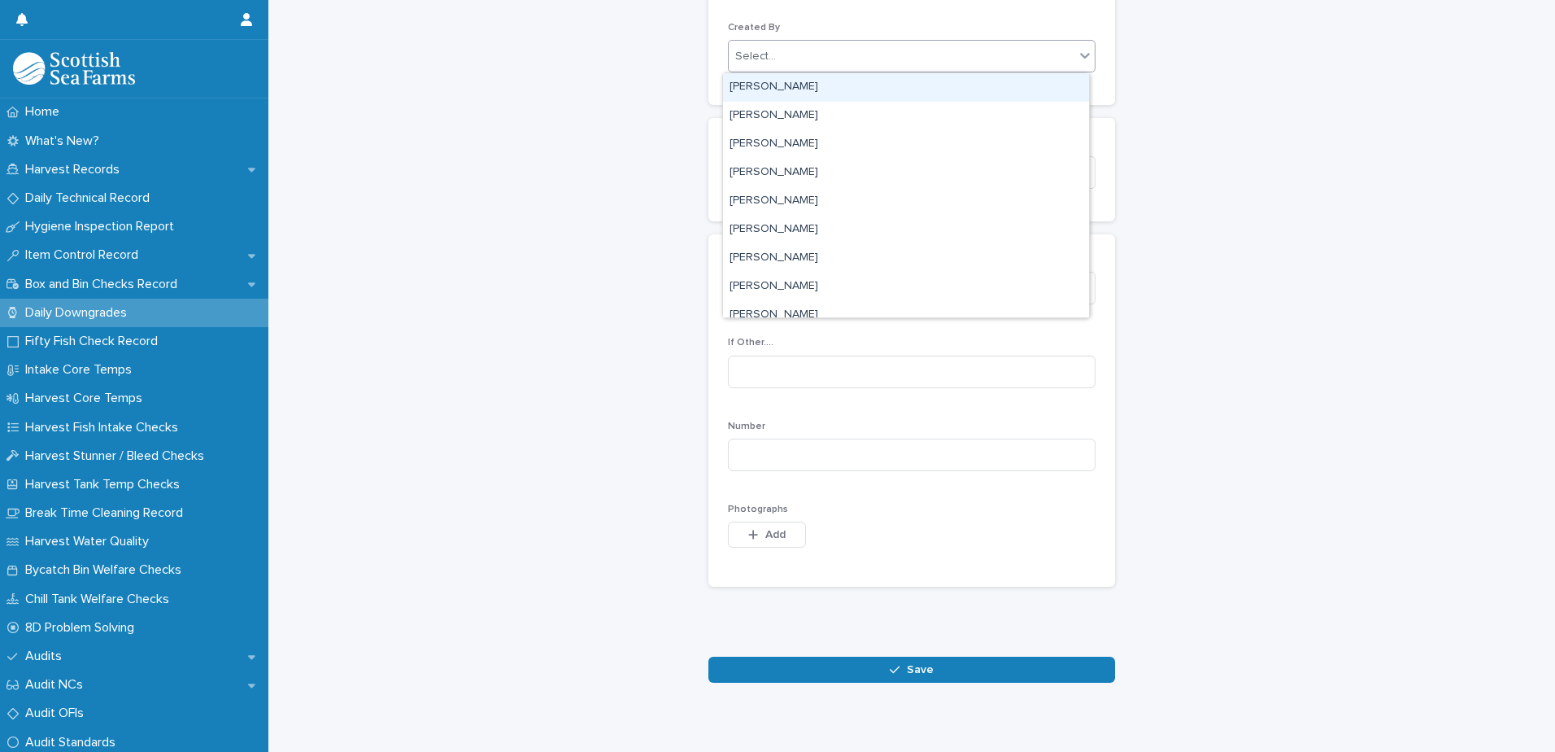
click at [854, 58] on div "Select..." at bounding box center [902, 56] width 346 height 27
type input "****"
click at [839, 84] on div "[PERSON_NAME]" at bounding box center [906, 87] width 366 height 28
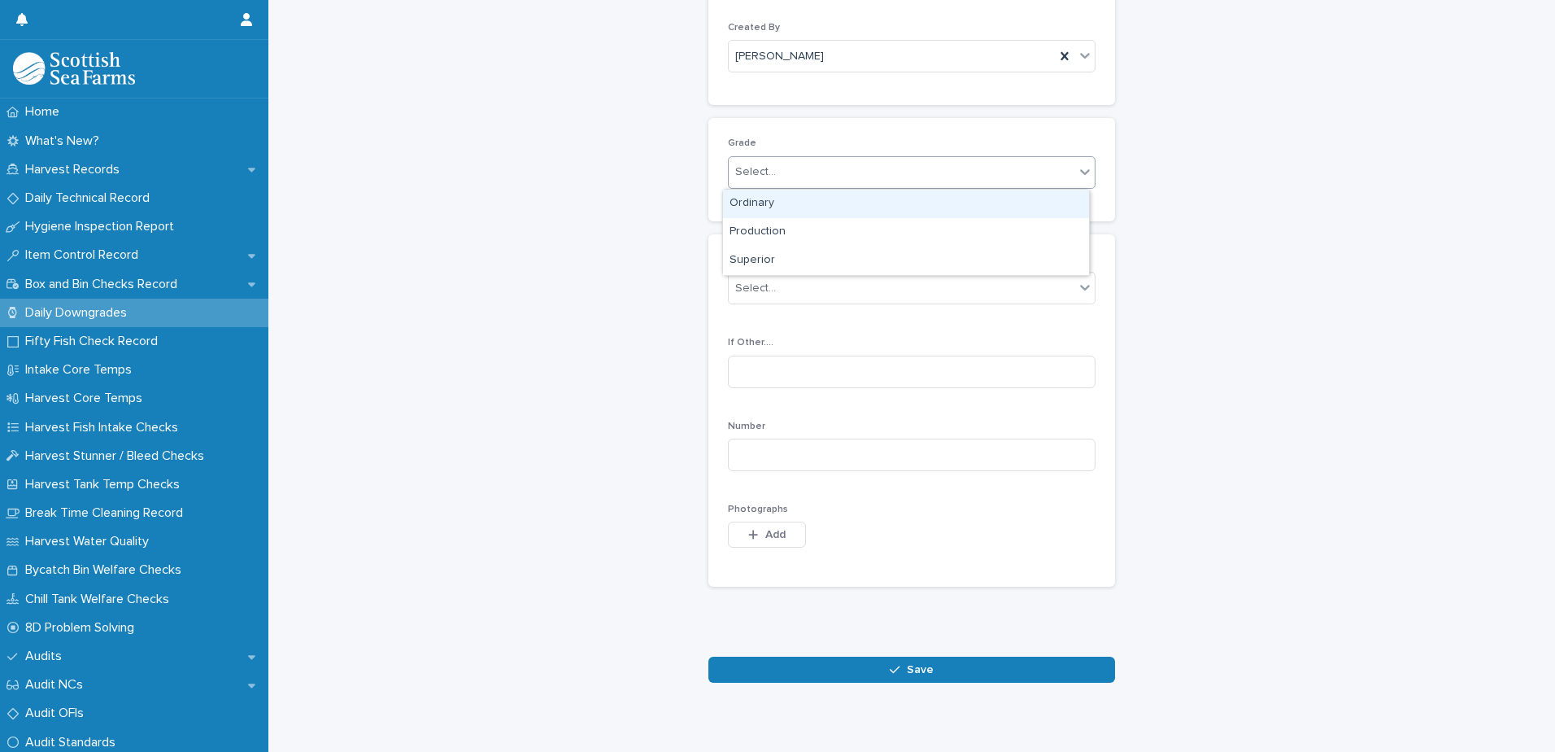
click at [814, 170] on div "Select..." at bounding box center [902, 172] width 346 height 27
click at [795, 199] on div "Ordinary" at bounding box center [906, 204] width 366 height 28
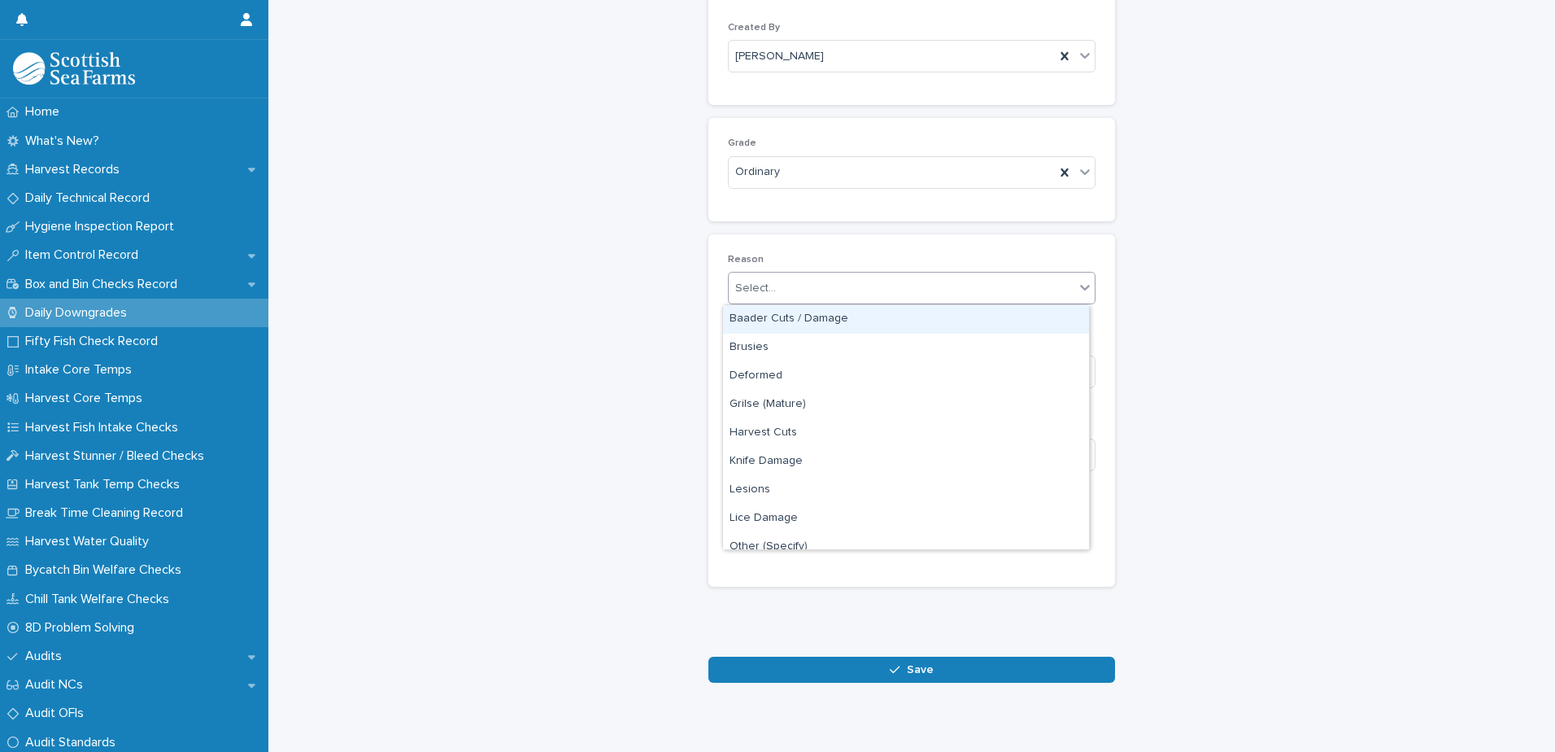
drag, startPoint x: 814, startPoint y: 284, endPoint x: 824, endPoint y: 302, distance: 20.4
click at [814, 285] on div "Select..." at bounding box center [902, 288] width 346 height 27
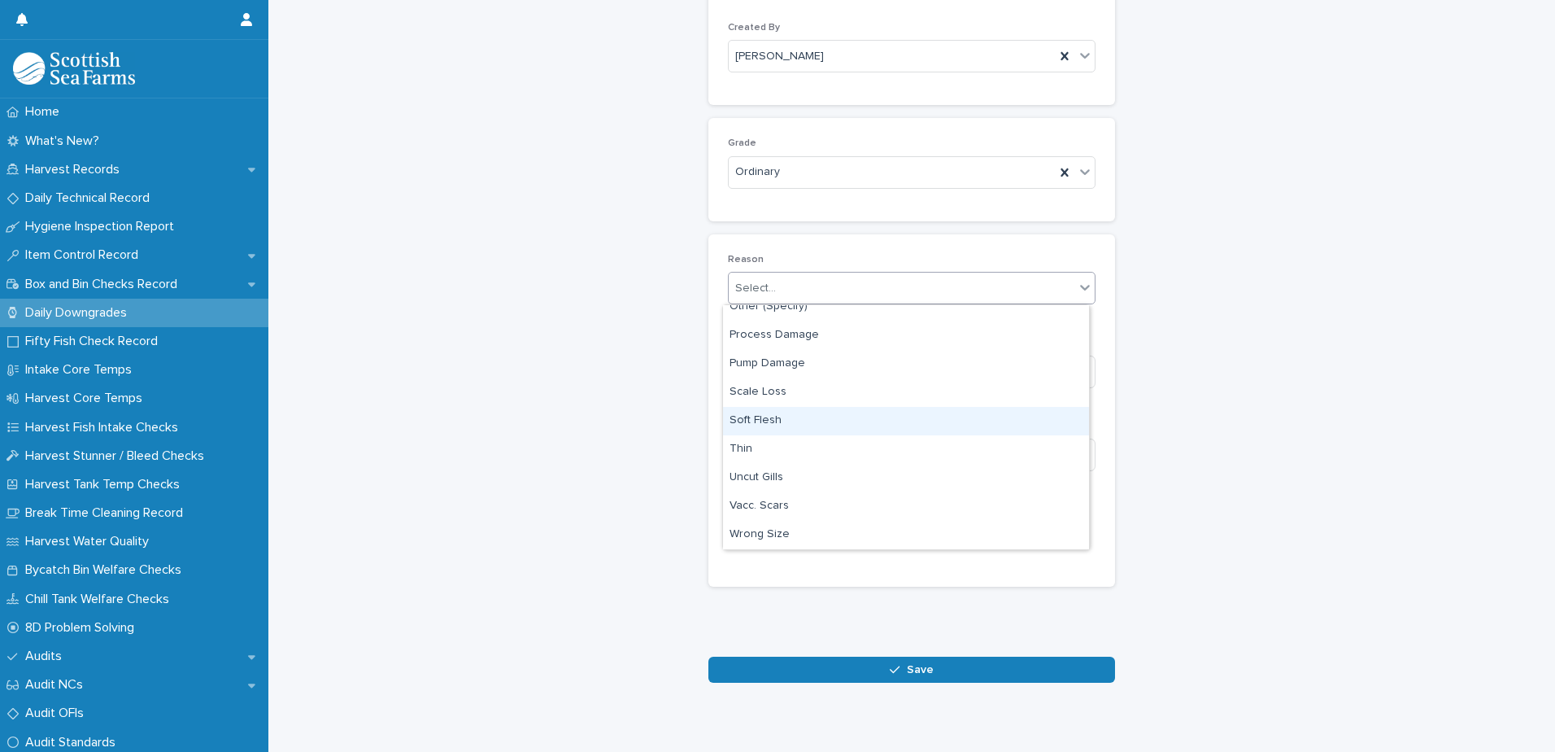
click at [865, 421] on div "Soft Flesh" at bounding box center [906, 421] width 366 height 28
click at [895, 454] on input at bounding box center [912, 454] width 368 height 33
type input "*"
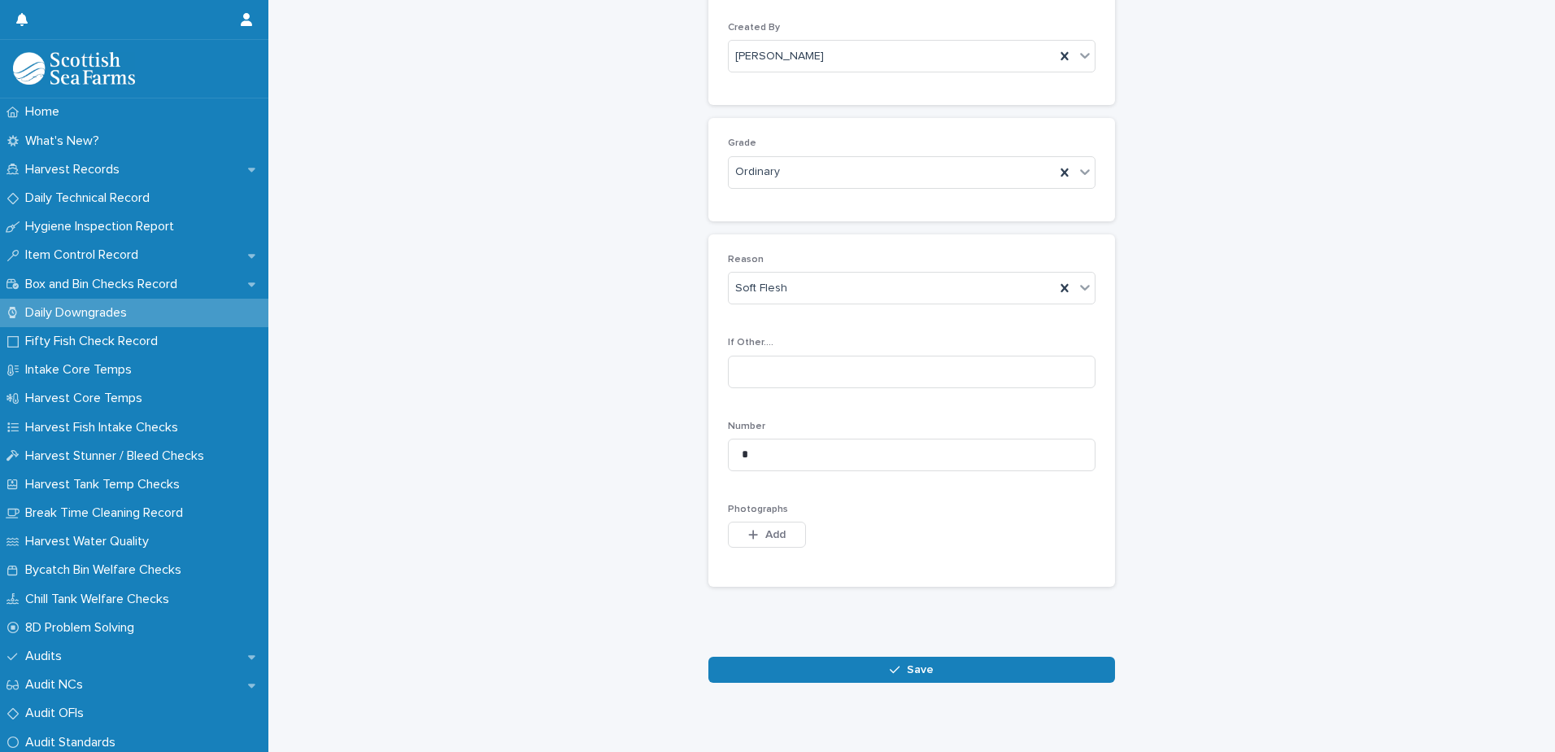
drag, startPoint x: 763, startPoint y: 538, endPoint x: 821, endPoint y: 534, distance: 58.8
click at [765, 538] on span "Add" at bounding box center [775, 534] width 20 height 11
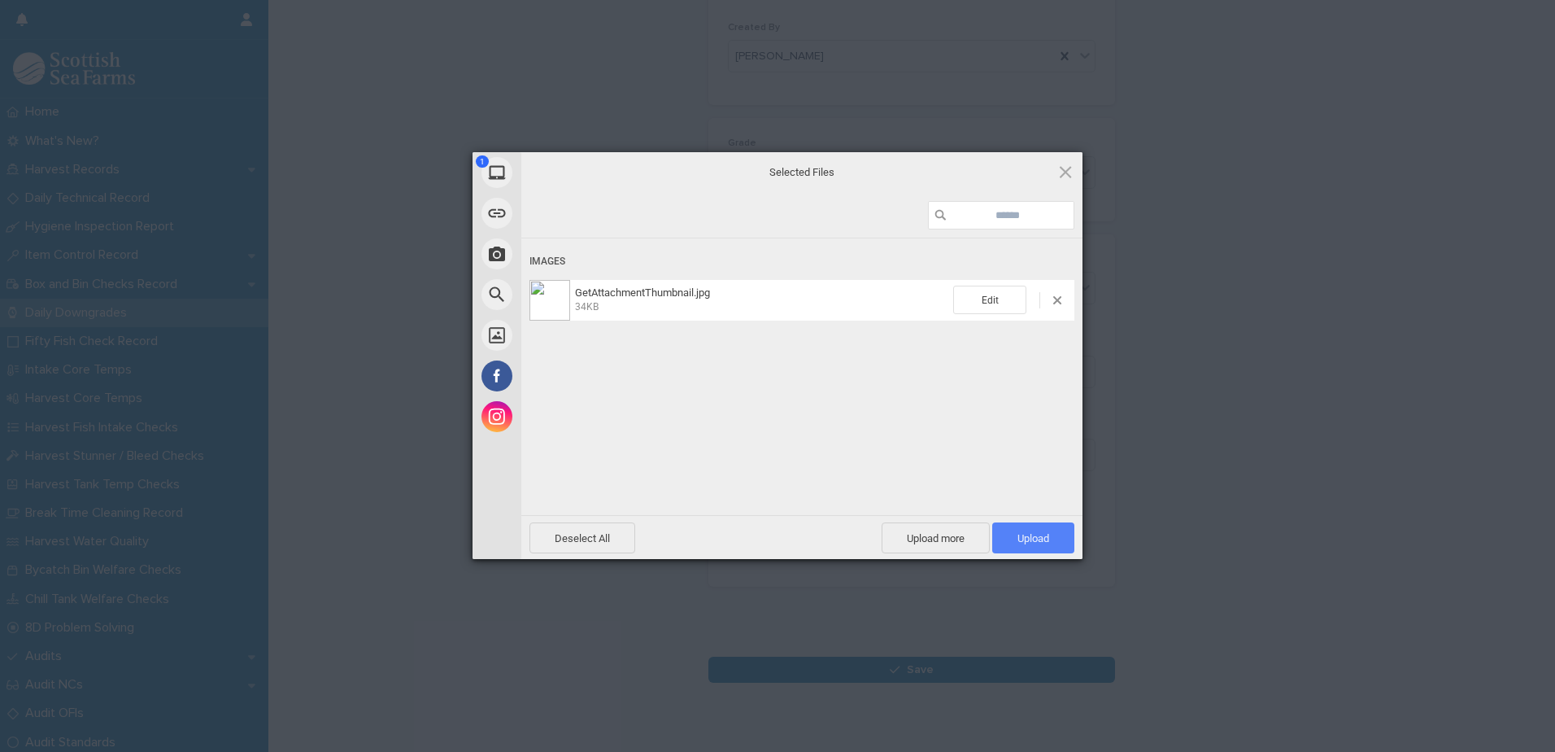
click at [1030, 529] on span "Upload 1" at bounding box center [1033, 537] width 82 height 31
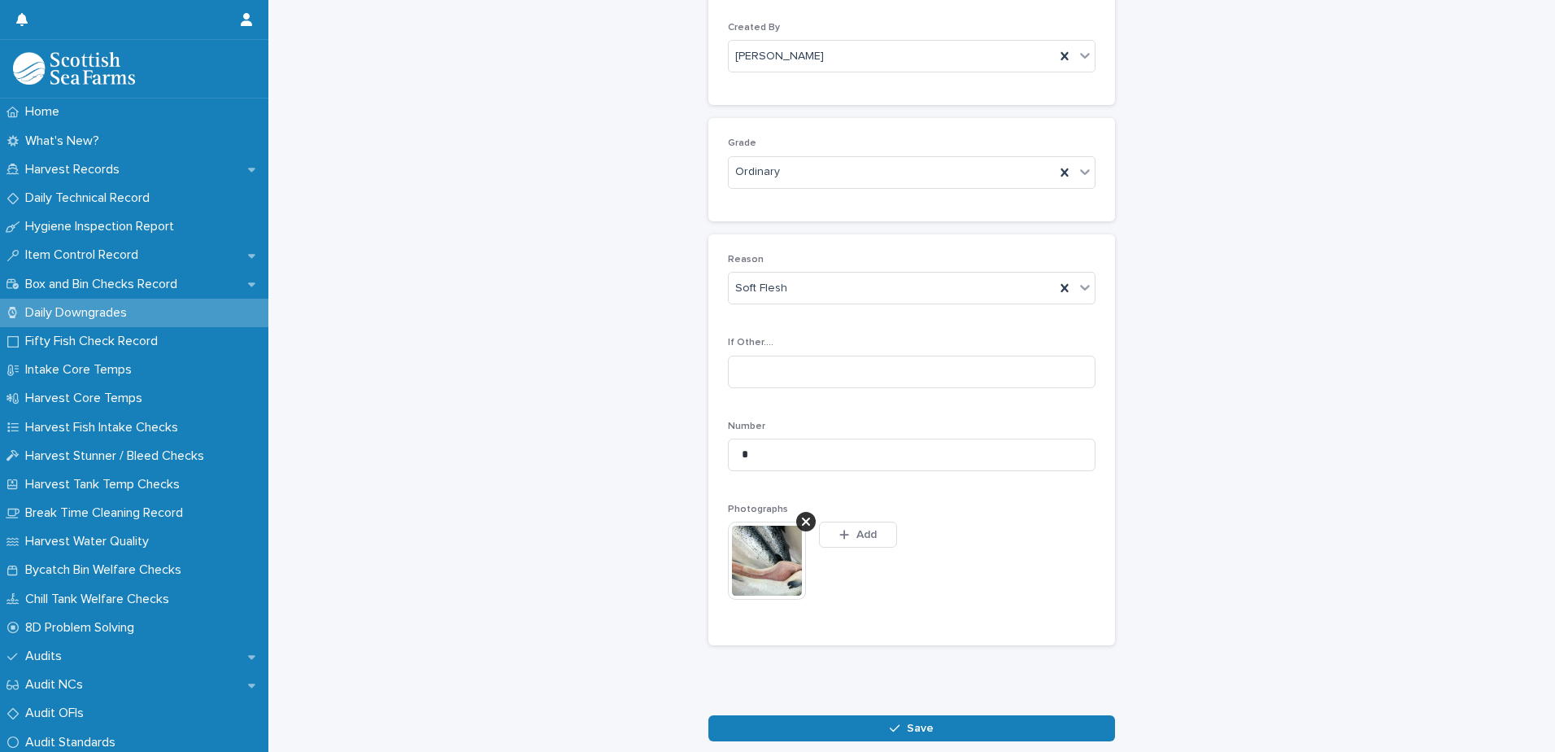
scroll to position [187, 0]
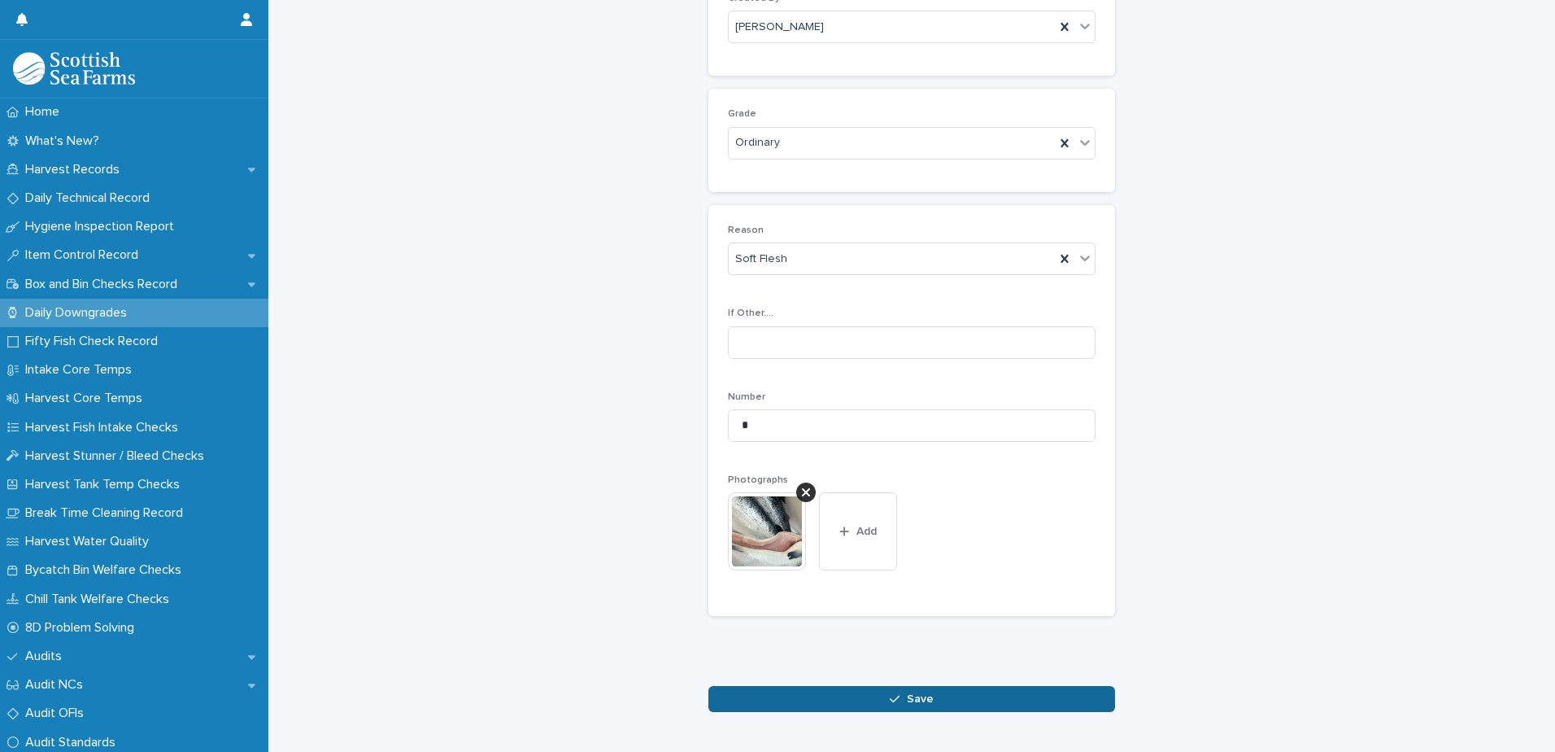
click at [910, 695] on span "Save" at bounding box center [920, 698] width 27 height 11
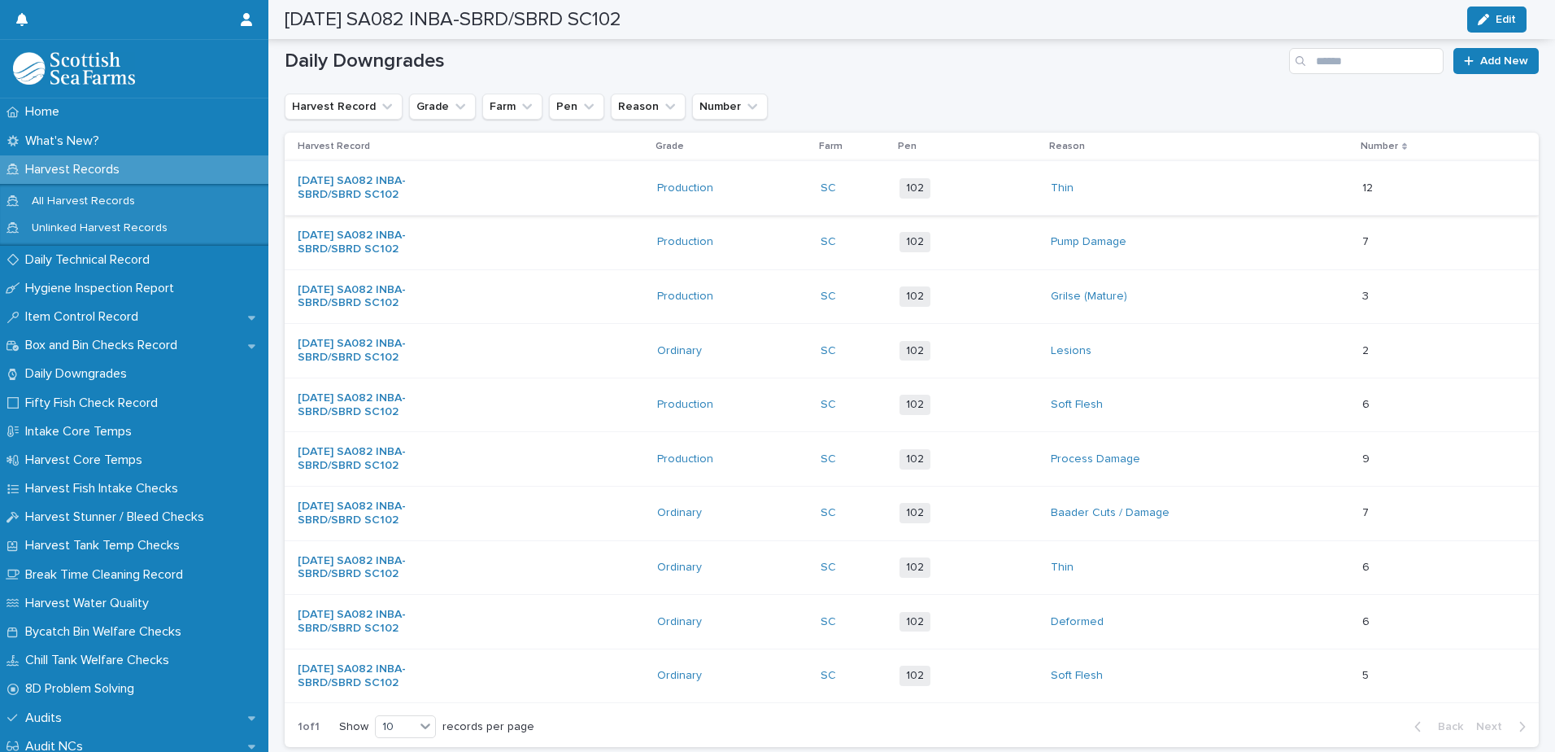
scroll to position [216, 0]
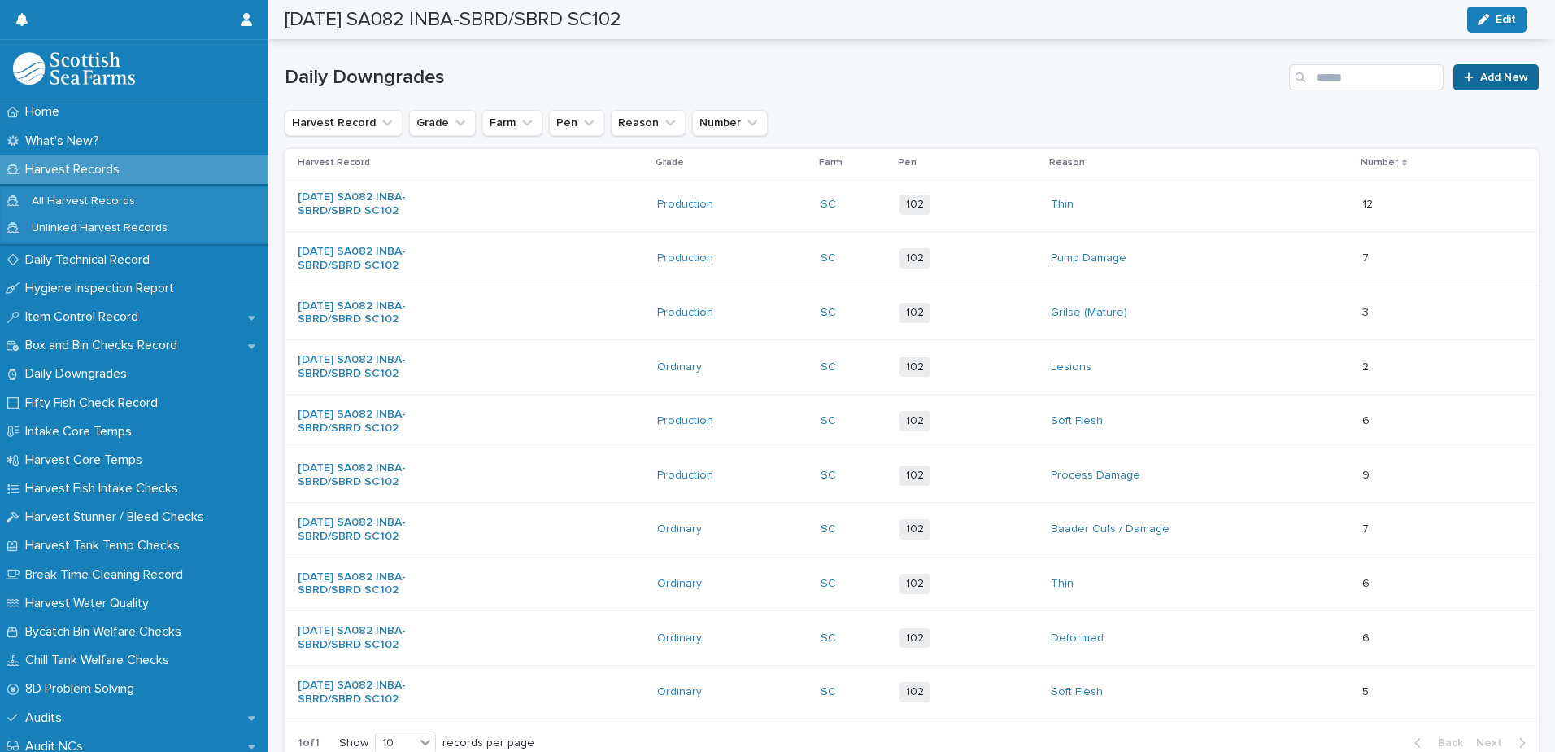
click at [1484, 79] on span "Add New" at bounding box center [1504, 77] width 48 height 11
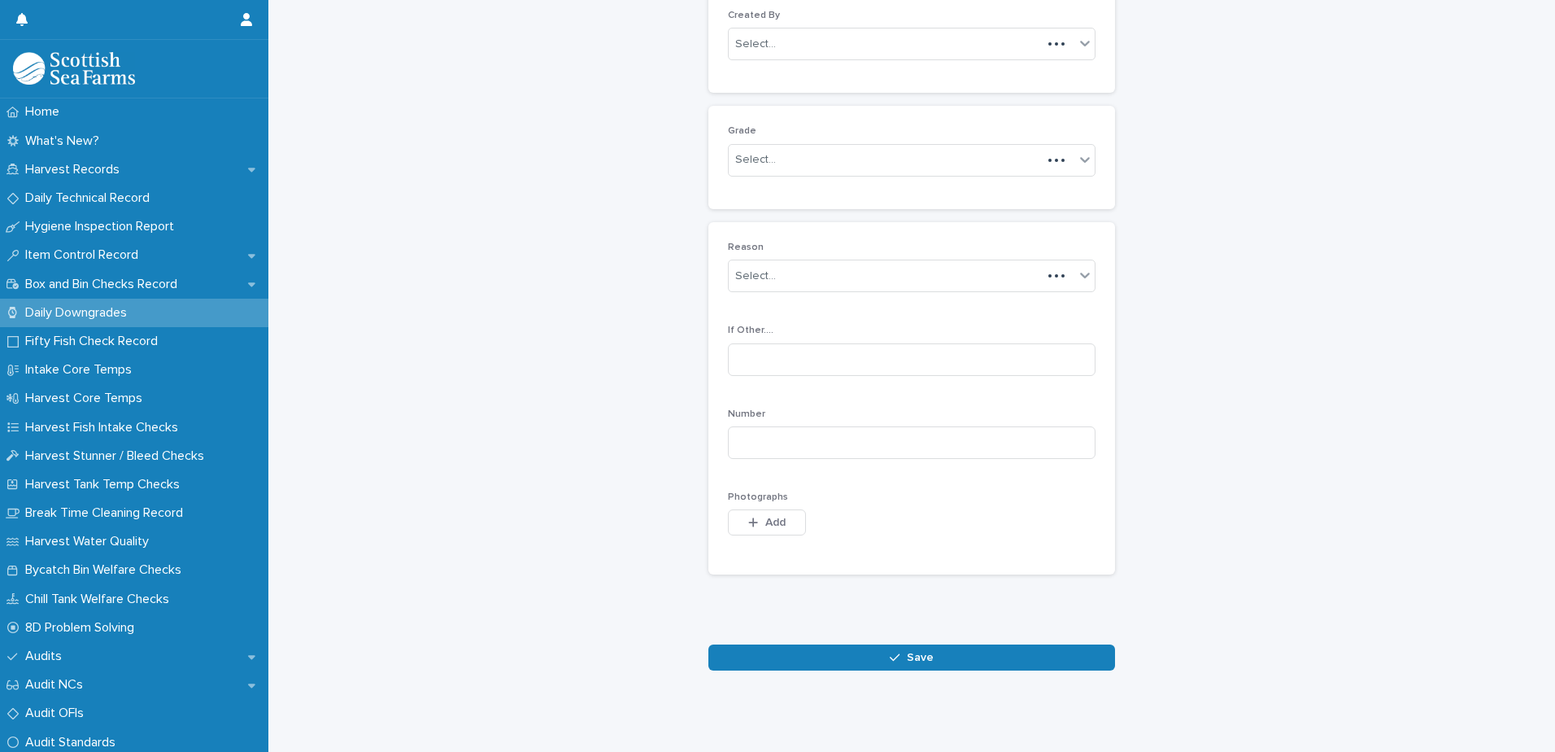
scroll to position [158, 0]
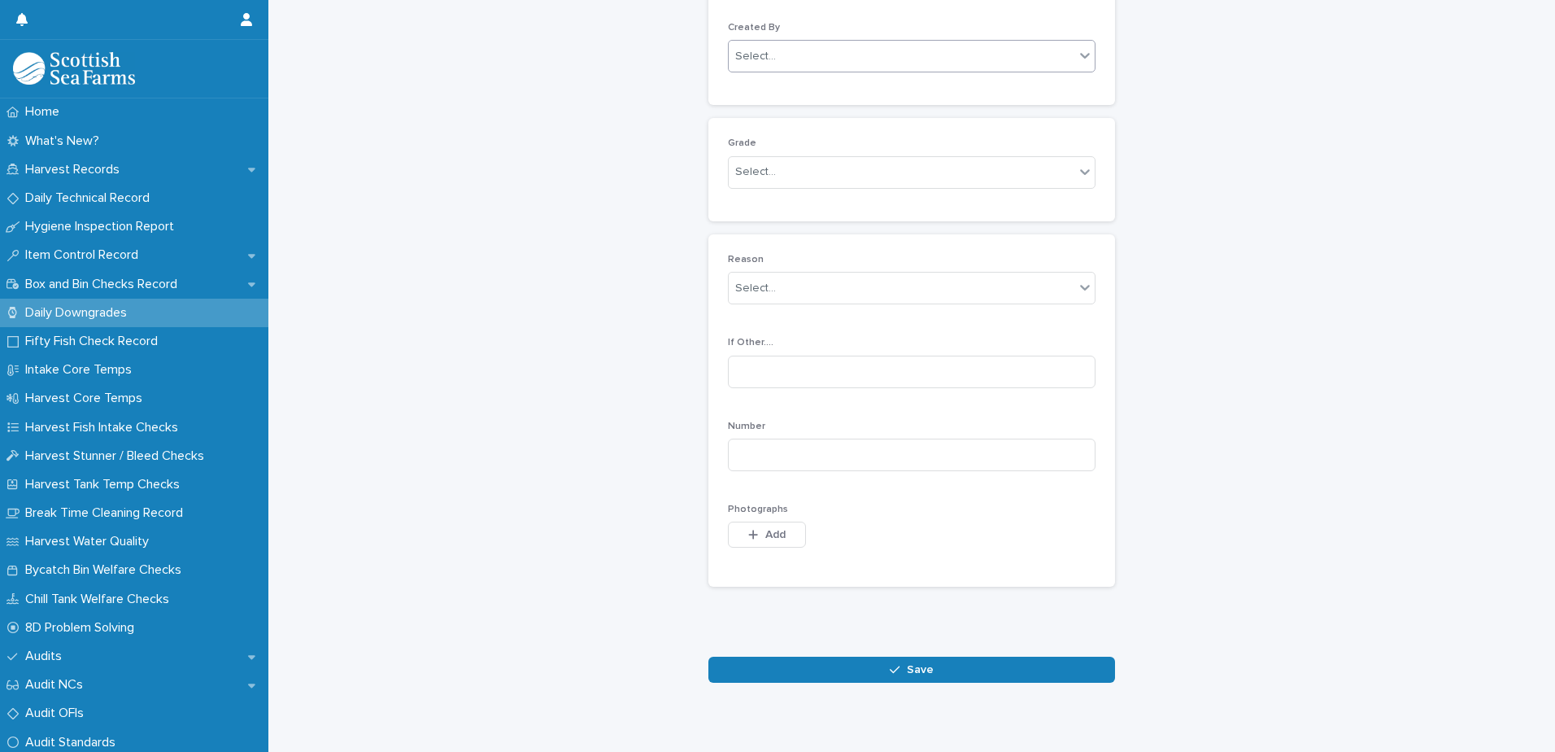
click at [873, 50] on div "Select..." at bounding box center [902, 56] width 346 height 27
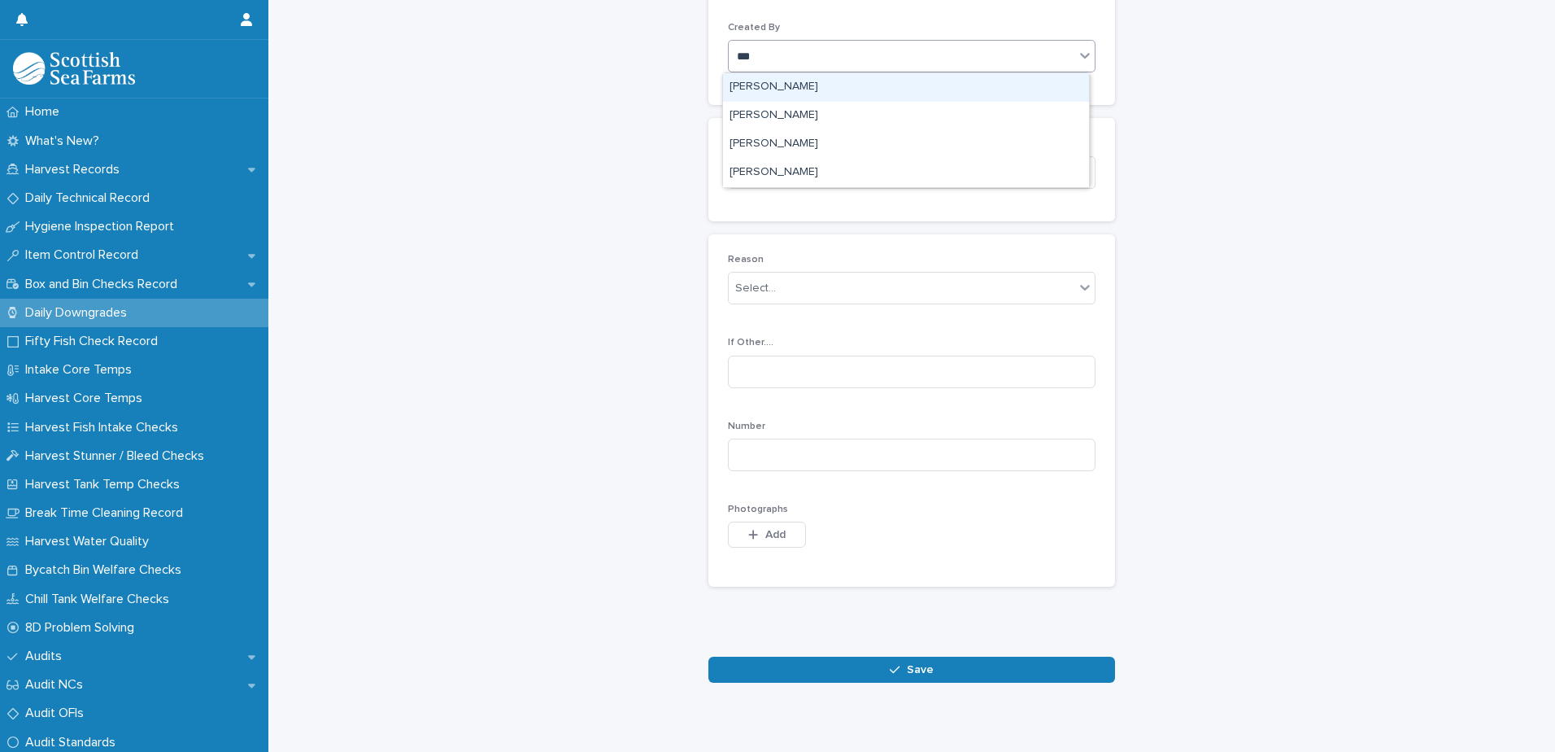
type input "****"
click at [841, 81] on div "[PERSON_NAME]" at bounding box center [906, 87] width 366 height 28
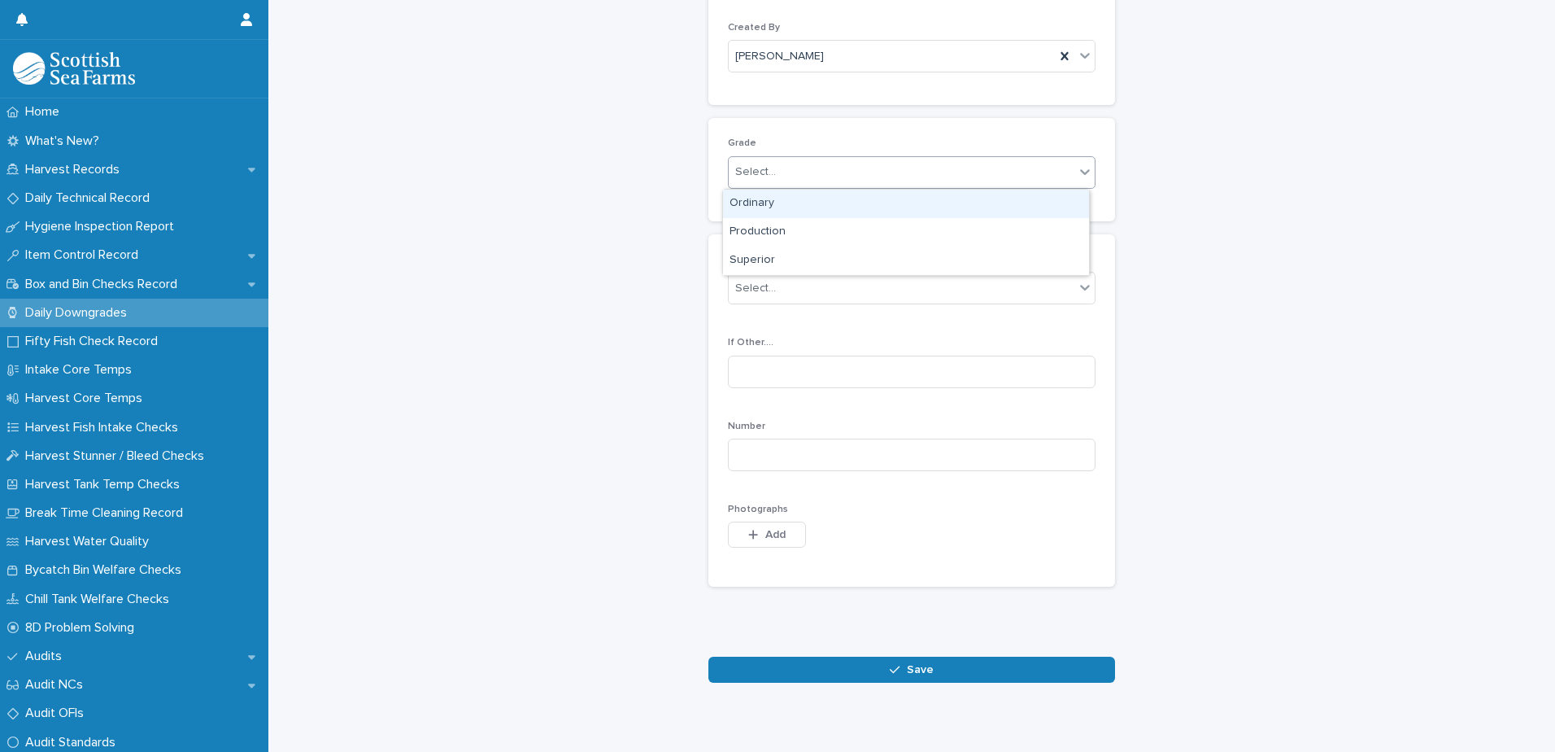
click at [837, 169] on div "Select..." at bounding box center [902, 172] width 346 height 27
click at [818, 229] on div "Production" at bounding box center [906, 232] width 366 height 28
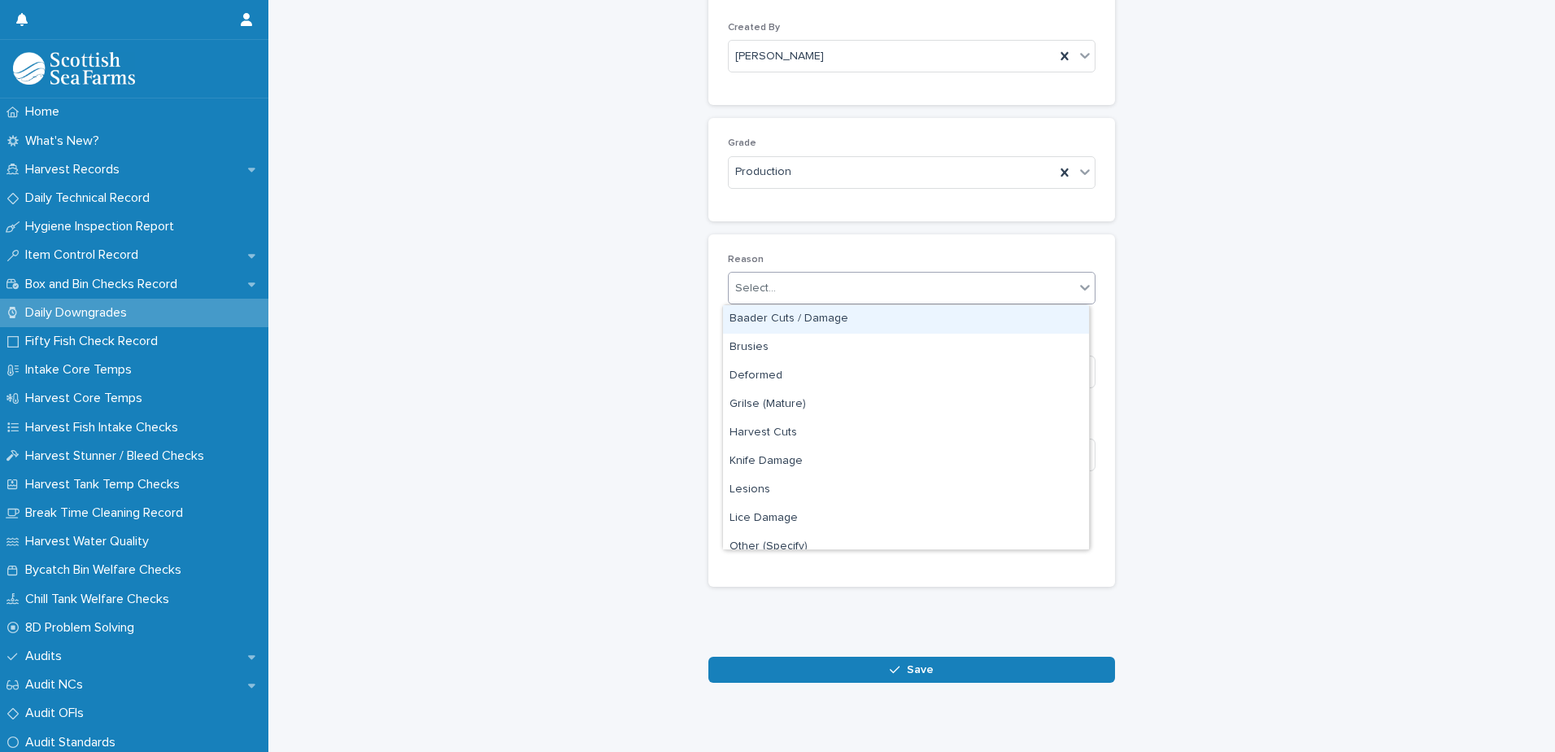
click at [856, 294] on div "Select..." at bounding box center [902, 288] width 346 height 27
click at [852, 318] on div "Baader Cuts / Damage" at bounding box center [906, 319] width 366 height 28
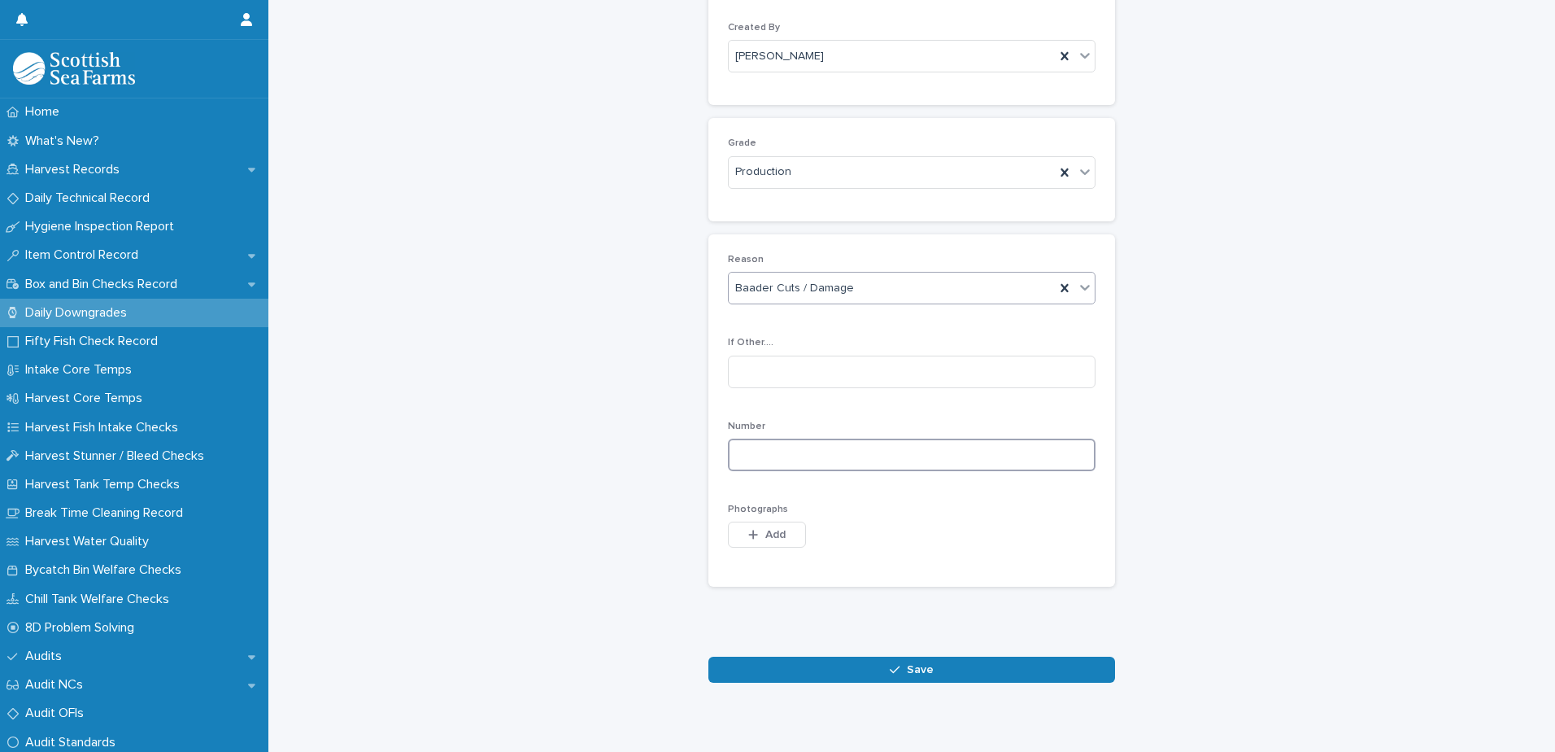
click at [928, 451] on input at bounding box center [912, 454] width 368 height 33
type input "*"
click at [769, 534] on span "Add" at bounding box center [775, 534] width 20 height 11
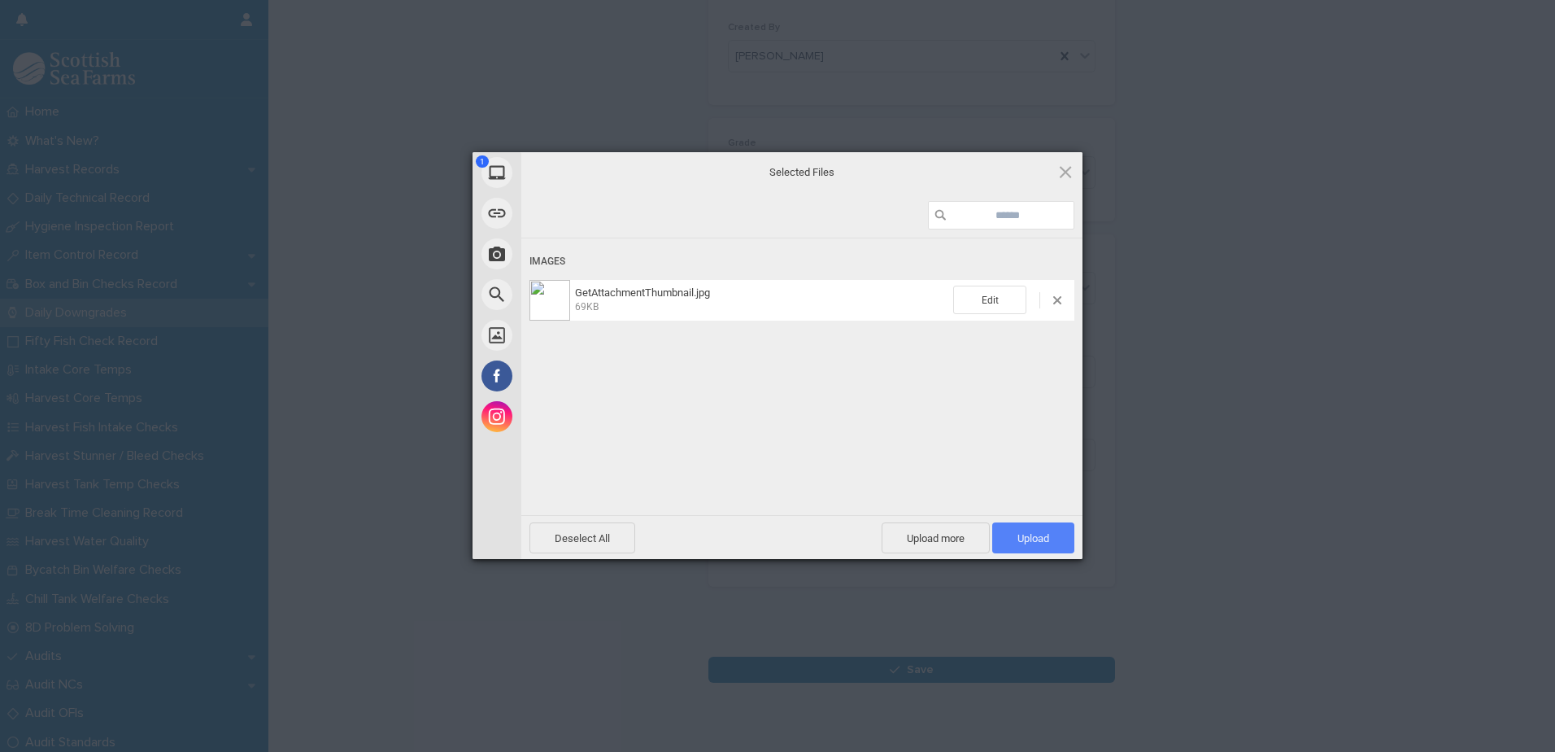
click at [1039, 542] on span "Upload 1" at bounding box center [1033, 538] width 32 height 12
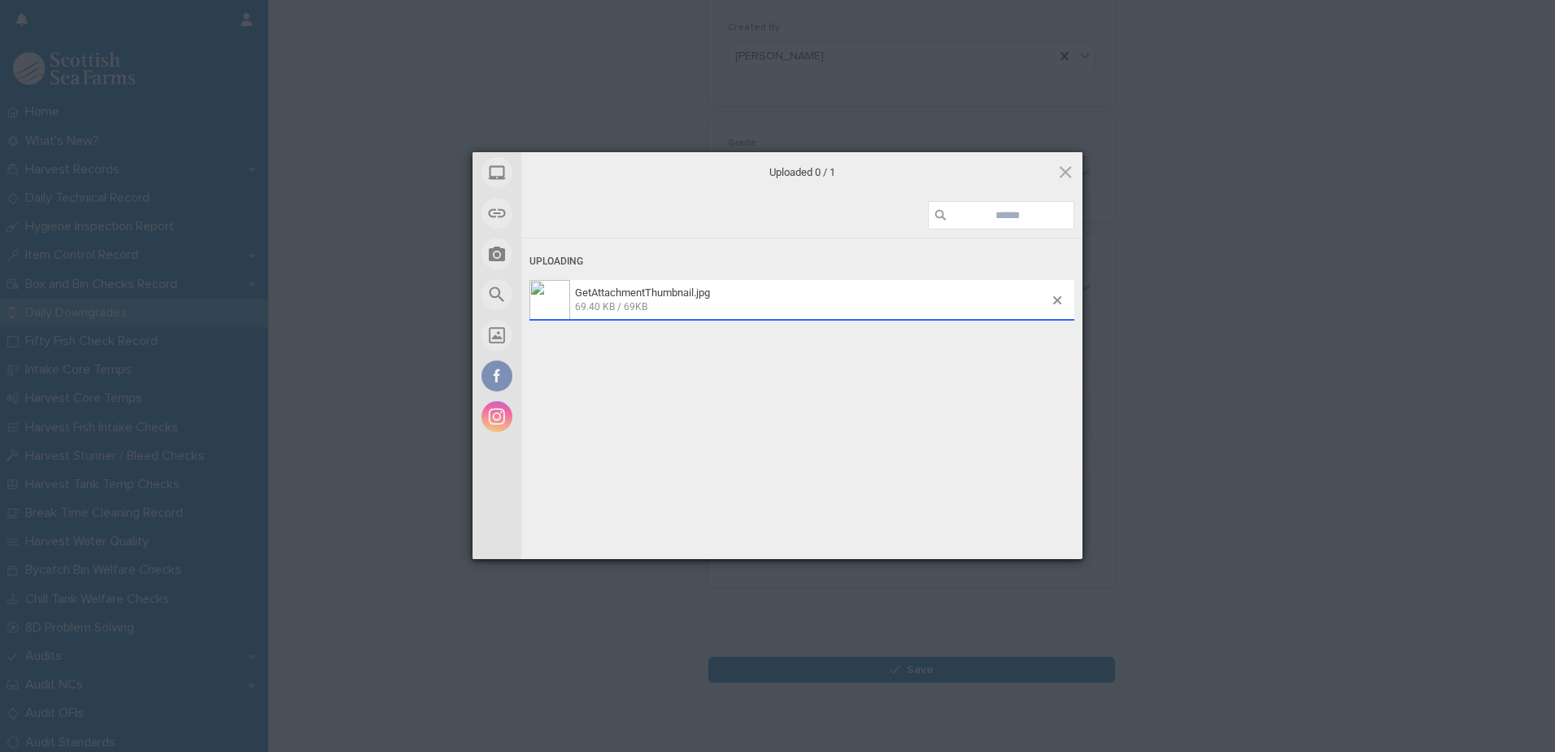
scroll to position [187, 0]
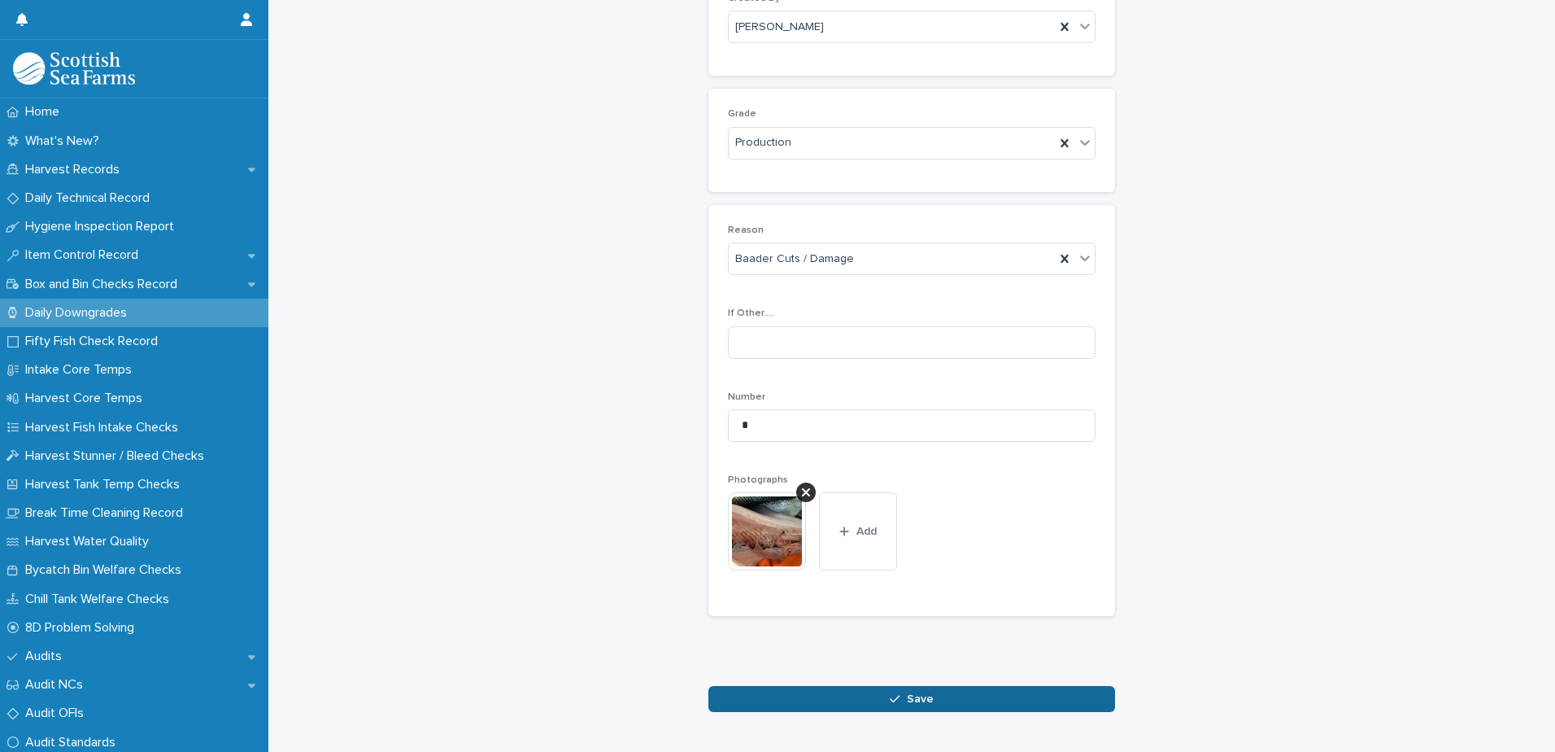
click at [907, 699] on span "Save" at bounding box center [920, 698] width 27 height 11
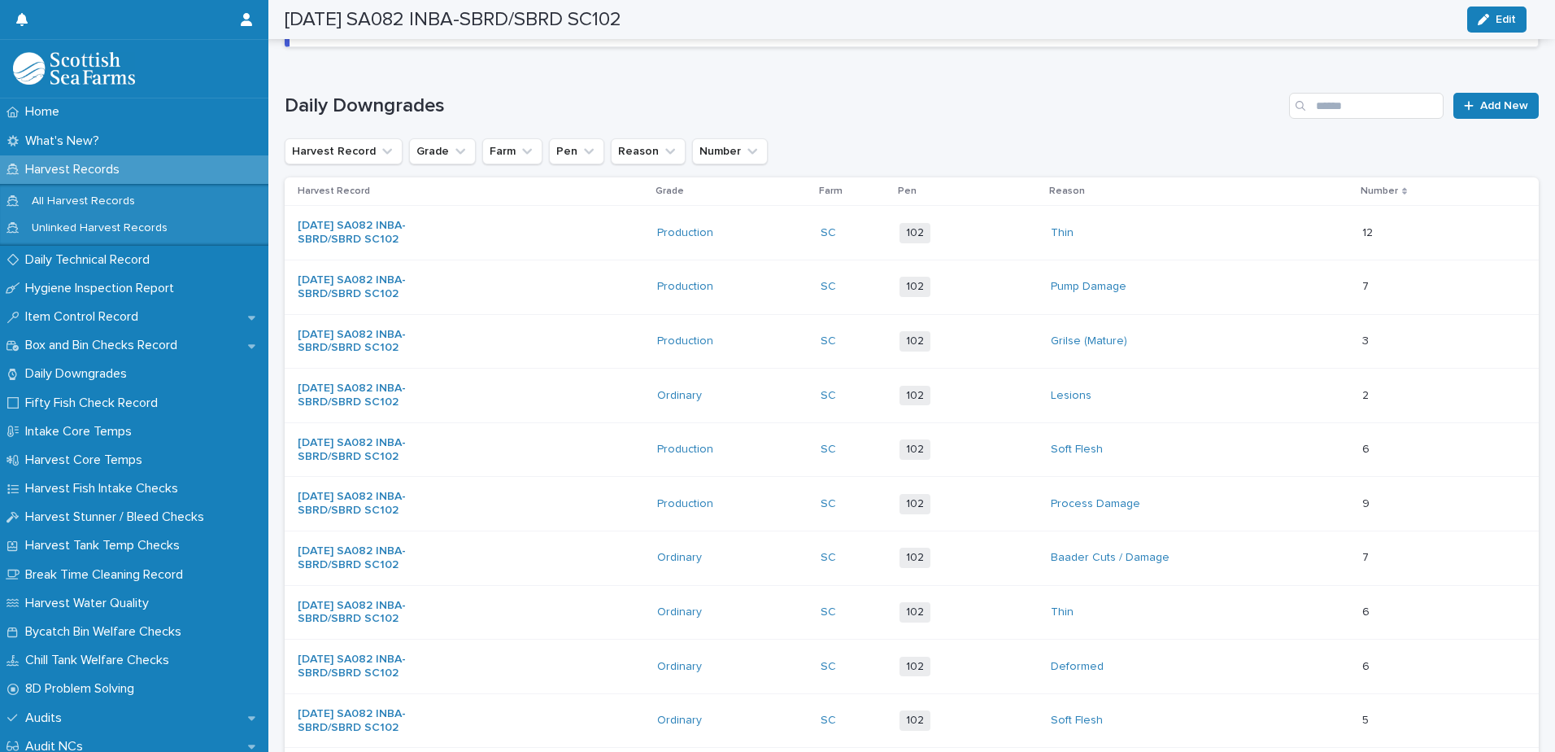
scroll to position [189, 0]
click at [1482, 105] on span "Add New" at bounding box center [1504, 103] width 48 height 11
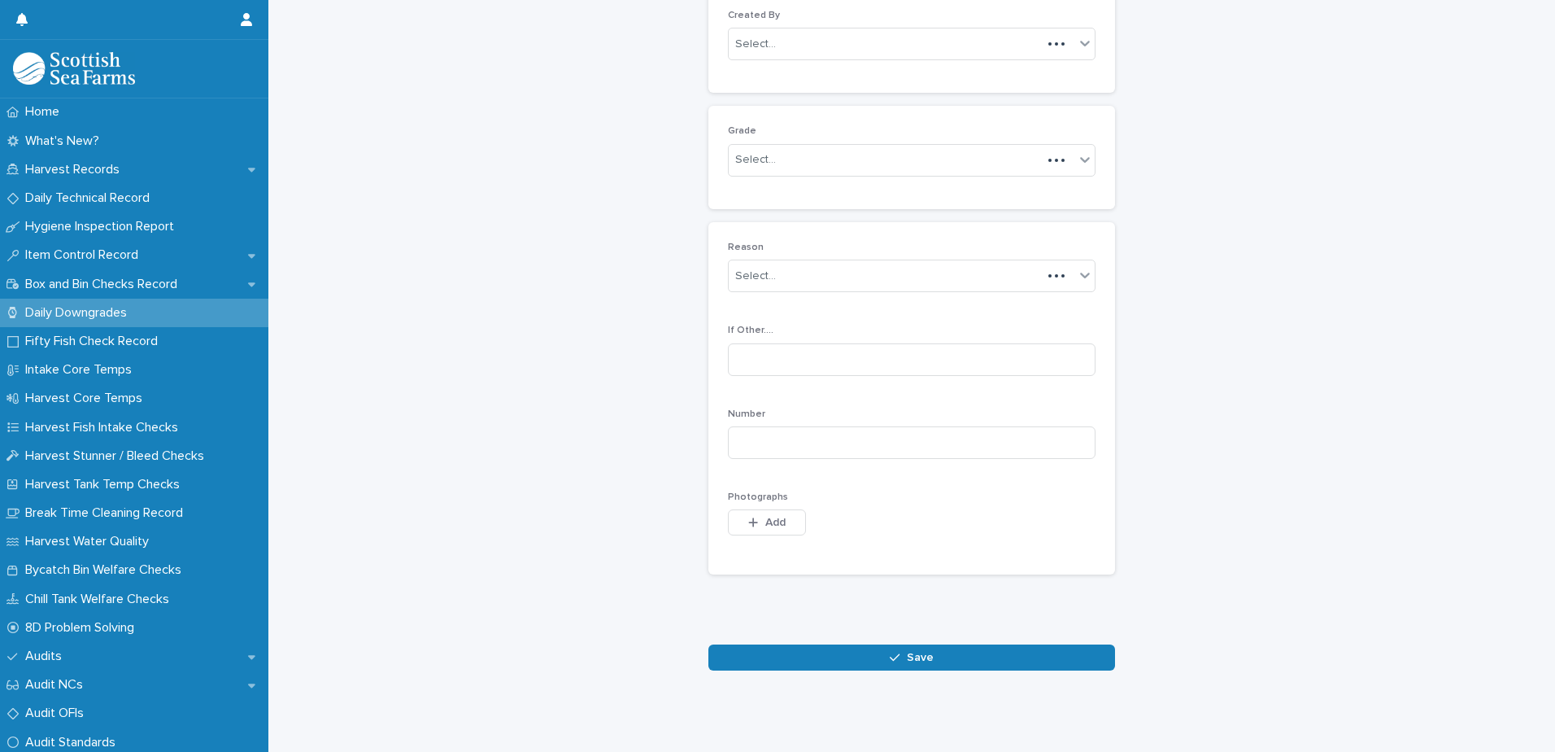
scroll to position [158, 0]
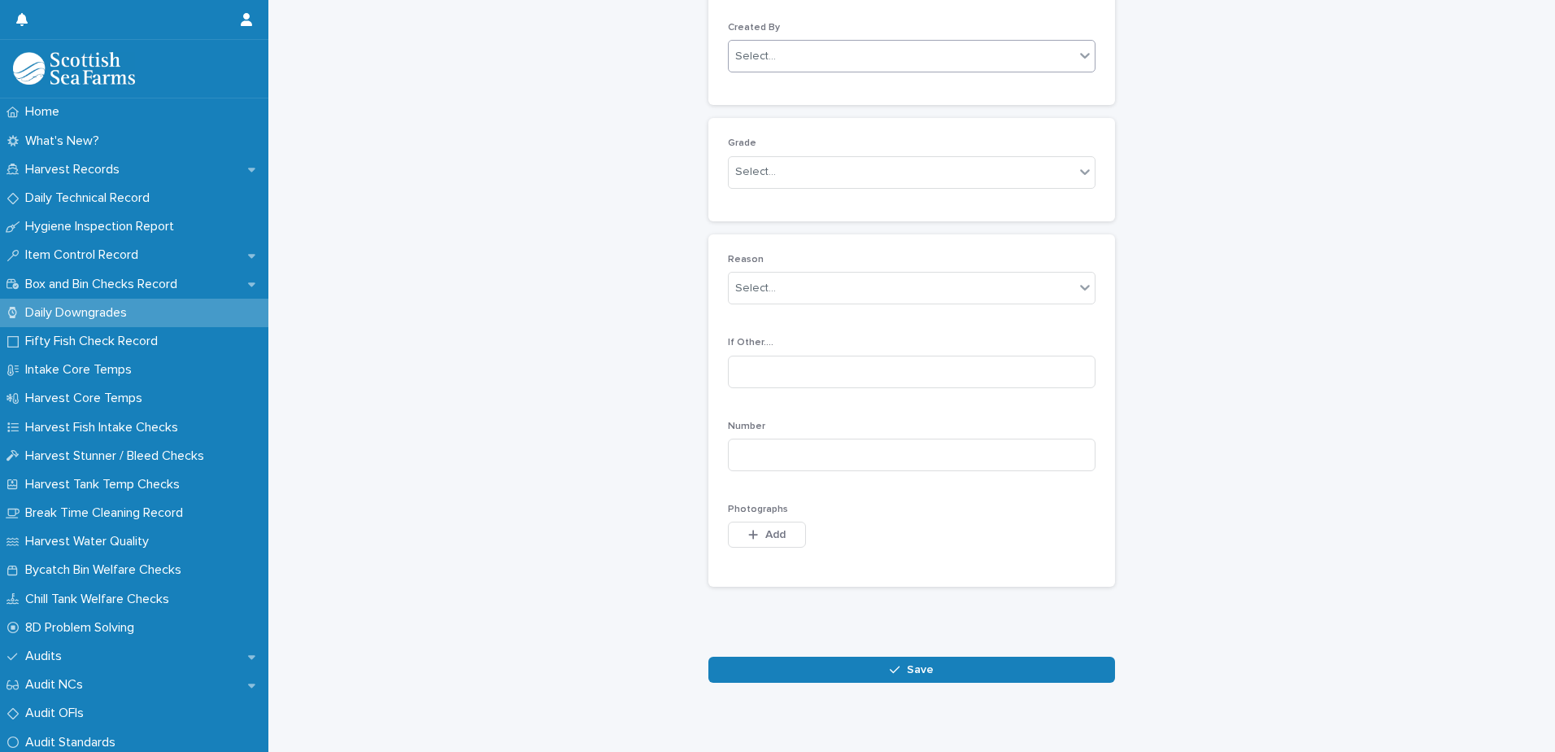
click at [831, 63] on div "Select..." at bounding box center [902, 56] width 346 height 27
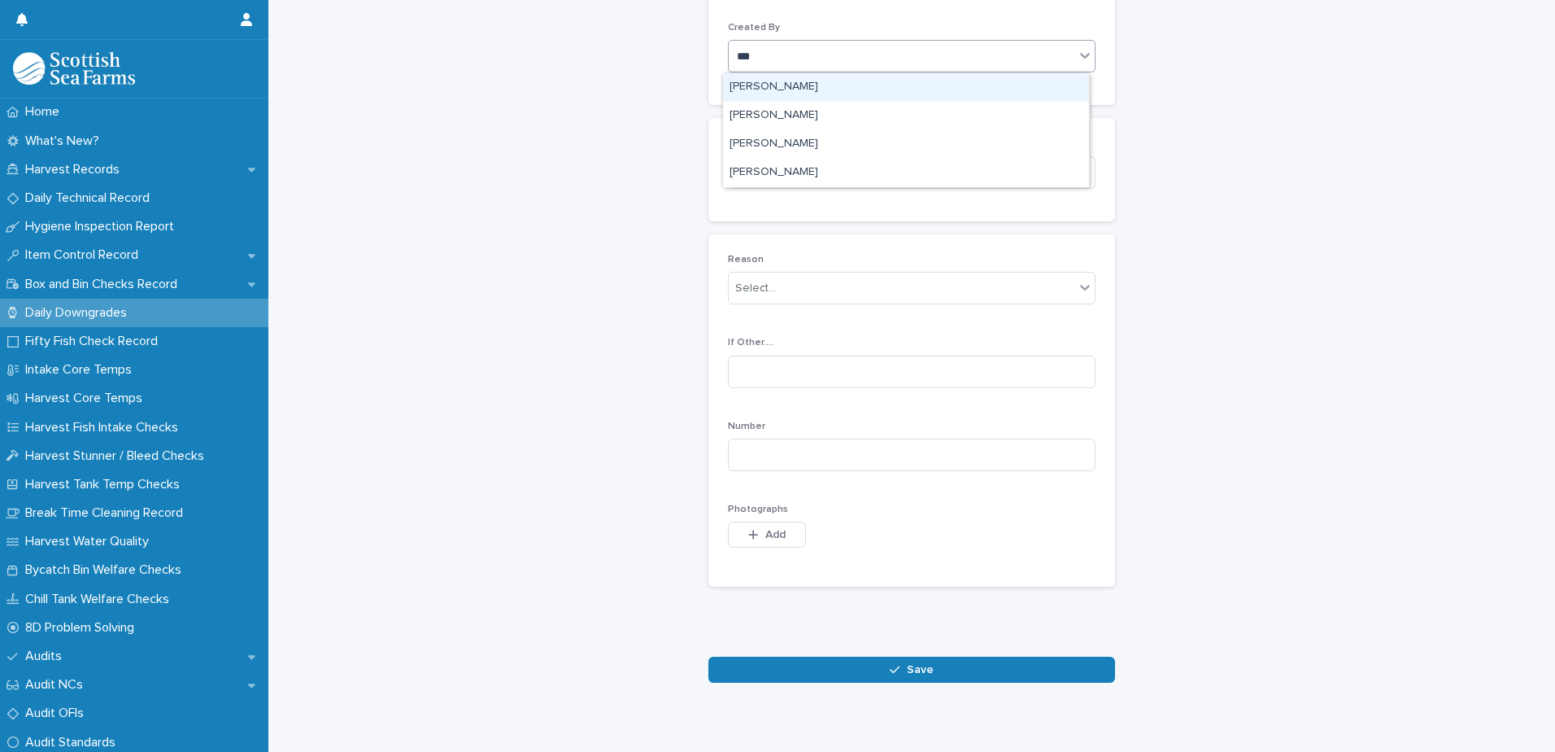
type input "****"
click at [818, 82] on div "[PERSON_NAME]" at bounding box center [906, 87] width 366 height 28
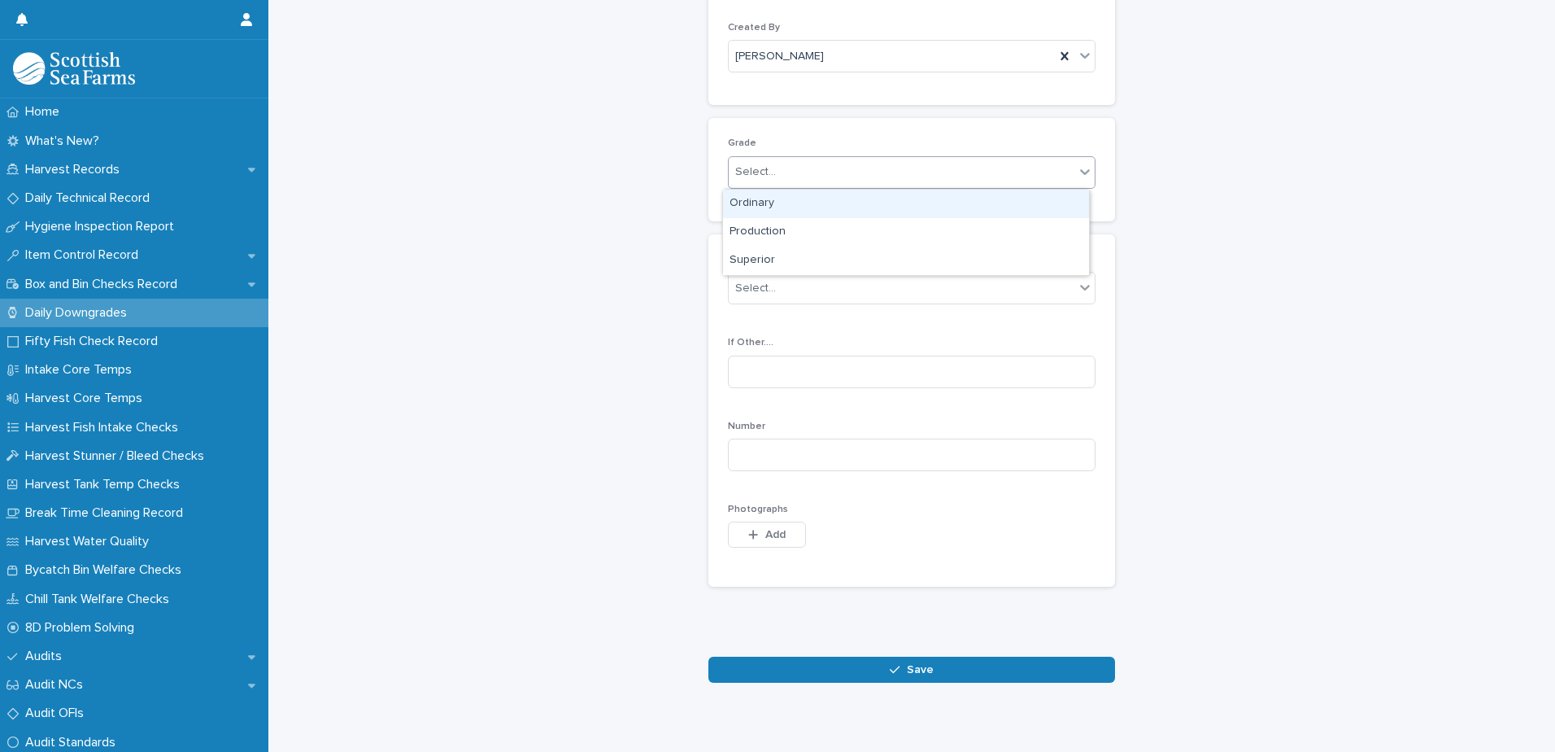
click at [840, 163] on div "Select..." at bounding box center [902, 172] width 346 height 27
click at [849, 203] on div "Ordinary" at bounding box center [906, 204] width 366 height 28
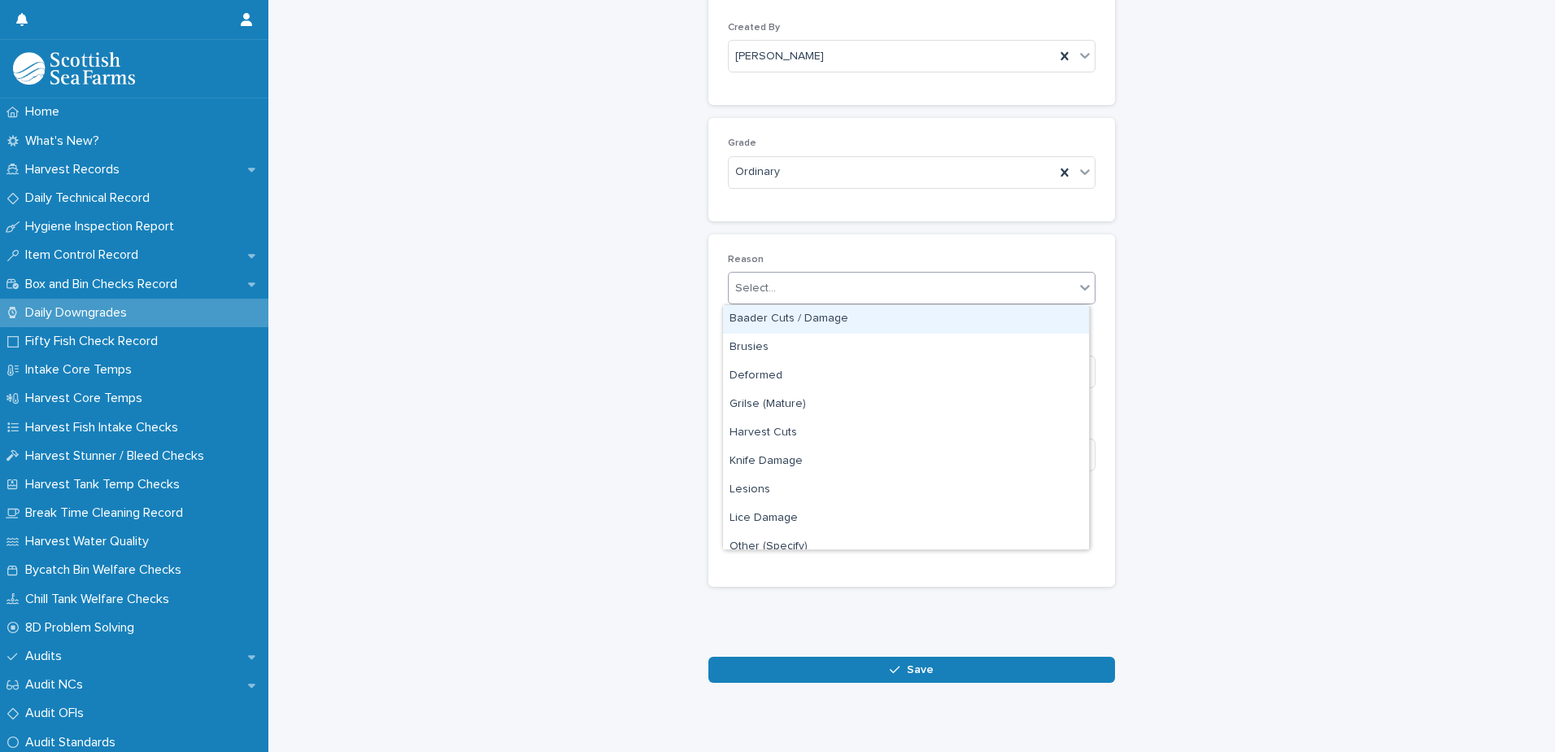
click at [841, 289] on div "Select..." at bounding box center [902, 288] width 346 height 27
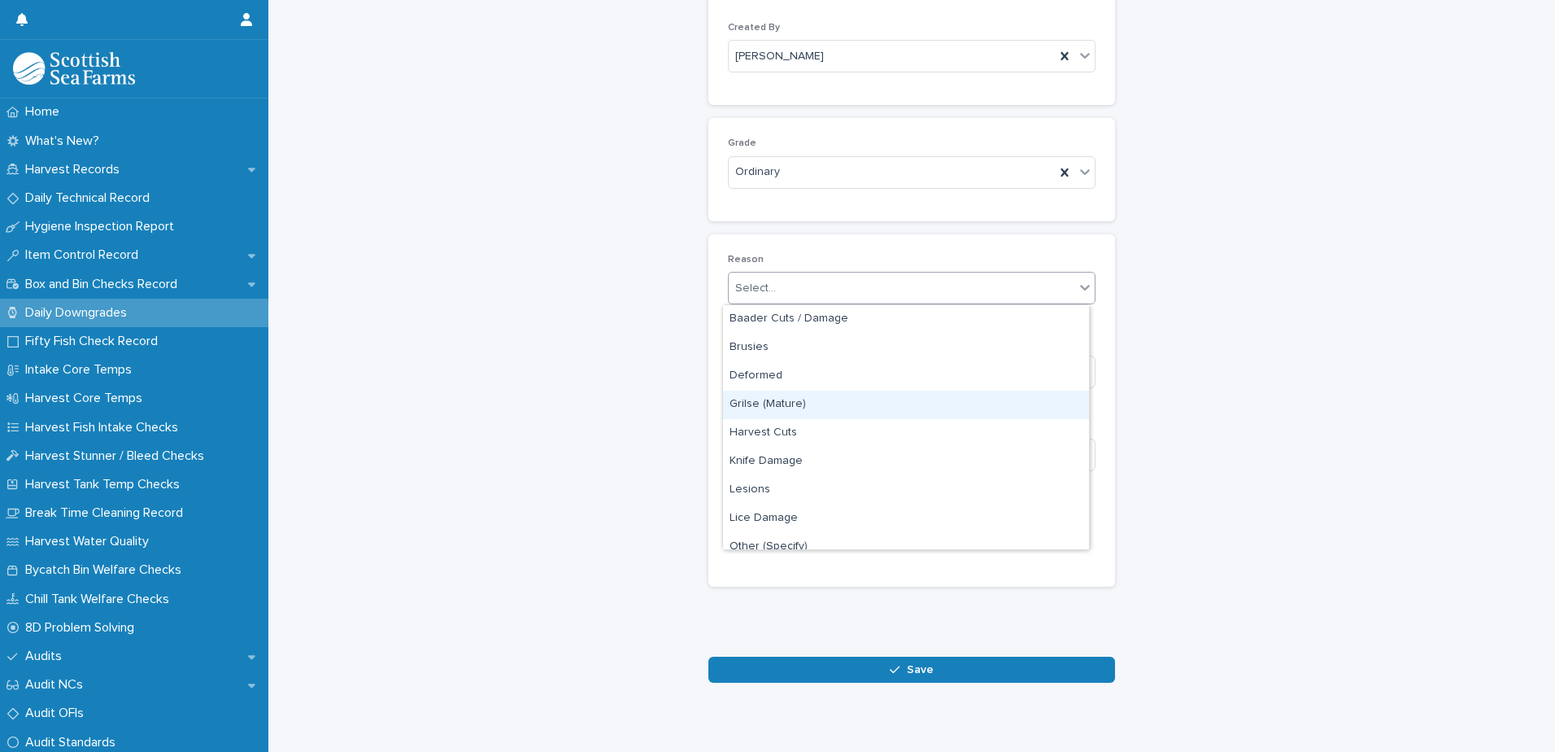
click at [816, 410] on div "Grilse (Mature)" at bounding box center [906, 404] width 366 height 28
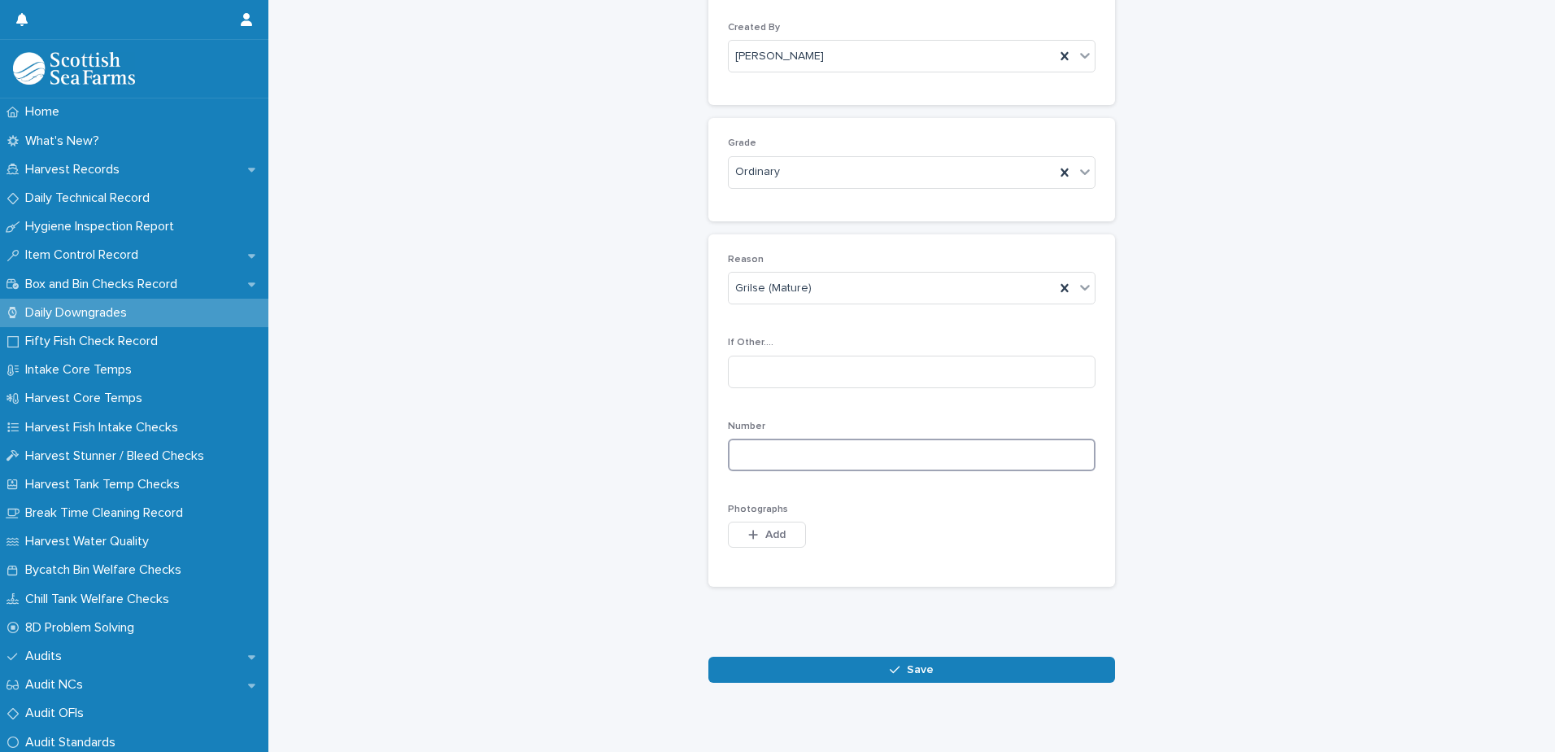
click at [943, 449] on input at bounding box center [912, 454] width 368 height 33
type input "*"
click at [752, 536] on div "button" at bounding box center [756, 534] width 16 height 11
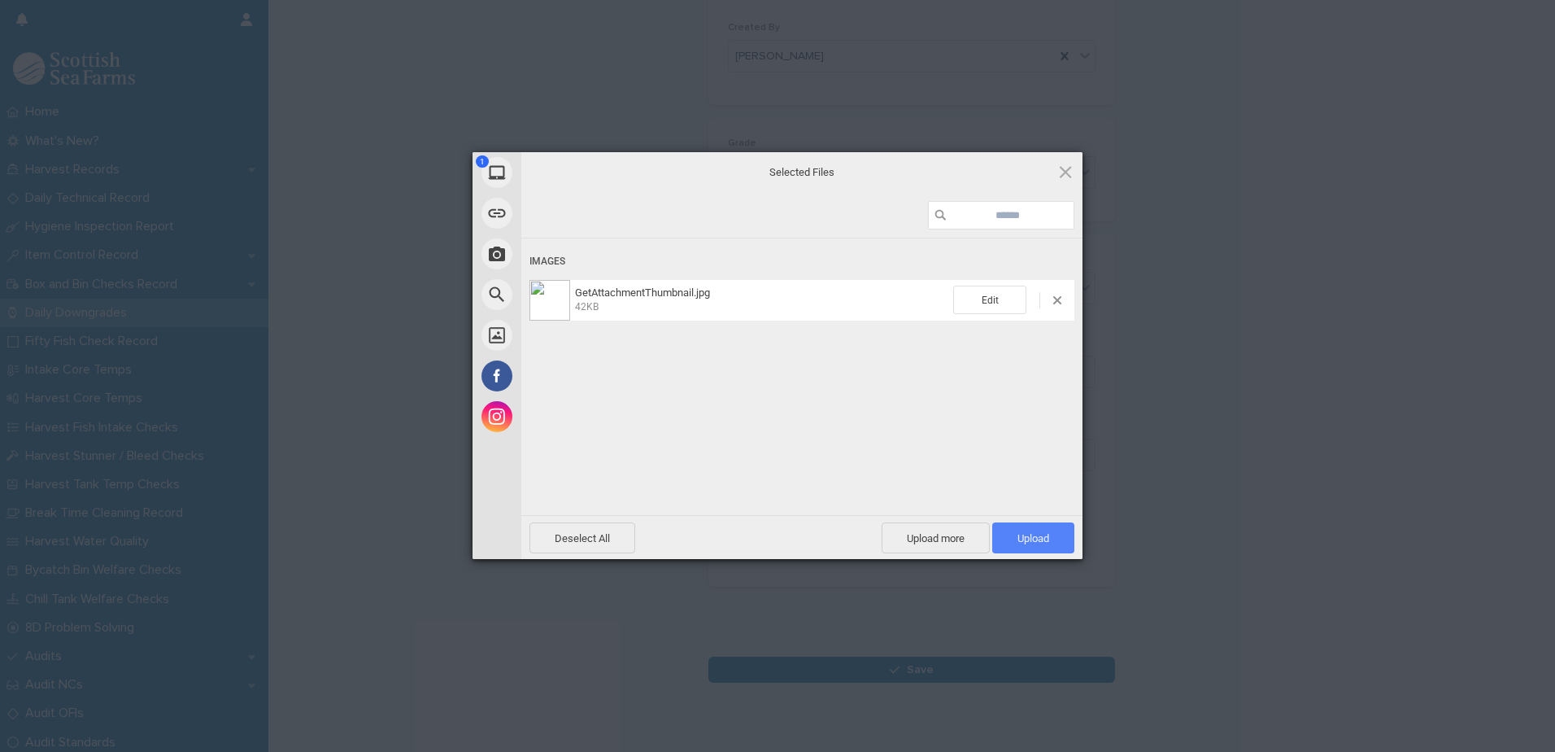
click at [1039, 538] on span "Upload 1" at bounding box center [1033, 538] width 32 height 12
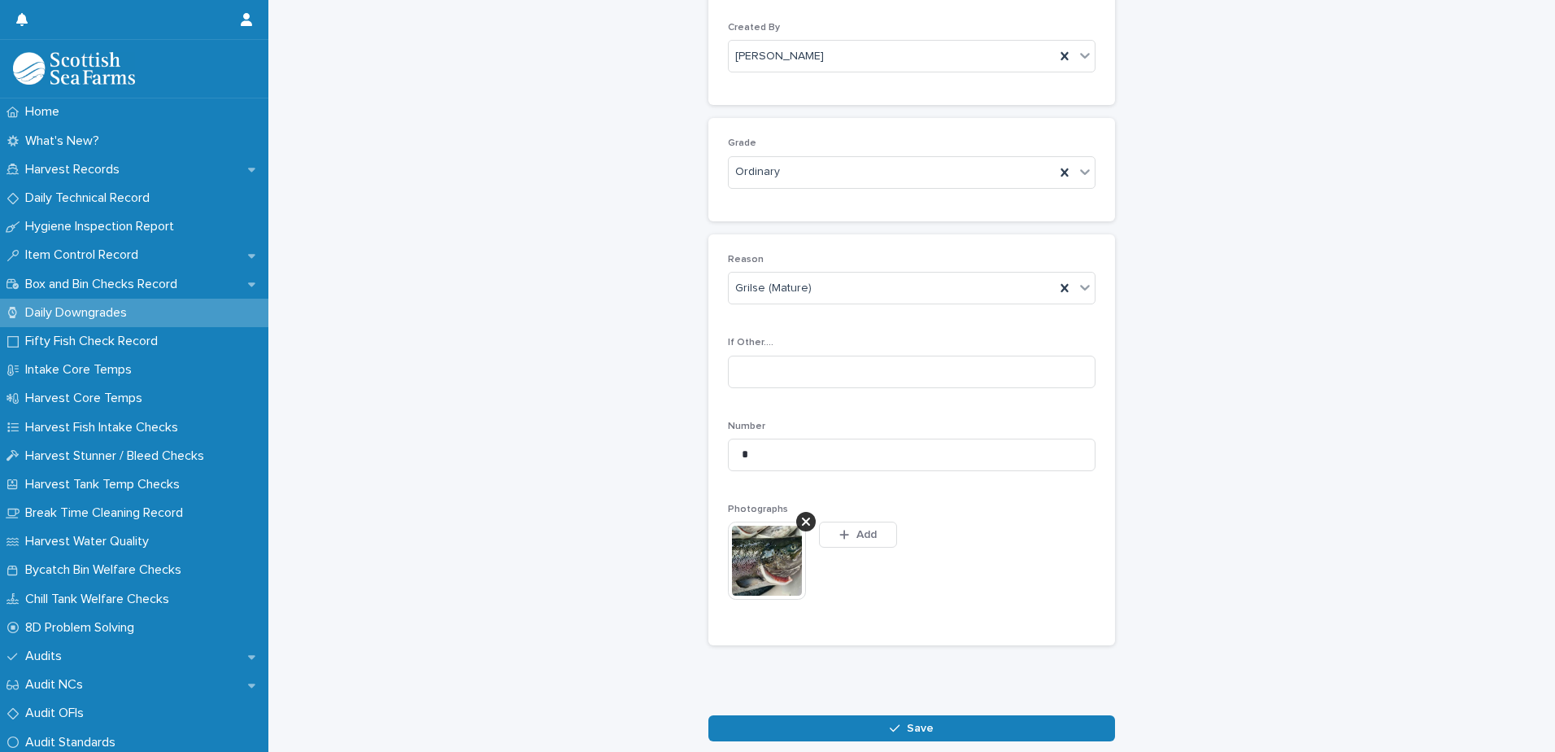
scroll to position [187, 0]
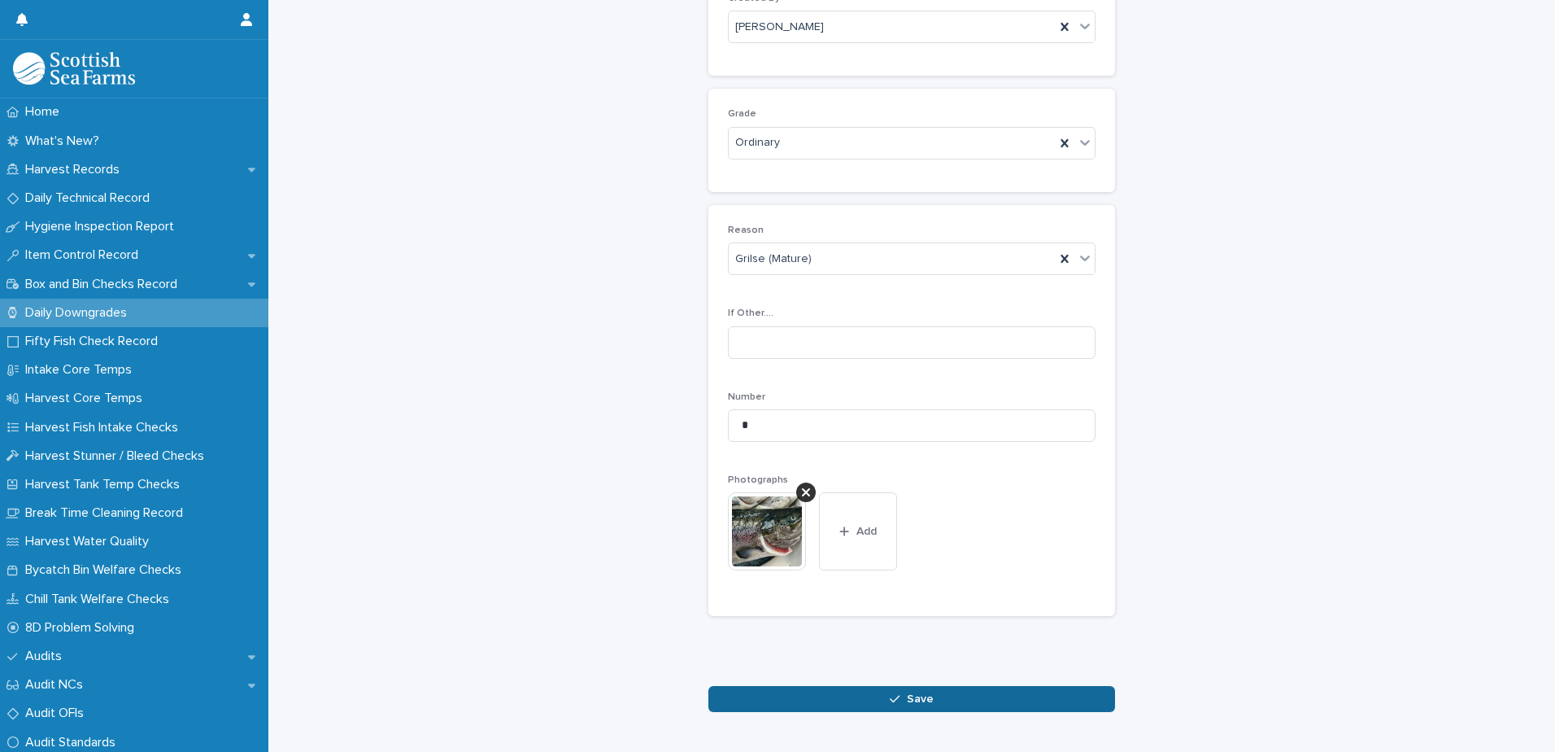
click at [931, 703] on button "Save" at bounding box center [911, 699] width 407 height 26
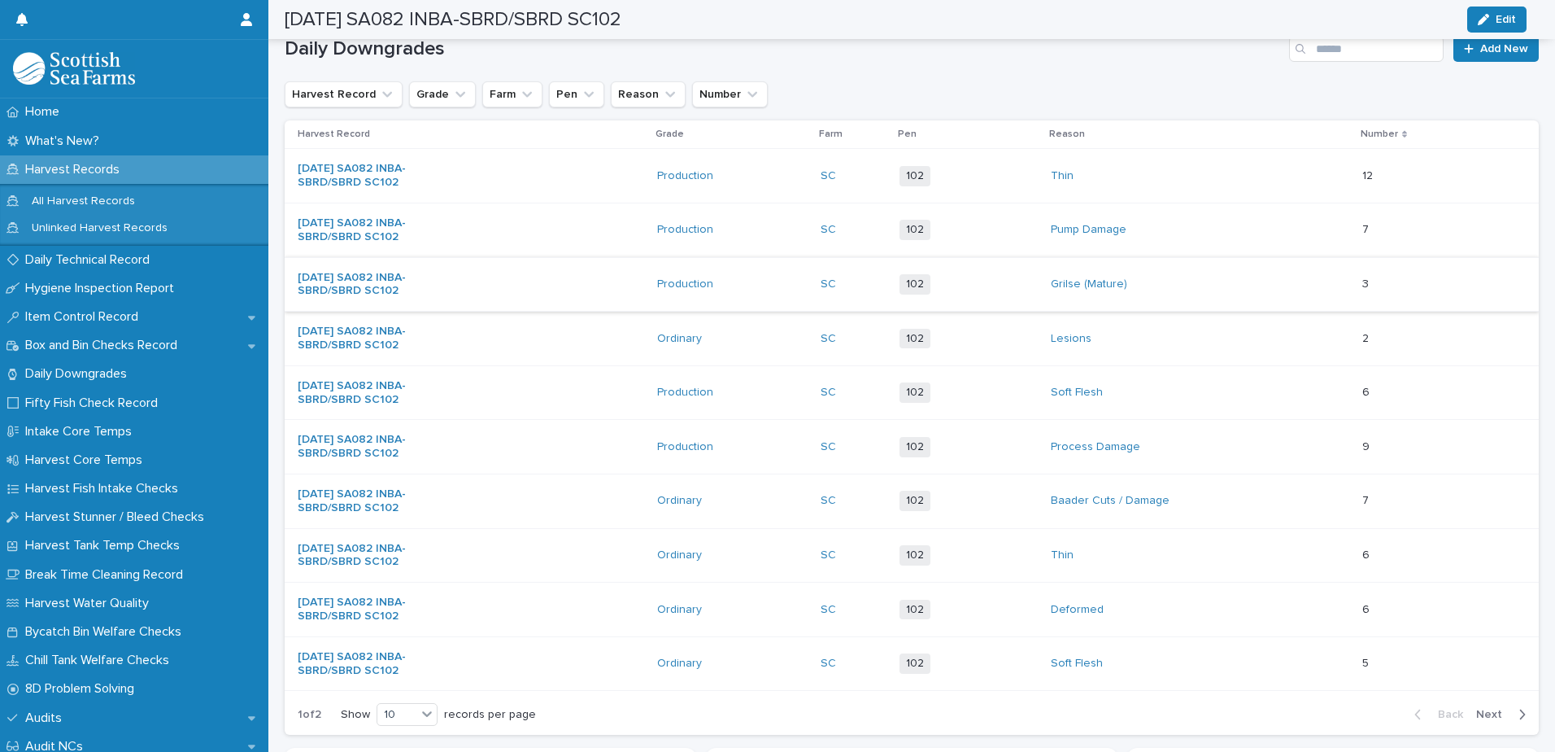
scroll to position [270, 0]
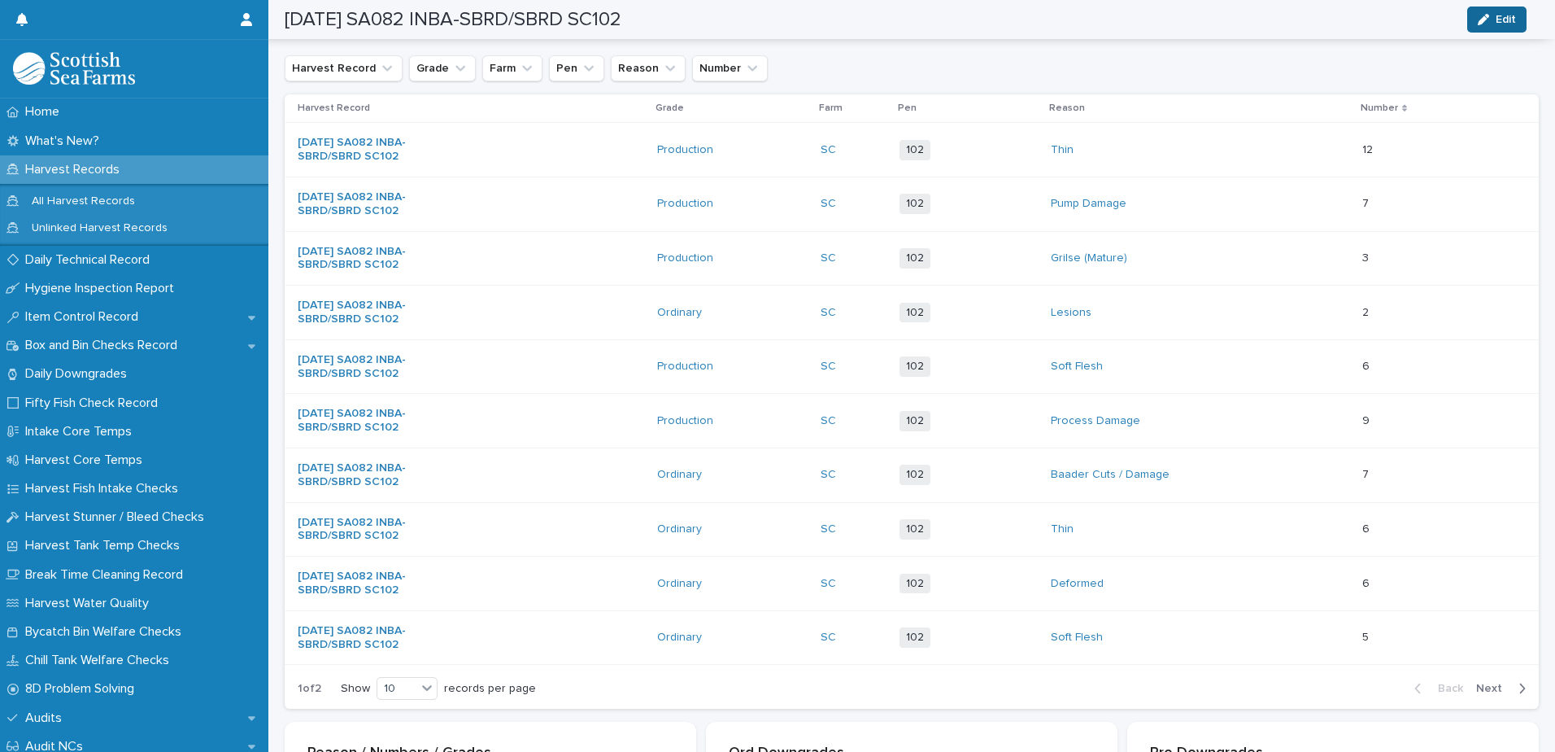
click at [1504, 23] on span "Edit" at bounding box center [1506, 19] width 20 height 11
click at [1407, 20] on span "Cancel" at bounding box center [1422, 19] width 37 height 11
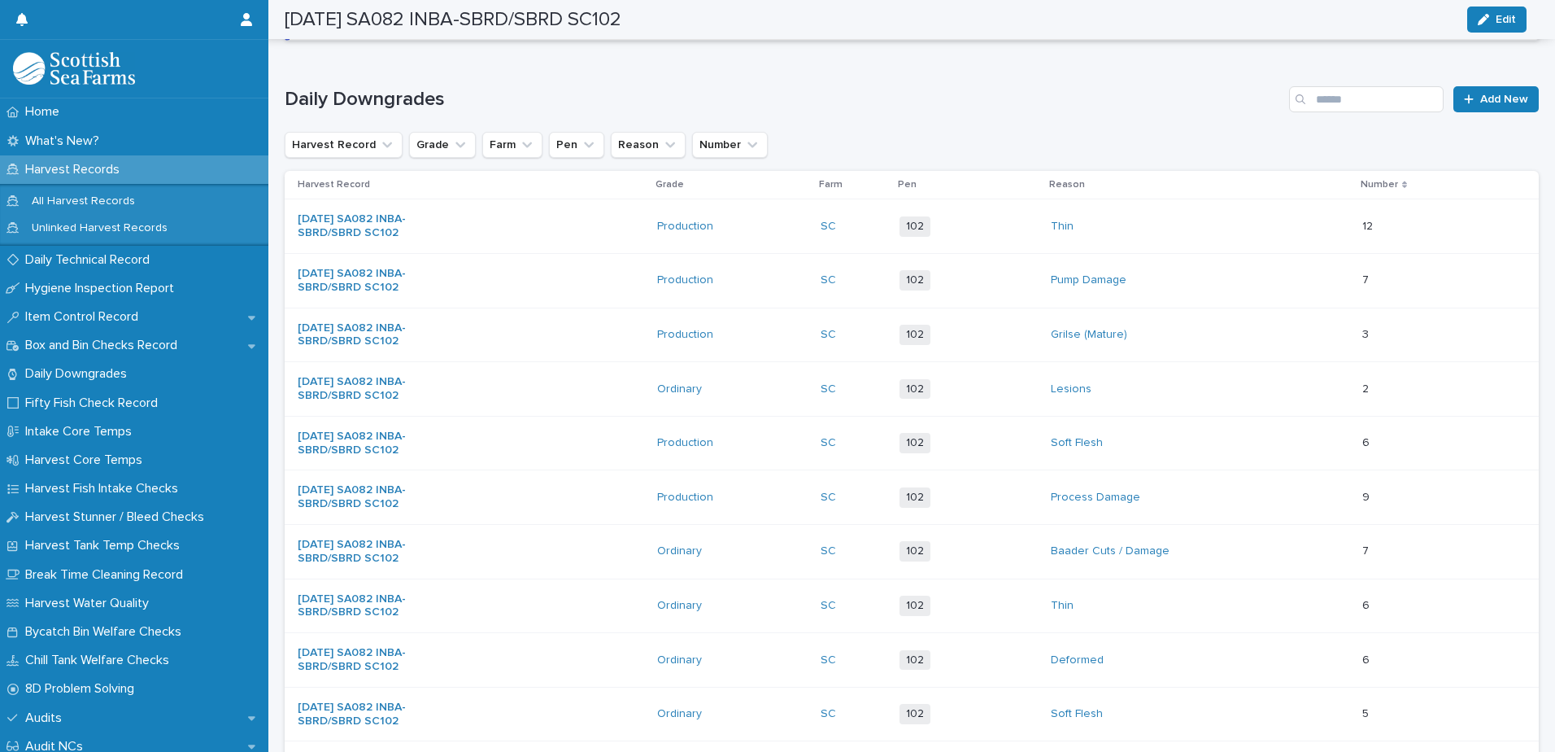
scroll to position [26, 0]
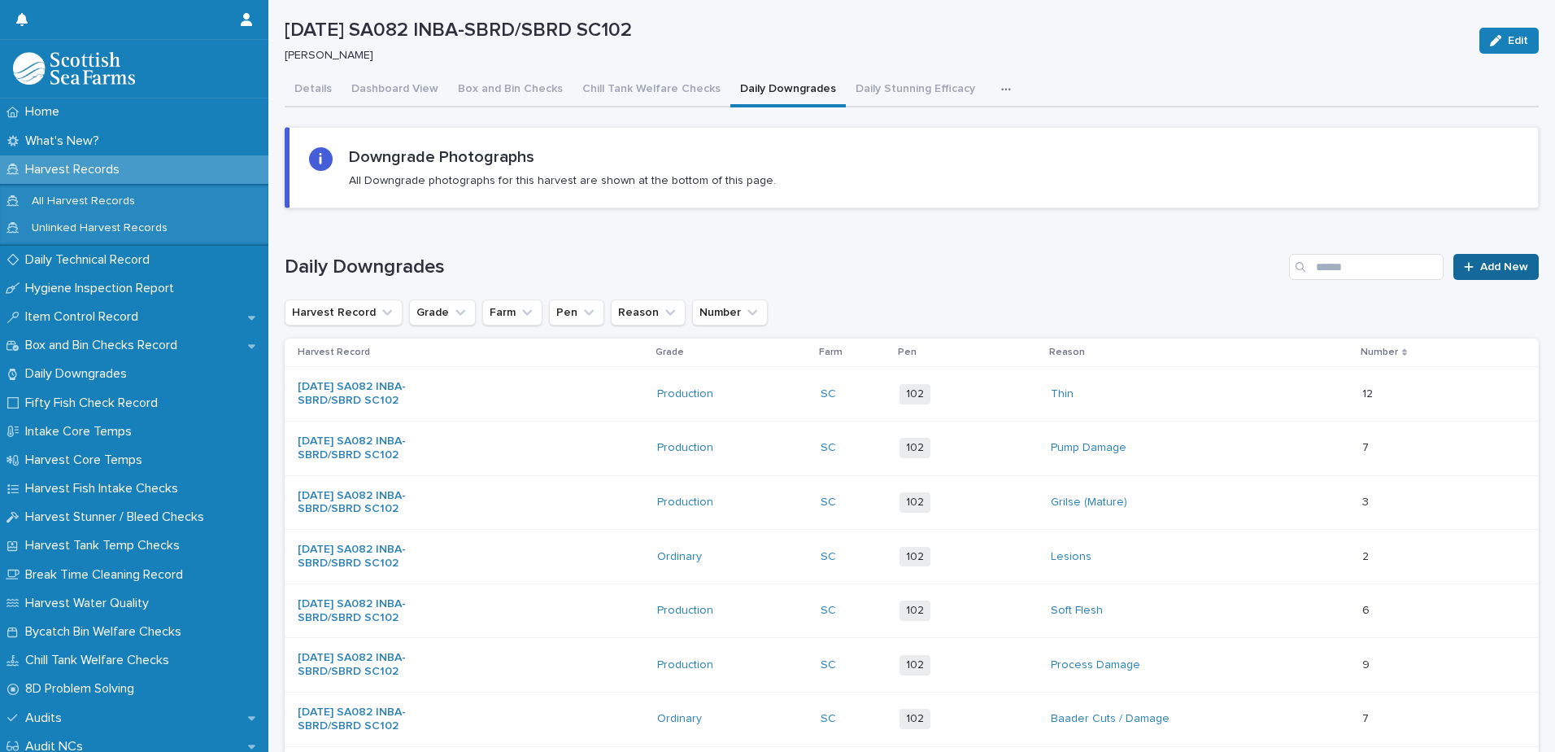
click at [1481, 268] on span "Add New" at bounding box center [1504, 266] width 48 height 11
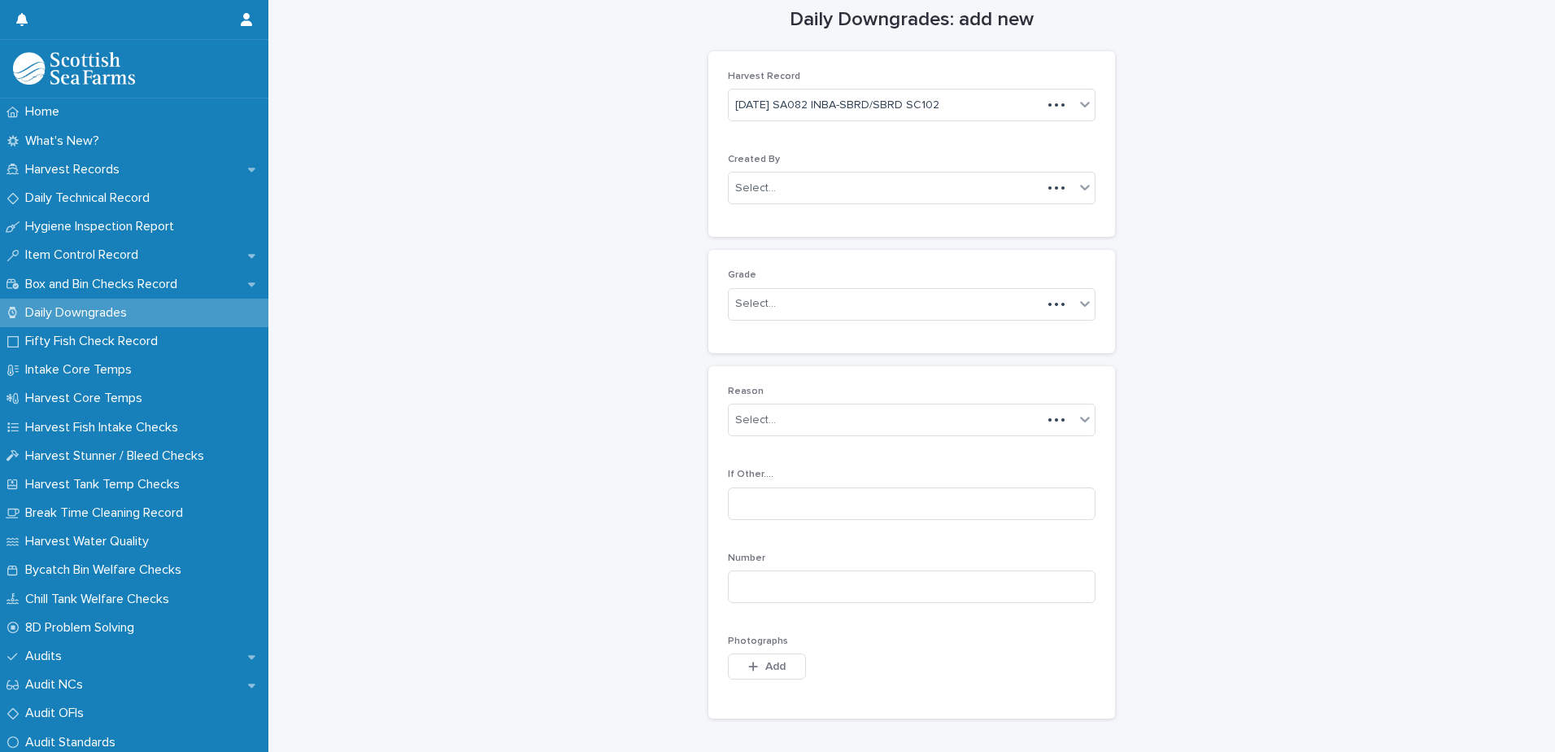
scroll to position [41, 0]
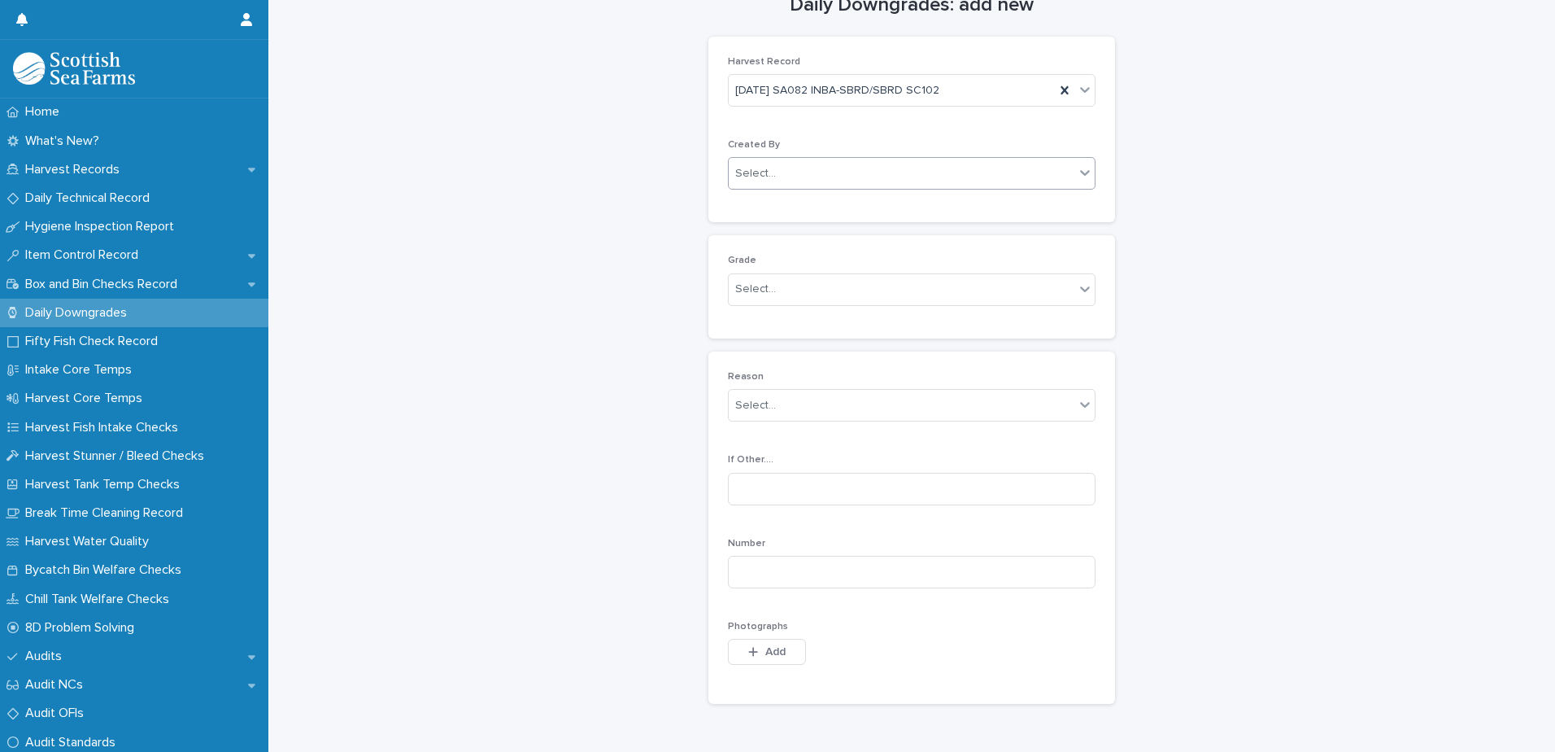
click at [829, 173] on div "Select..." at bounding box center [902, 173] width 346 height 27
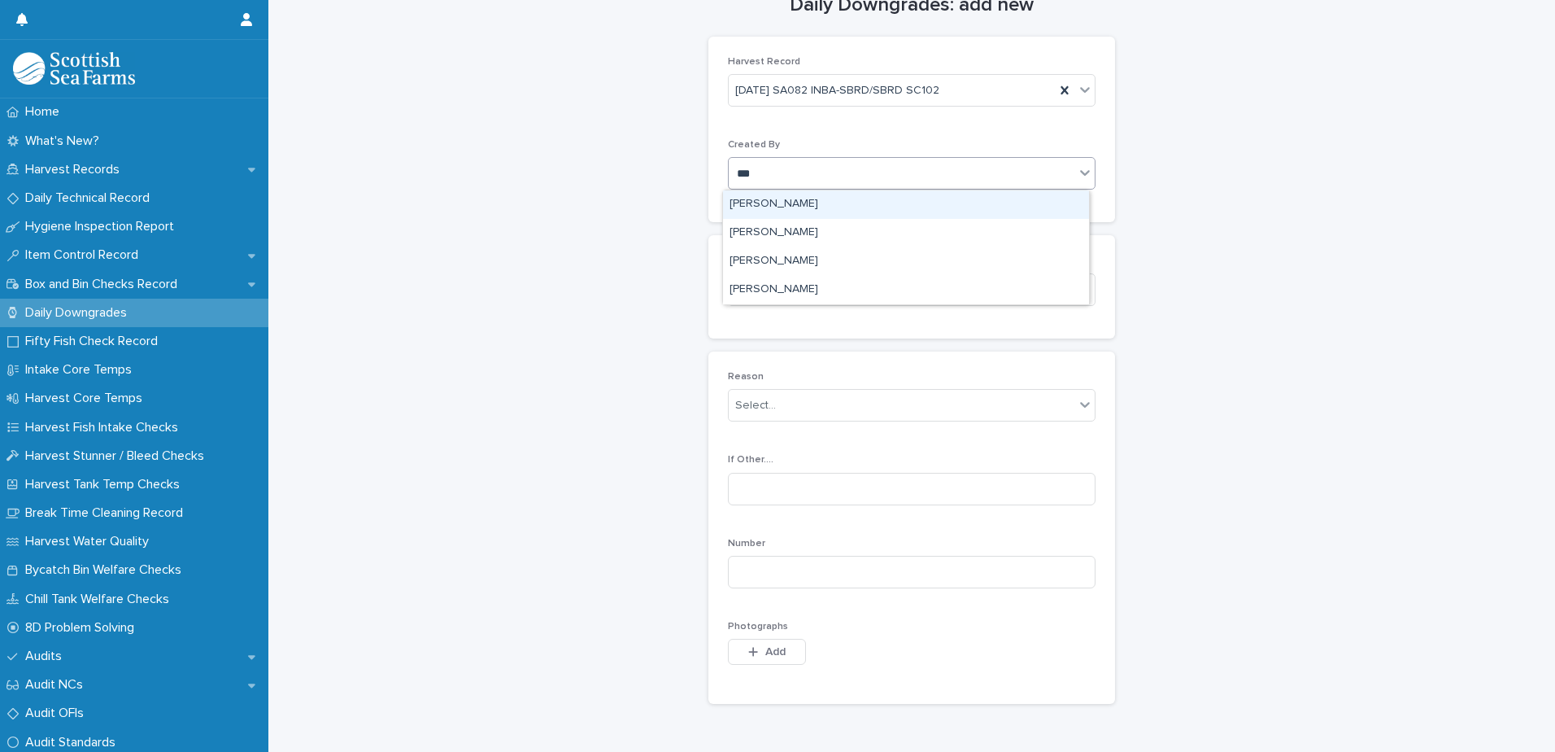
type input "****"
drag, startPoint x: 813, startPoint y: 213, endPoint x: 820, endPoint y: 223, distance: 11.7
click at [813, 214] on div "[PERSON_NAME]" at bounding box center [906, 204] width 366 height 28
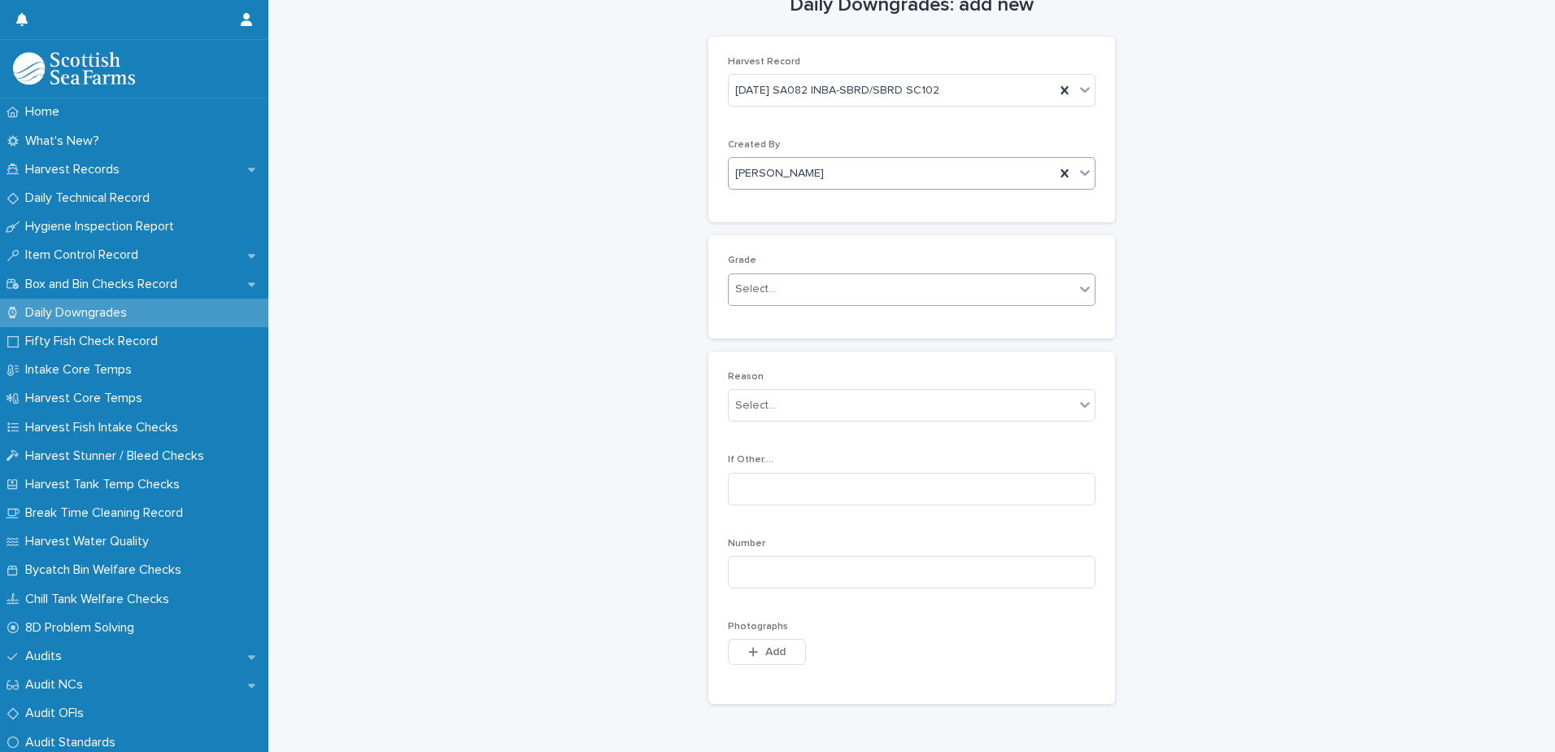
click at [835, 288] on div "Select..." at bounding box center [902, 289] width 346 height 27
click at [811, 346] on div "Production" at bounding box center [906, 349] width 366 height 28
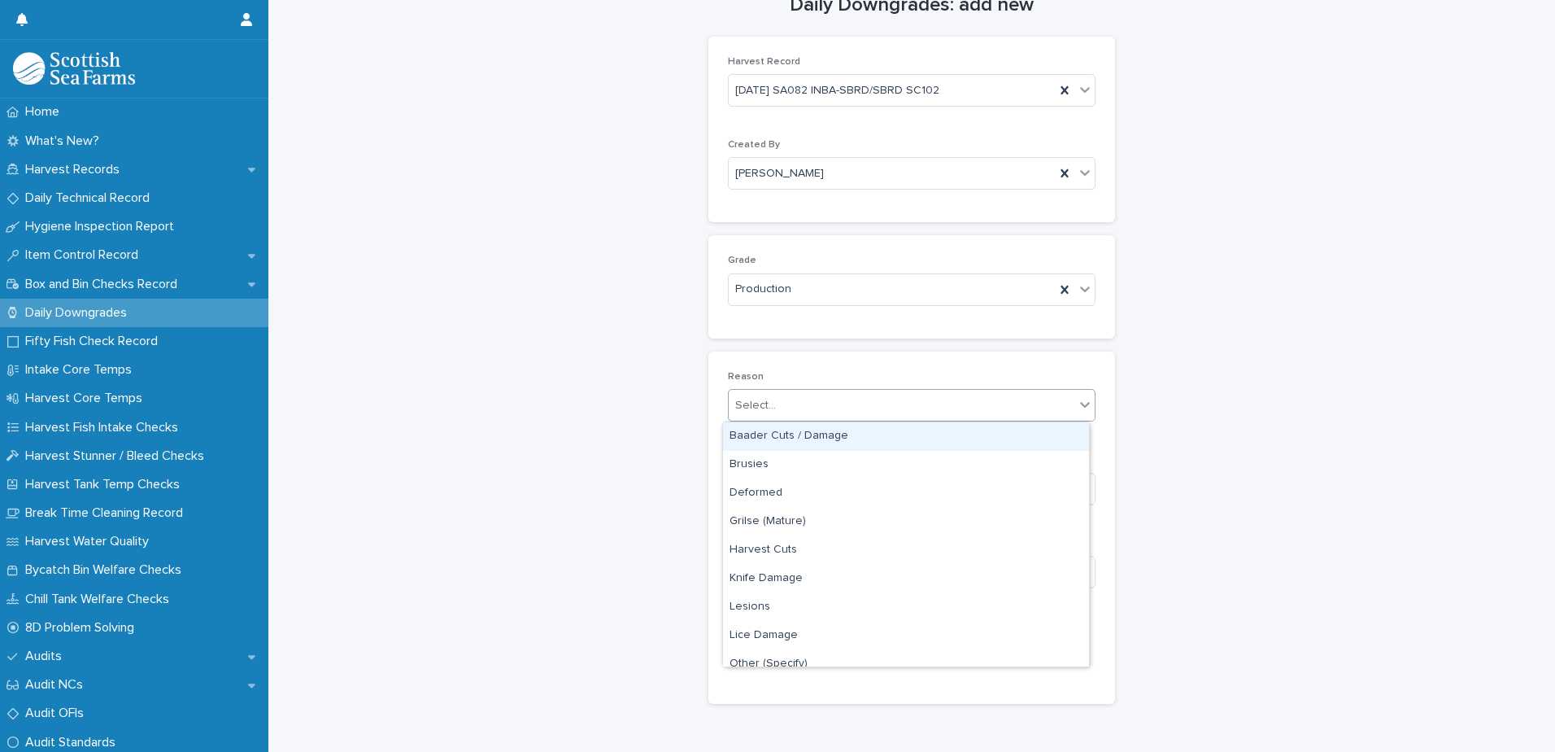
click at [843, 415] on div "Select..." at bounding box center [902, 405] width 346 height 27
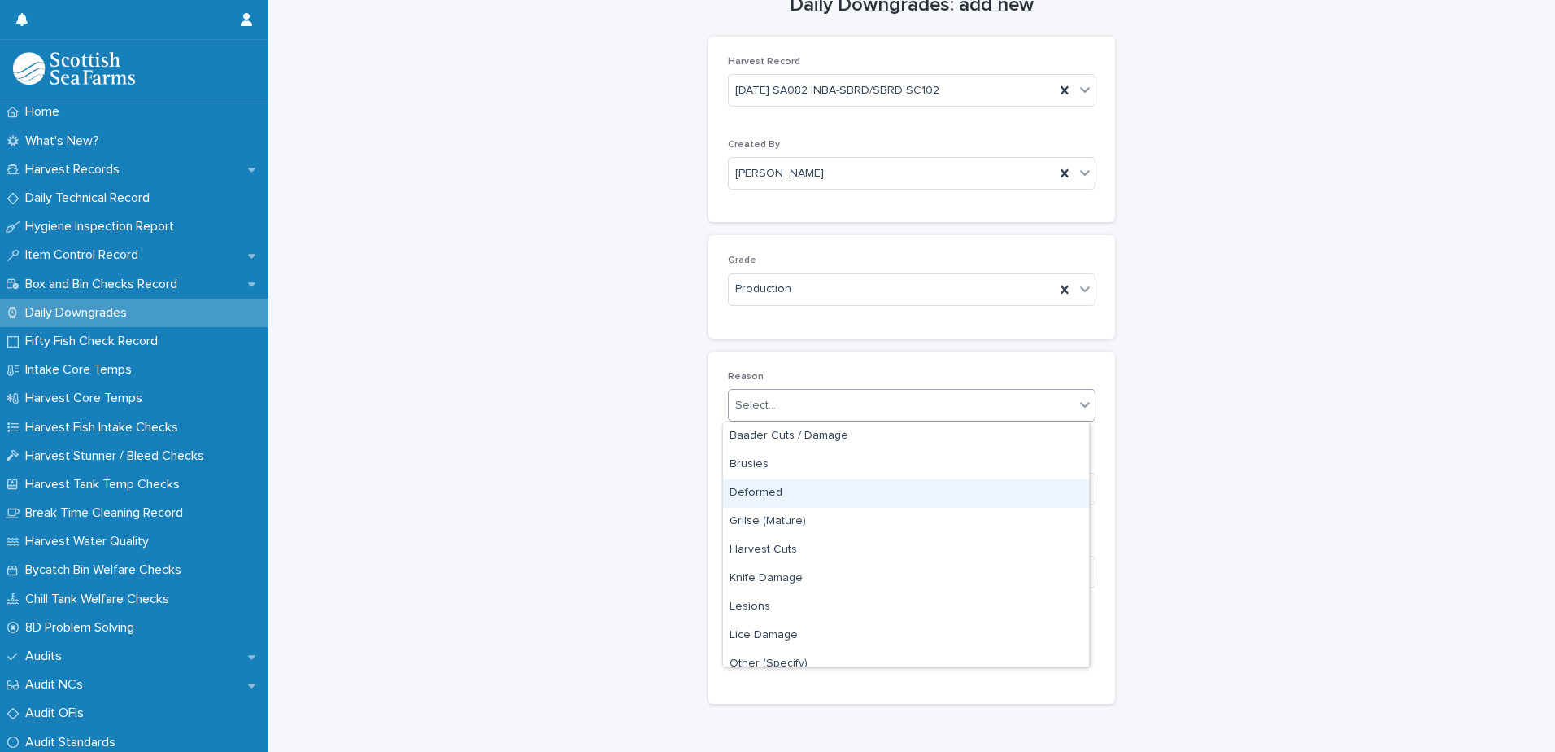
drag, startPoint x: 836, startPoint y: 508, endPoint x: 833, endPoint y: 491, distance: 16.6
click at [833, 491] on div "Deformed" at bounding box center [906, 493] width 366 height 28
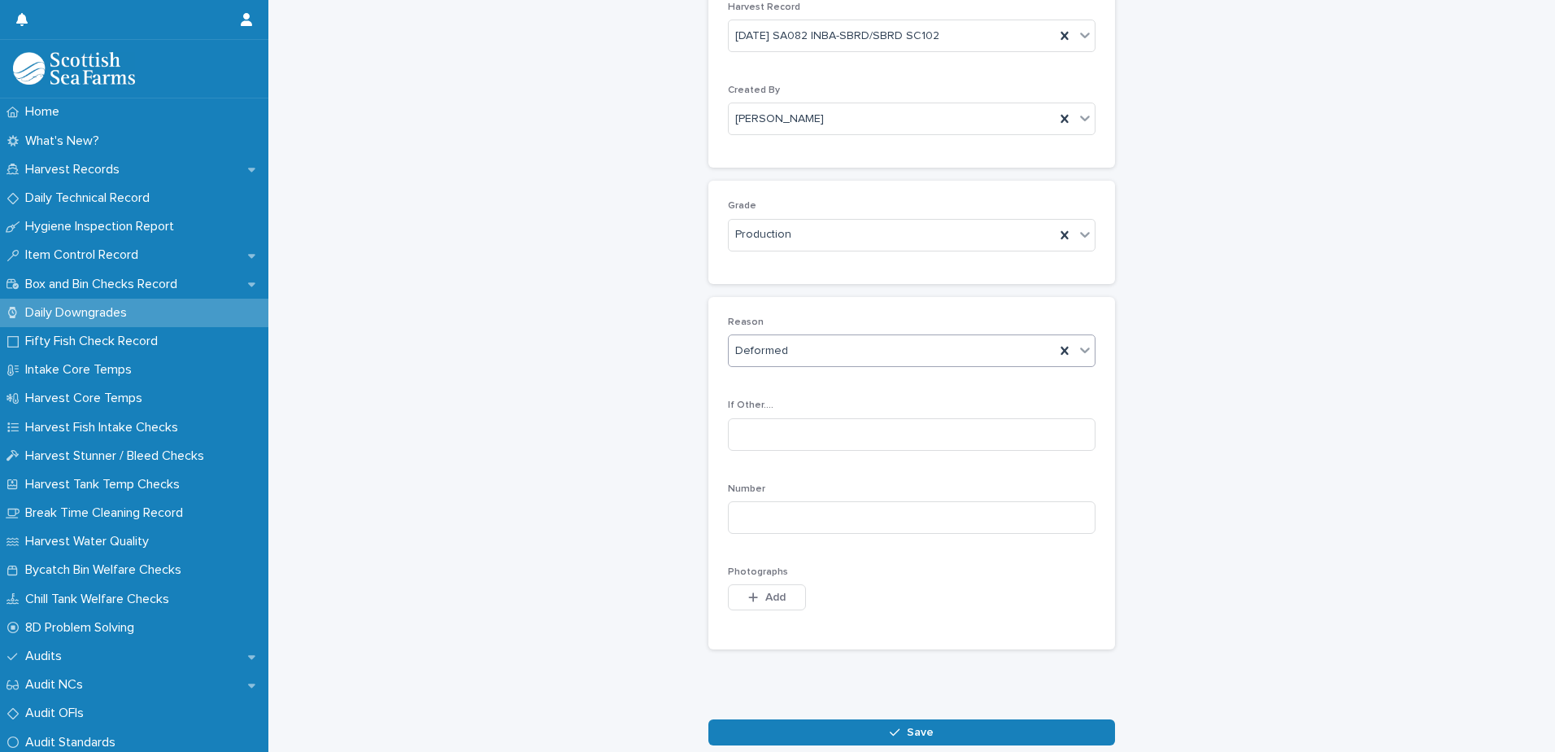
scroll to position [122, 0]
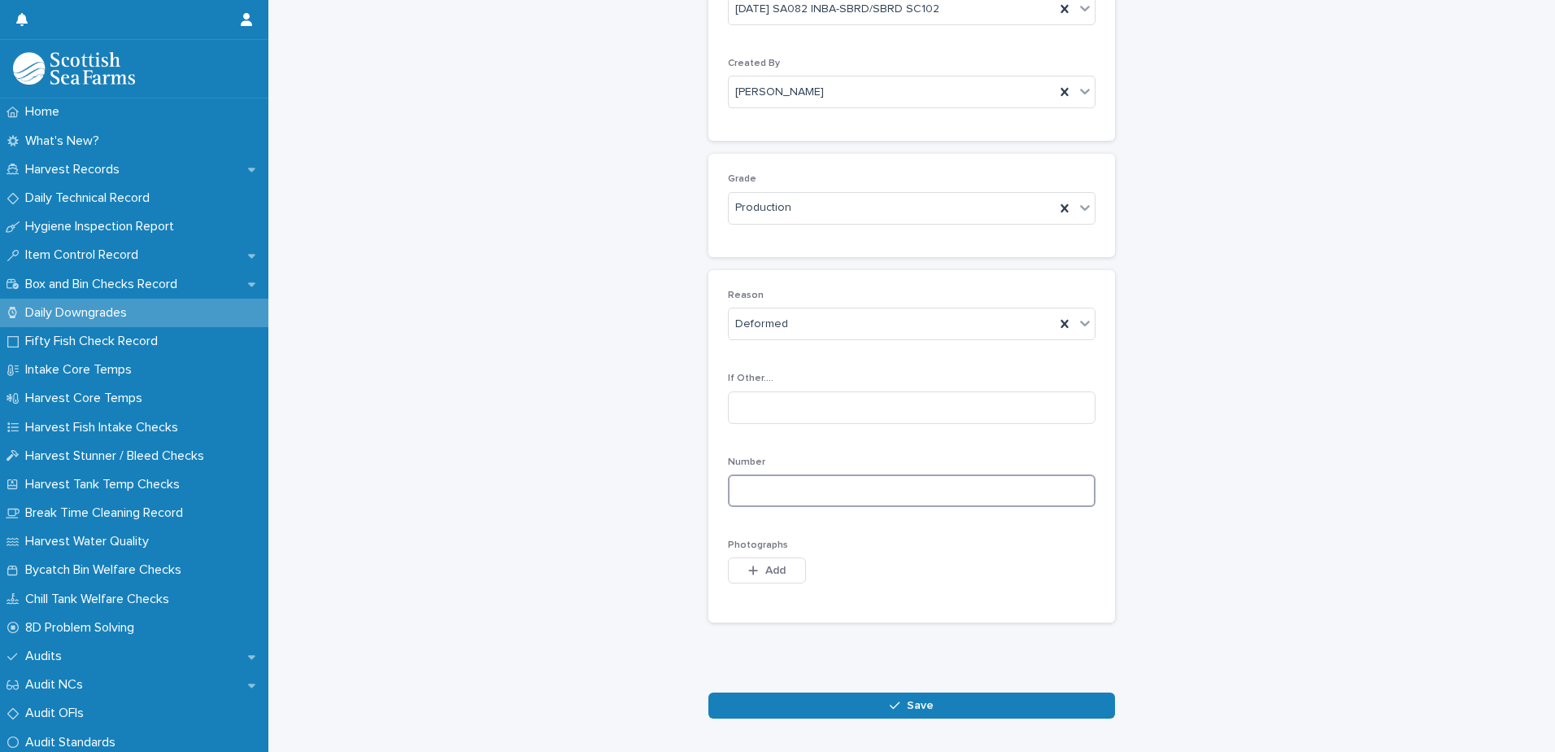
click at [869, 490] on input at bounding box center [912, 490] width 368 height 33
type input "*"
click at [781, 569] on button "Add" at bounding box center [767, 570] width 78 height 26
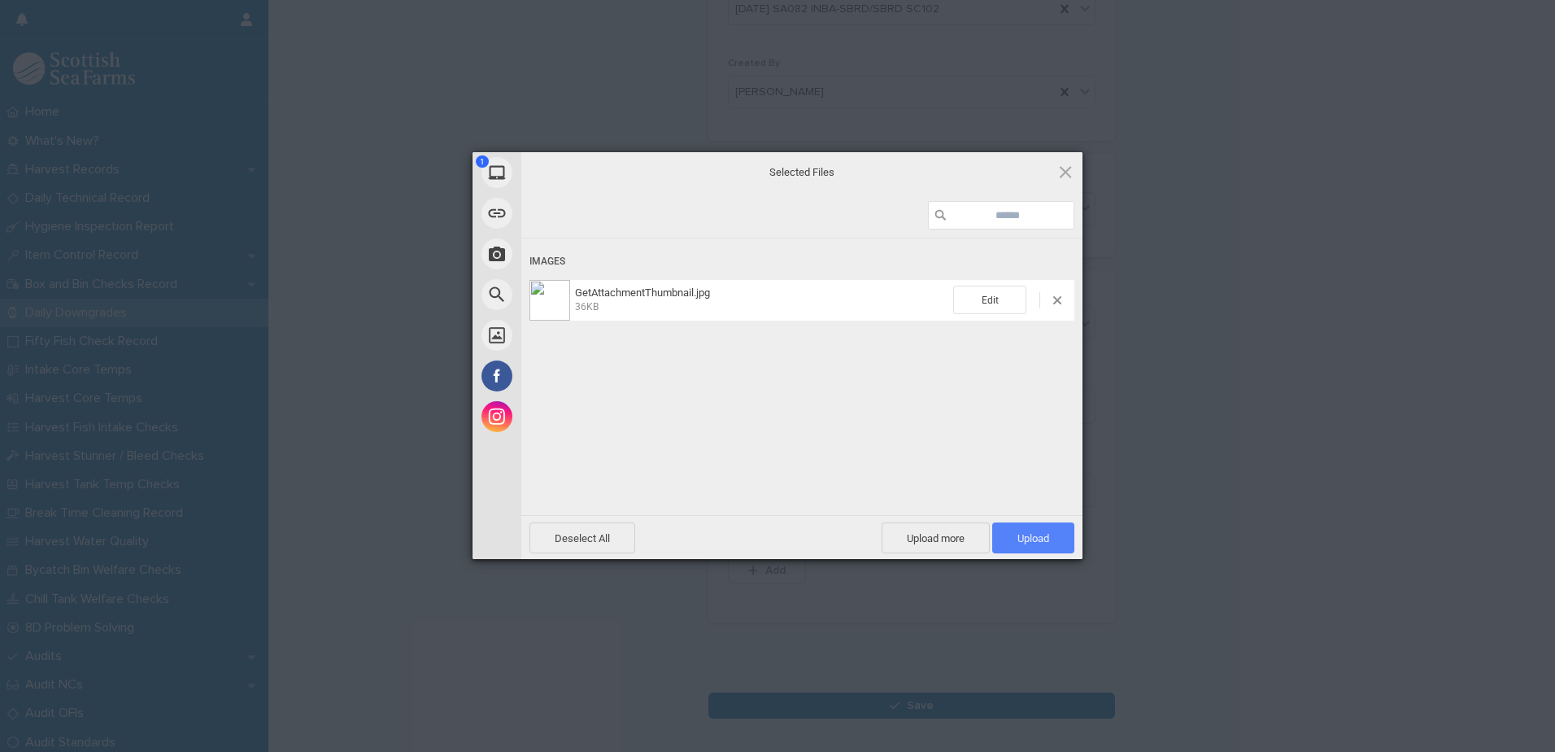
click at [1038, 533] on span "Upload 1" at bounding box center [1033, 538] width 32 height 12
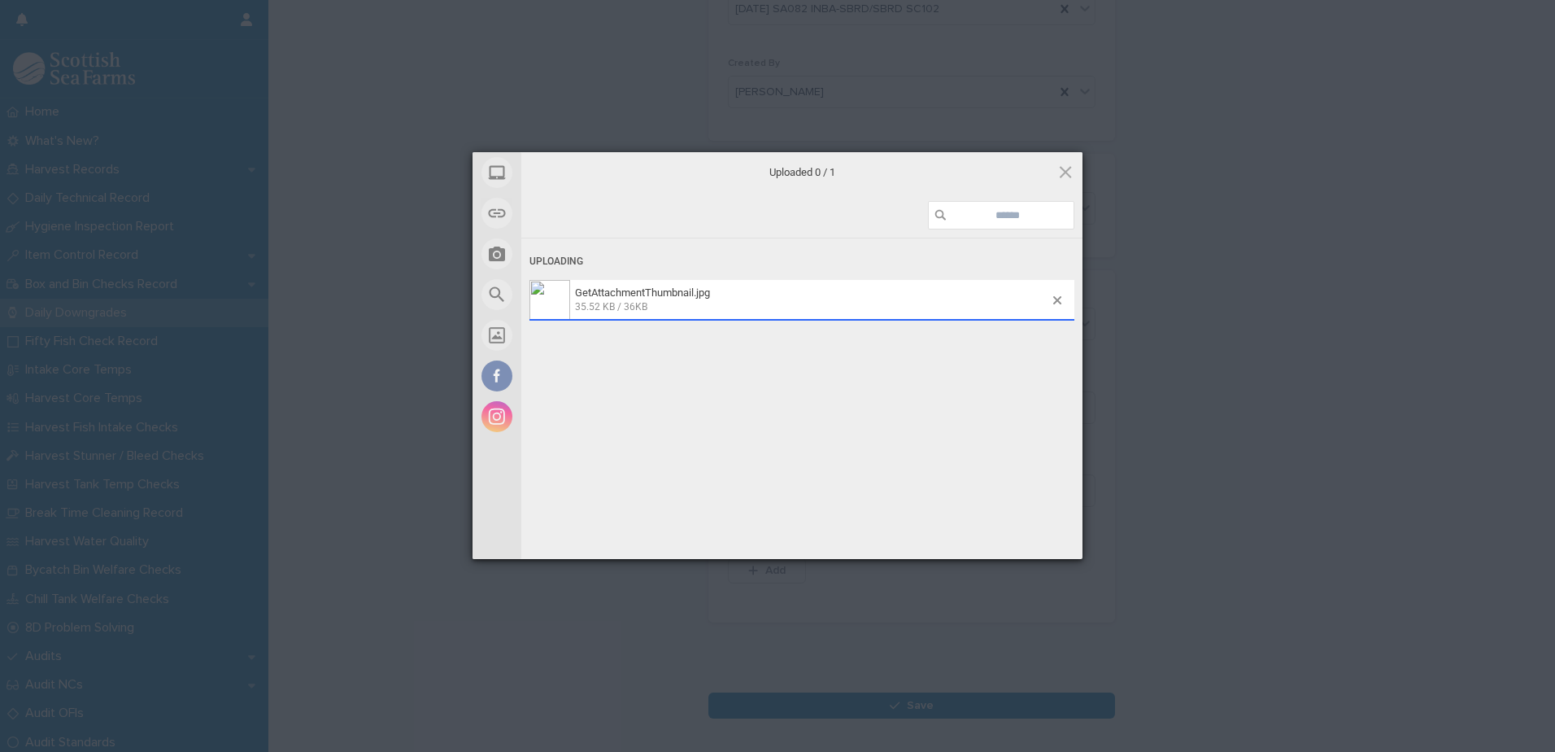
scroll to position [151, 0]
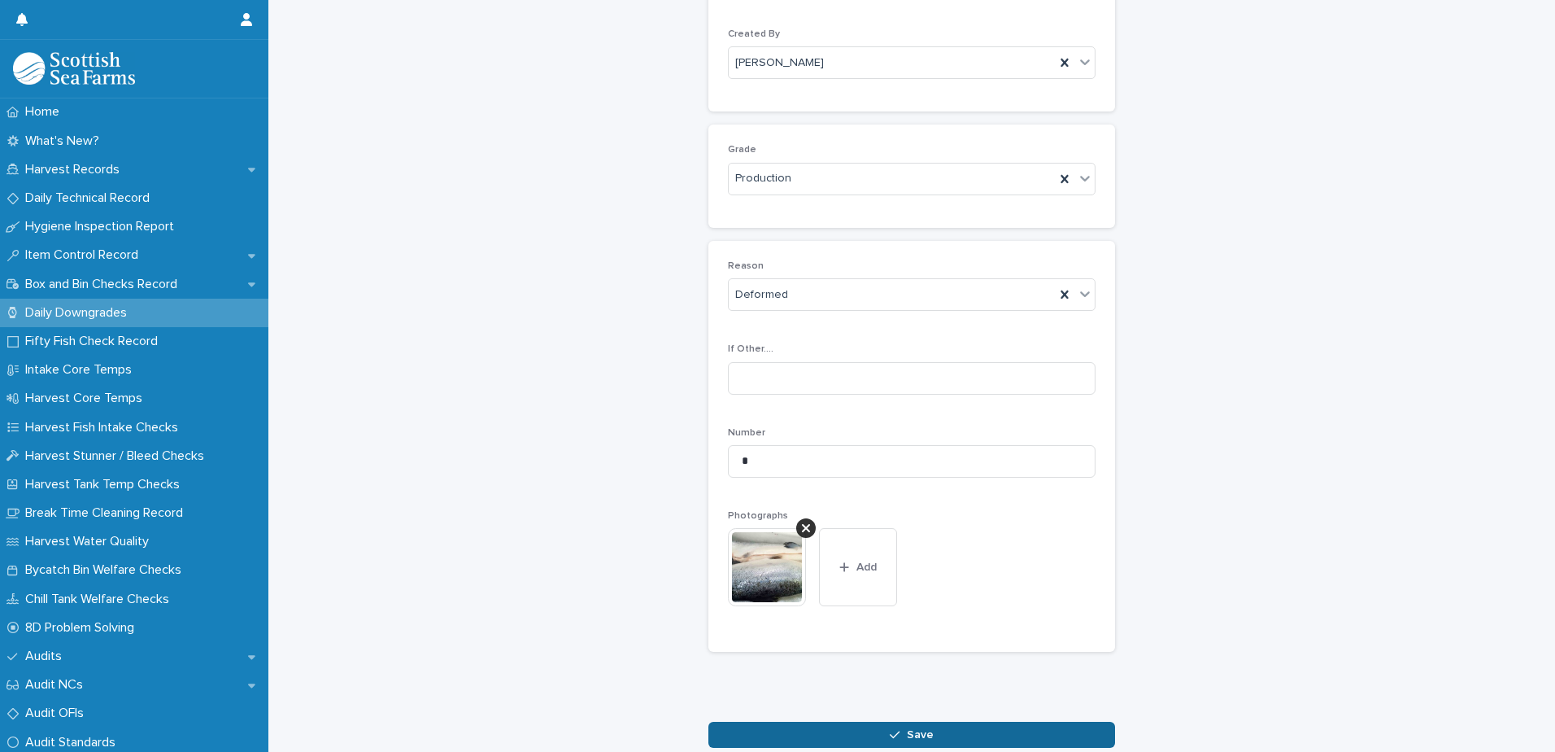
click at [955, 733] on button "Save" at bounding box center [911, 734] width 407 height 26
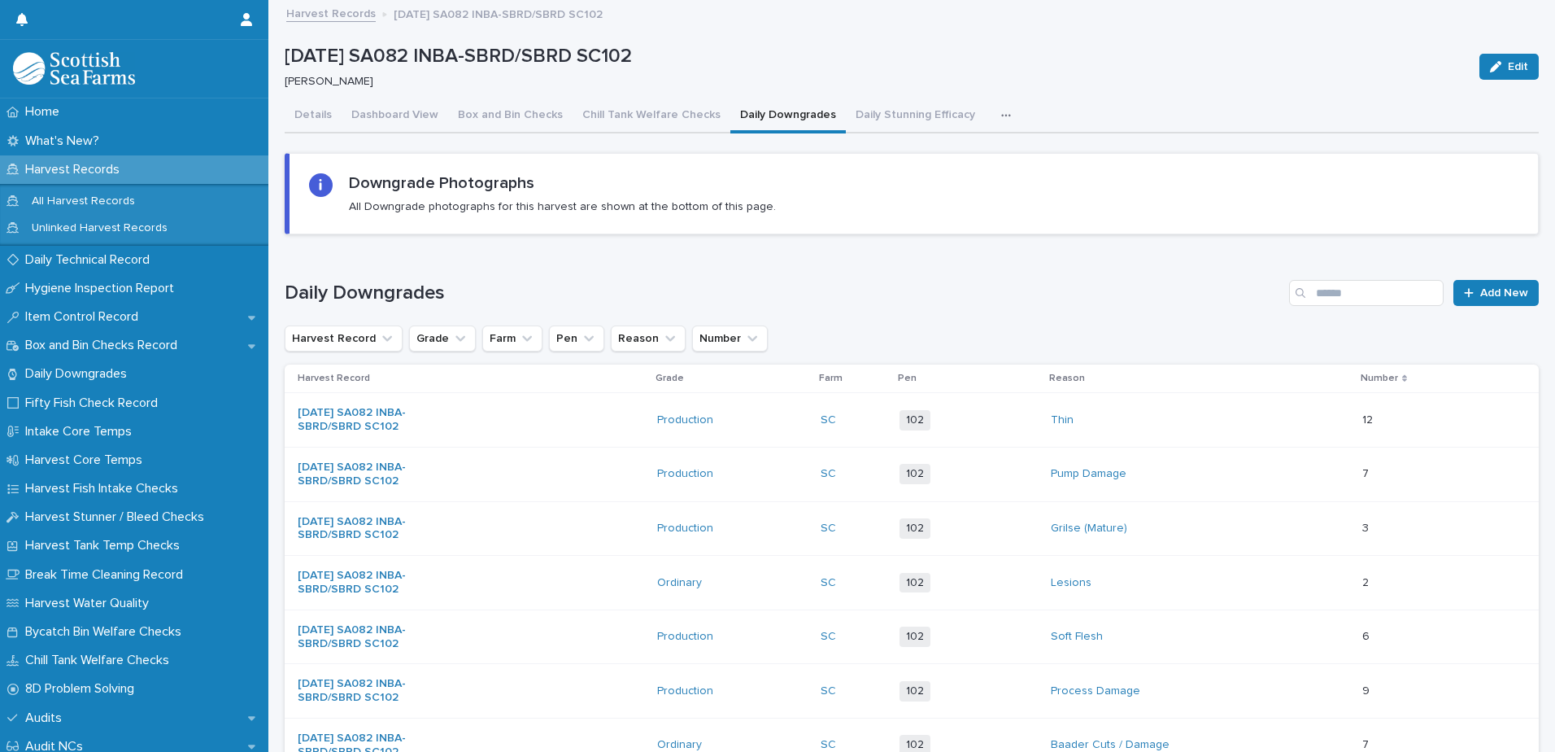
click at [1001, 118] on icon "button" at bounding box center [1006, 115] width 10 height 11
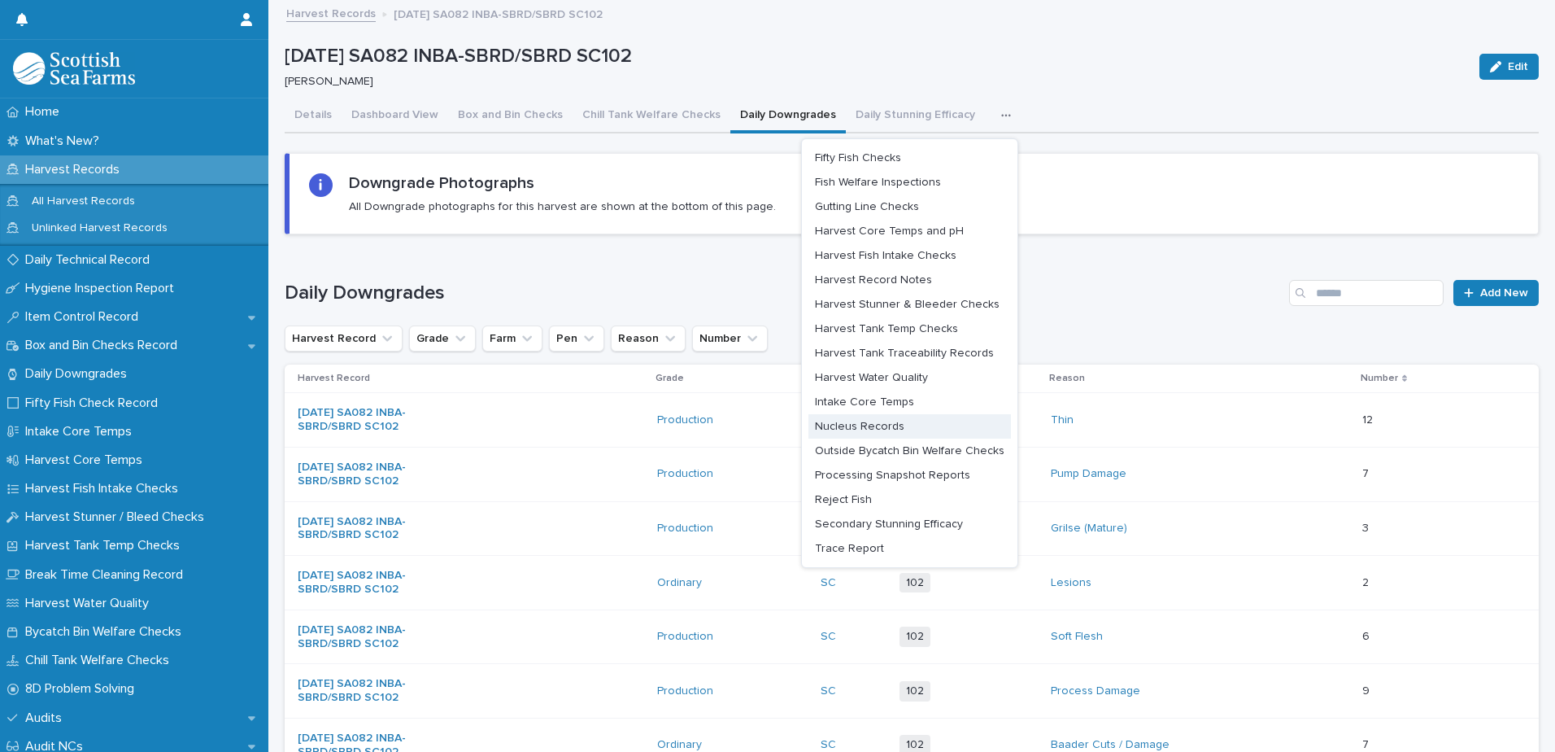
click at [887, 429] on span "Nucleus Records" at bounding box center [859, 425] width 89 height 11
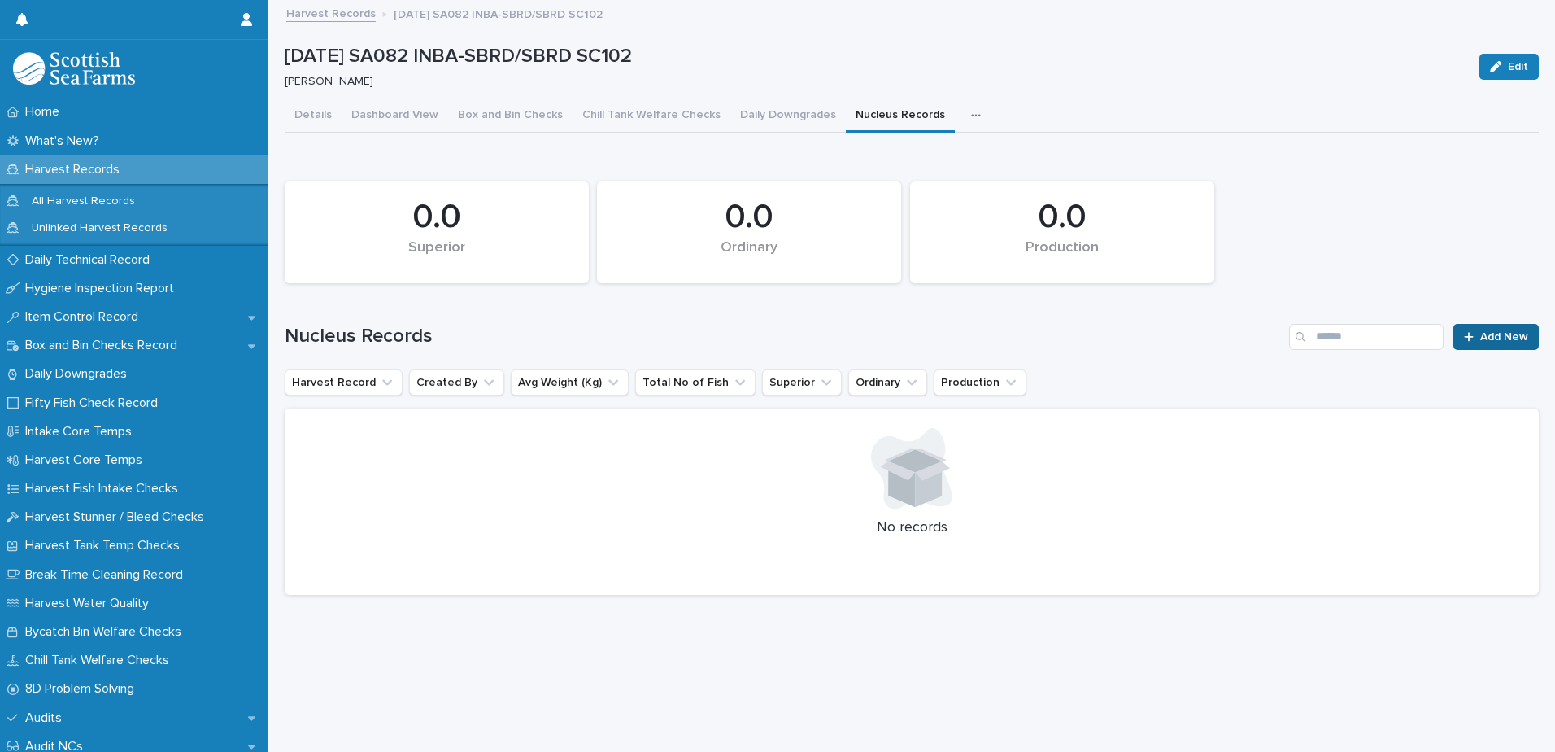
click at [1485, 338] on span "Add New" at bounding box center [1504, 336] width 48 height 11
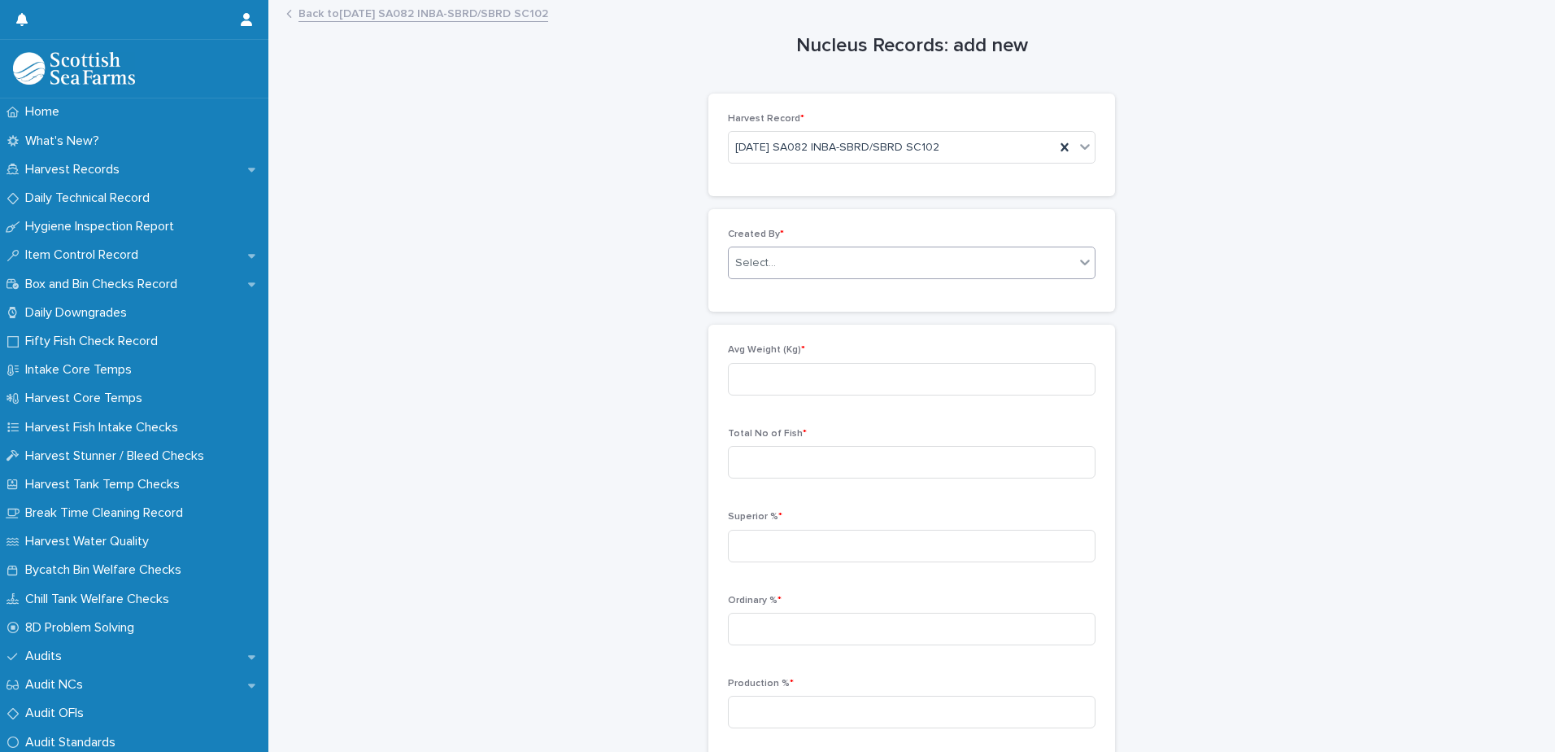
click at [898, 256] on div "Select..." at bounding box center [902, 263] width 346 height 27
type input "****"
drag, startPoint x: 858, startPoint y: 292, endPoint x: 861, endPoint y: 307, distance: 15.8
click at [857, 292] on div "[PERSON_NAME]" at bounding box center [906, 294] width 366 height 28
click at [864, 380] on input at bounding box center [912, 379] width 368 height 33
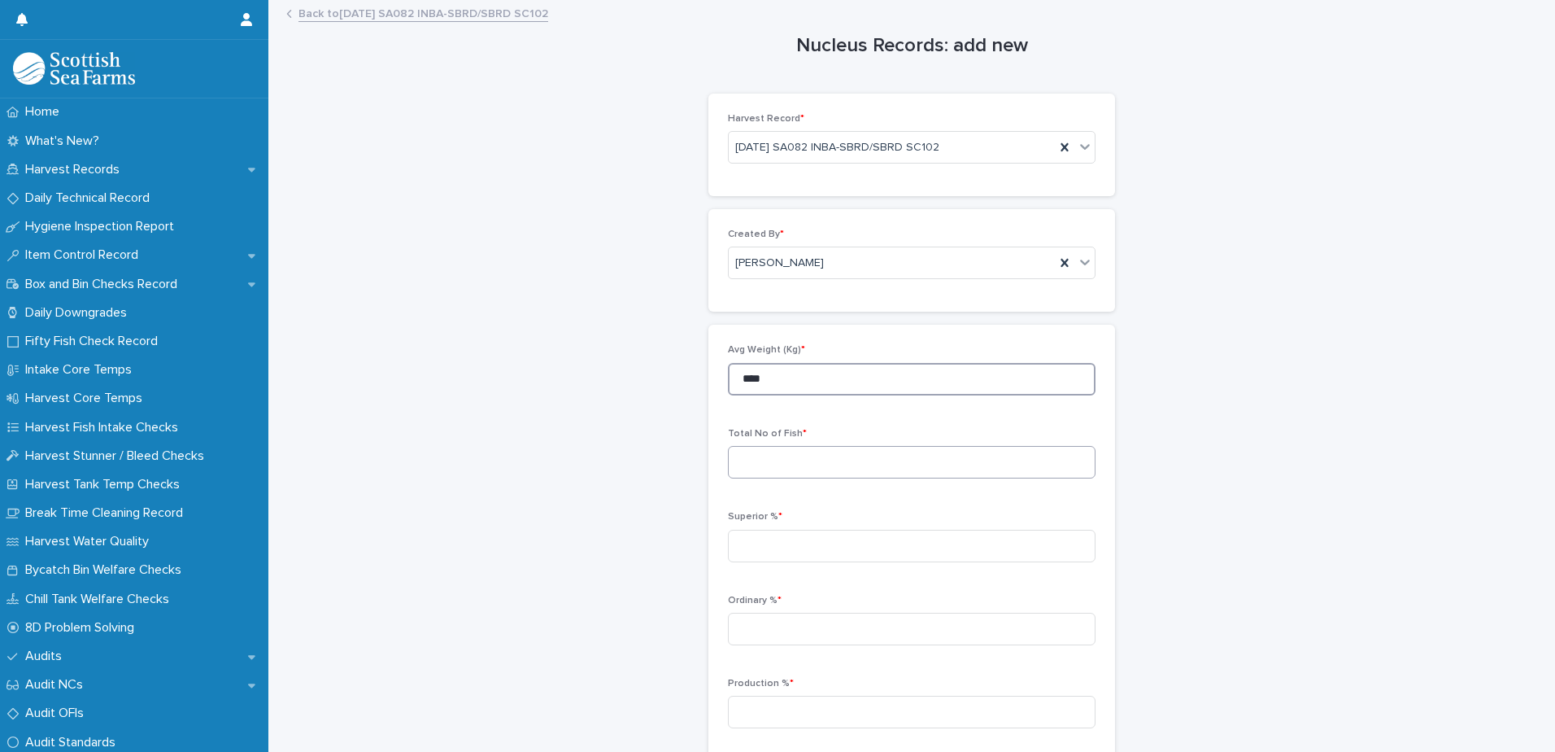
type input "****"
click at [819, 469] on input at bounding box center [912, 462] width 368 height 33
type input "****"
click at [802, 547] on input at bounding box center [912, 545] width 368 height 33
type input "*****"
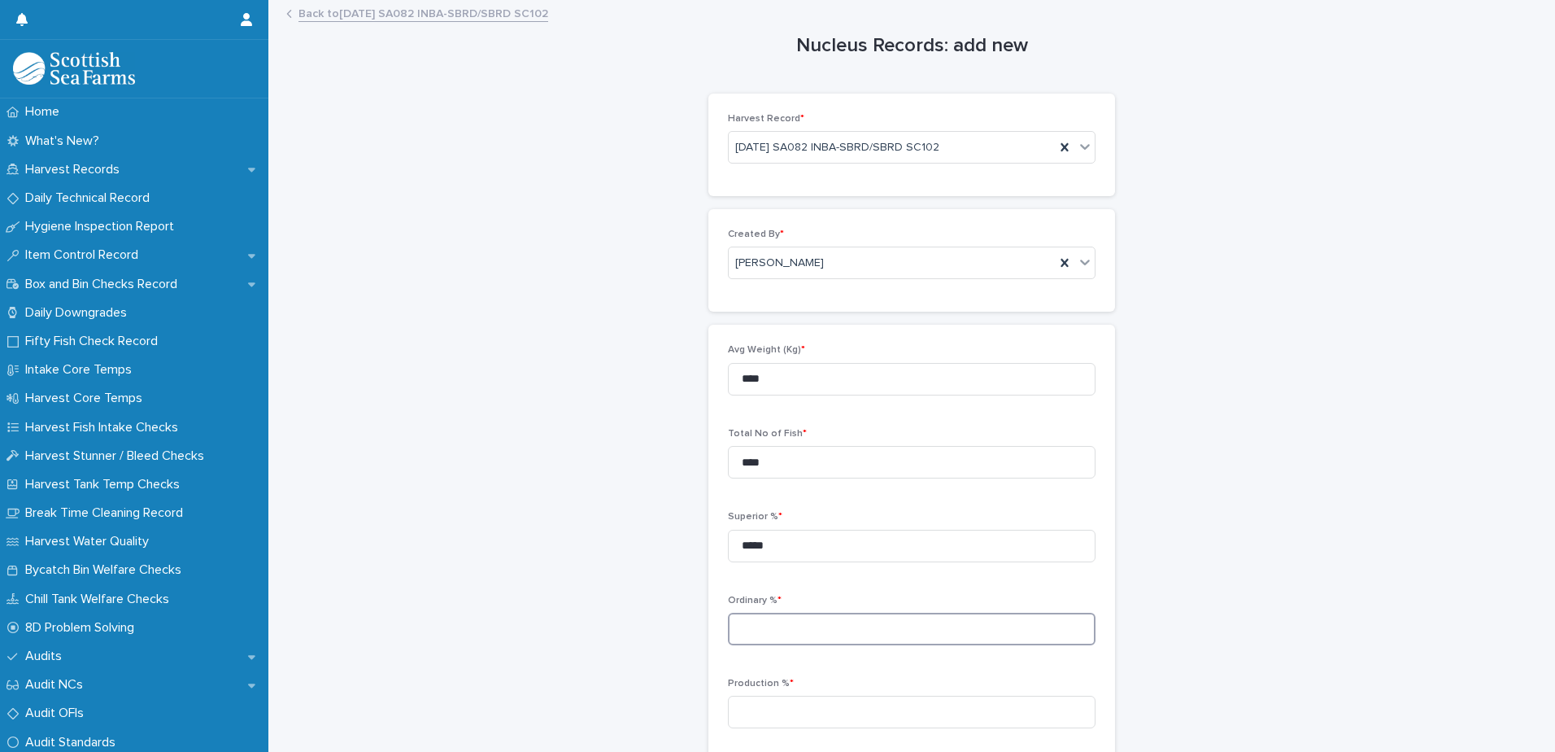
click at [828, 634] on input at bounding box center [912, 628] width 368 height 33
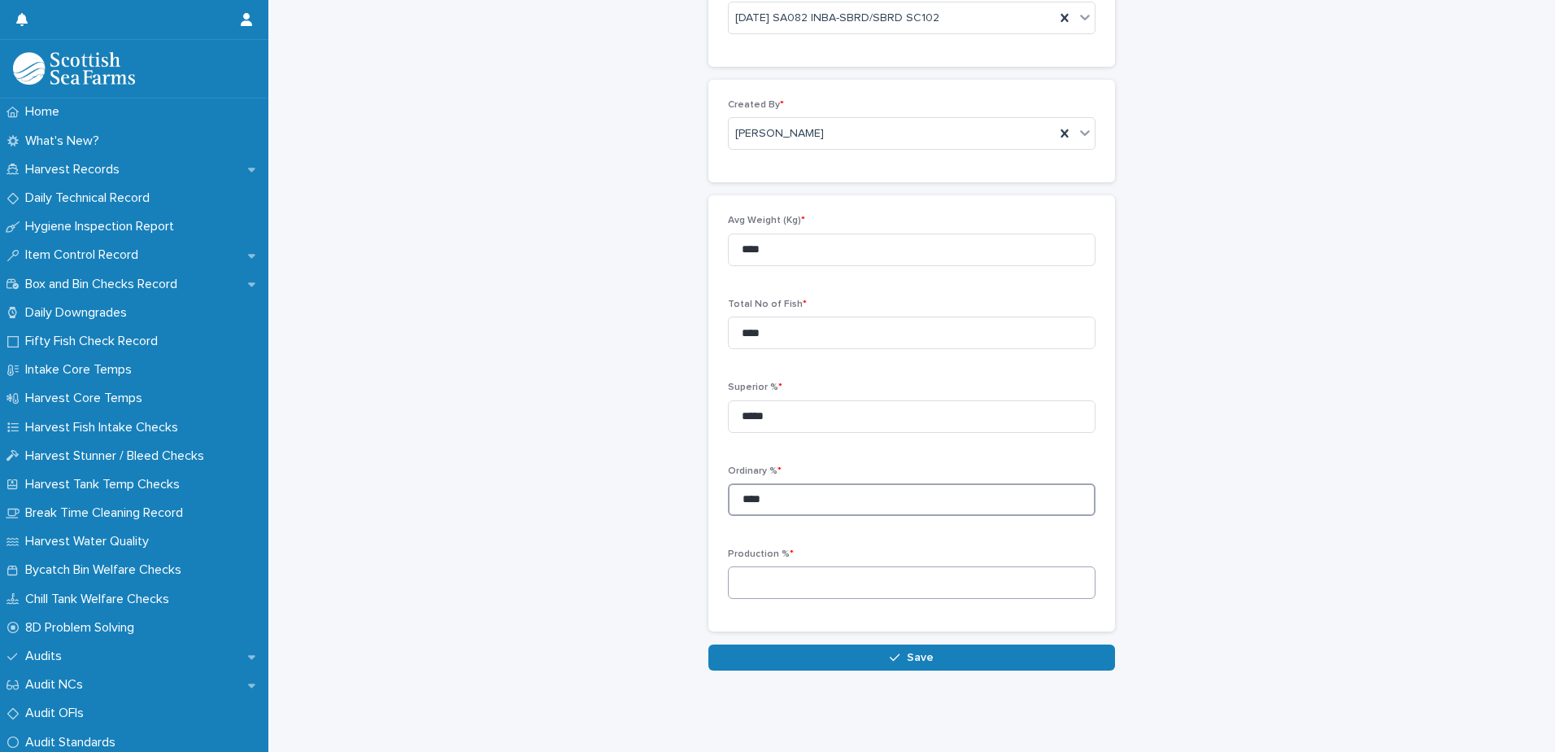
type input "****"
click at [832, 567] on input at bounding box center [912, 582] width 368 height 33
type input "****"
click at [913, 652] on button "Save" at bounding box center [911, 657] width 407 height 26
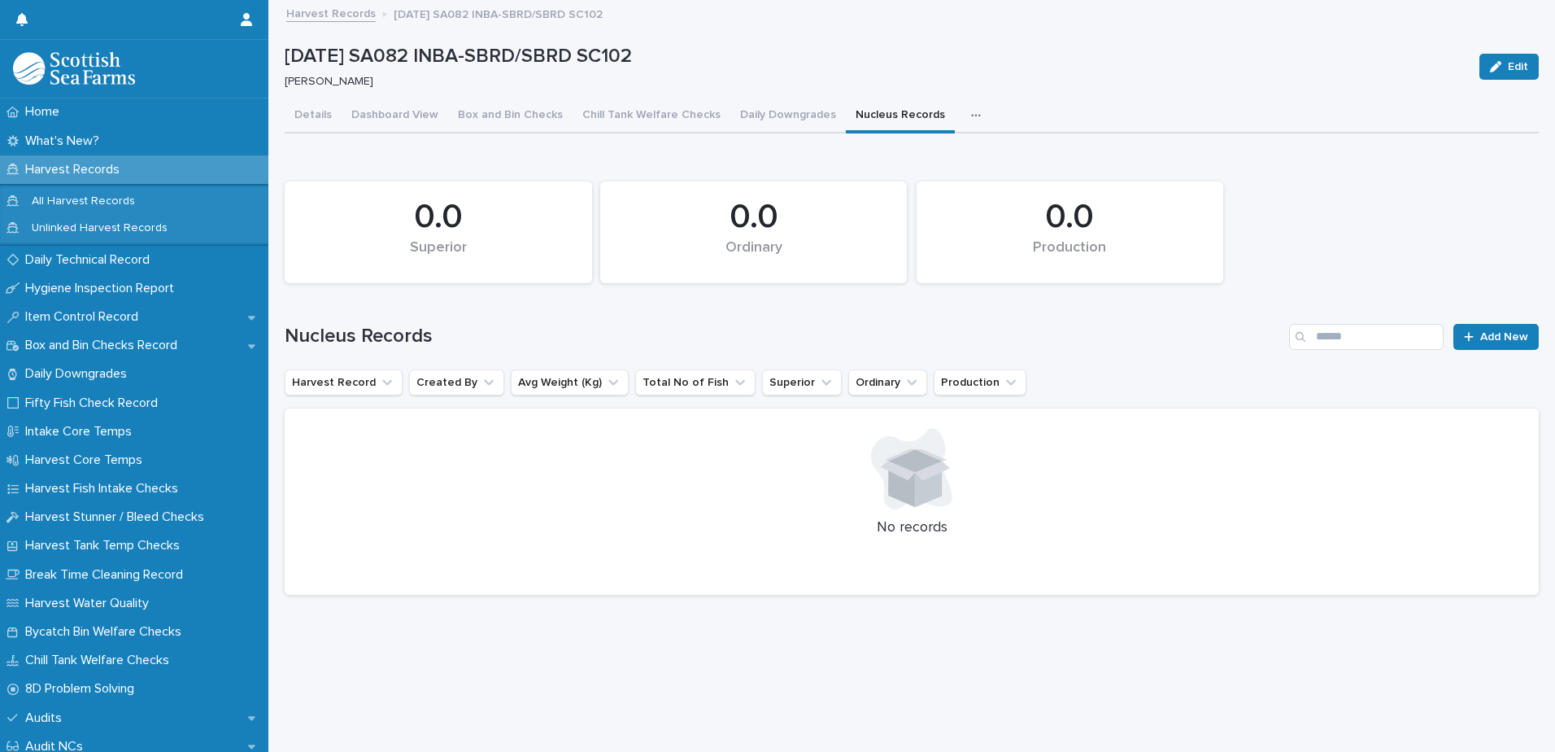
scroll to position [12, 0]
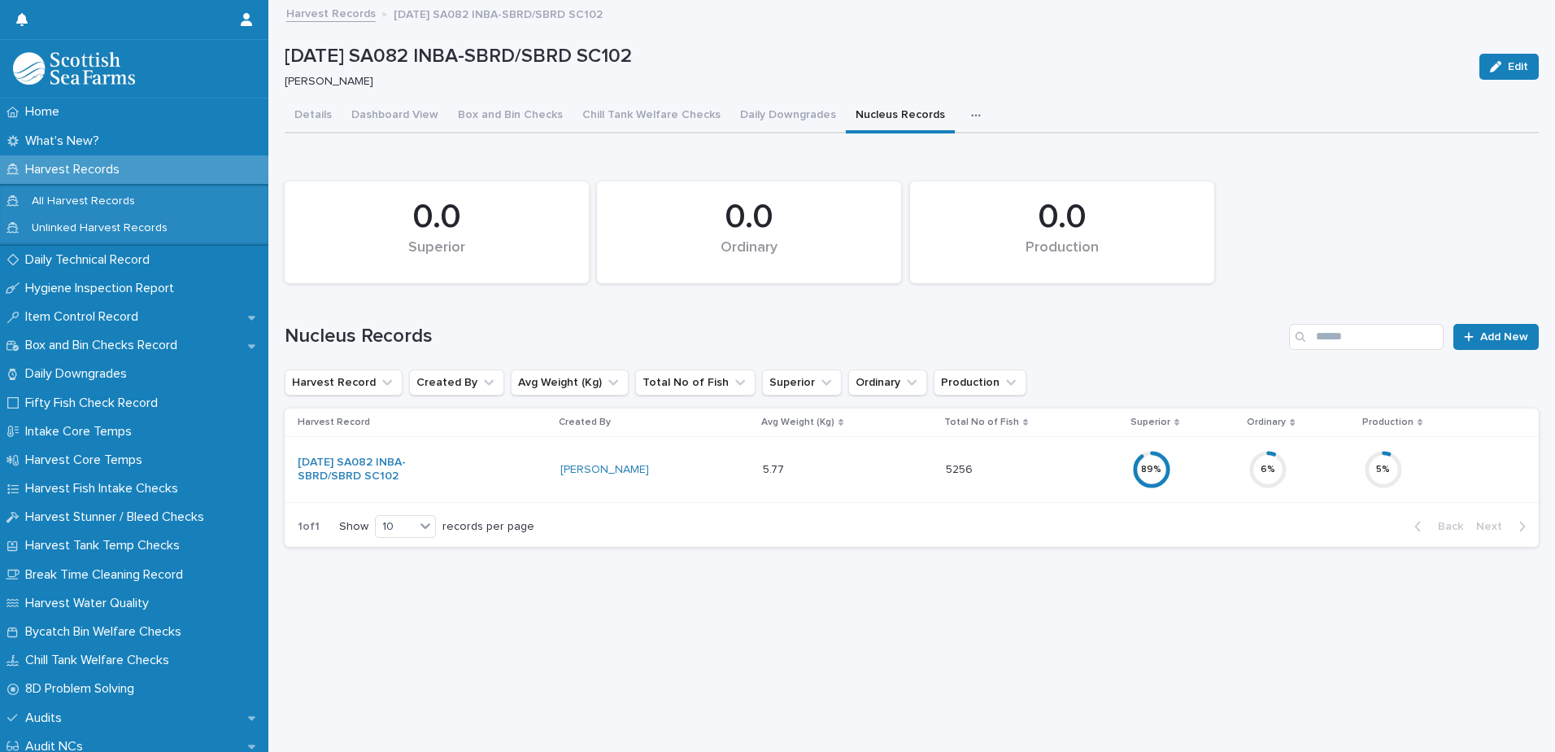
click at [971, 110] on icon "button" at bounding box center [976, 115] width 10 height 11
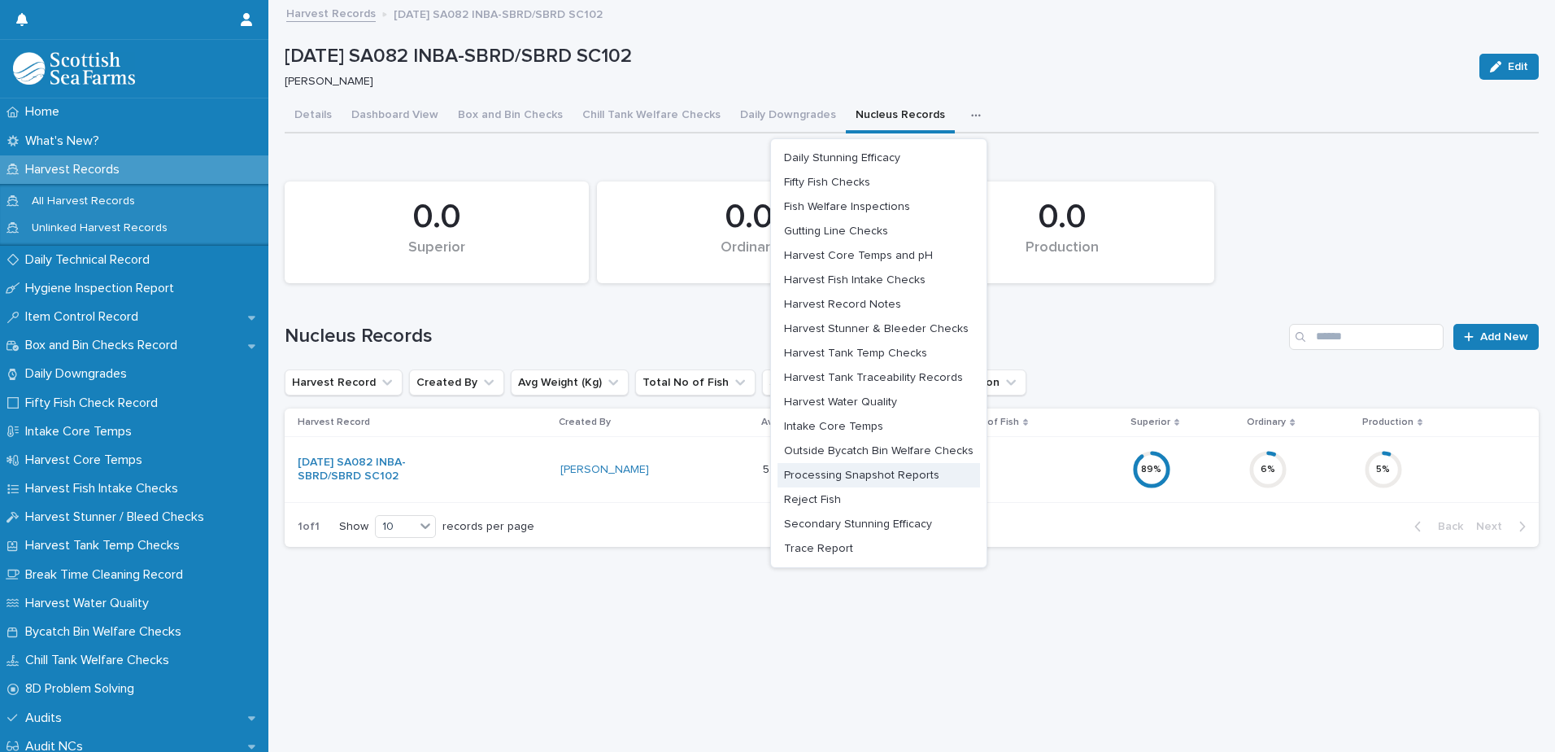
click at [882, 469] on span "Processing Snapshot Reports" at bounding box center [861, 474] width 155 height 11
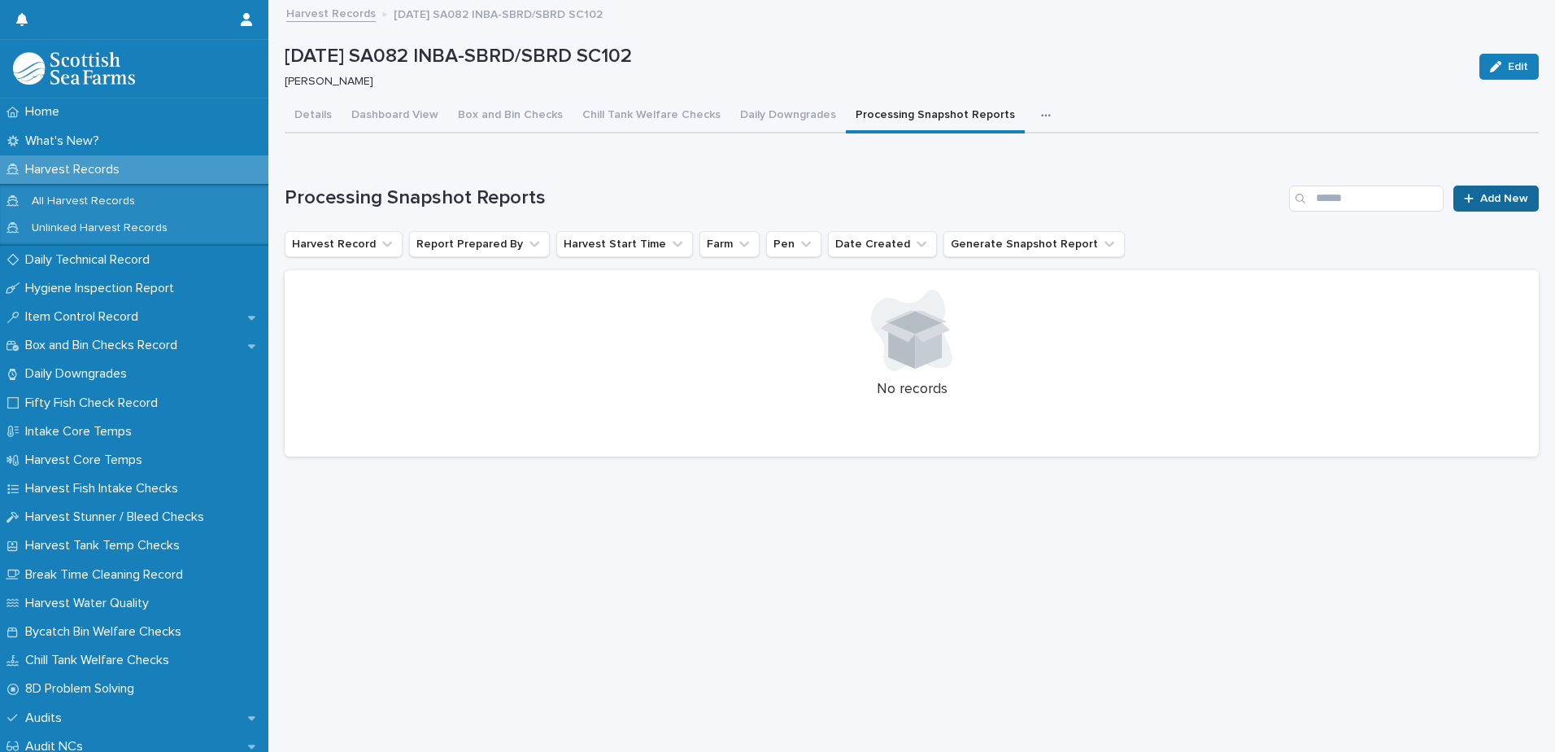
click at [1492, 193] on span "Add New" at bounding box center [1504, 198] width 48 height 11
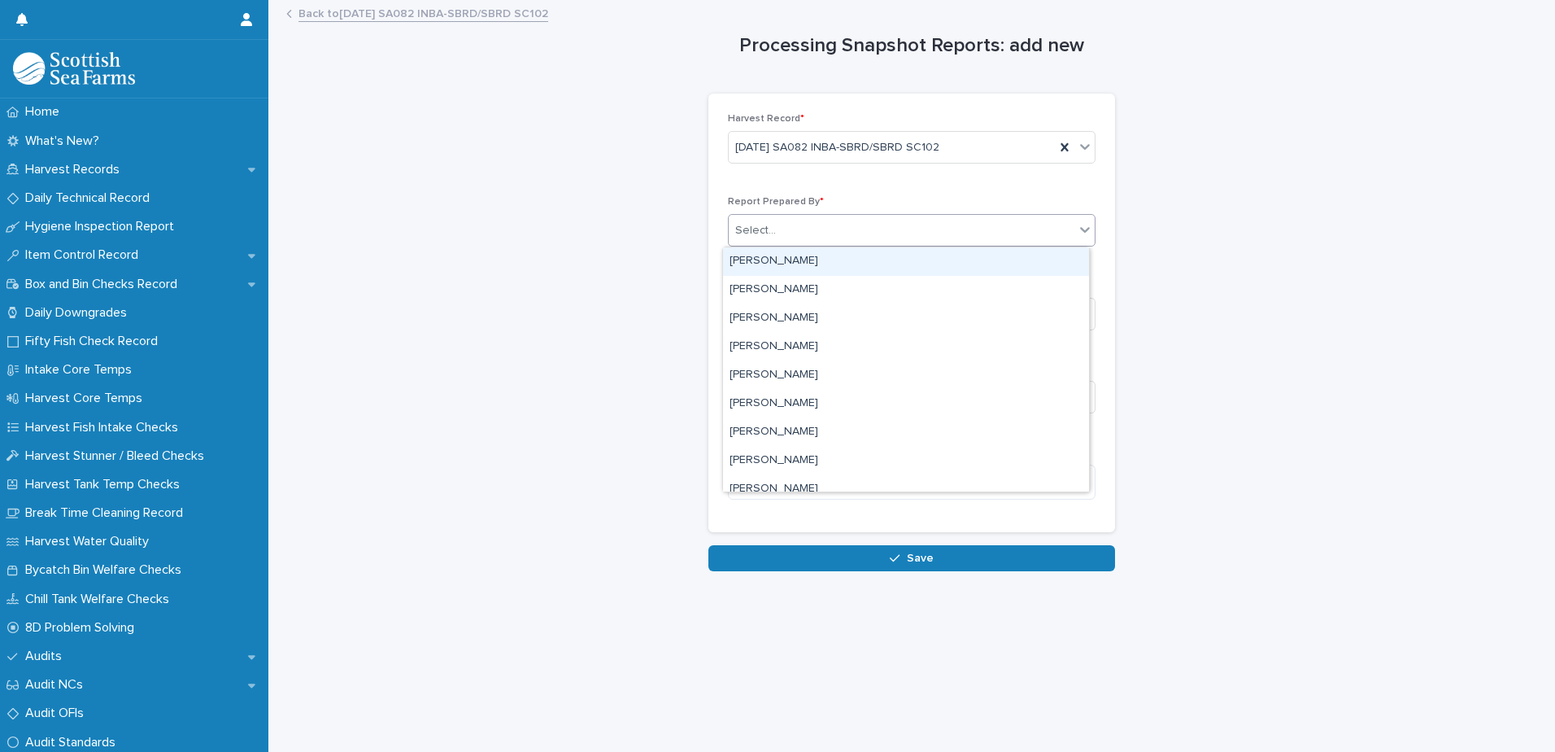
click at [838, 234] on div "Select..." at bounding box center [902, 230] width 346 height 27
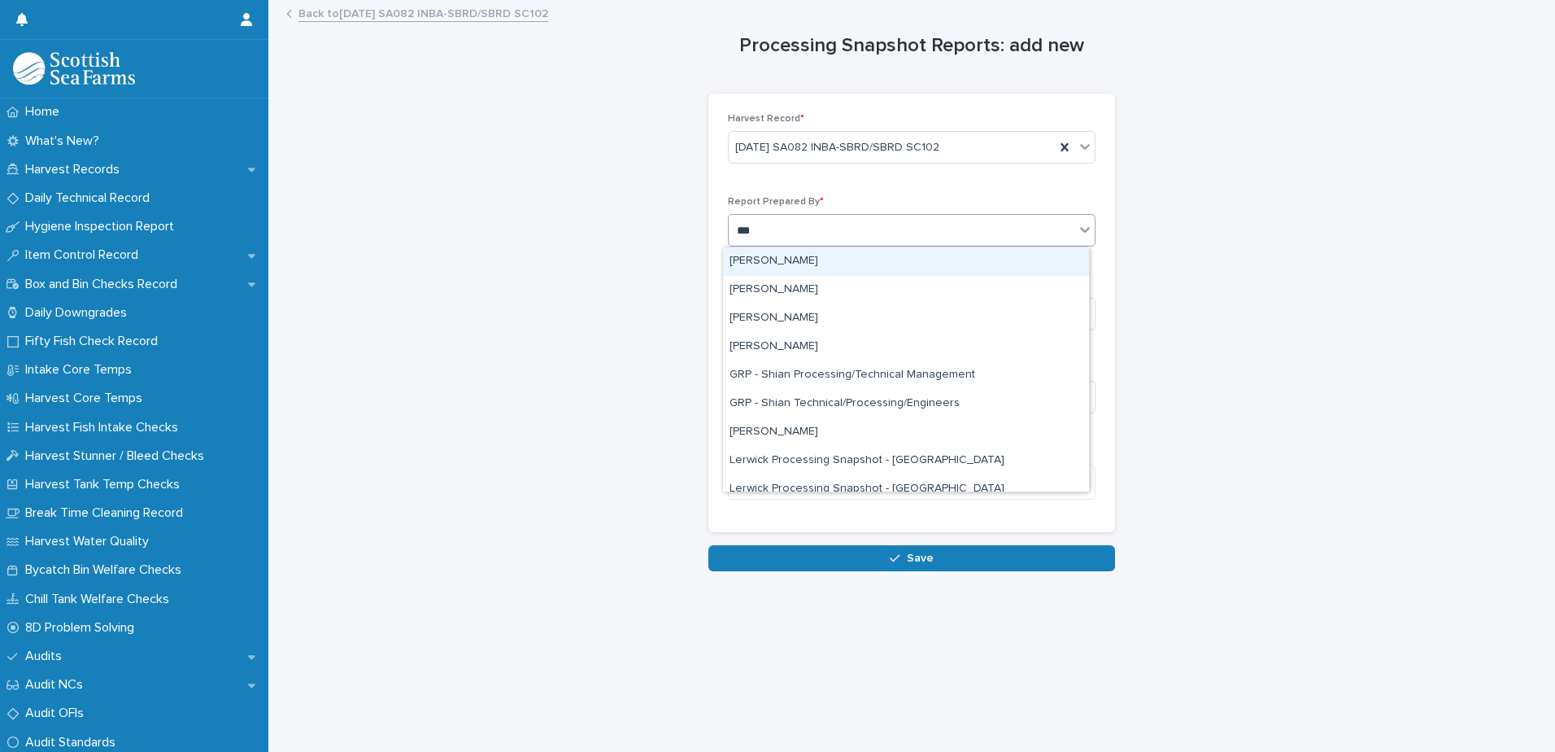
type input "****"
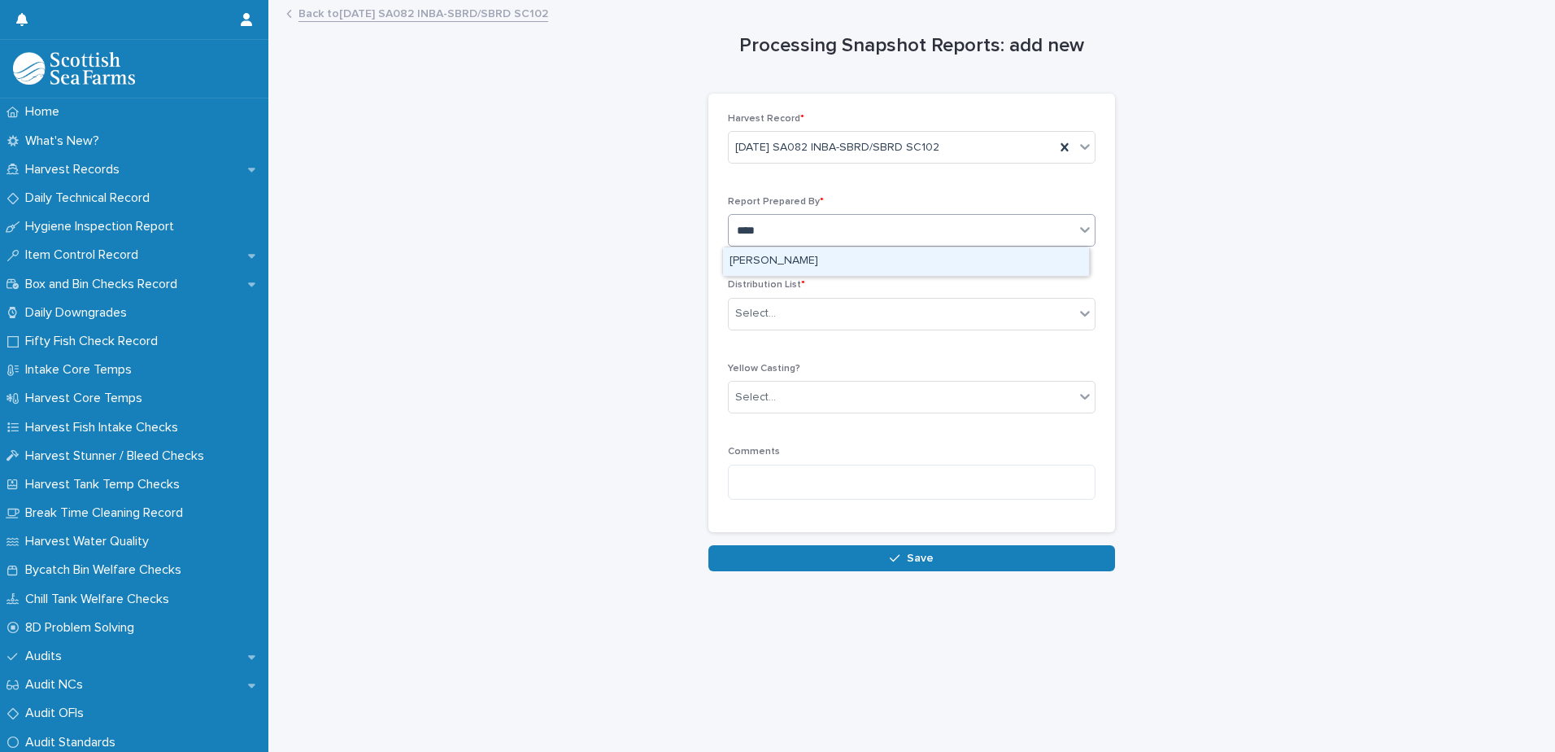
click at [808, 259] on div "[PERSON_NAME]" at bounding box center [906, 261] width 366 height 28
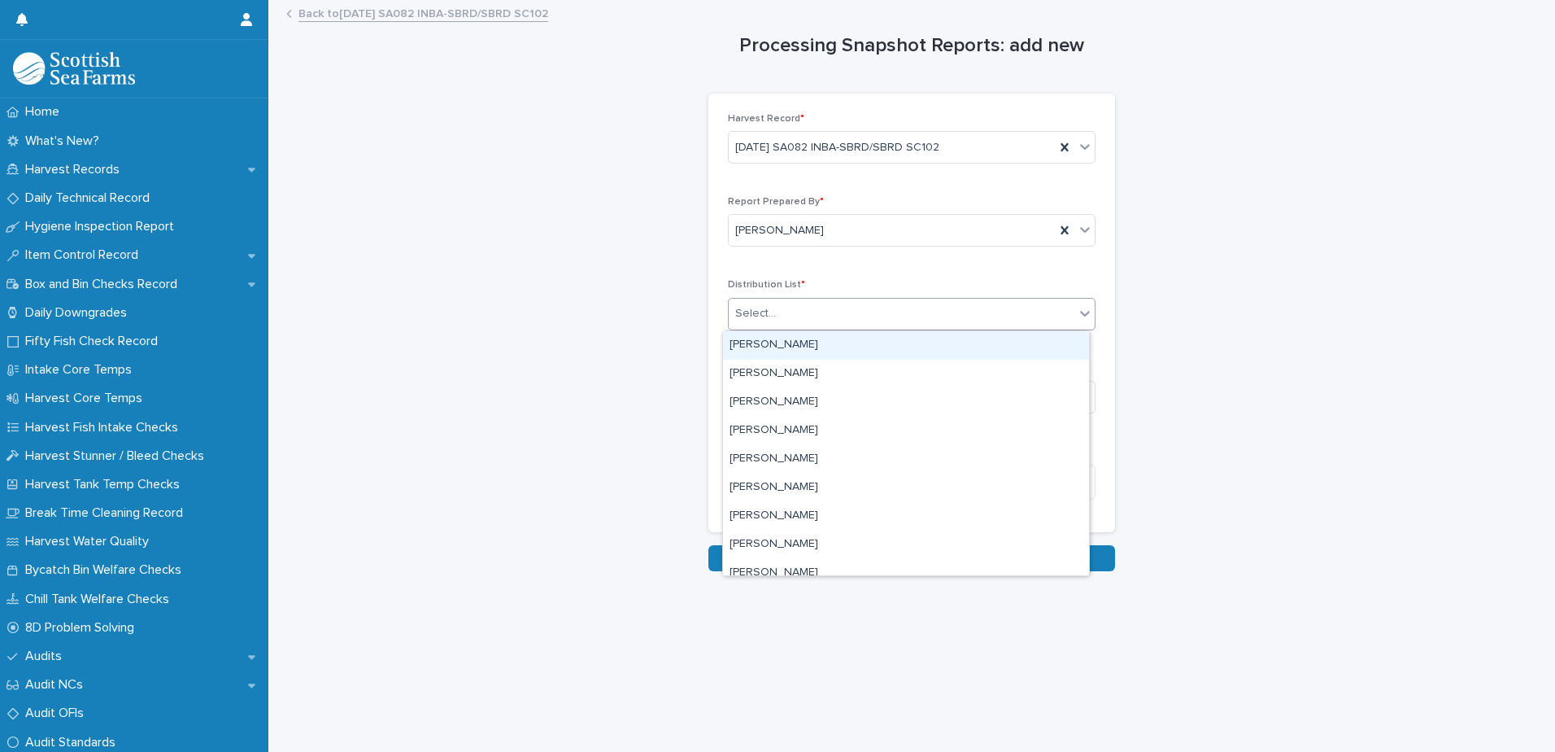
click at [839, 316] on div "Select..." at bounding box center [902, 313] width 346 height 27
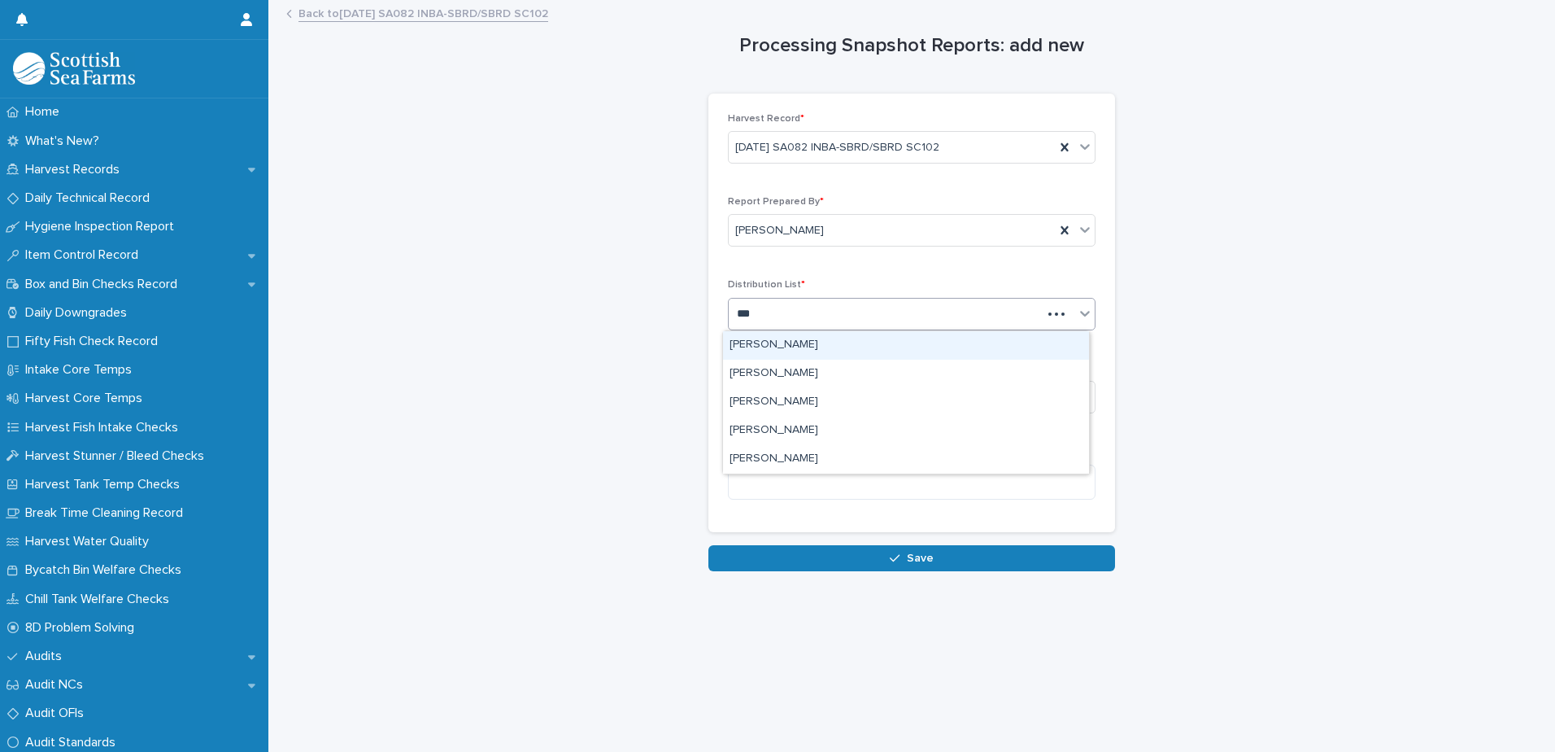
type input "****"
click at [815, 343] on div "[PERSON_NAME]" at bounding box center [906, 345] width 366 height 28
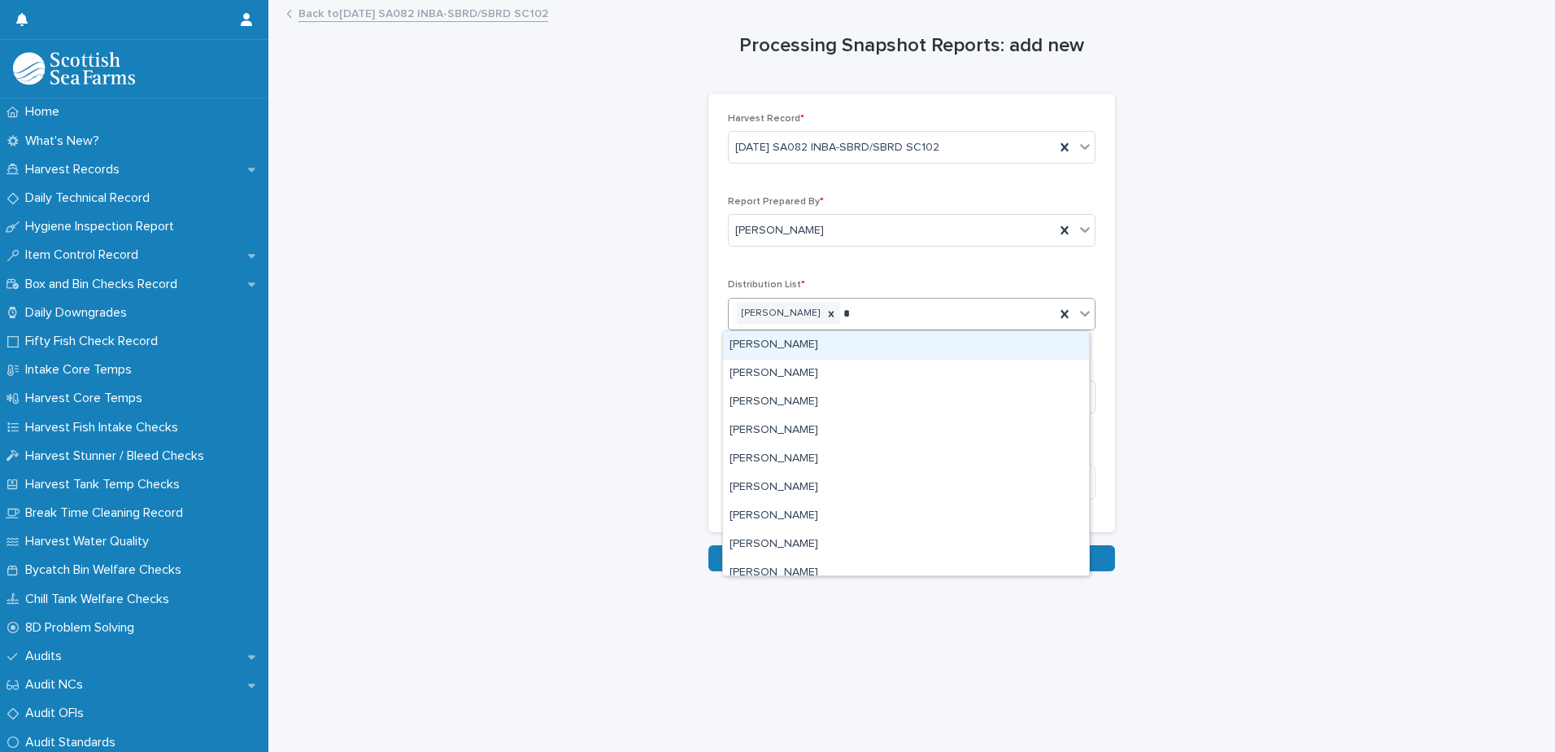
type input "**"
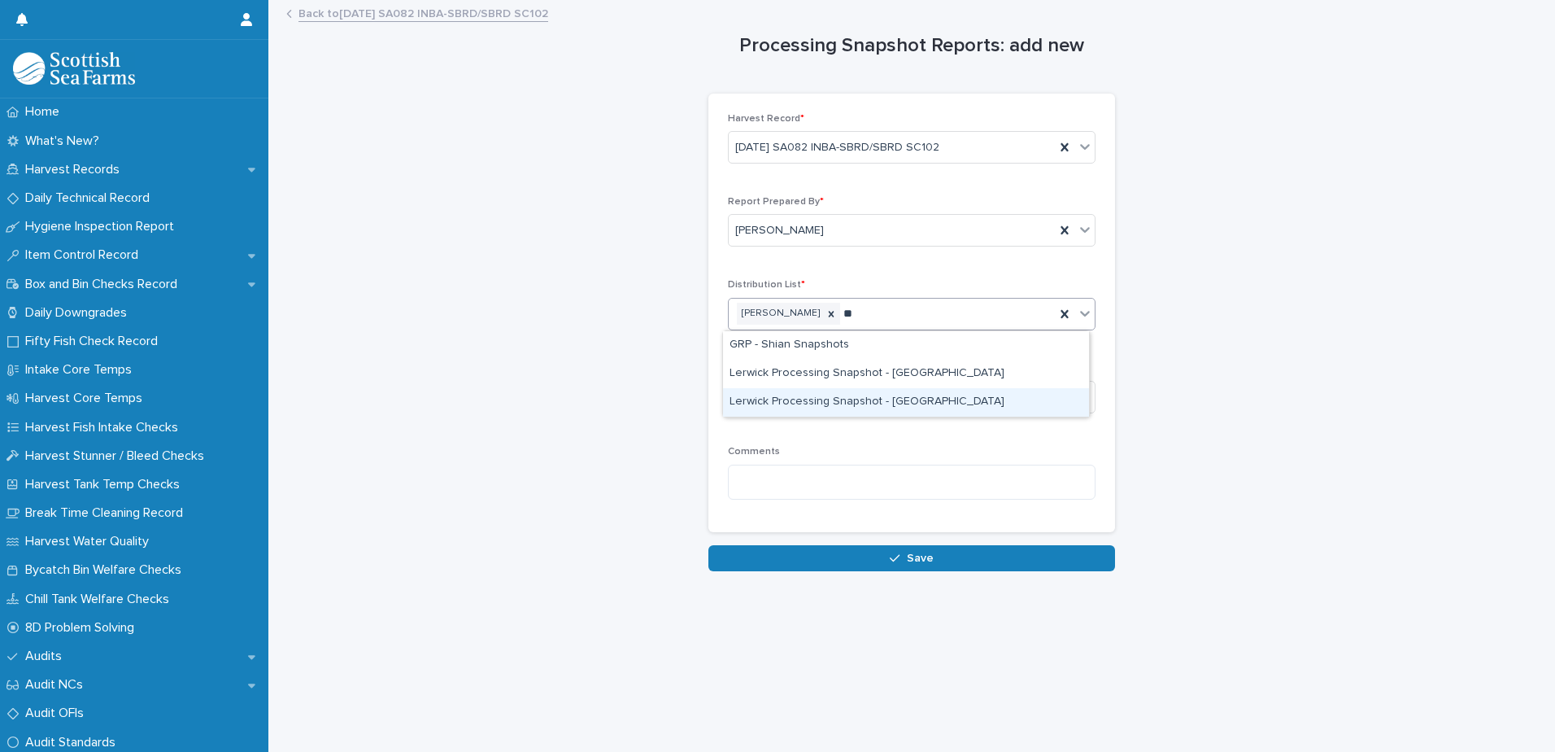
click at [898, 407] on div "Lerwick Processing Snapshot - [GEOGRAPHIC_DATA]" at bounding box center [906, 402] width 366 height 28
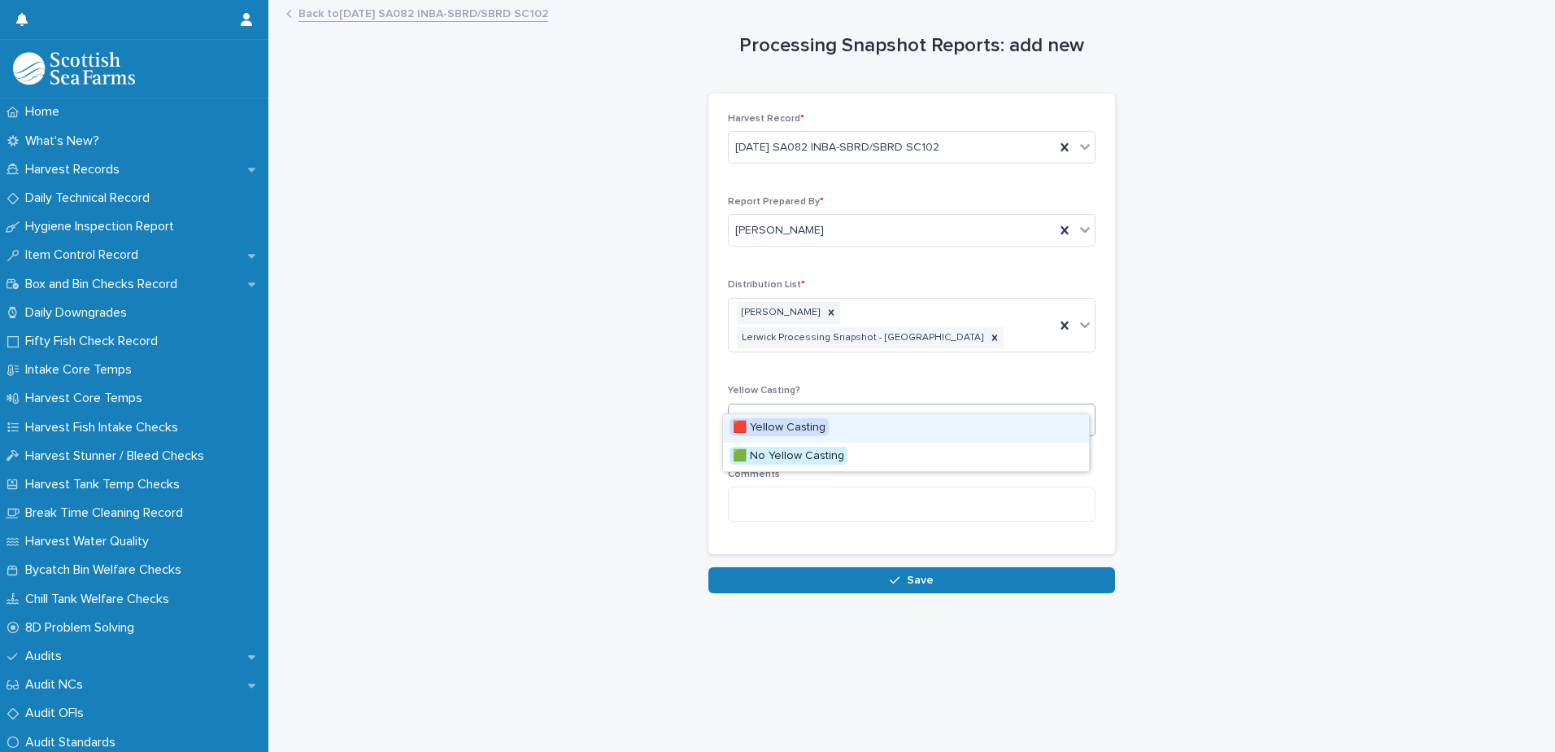
click at [899, 406] on div "Select..." at bounding box center [902, 419] width 346 height 27
click at [812, 424] on span "🟥 Yellow Casting" at bounding box center [779, 427] width 99 height 18
click at [970, 486] on textarea at bounding box center [912, 503] width 368 height 35
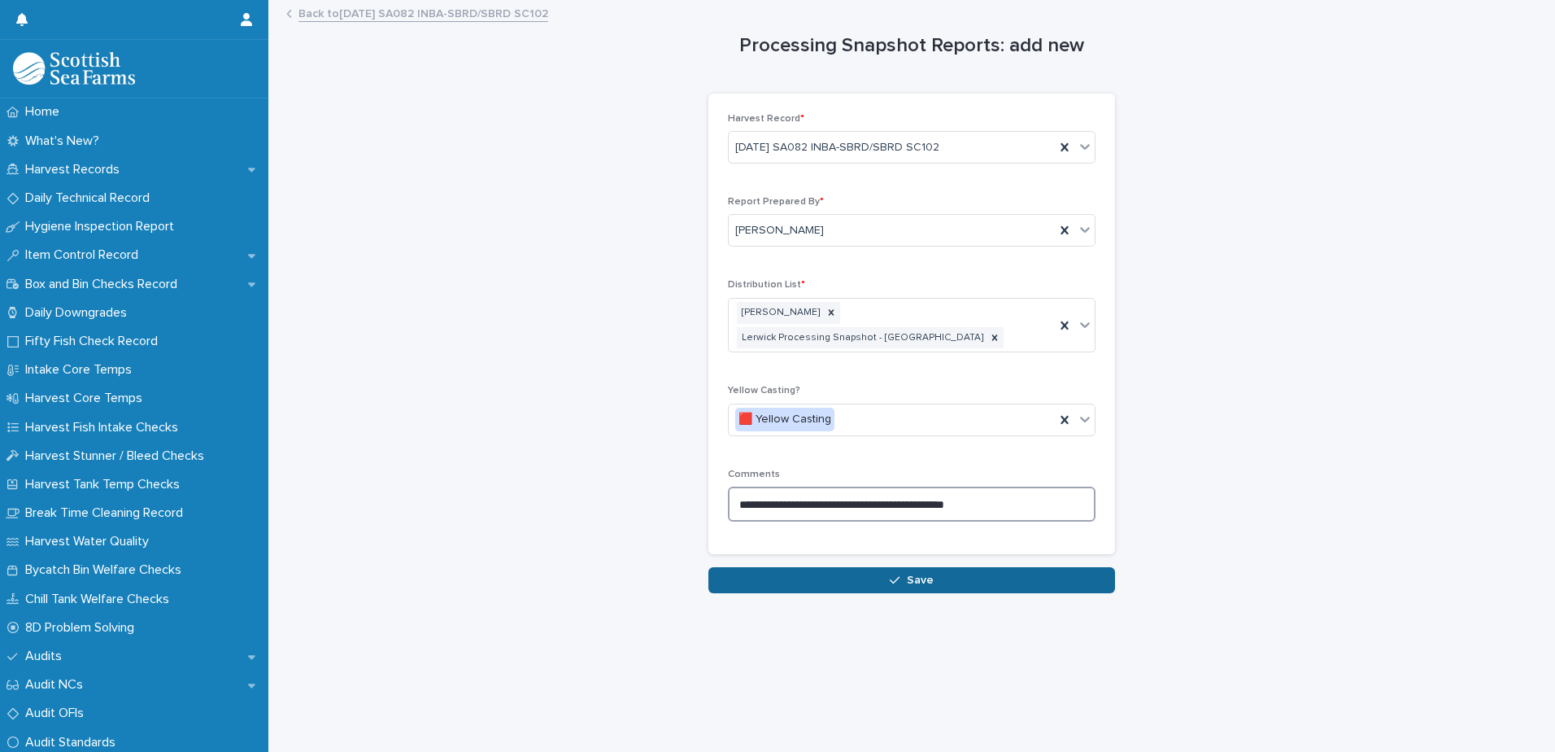
type textarea "**********"
click at [931, 567] on button "Save" at bounding box center [911, 580] width 407 height 26
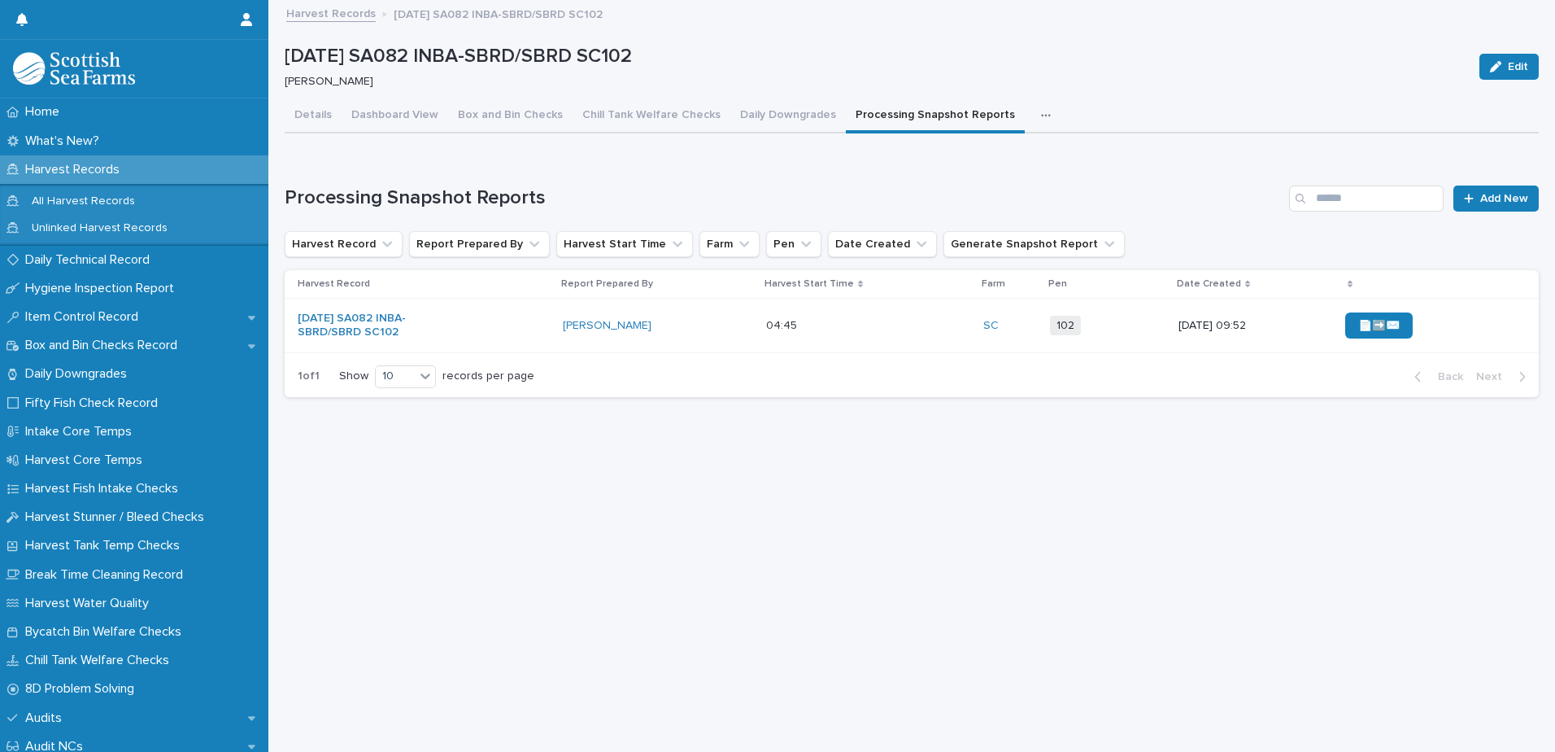
click at [1457, 338] on div "📄➡️✉️" at bounding box center [1429, 325] width 168 height 39
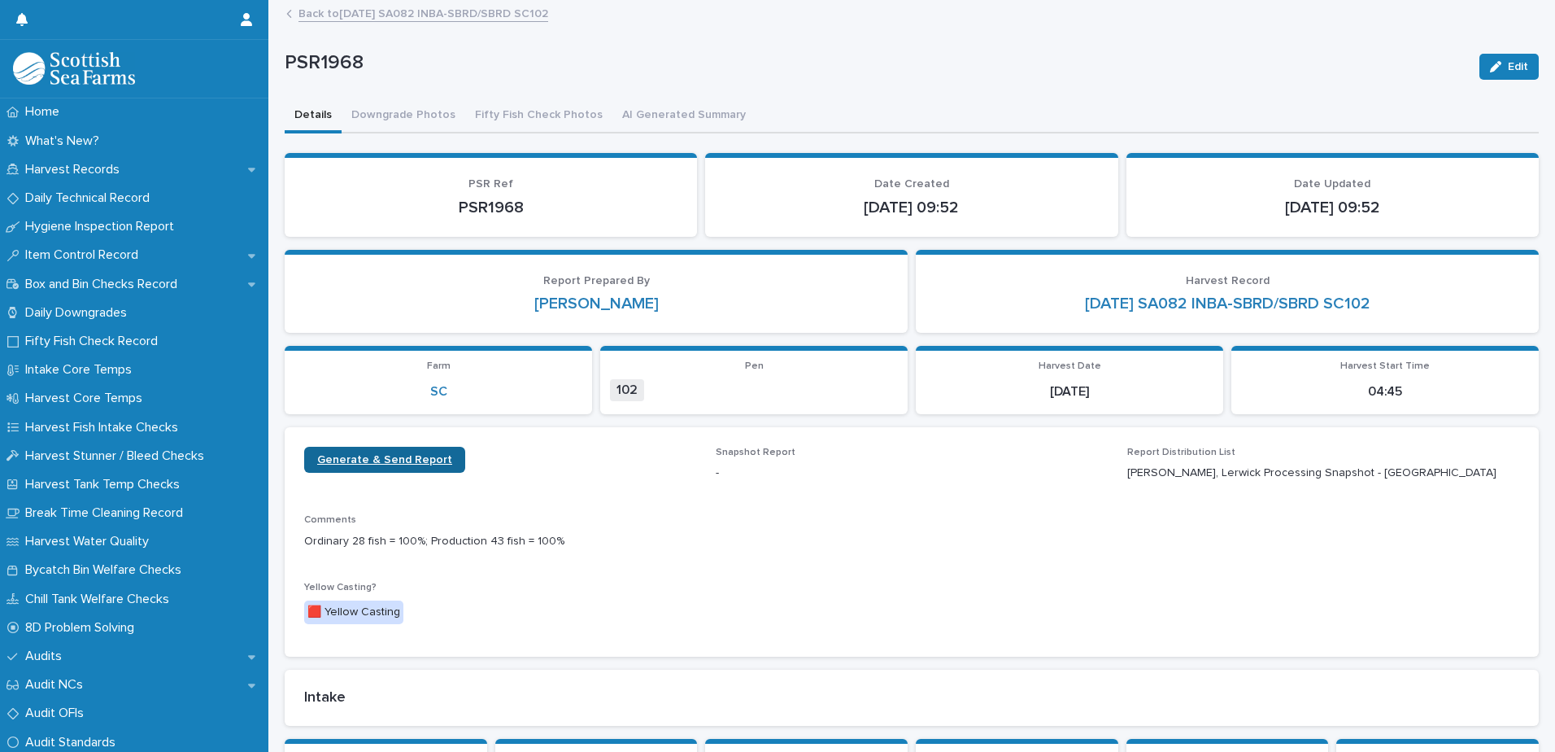
click at [377, 461] on span "Generate & Send Report" at bounding box center [384, 459] width 135 height 11
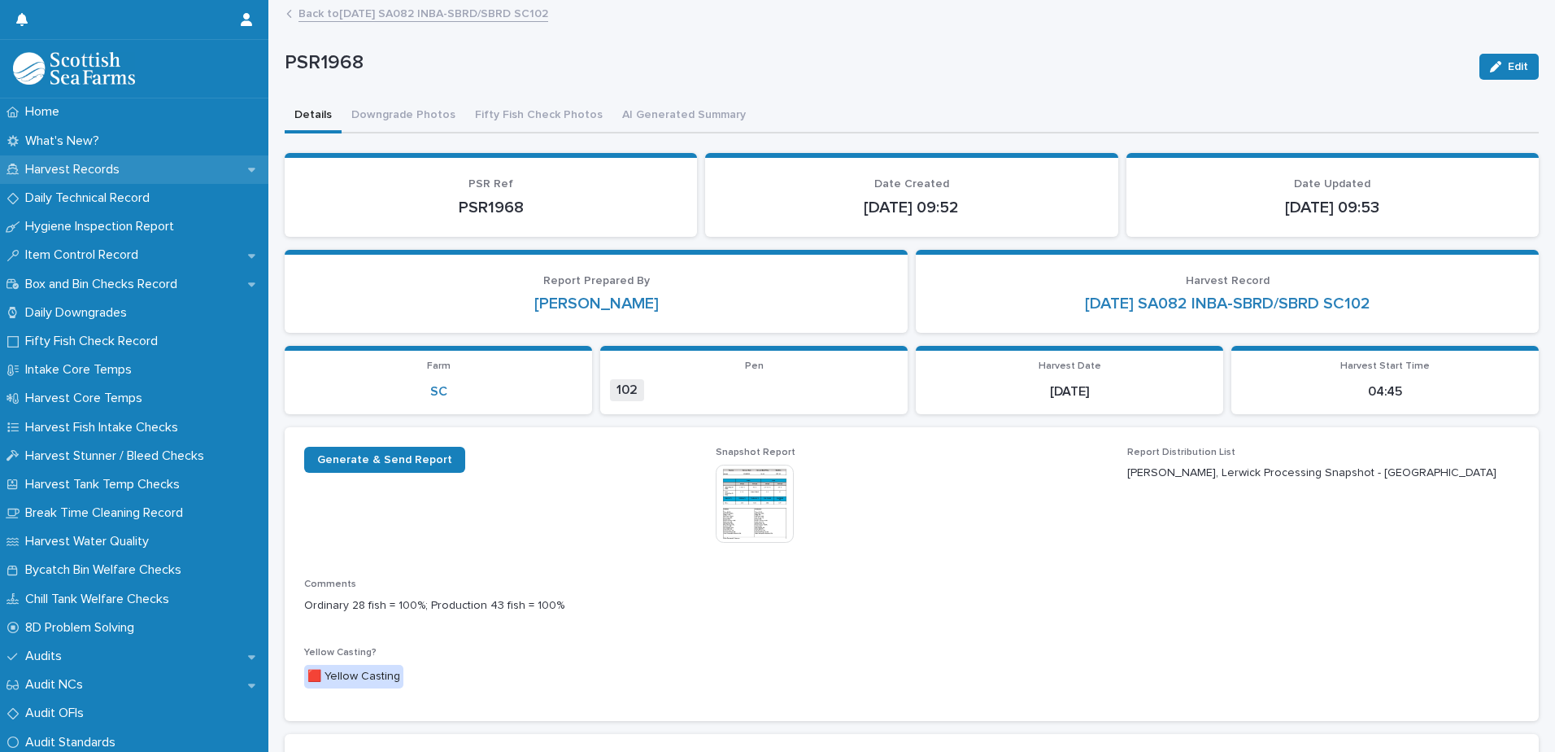
click at [84, 172] on p "Harvest Records" at bounding box center [76, 169] width 114 height 15
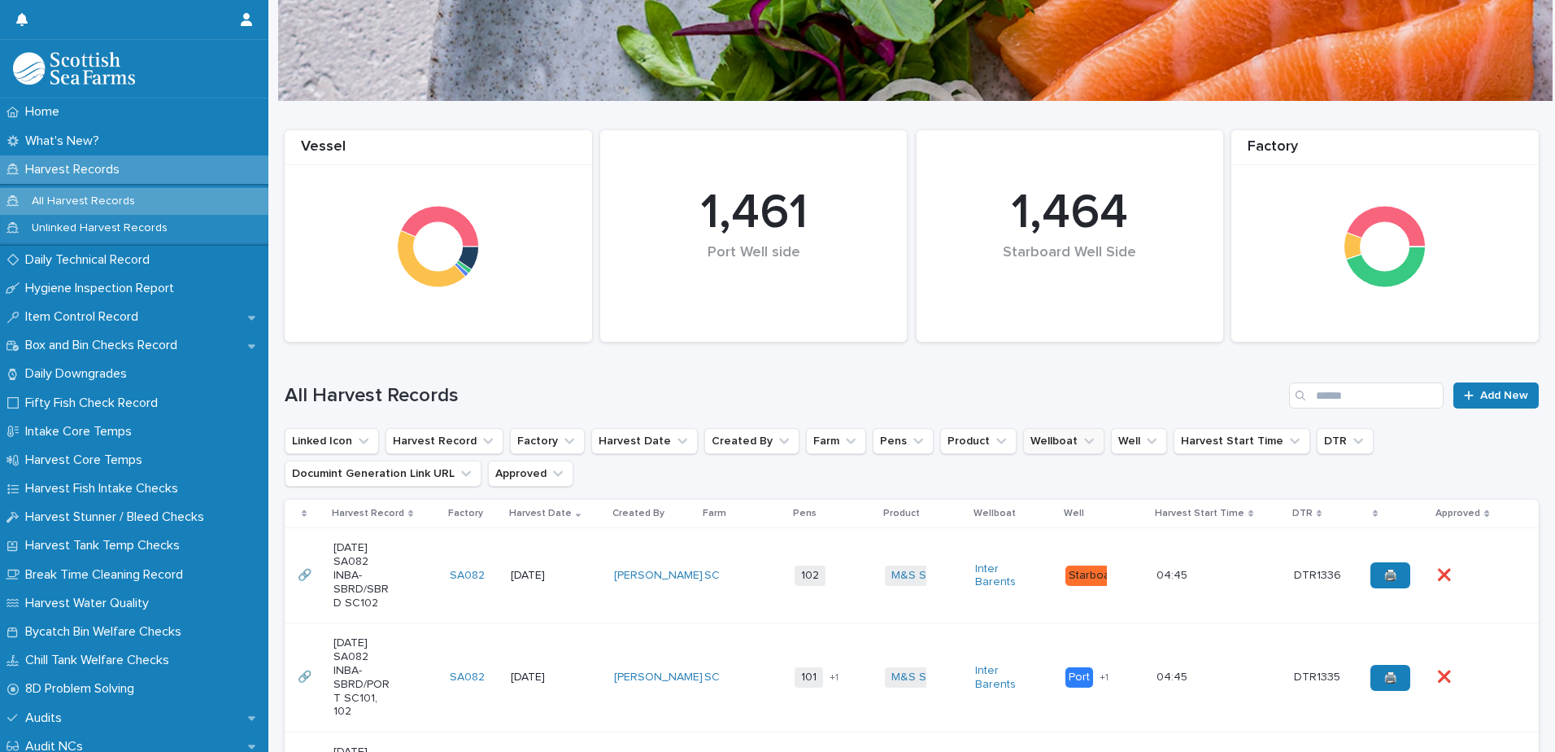
scroll to position [163, 0]
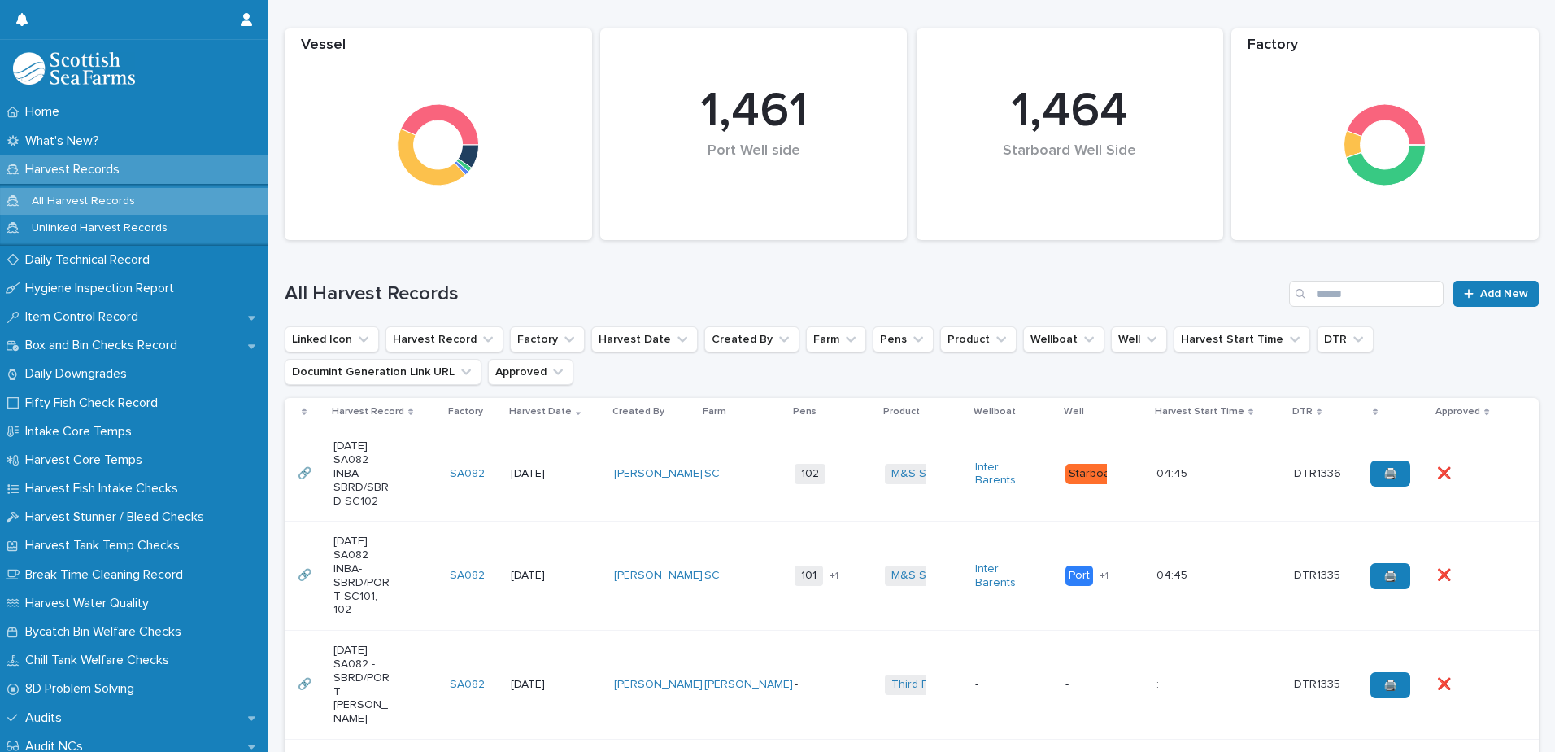
click at [639, 461] on div "[PERSON_NAME]" at bounding box center [652, 473] width 77 height 27
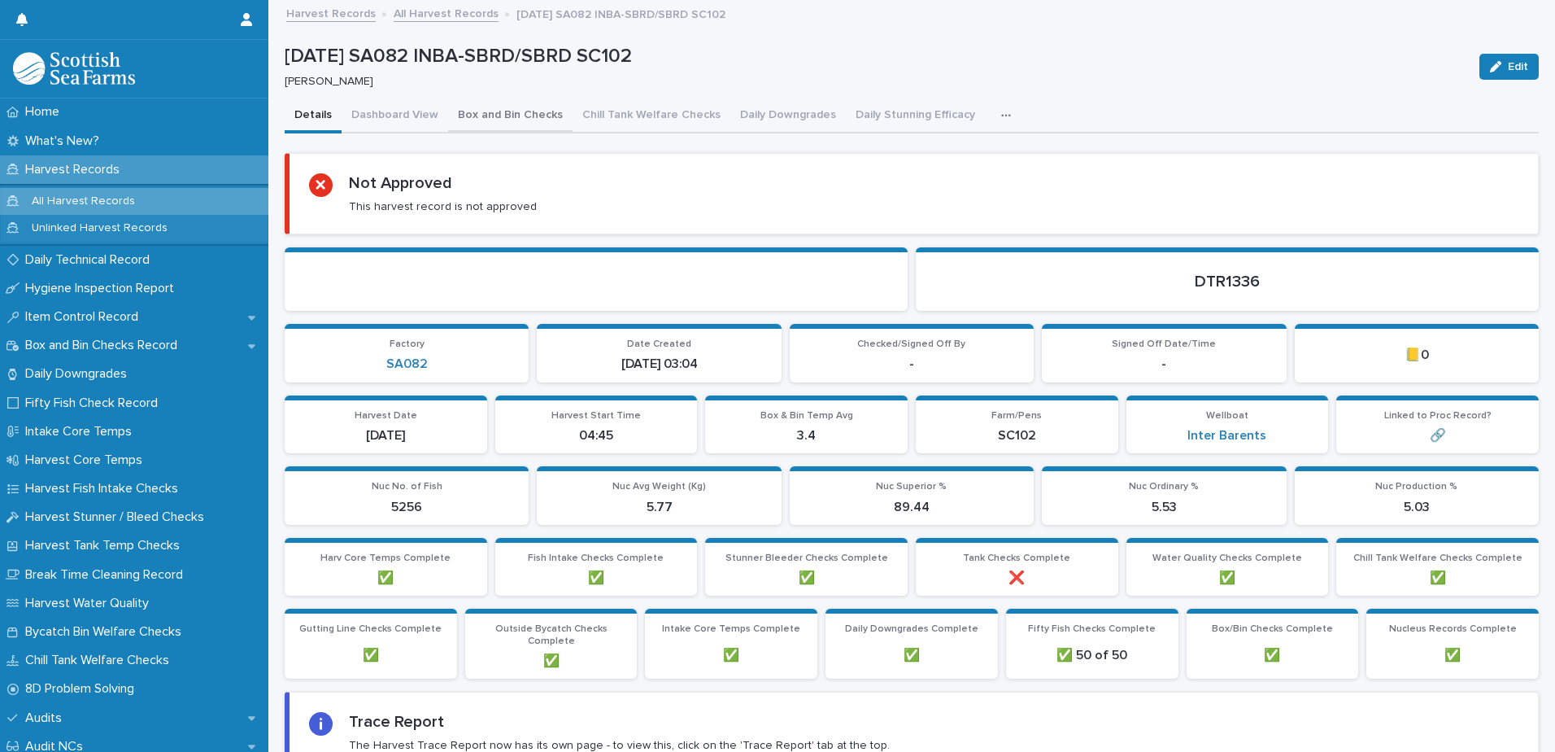
click at [492, 111] on button "Box and Bin Checks" at bounding box center [510, 116] width 124 height 34
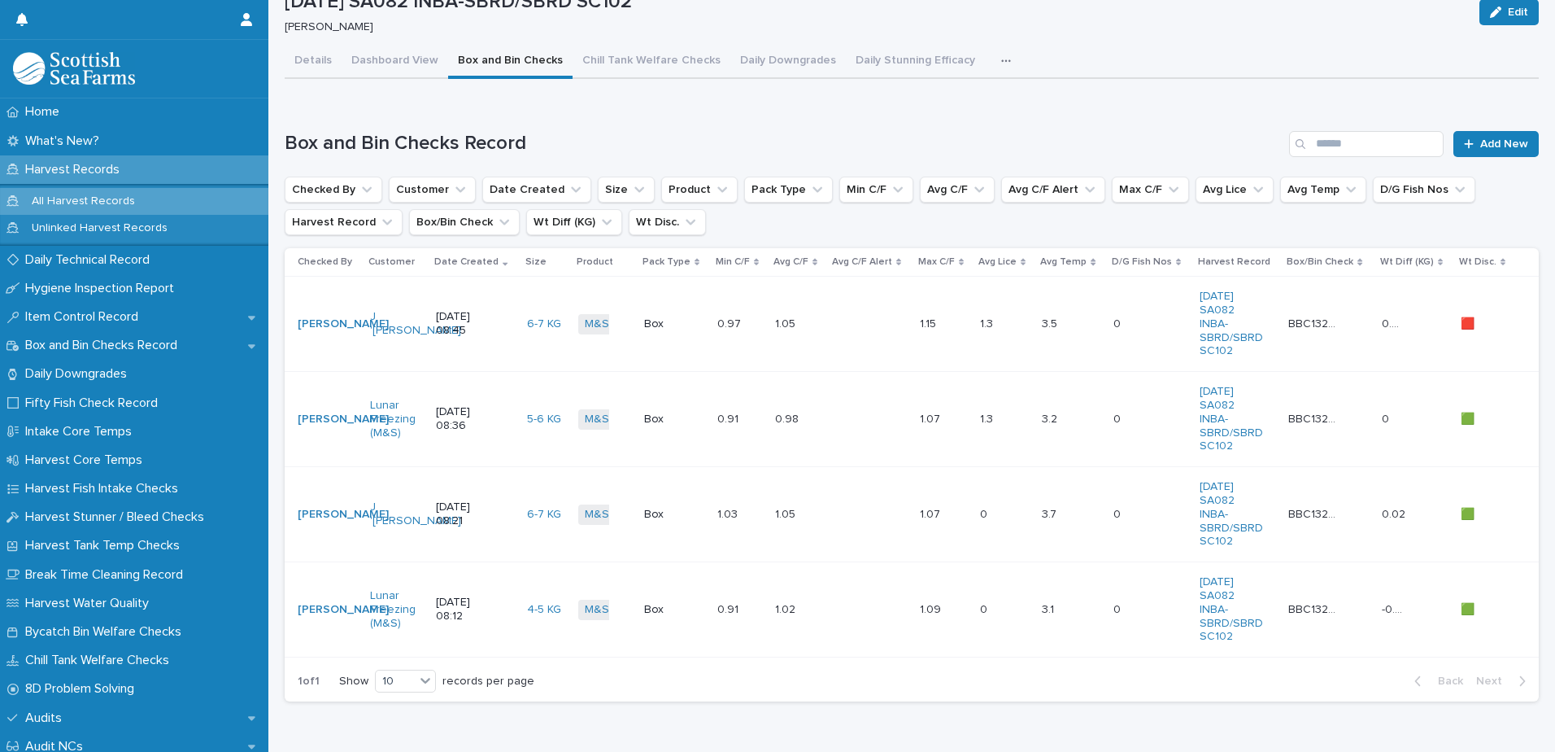
scroll to position [81, 0]
